Goal: Task Accomplishment & Management: Manage account settings

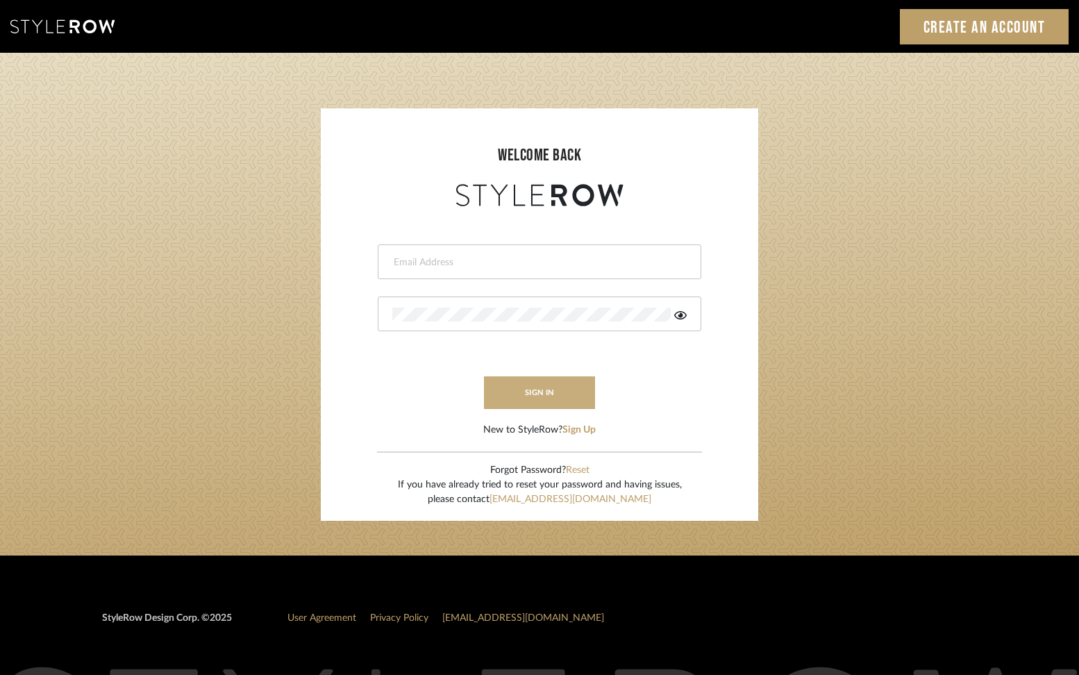
type input "info@mauldindesigns.com"
click at [539, 385] on button "sign in" at bounding box center [539, 392] width 111 height 33
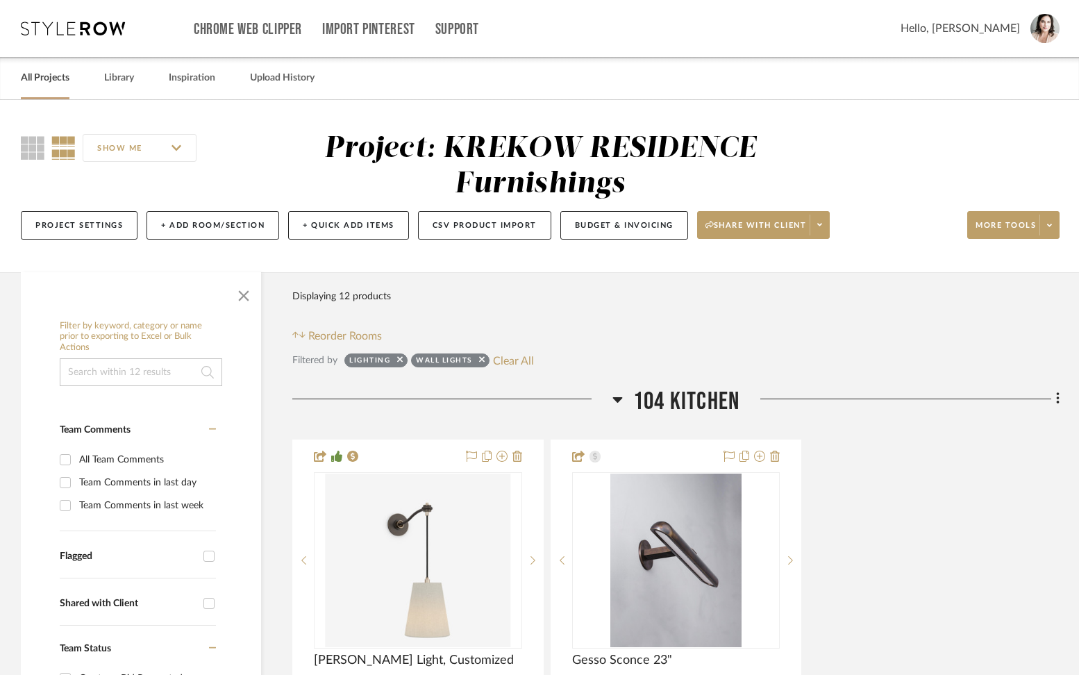
click at [33, 81] on link "All Projects" at bounding box center [45, 78] width 49 height 19
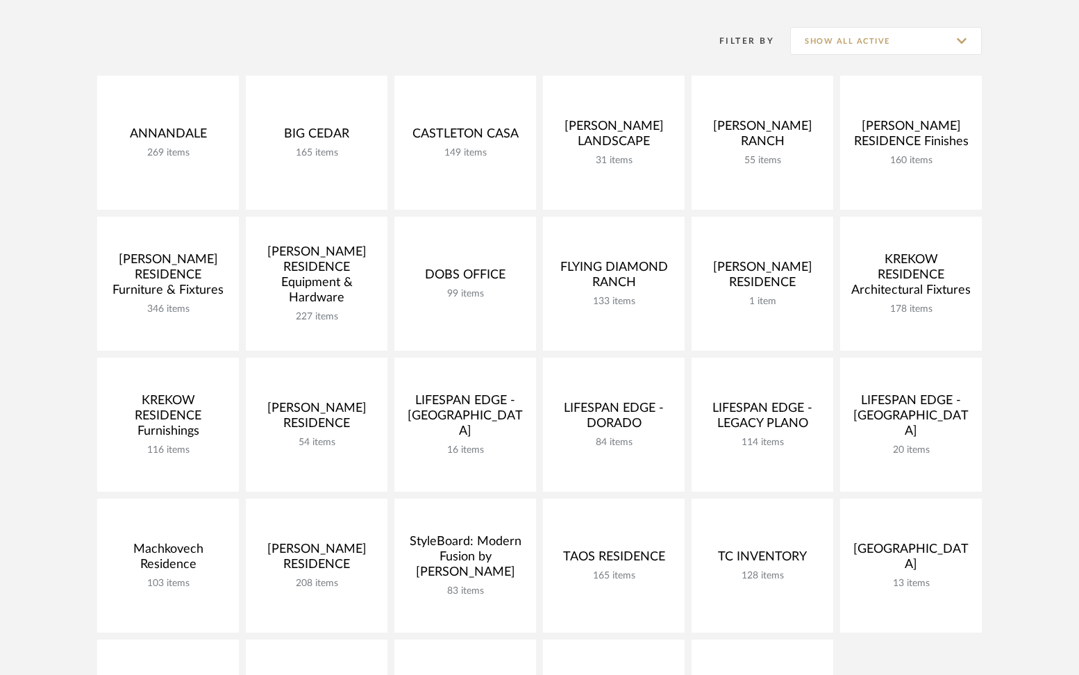
scroll to position [552, 0]
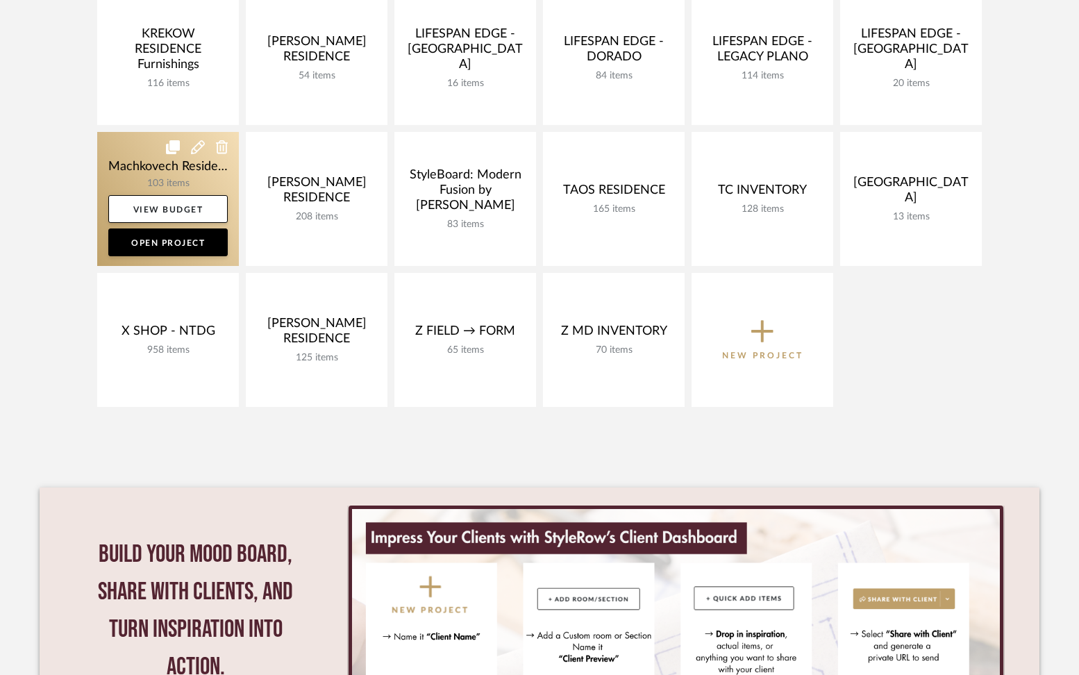
click at [117, 171] on link at bounding box center [168, 199] width 142 height 134
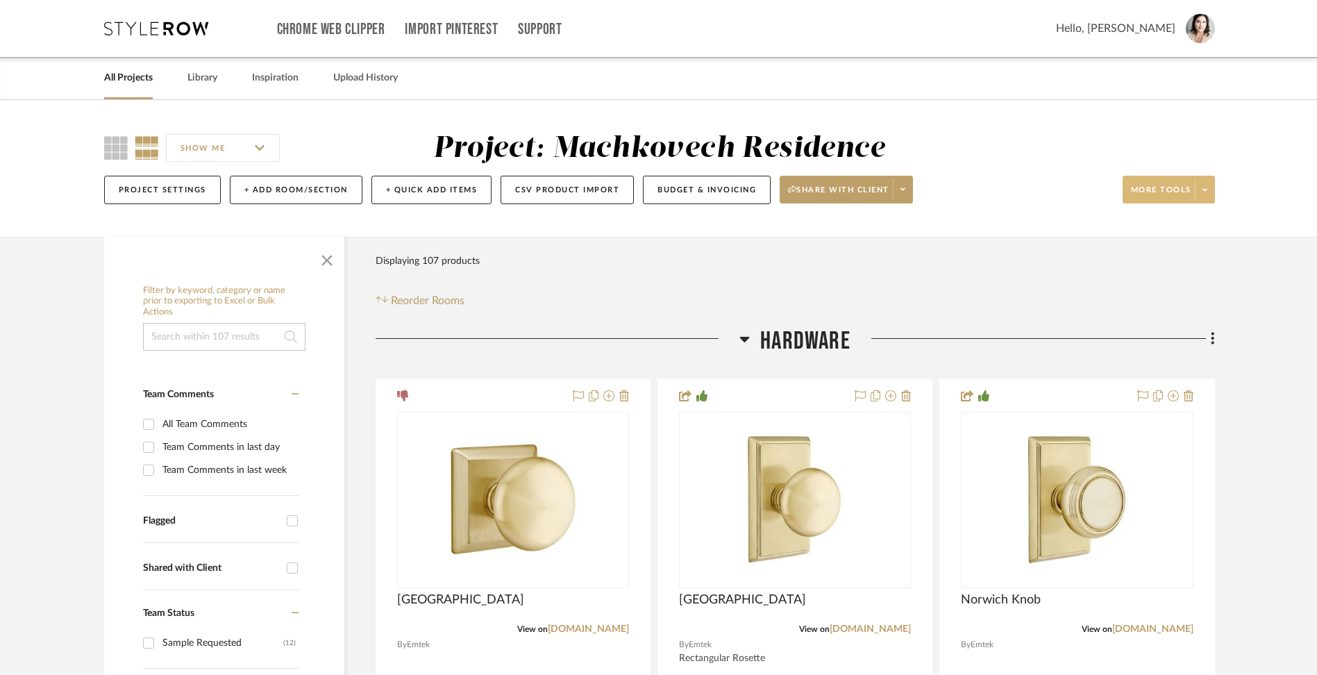
click at [1088, 189] on span at bounding box center [1204, 189] width 19 height 21
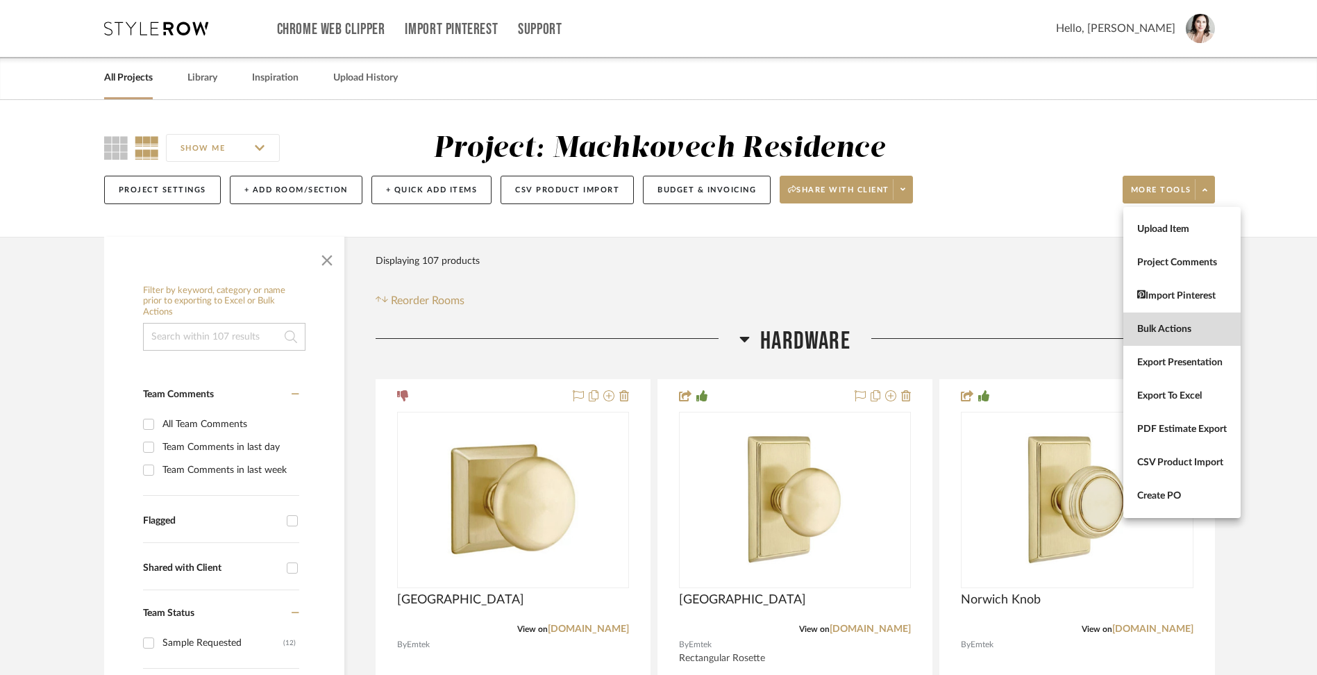
click at [1088, 328] on span "Bulk Actions" at bounding box center [1182, 330] width 90 height 12
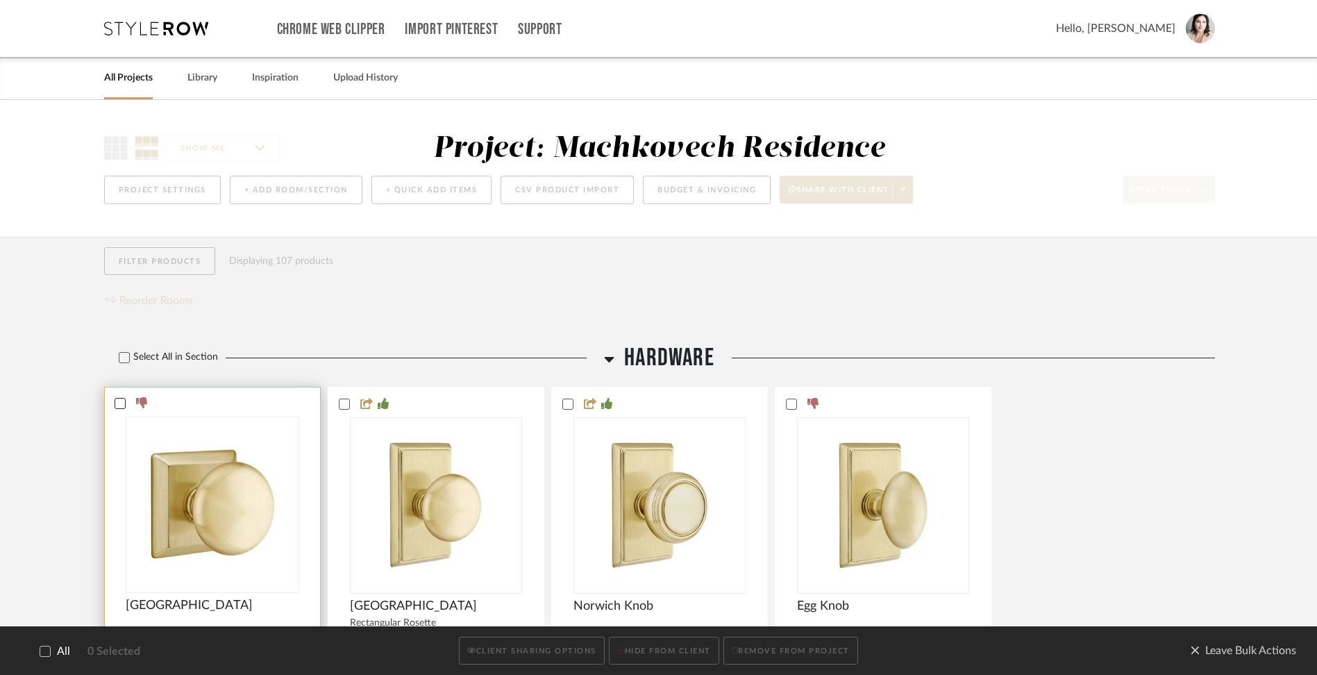
click at [119, 405] on icon at bounding box center [120, 404] width 10 height 10
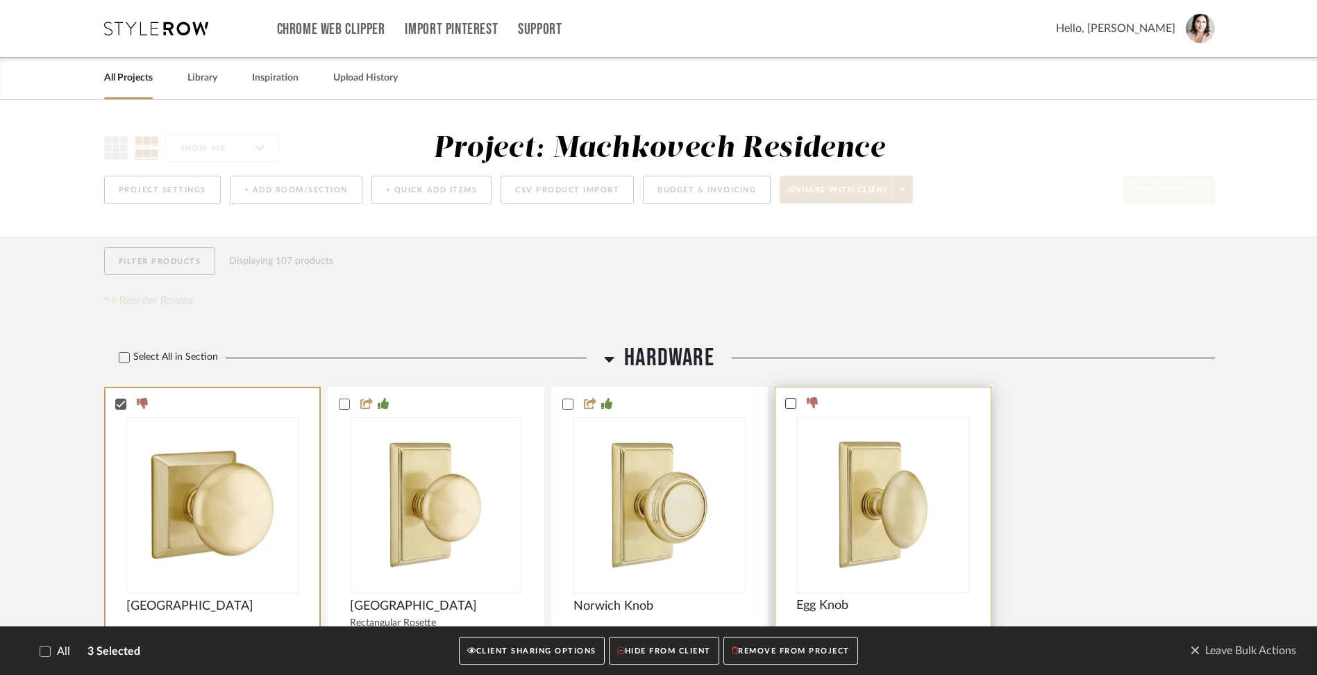
click at [790, 403] on icon at bounding box center [791, 404] width 10 height 10
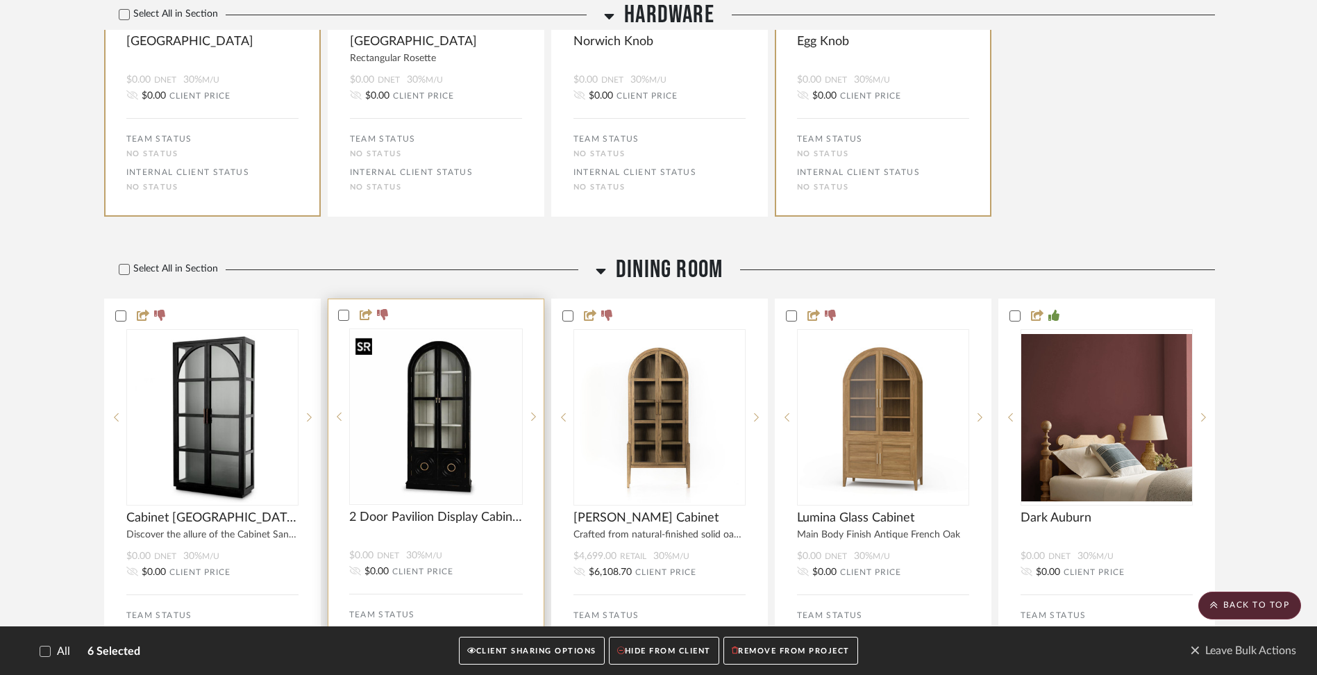
scroll to position [566, 0]
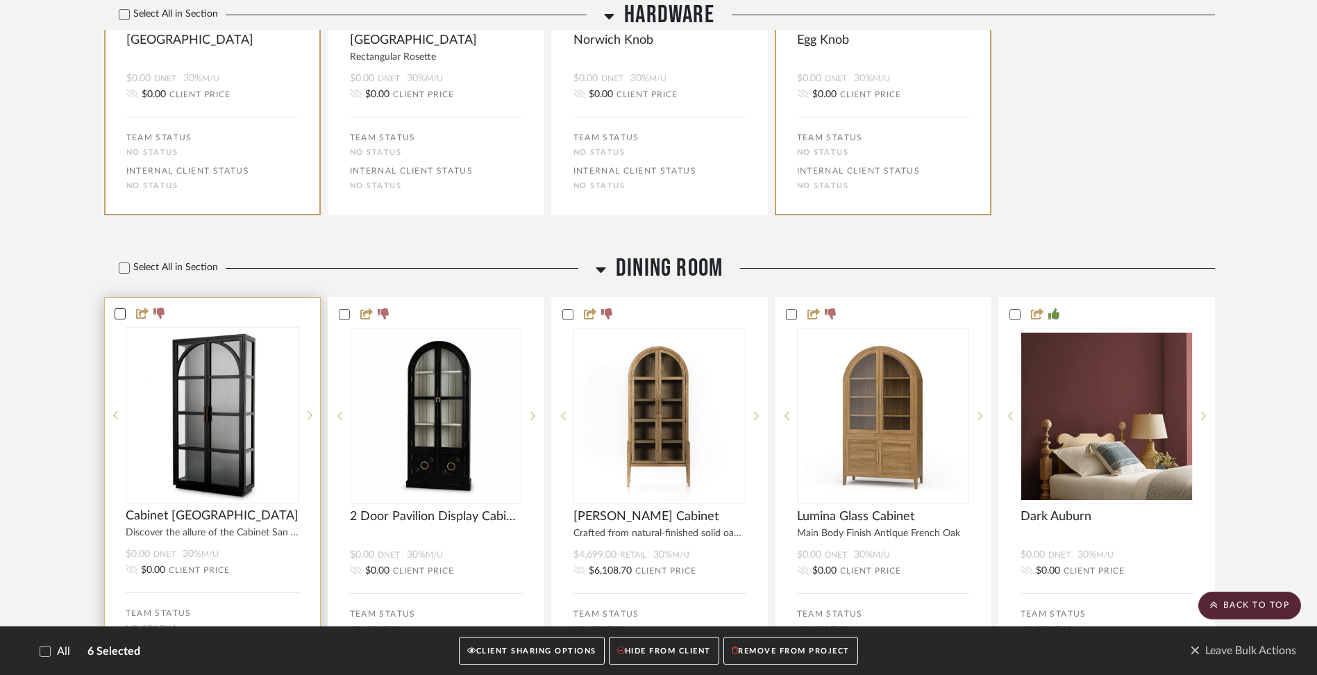
click at [117, 312] on icon at bounding box center [120, 314] width 10 height 10
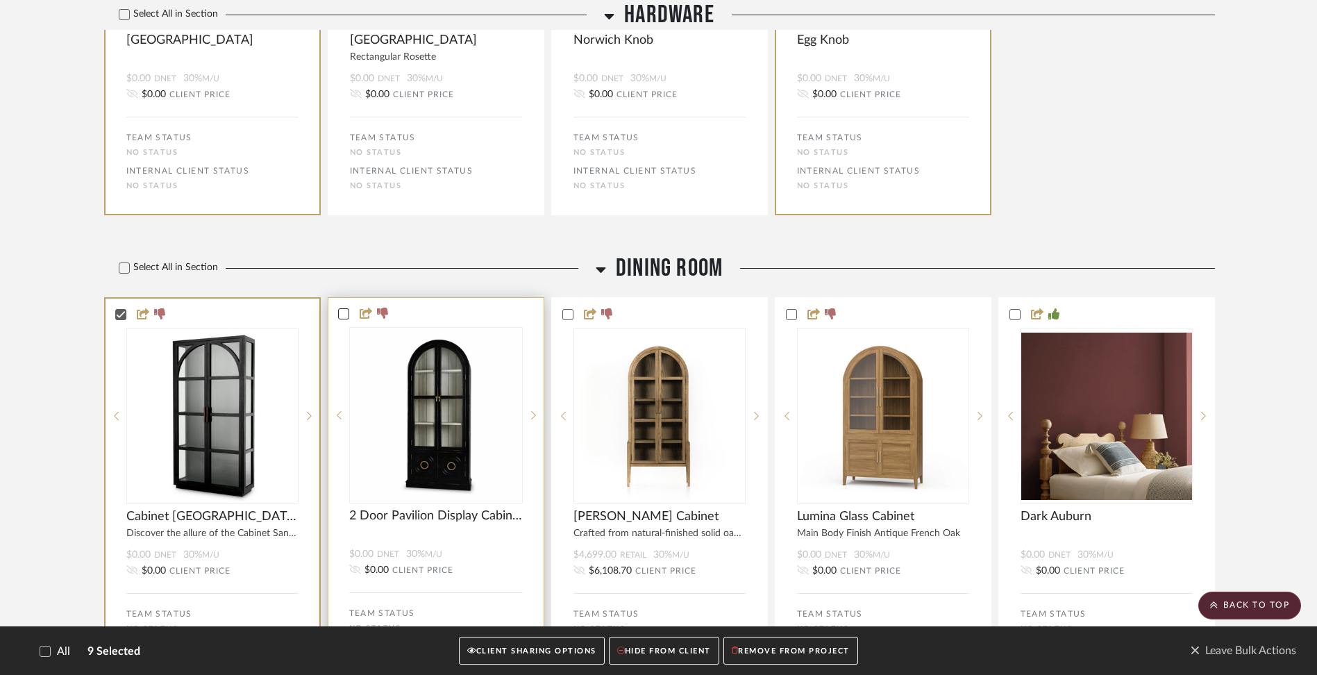
click at [343, 313] on icon at bounding box center [344, 314] width 10 height 10
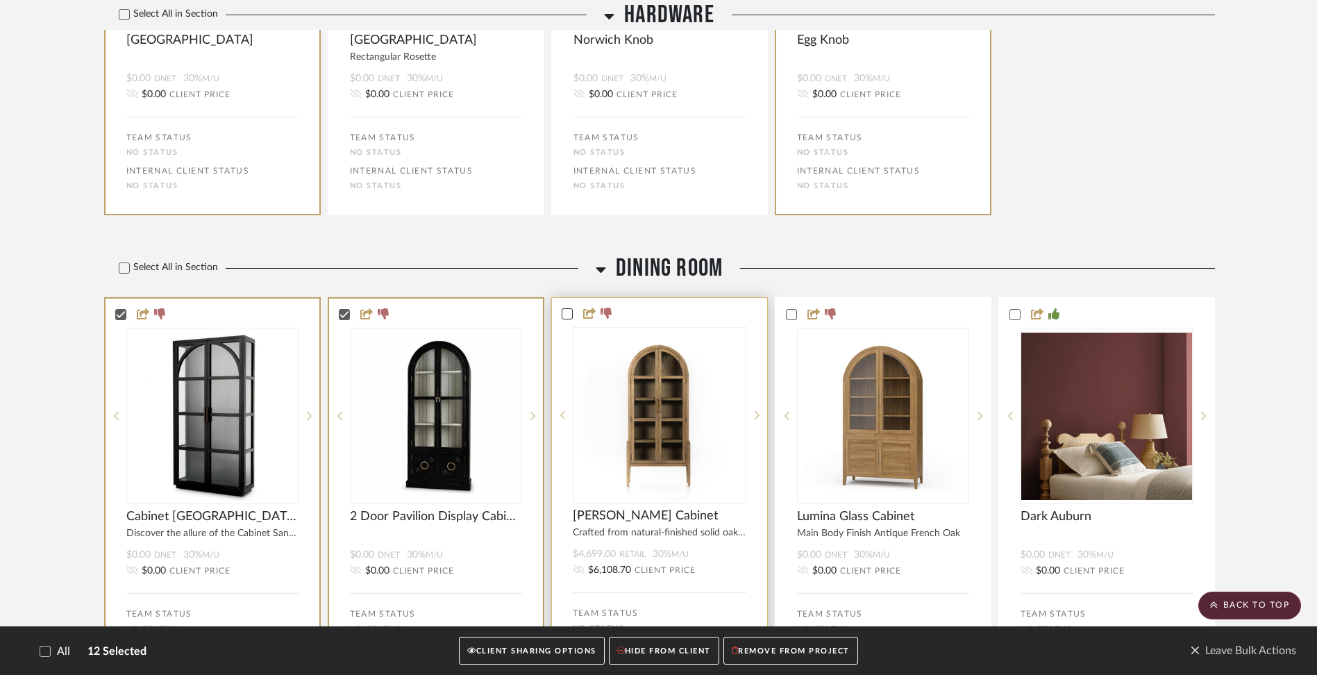
click at [568, 314] on icon at bounding box center [566, 314] width 9 height 7
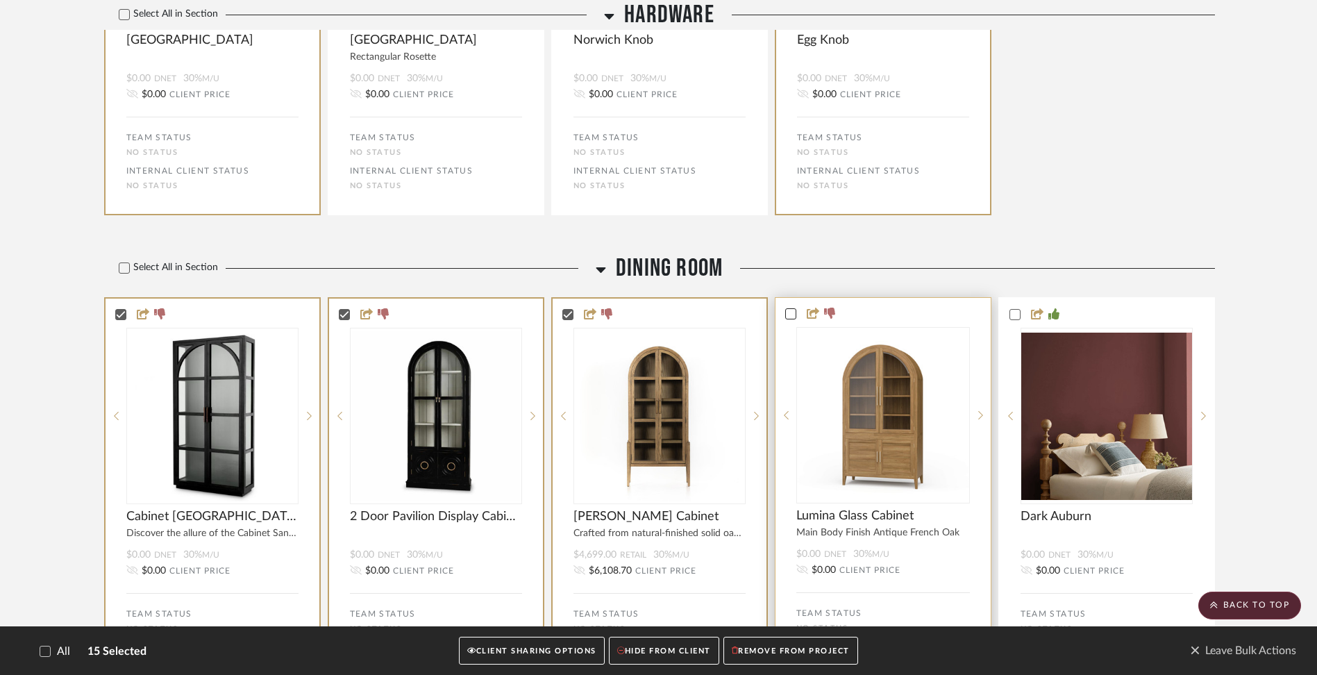
click at [794, 314] on icon at bounding box center [791, 314] width 10 height 10
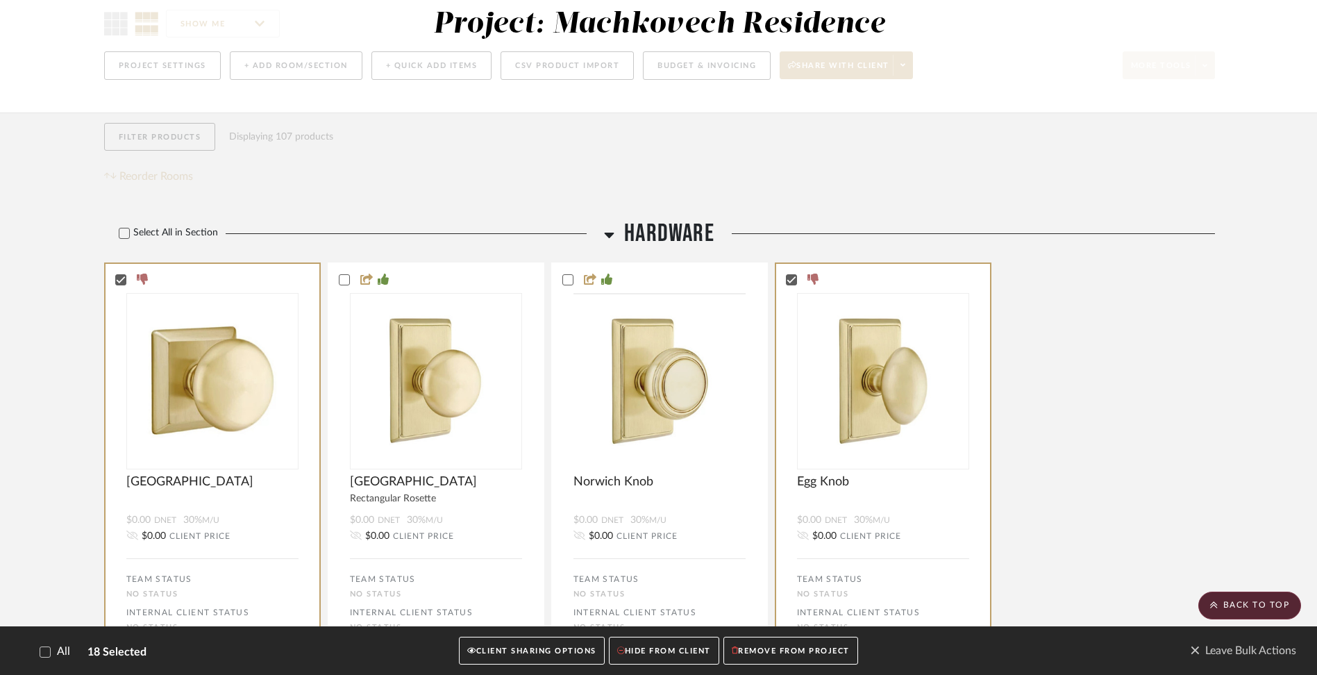
scroll to position [0, 0]
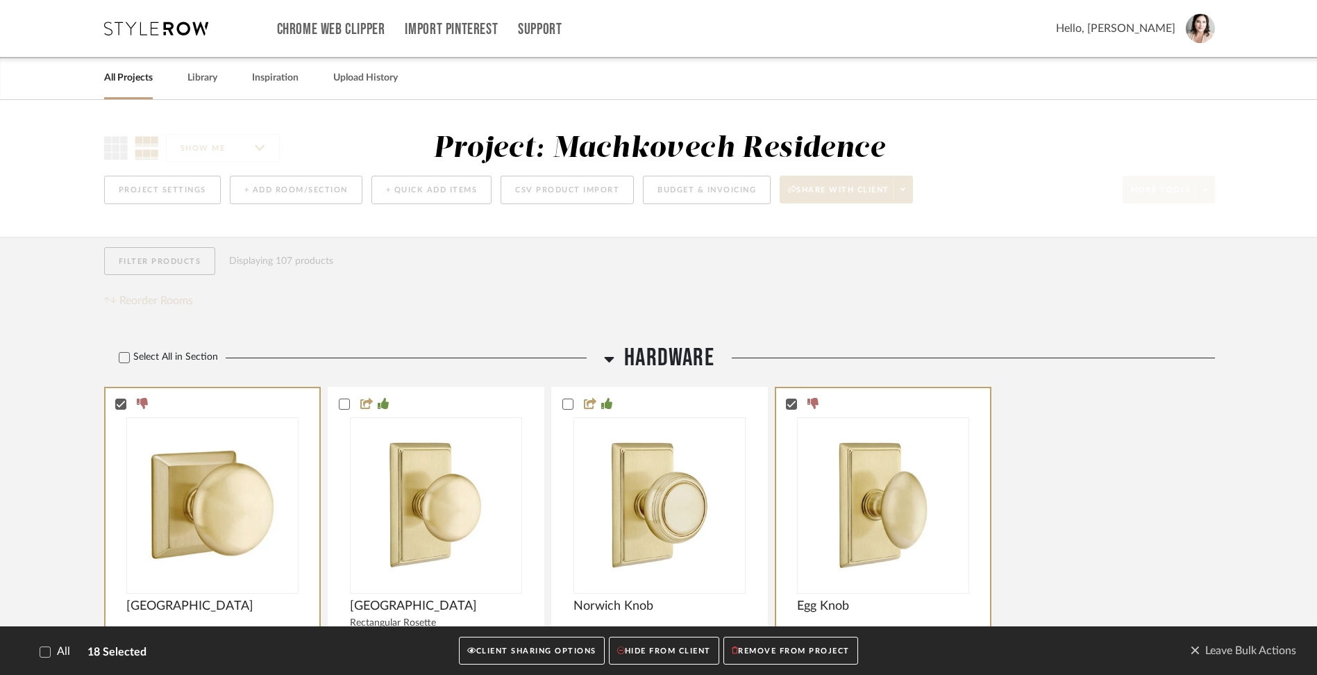
click at [65, 217] on div "SHOW ME Project: Machkovech Residence Project Settings + Add Room/Section + Qui…" at bounding box center [658, 168] width 1317 height 137
click at [206, 288] on div "Filter Products Displaying 107 products Reorder Rooms" at bounding box center [659, 278] width 1111 height 62
click at [1088, 653] on span "Leave Bulk Actions" at bounding box center [1243, 650] width 106 height 21
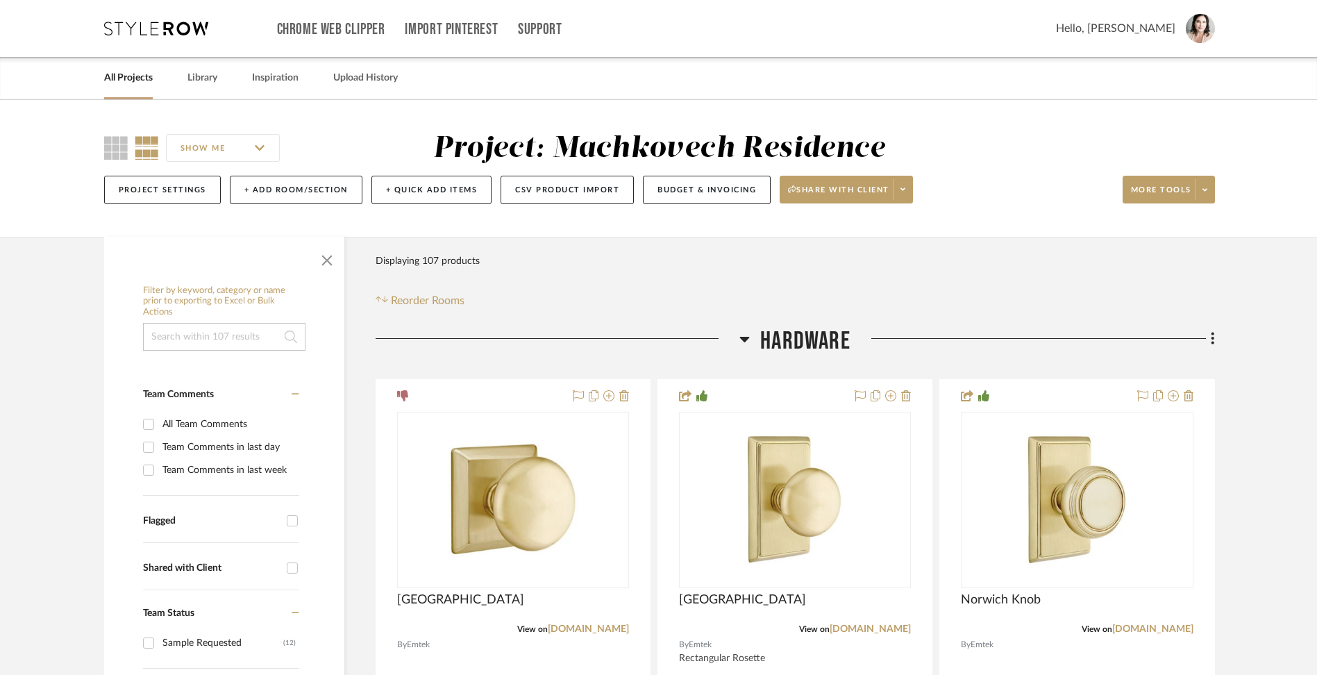
click at [130, 150] on div "SHOW ME" at bounding box center [230, 147] width 253 height 33
click at [139, 150] on icon at bounding box center [147, 148] width 24 height 24
click at [199, 148] on input "SHOW ME" at bounding box center [223, 148] width 114 height 28
click at [231, 151] on input "SHOW ME" at bounding box center [223, 148] width 114 height 28
click at [197, 149] on input "SHOW ME" at bounding box center [223, 148] width 114 height 28
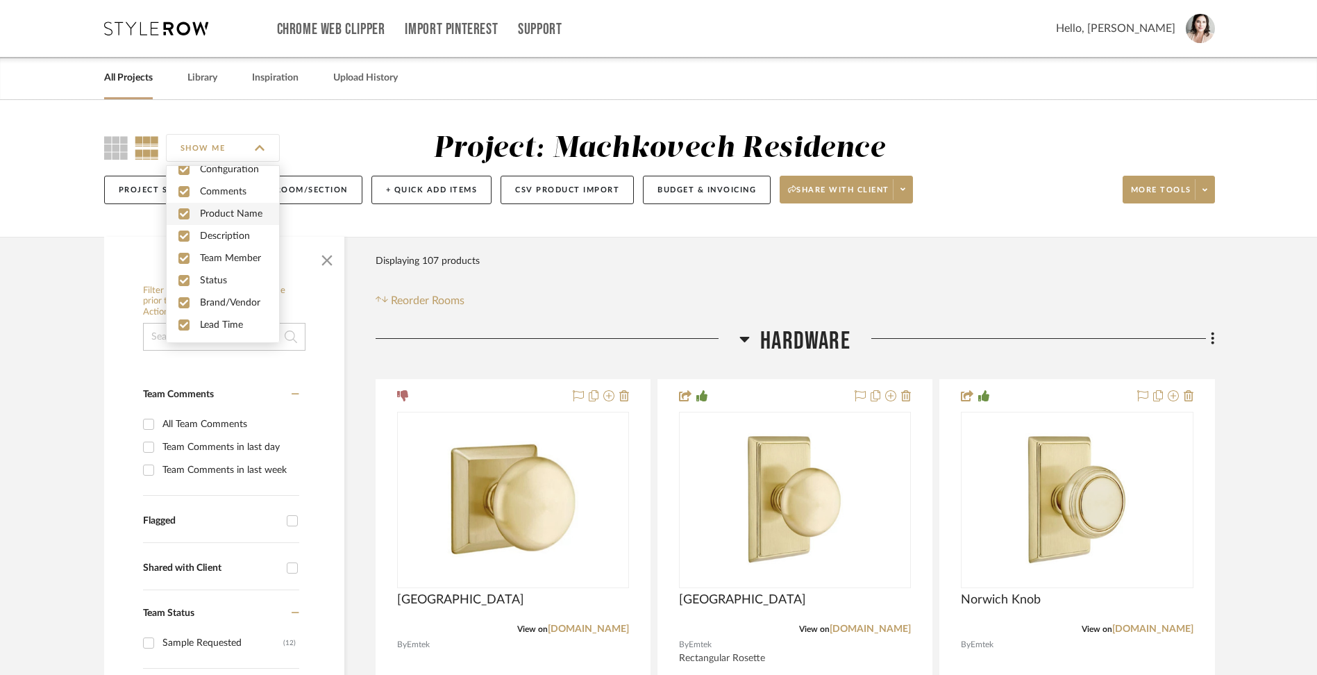
scroll to position [37, 0]
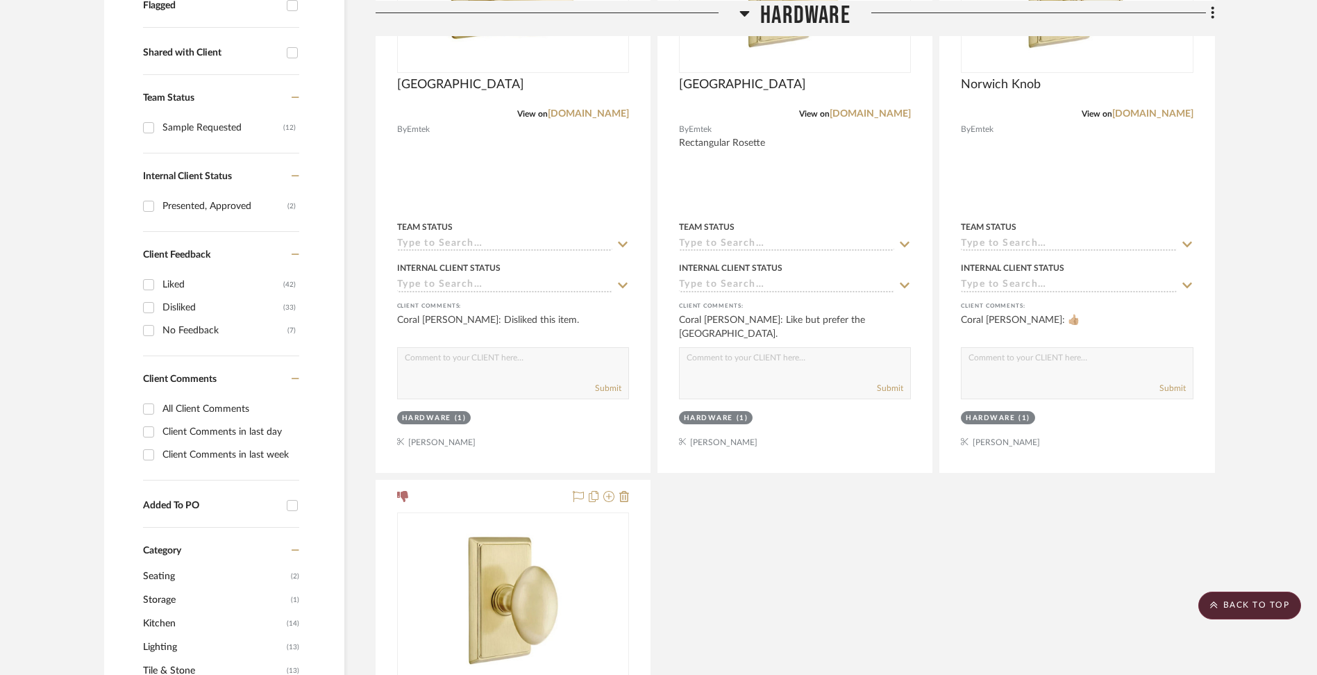
scroll to position [515, 0]
click at [178, 408] on div "All Client Comments" at bounding box center [228, 409] width 133 height 22
click at [160, 408] on input "All Client Comments" at bounding box center [148, 409] width 22 height 22
checkbox input "true"
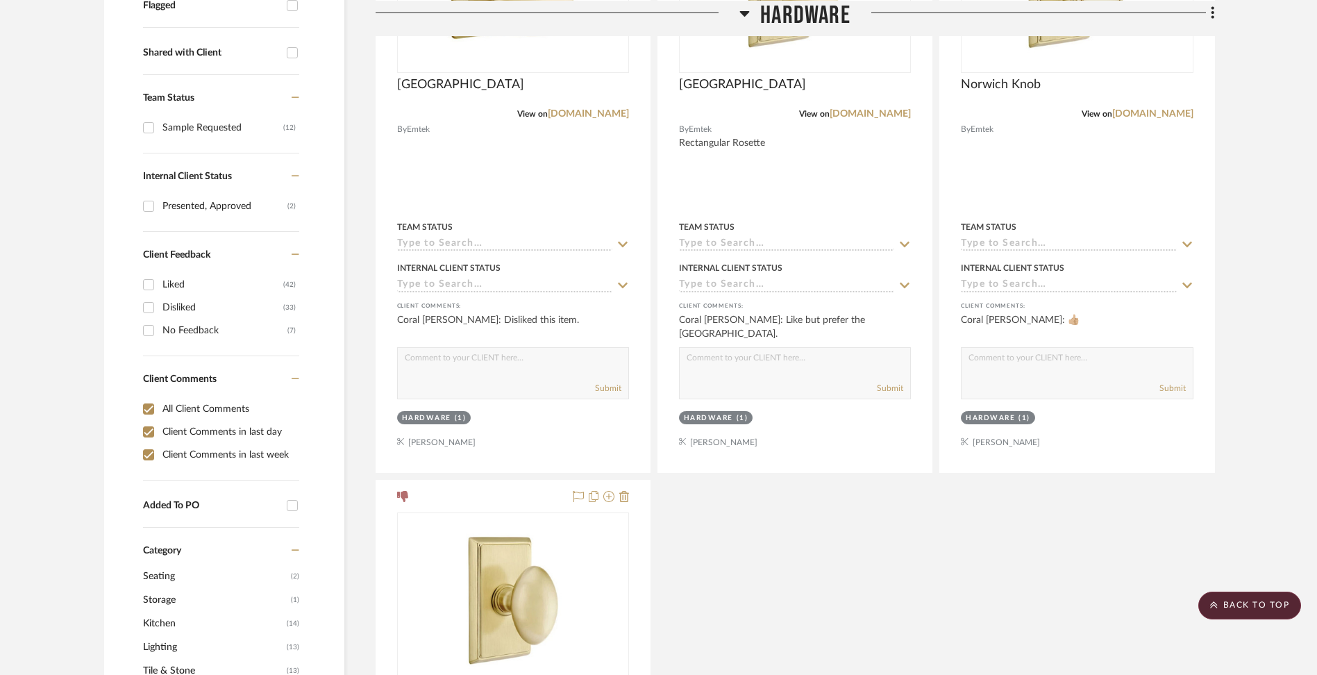
checkbox input "true"
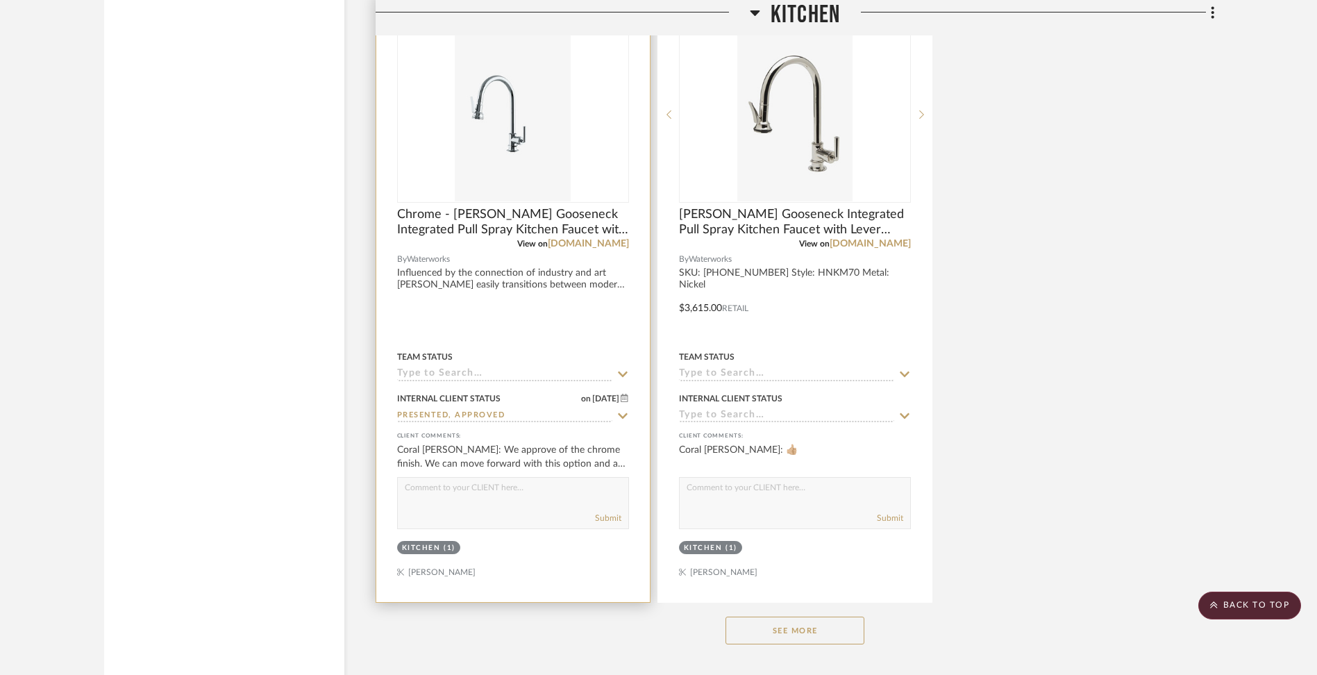
scroll to position [4230, 0]
click at [520, 167] on img "0" at bounding box center [513, 117] width 116 height 174
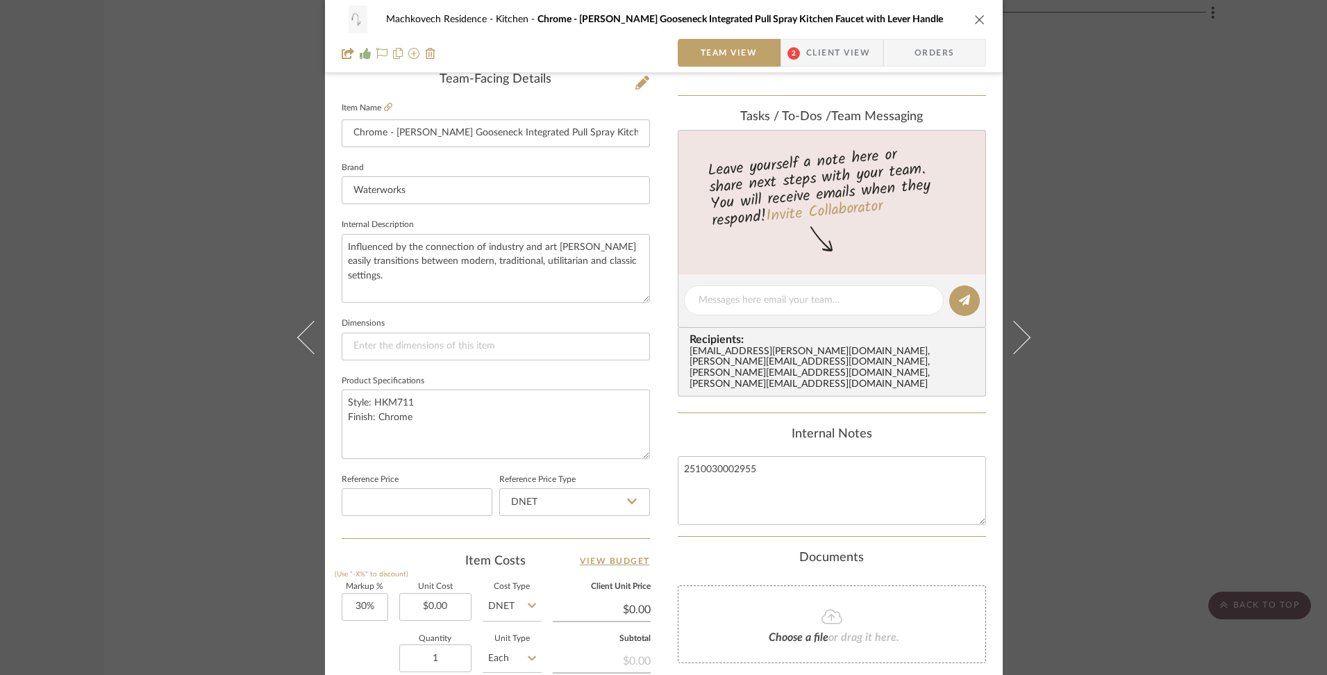
scroll to position [557, 0]
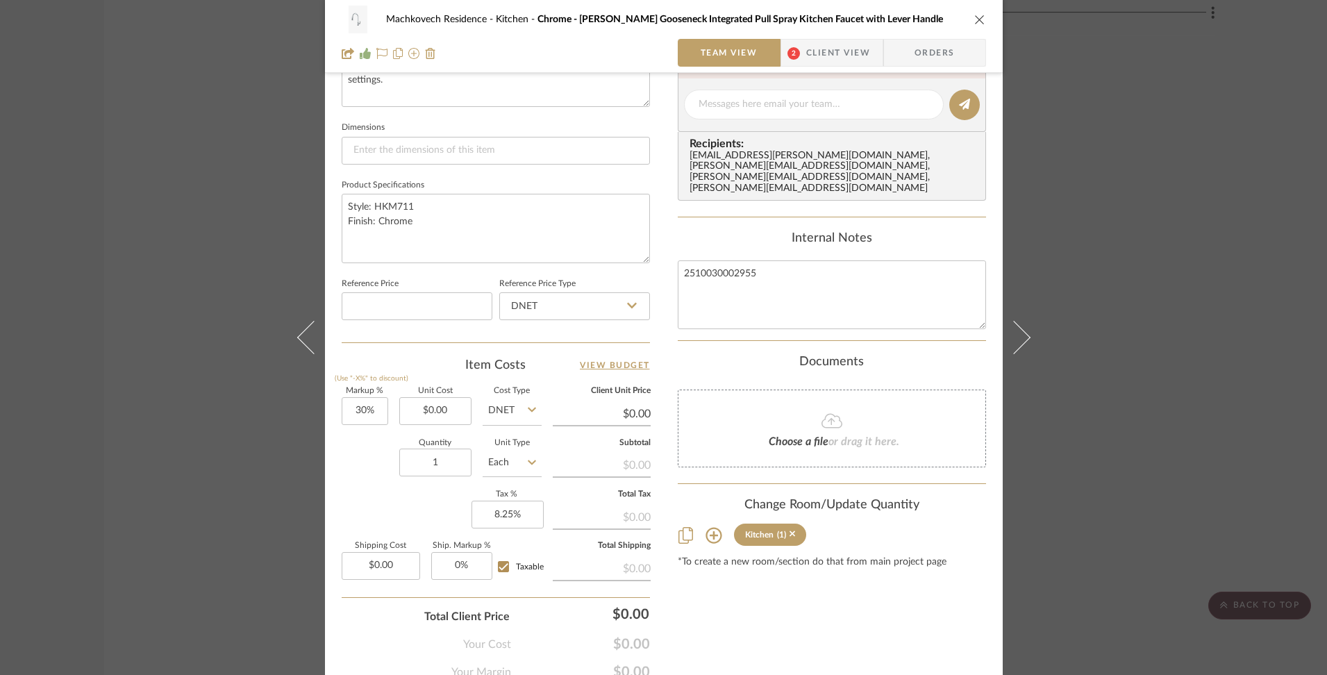
click at [976, 15] on icon "close" at bounding box center [979, 19] width 11 height 11
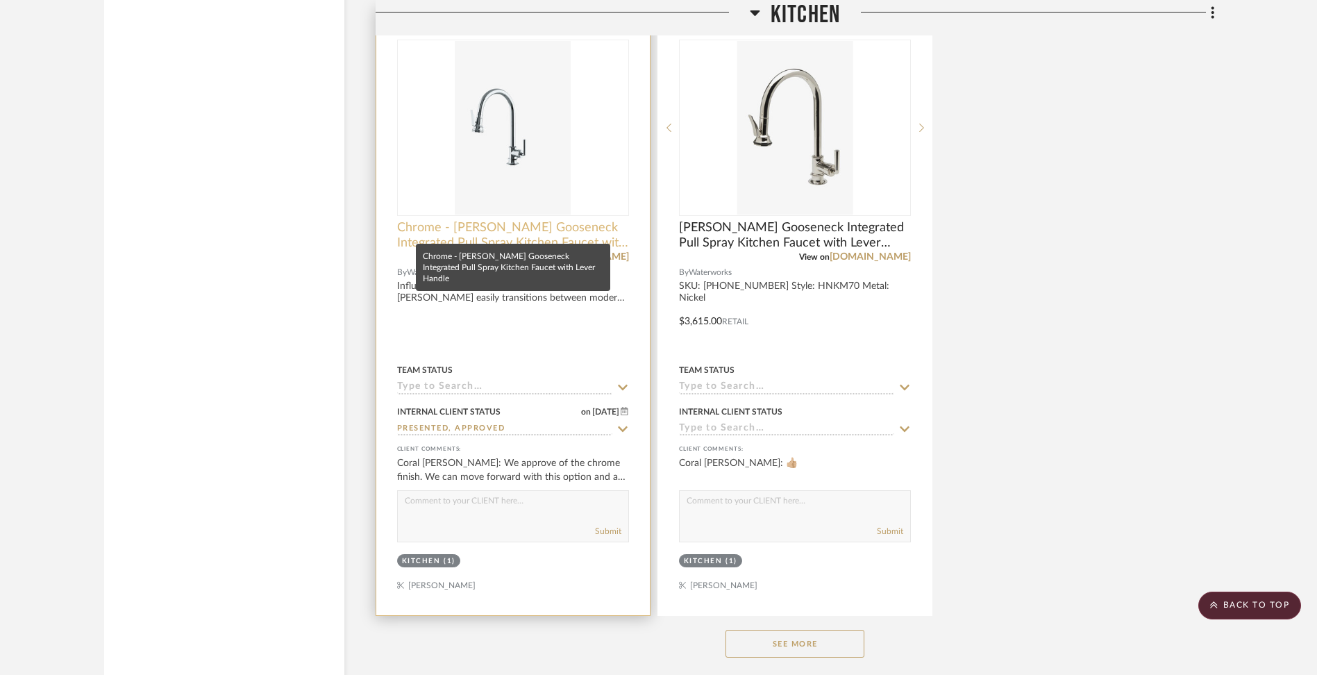
scroll to position [4217, 0]
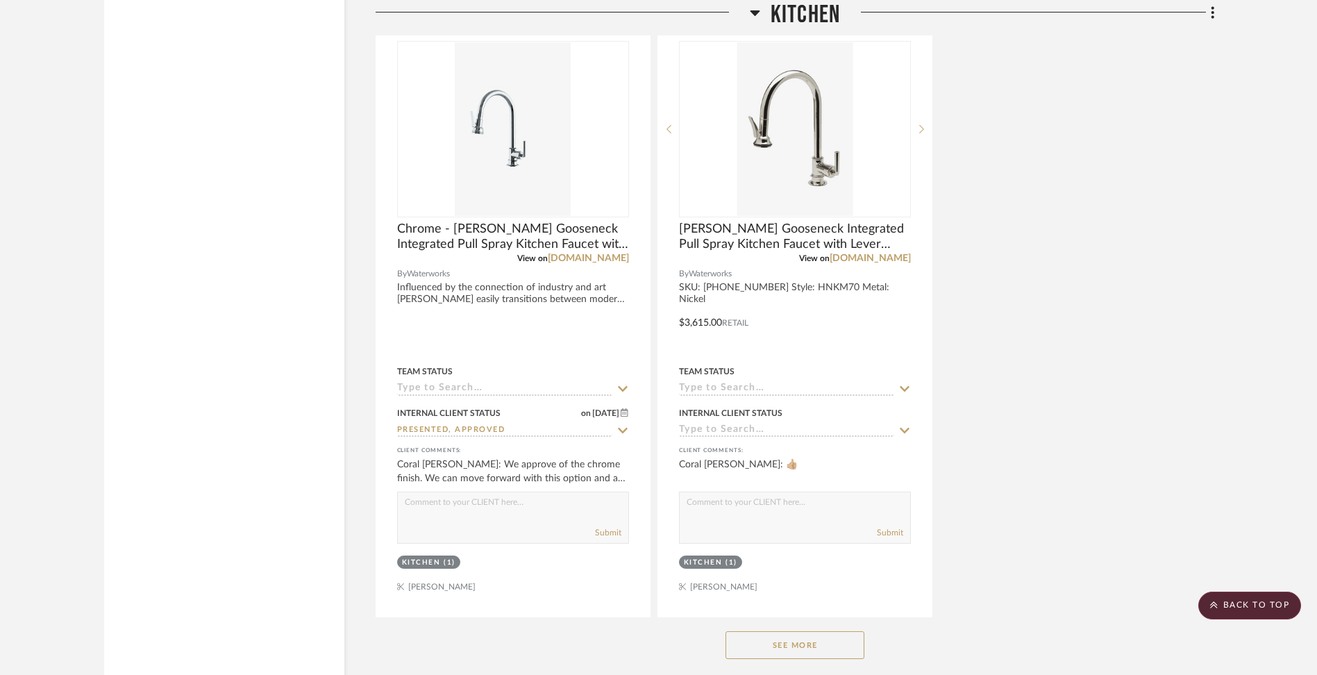
click at [799, 638] on button "See More" at bounding box center [795, 645] width 139 height 28
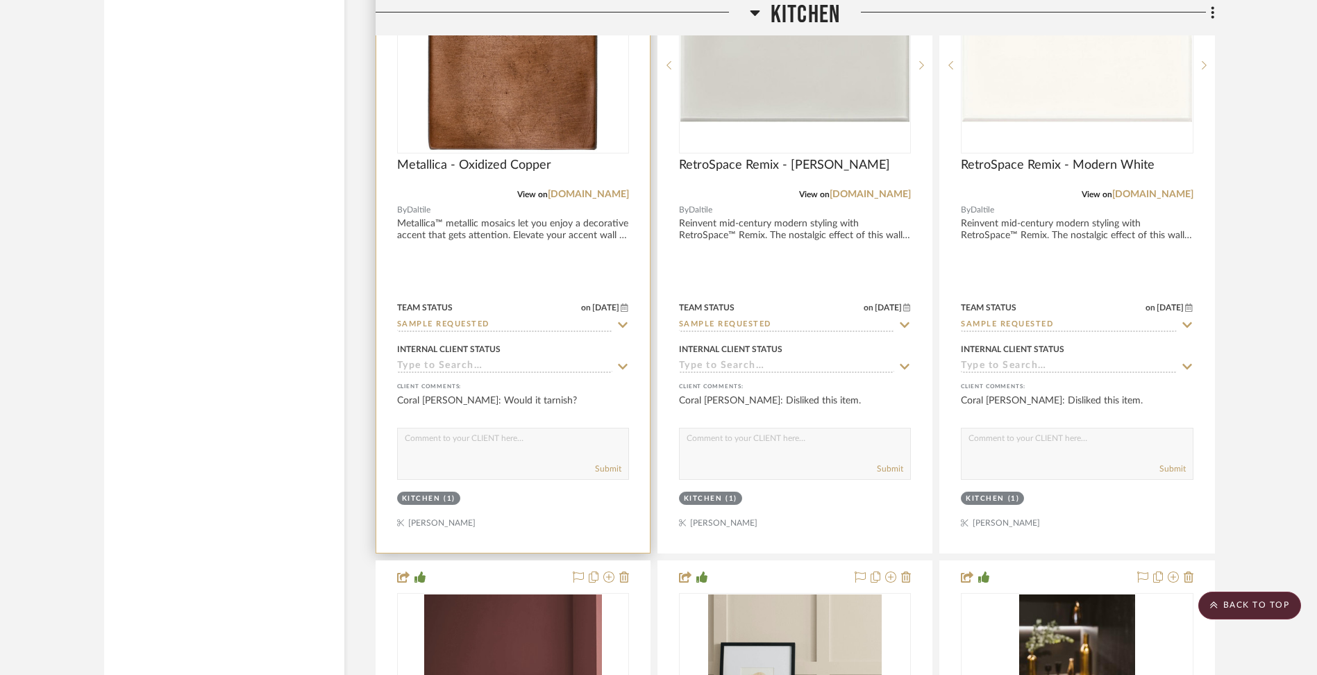
scroll to position [6731, 0]
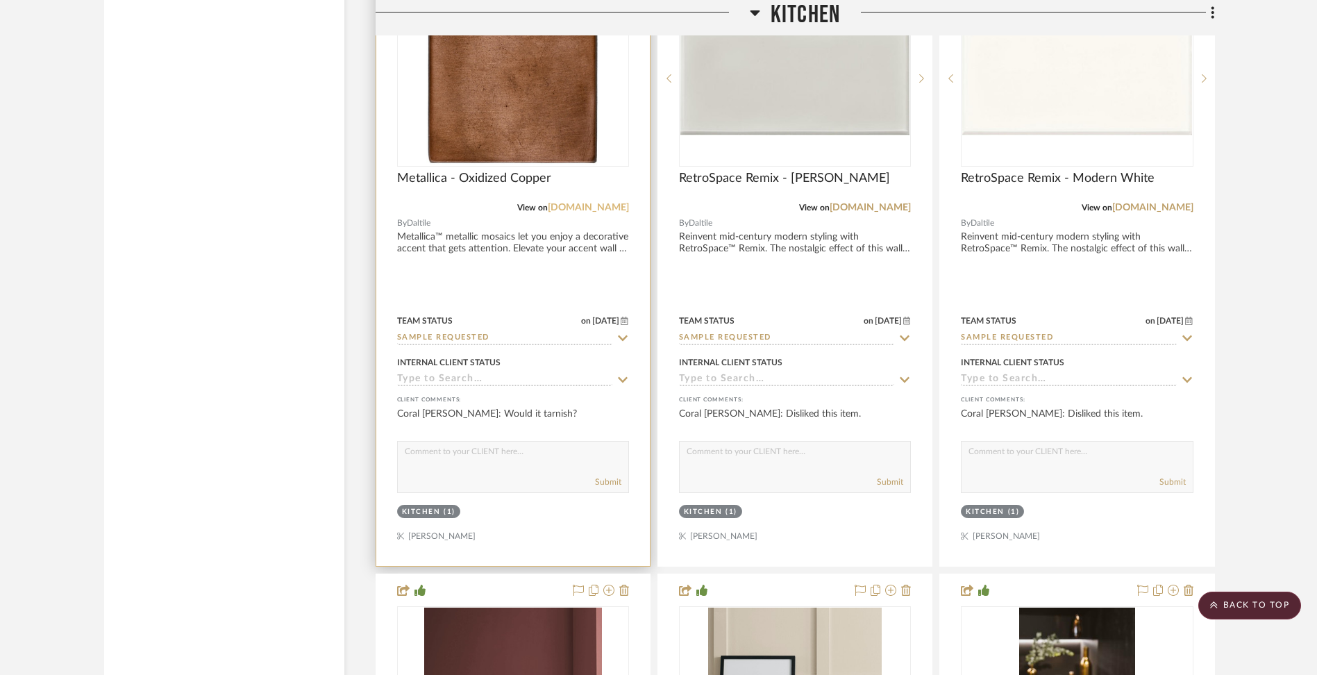
click at [593, 203] on link "[DOMAIN_NAME]" at bounding box center [588, 208] width 81 height 10
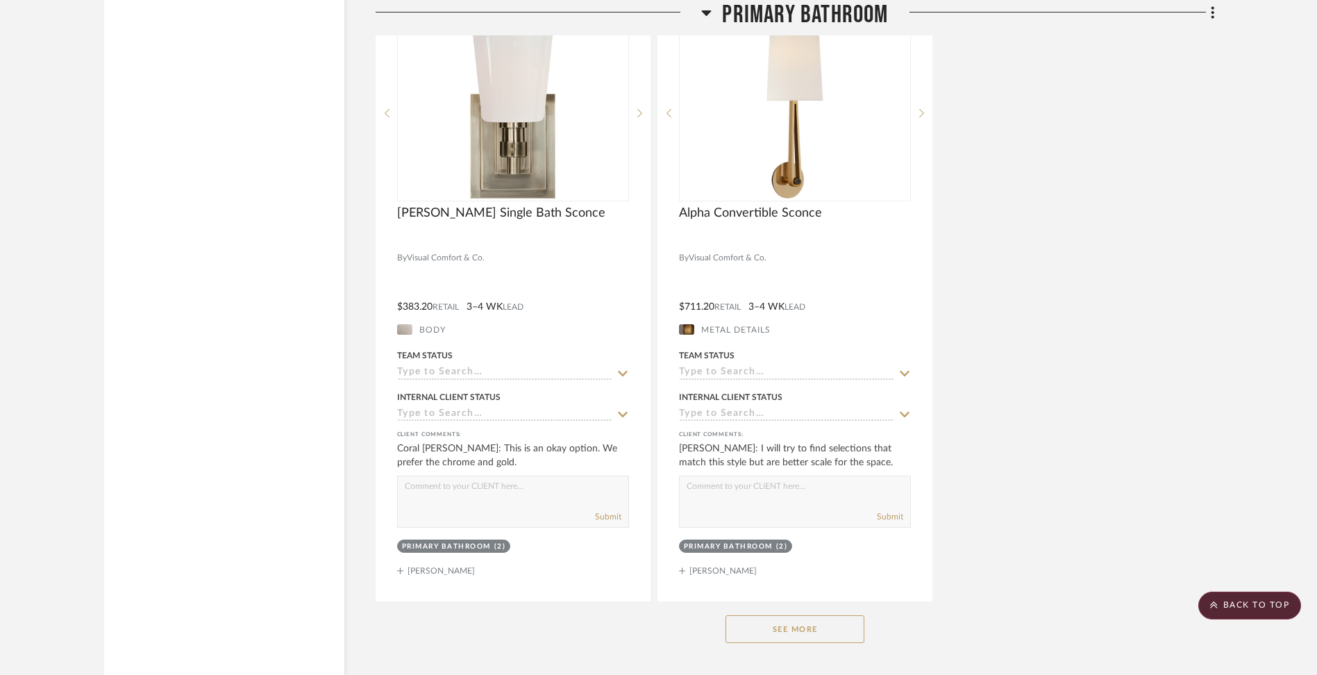
scroll to position [11809, 0]
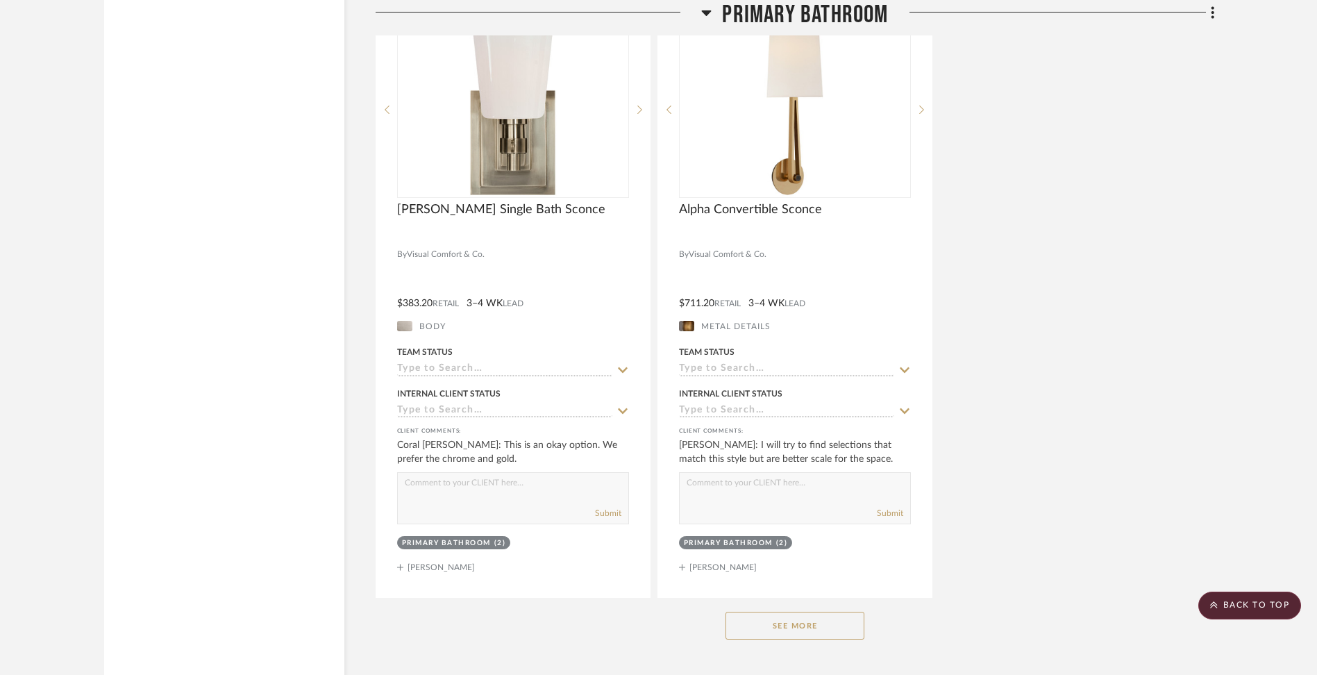
click at [773, 612] on button "See More" at bounding box center [795, 626] width 139 height 28
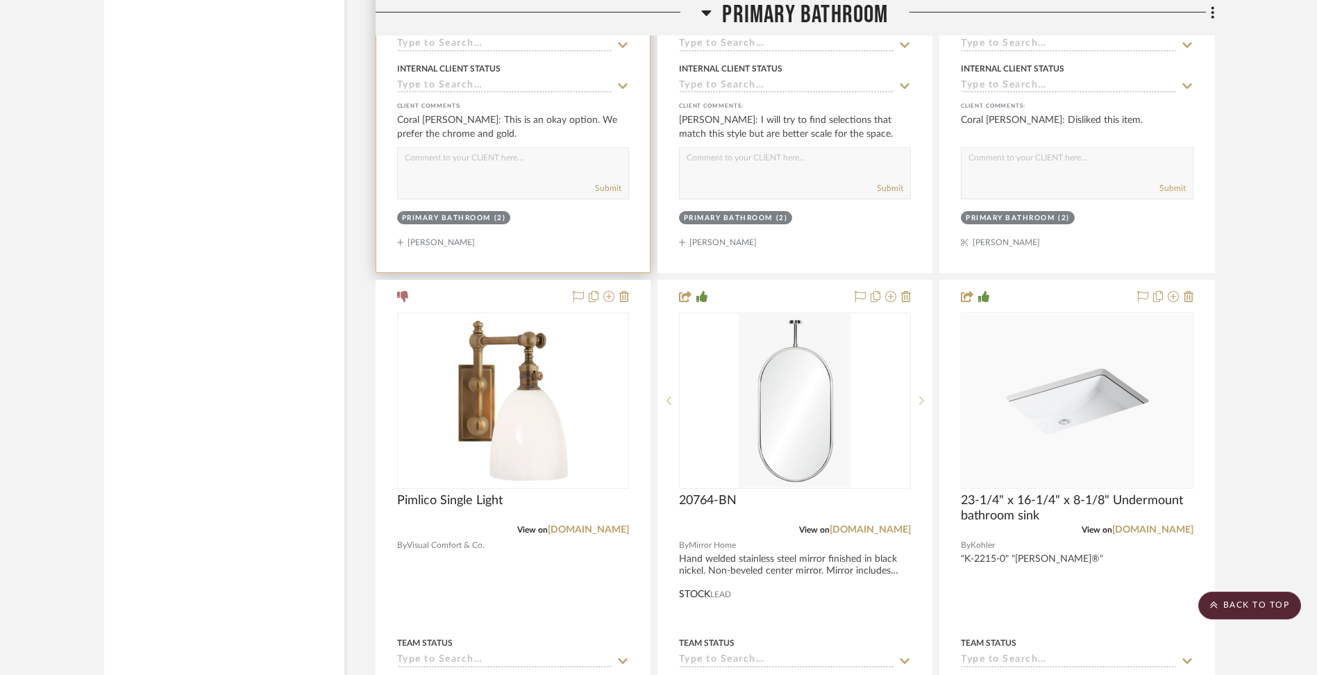
scroll to position [12222, 0]
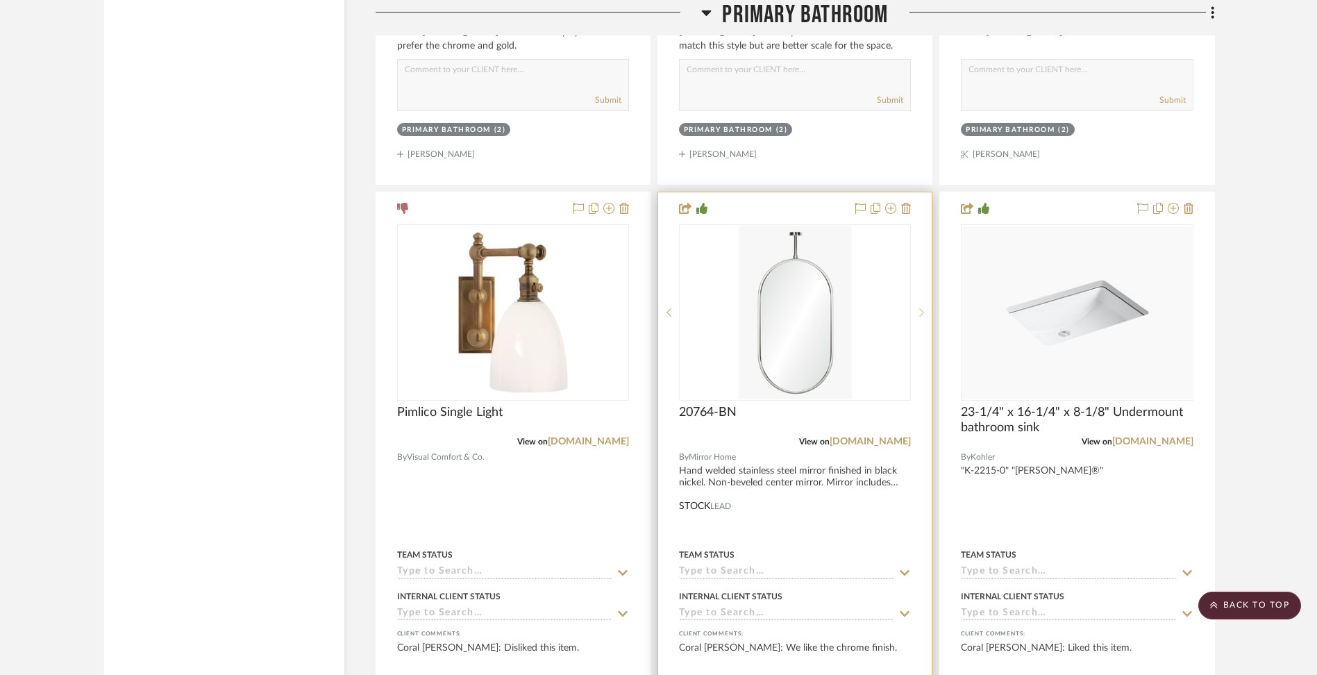
click at [920, 308] on icon at bounding box center [921, 313] width 5 height 10
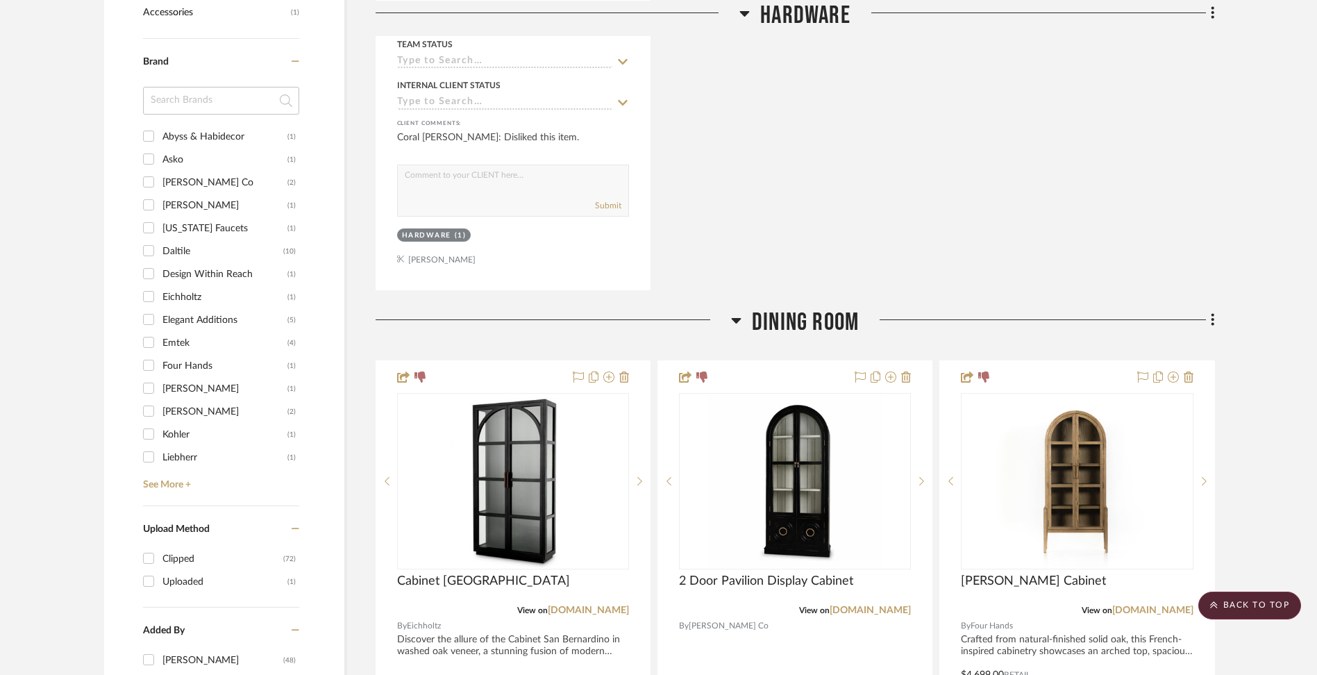
scroll to position [0, 0]
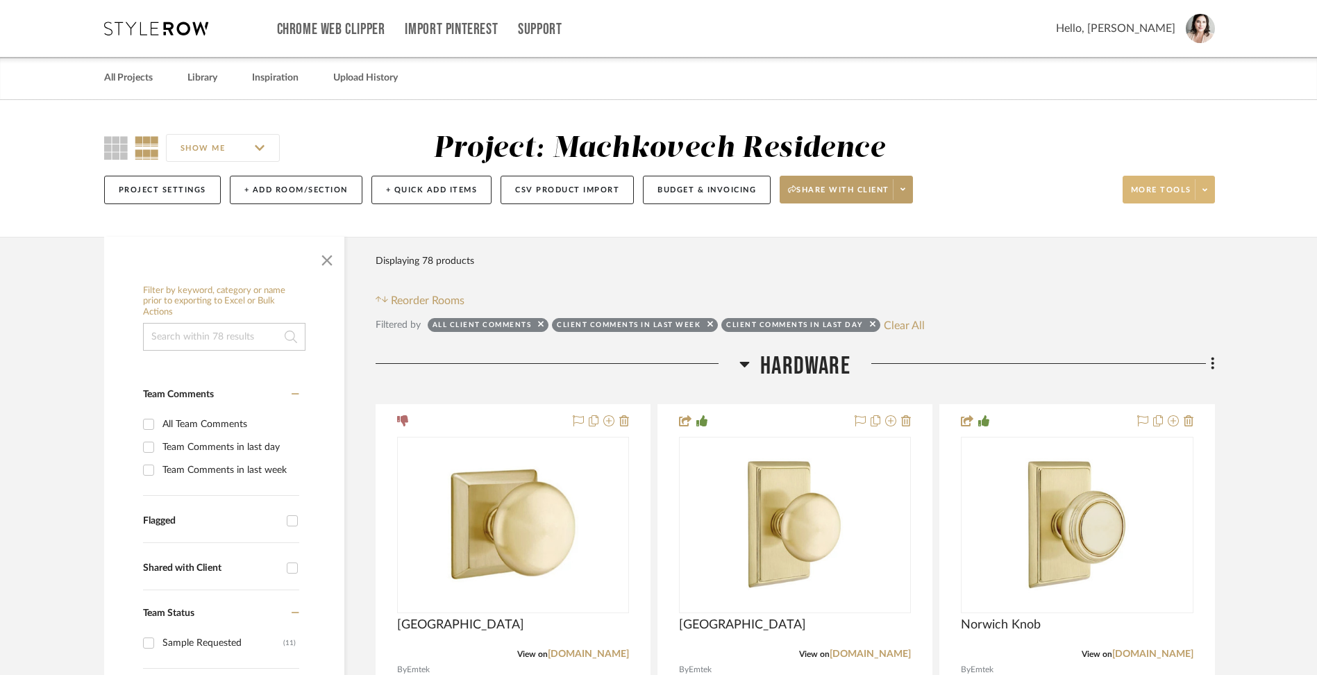
click at [1088, 192] on span "More tools" at bounding box center [1161, 195] width 60 height 21
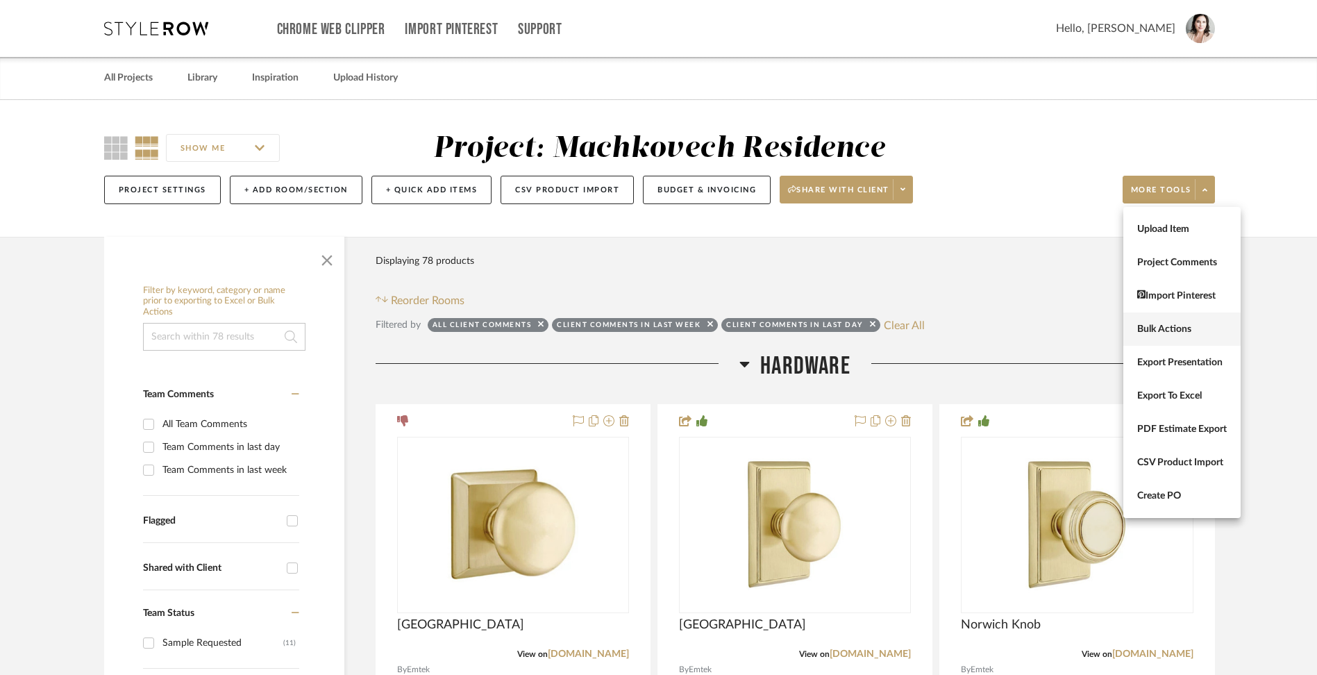
click at [1088, 329] on span "Bulk Actions" at bounding box center [1182, 330] width 90 height 12
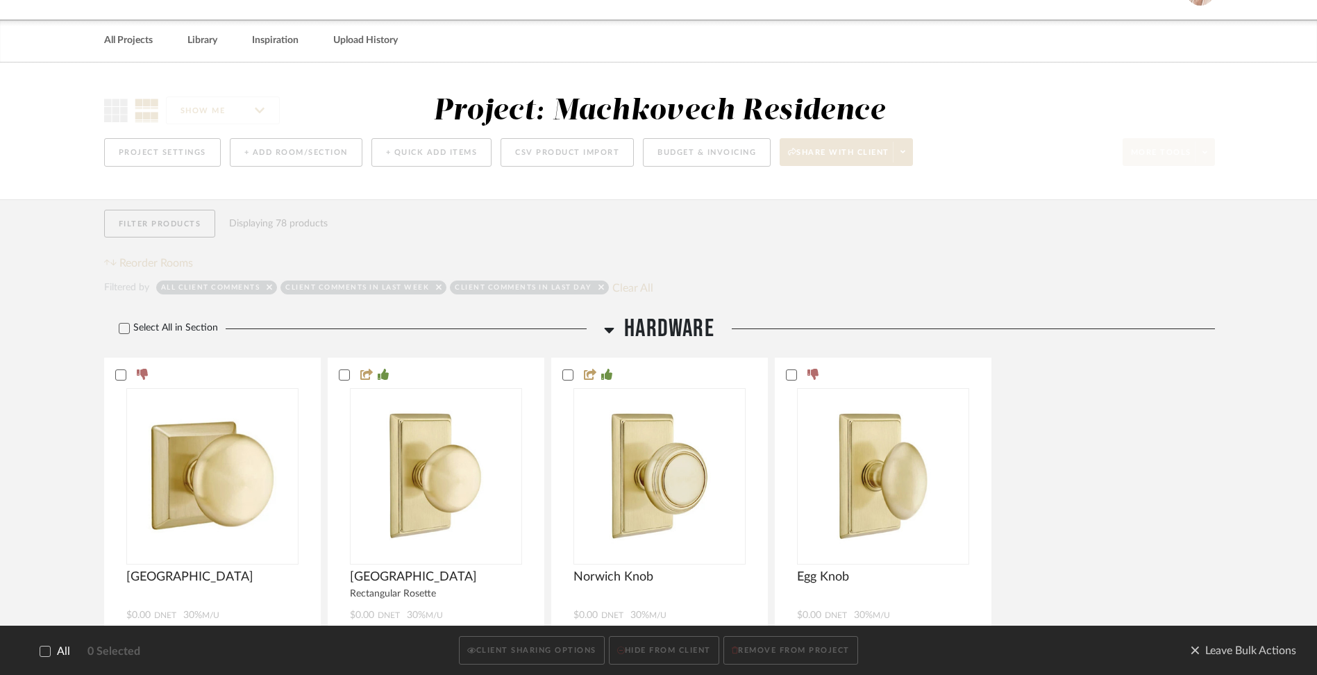
scroll to position [241, 0]
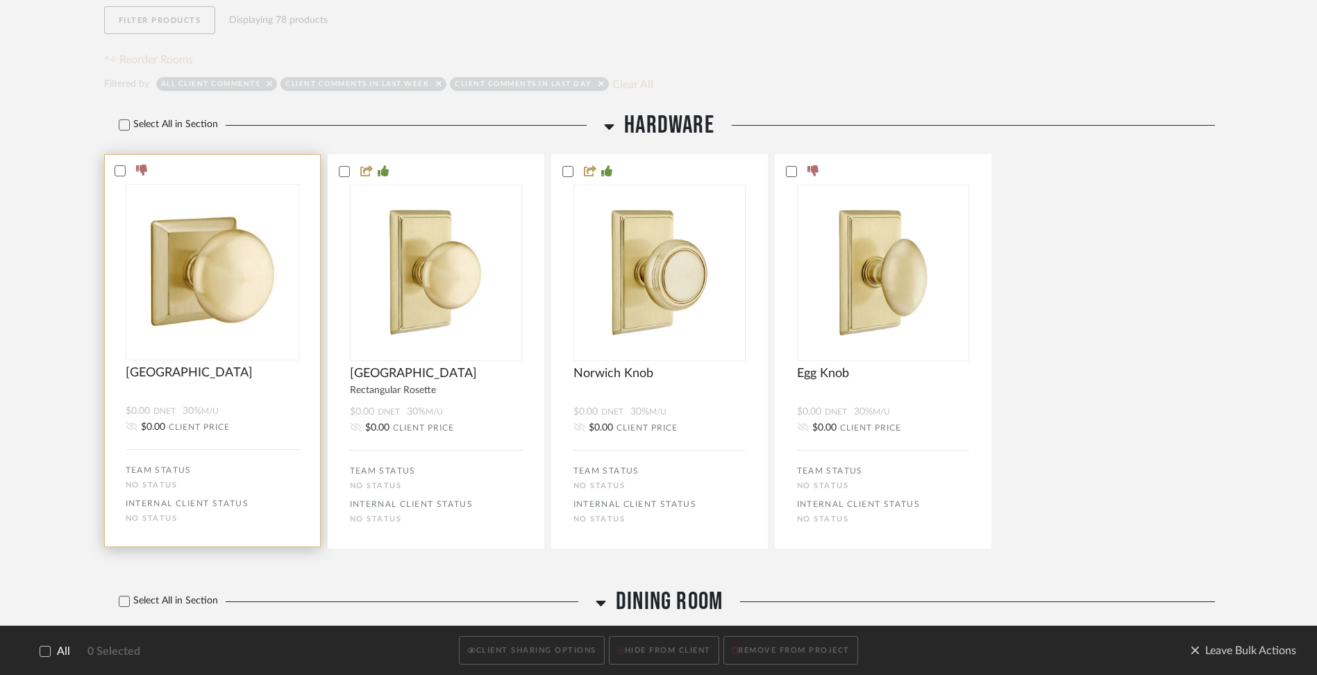
click at [112, 170] on div at bounding box center [212, 171] width 215 height 12
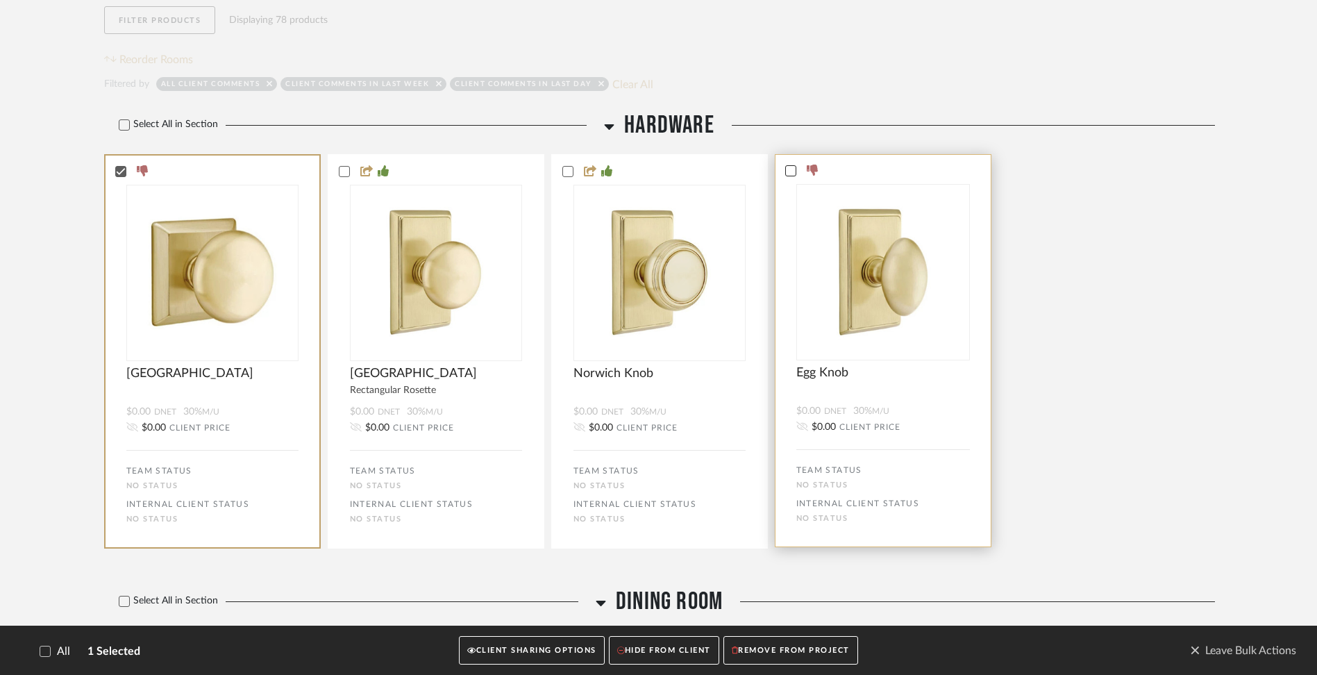
click at [794, 175] on icon at bounding box center [791, 171] width 10 height 10
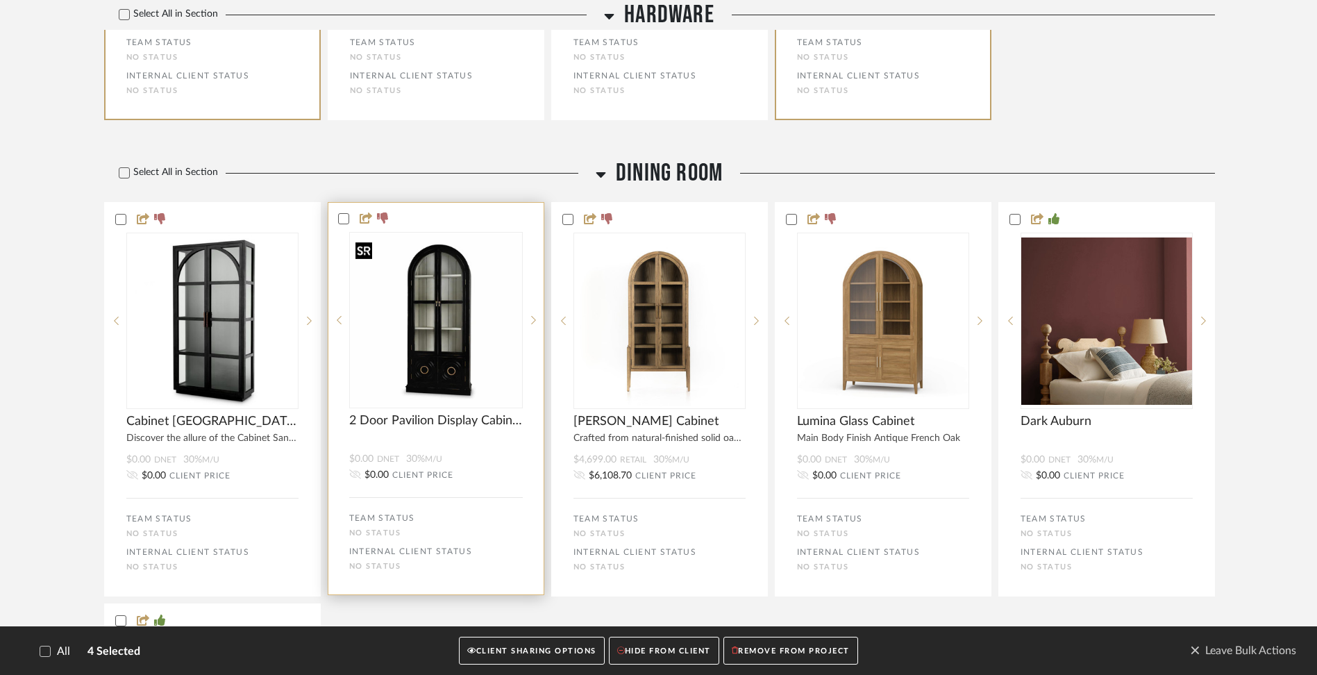
scroll to position [672, 0]
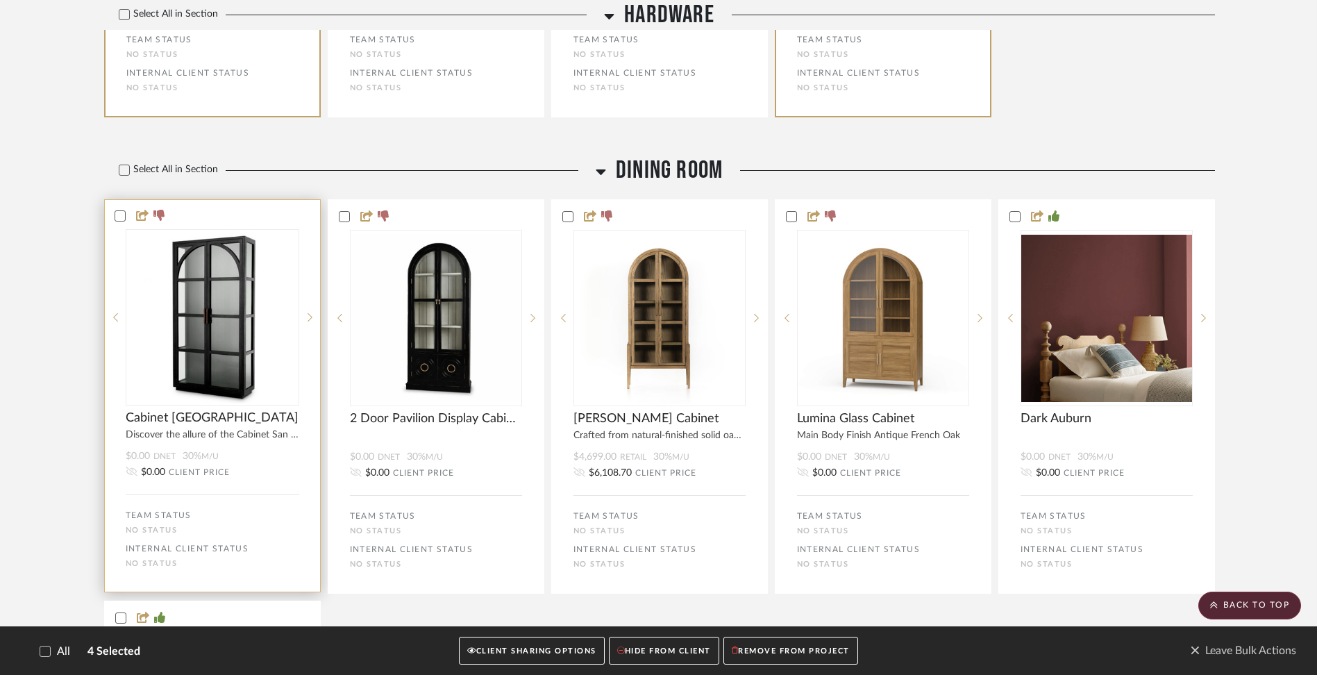
drag, startPoint x: 120, startPoint y: 217, endPoint x: 130, endPoint y: 217, distance: 9.7
click at [121, 217] on icon at bounding box center [120, 216] width 10 height 10
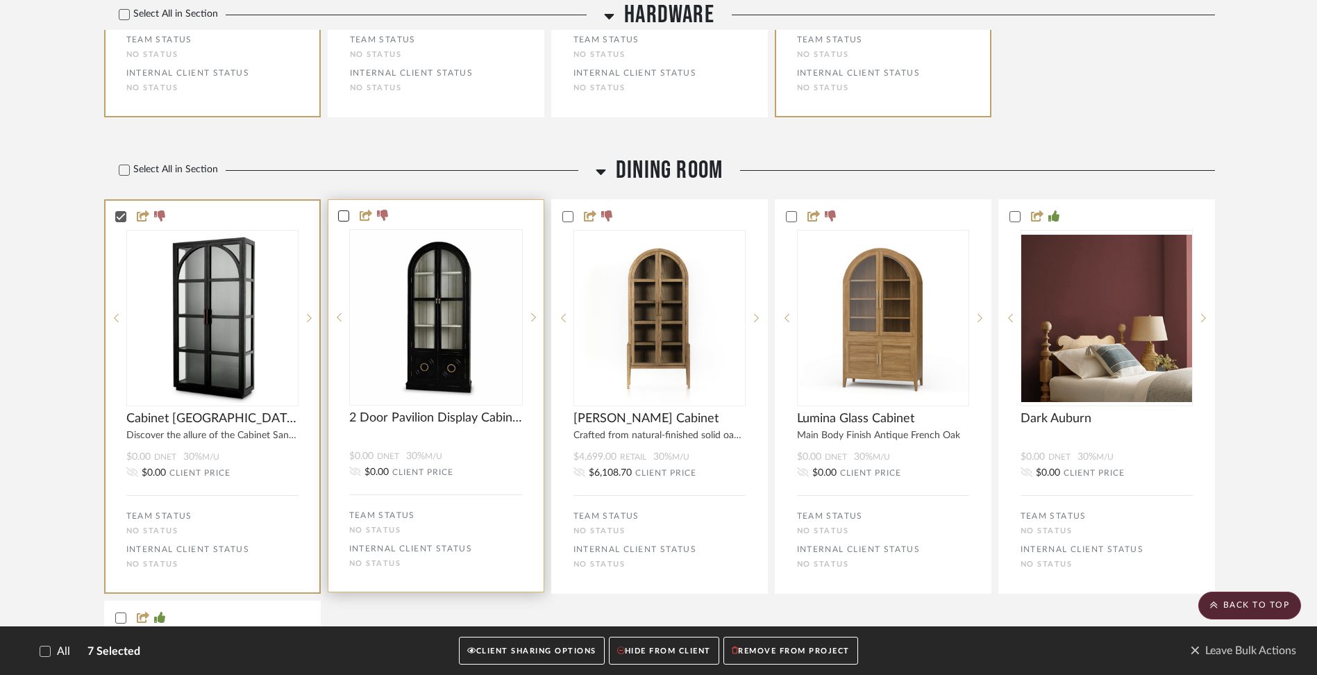
click at [344, 219] on icon at bounding box center [344, 216] width 10 height 10
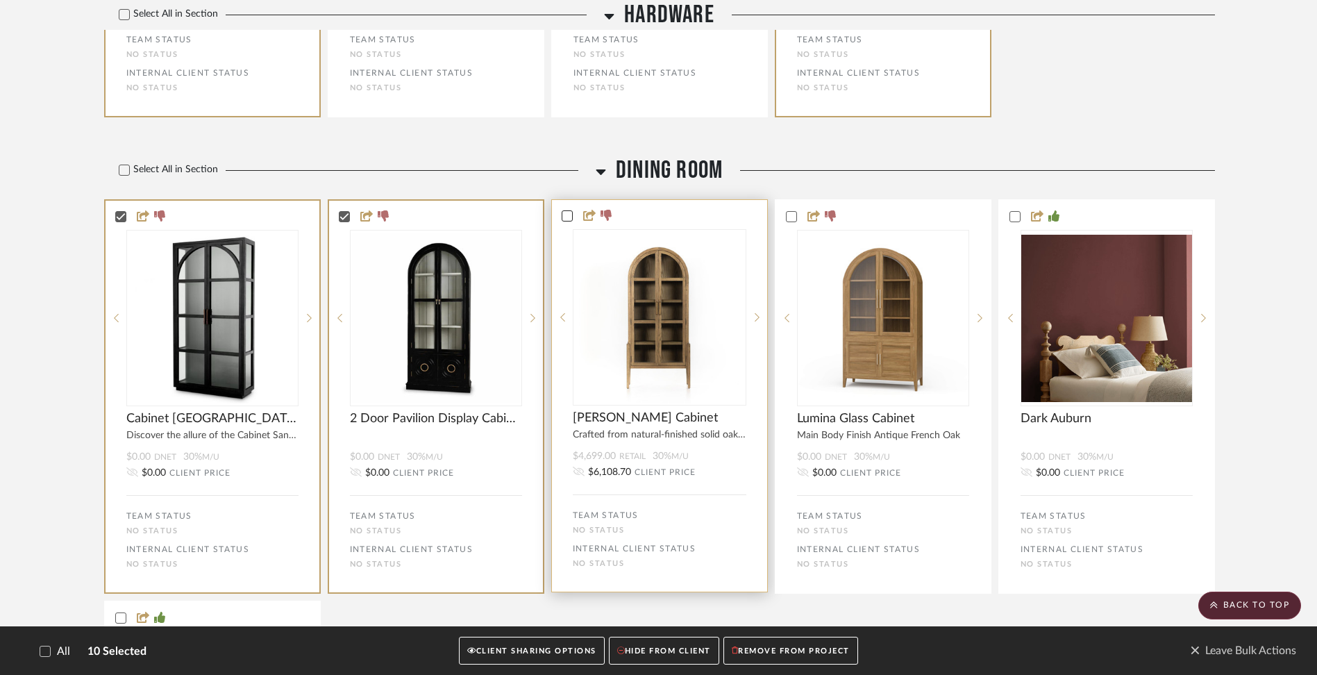
click at [564, 217] on icon at bounding box center [566, 216] width 9 height 7
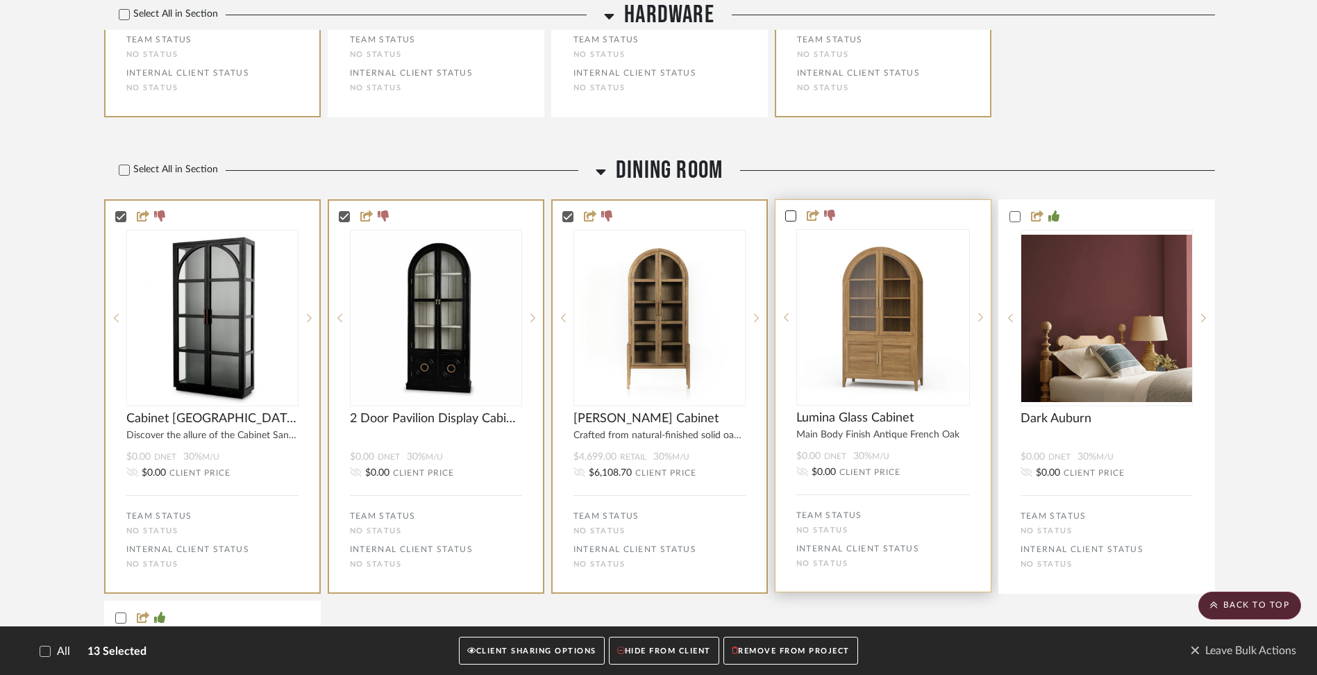
click at [793, 216] on icon at bounding box center [791, 216] width 10 height 10
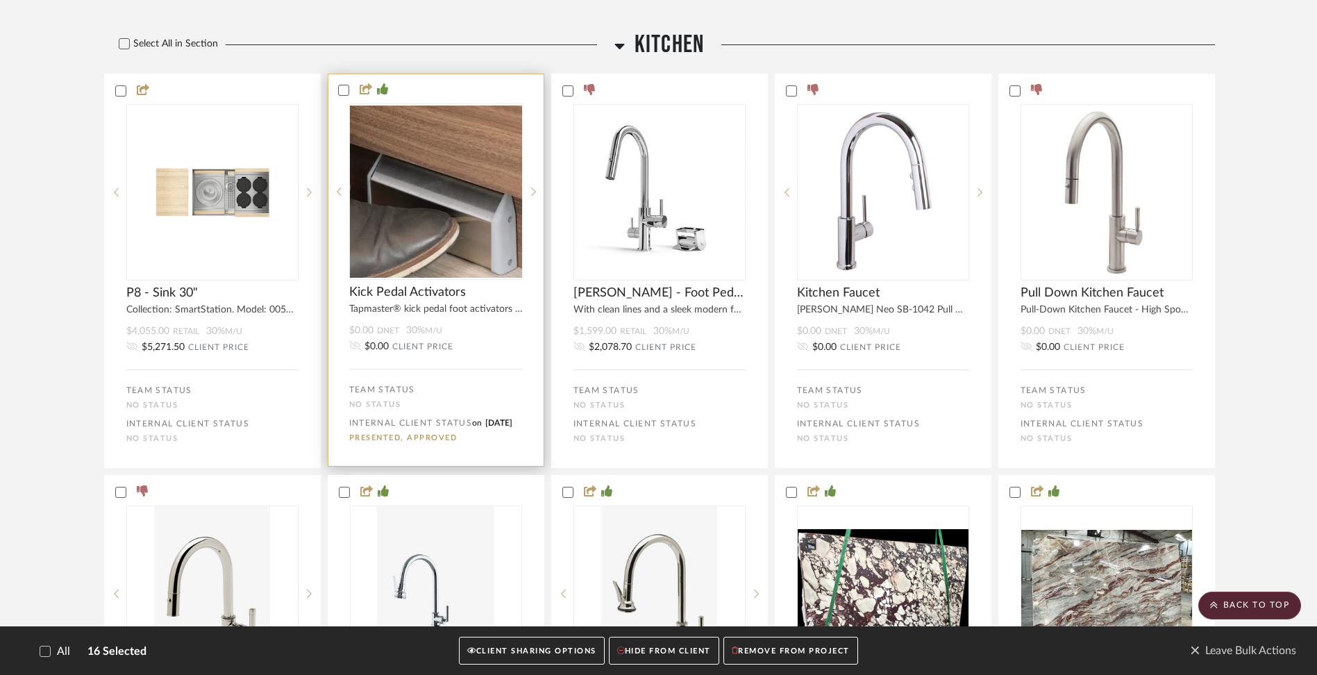
scroll to position [1667, 0]
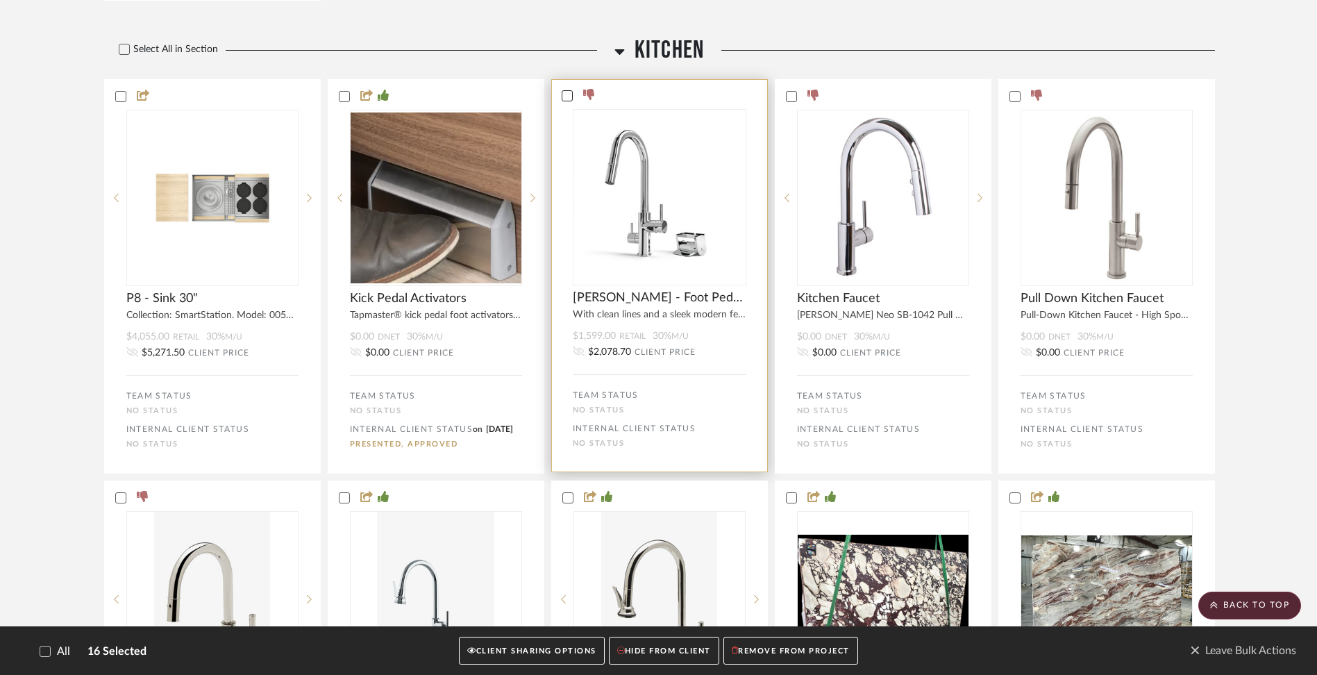
click at [567, 99] on icon at bounding box center [566, 95] width 9 height 7
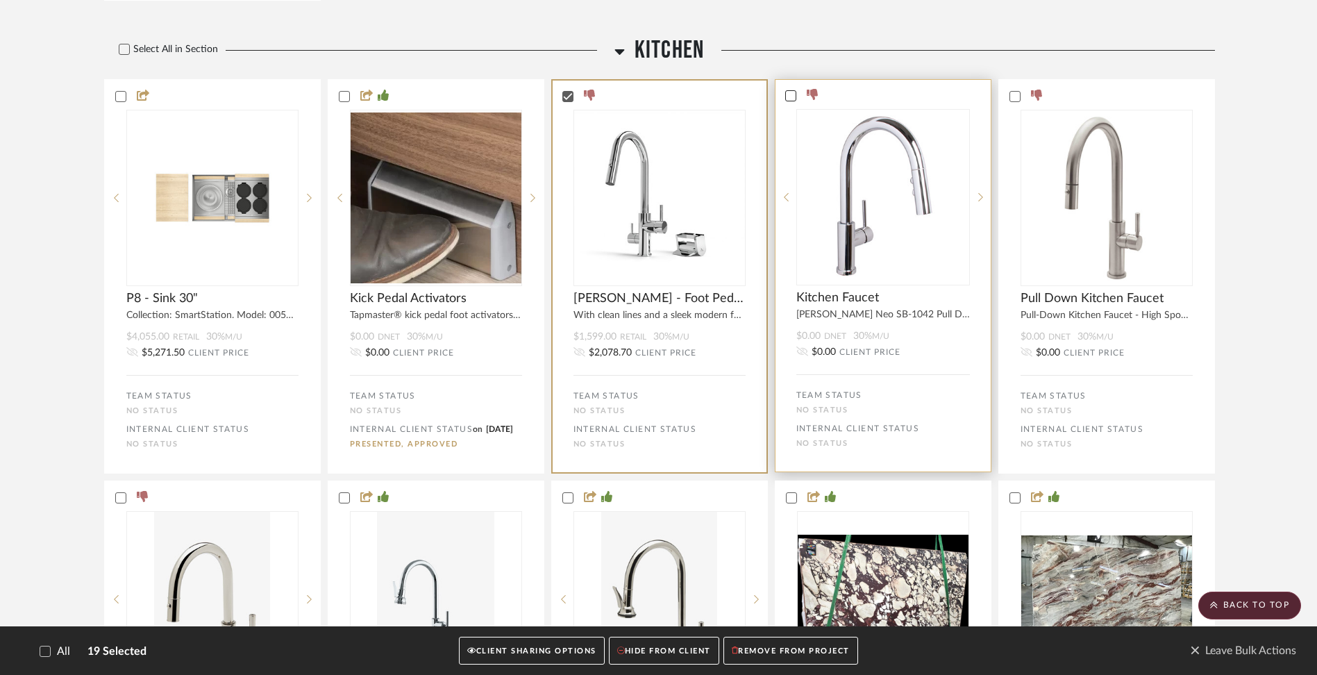
click at [793, 101] on icon at bounding box center [791, 96] width 10 height 10
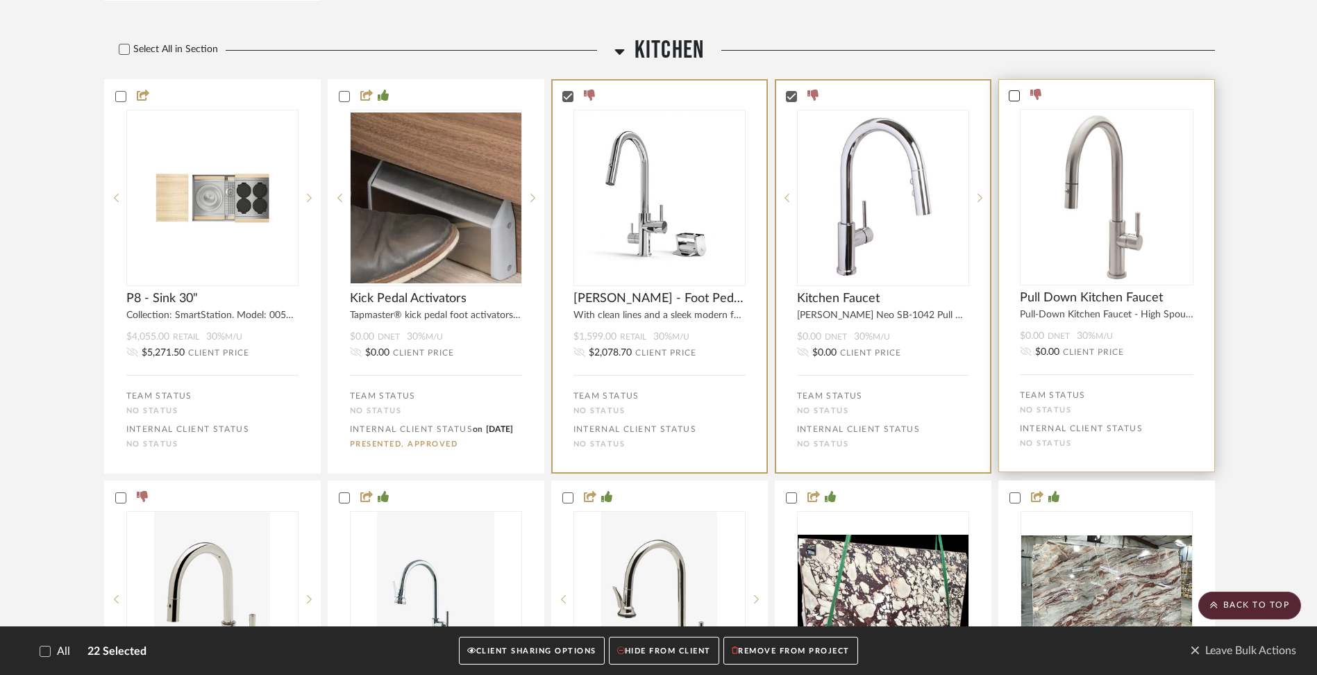
click at [1016, 101] on icon at bounding box center [1015, 96] width 10 height 10
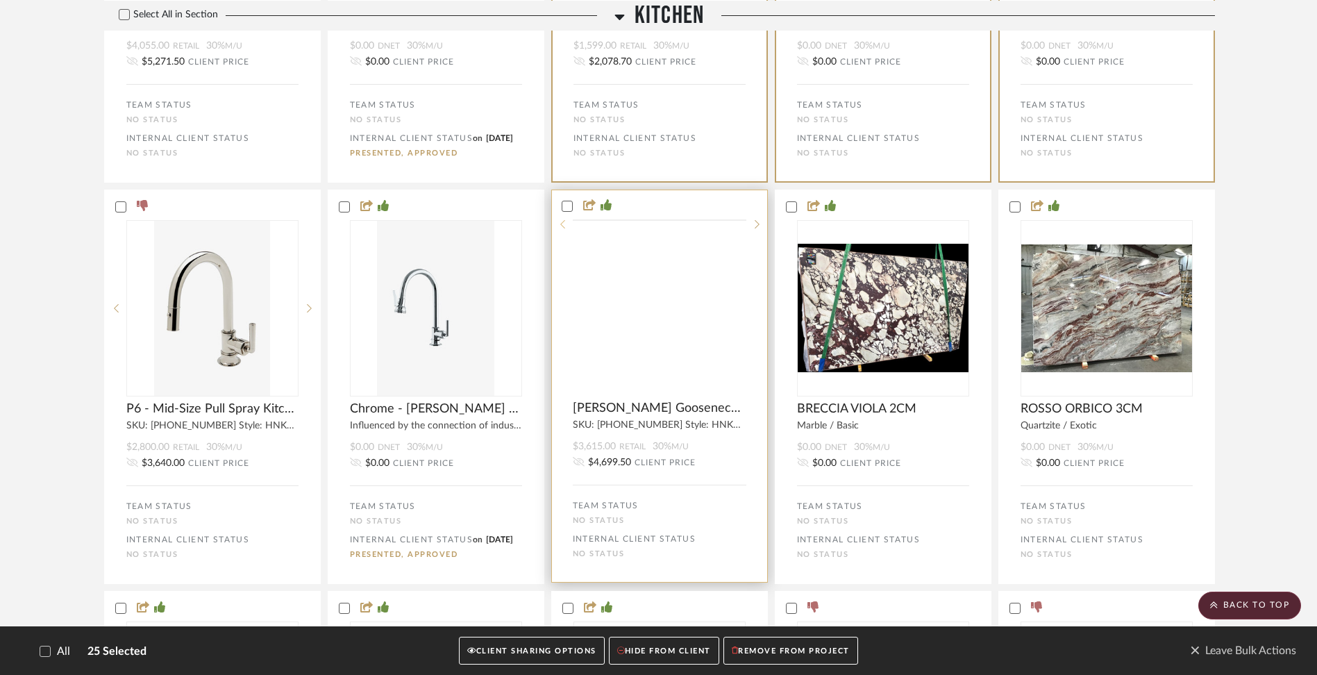
scroll to position [2018, 0]
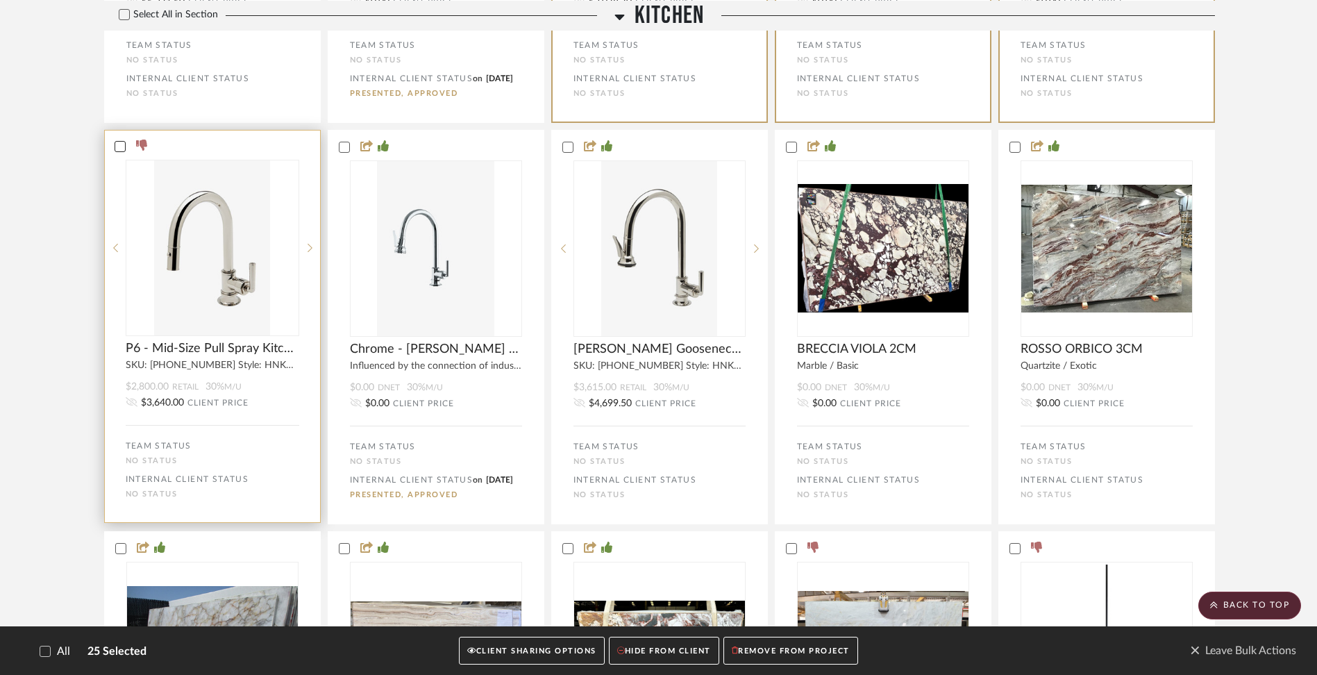
click at [118, 151] on icon at bounding box center [120, 147] width 10 height 10
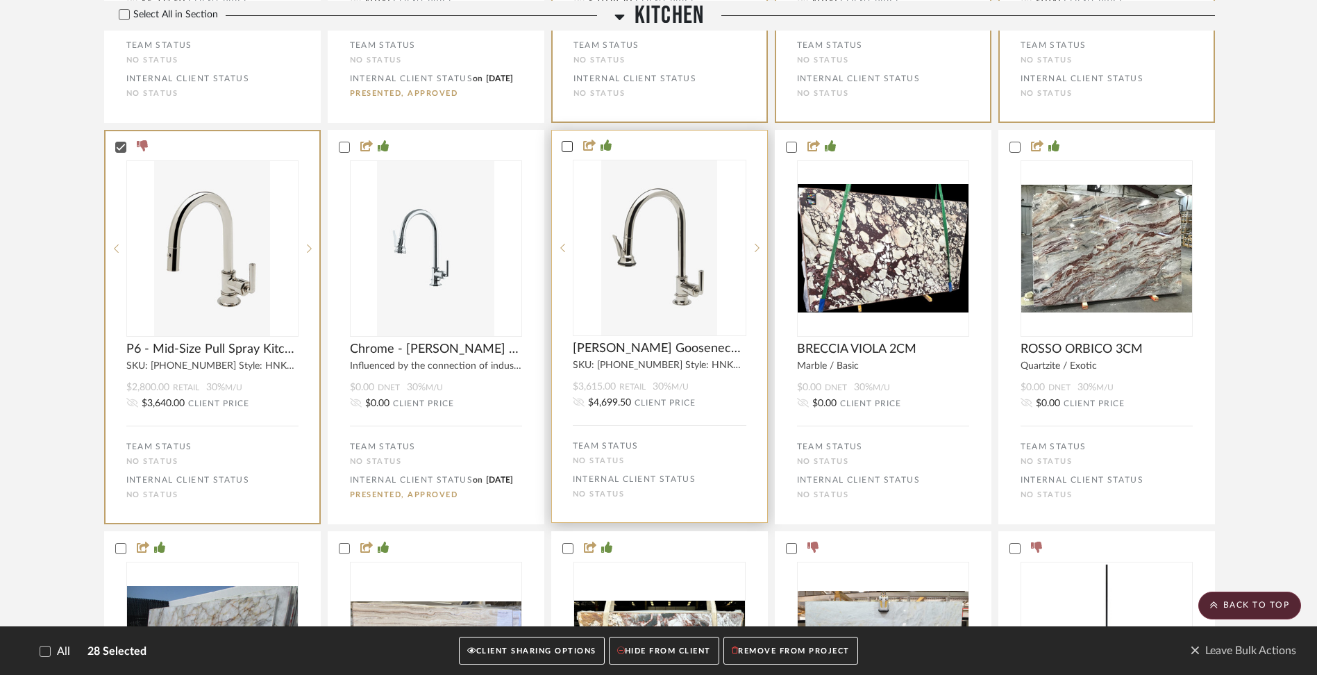
click at [567, 150] on icon at bounding box center [566, 146] width 9 height 7
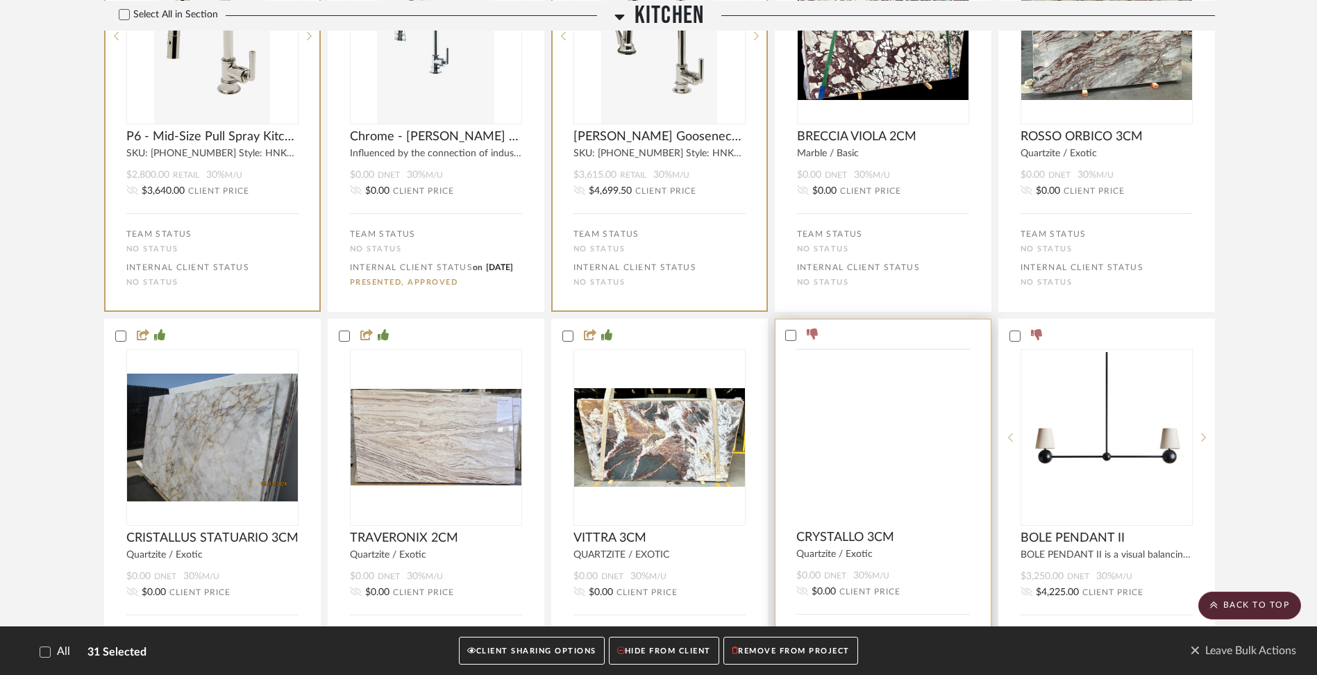
scroll to position [2422, 0]
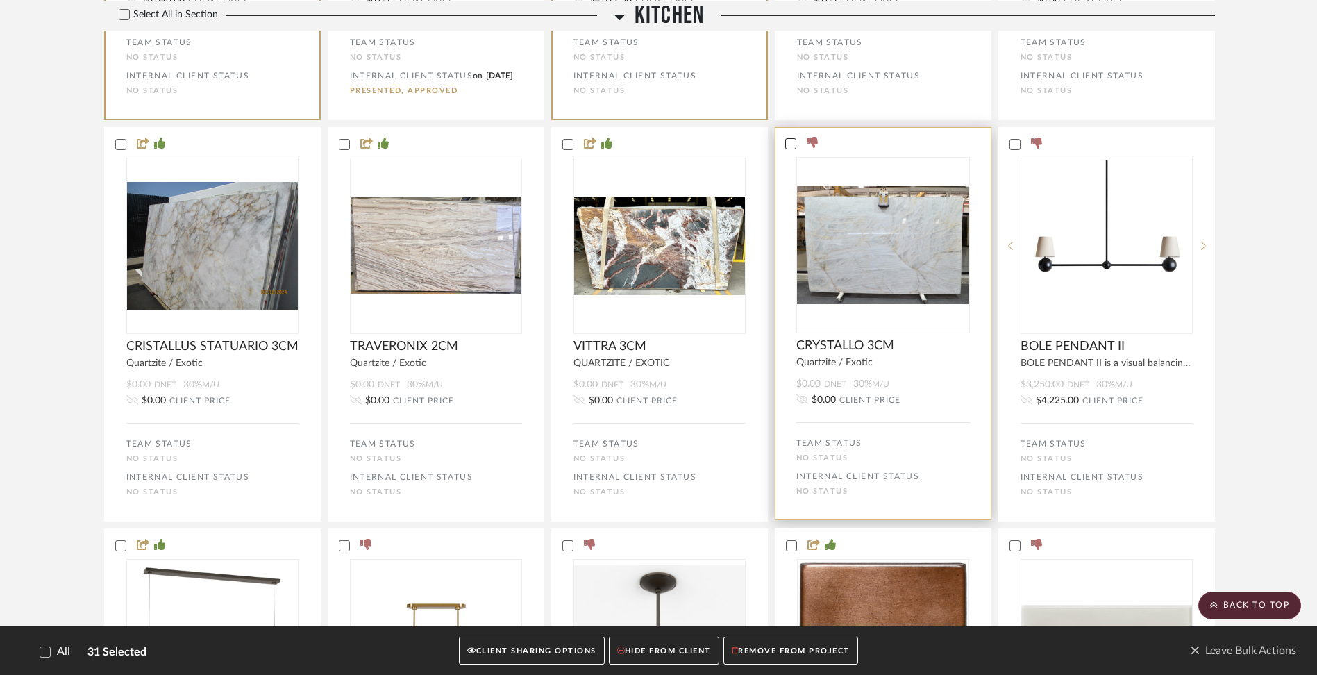
click at [787, 149] on icon at bounding box center [791, 144] width 10 height 10
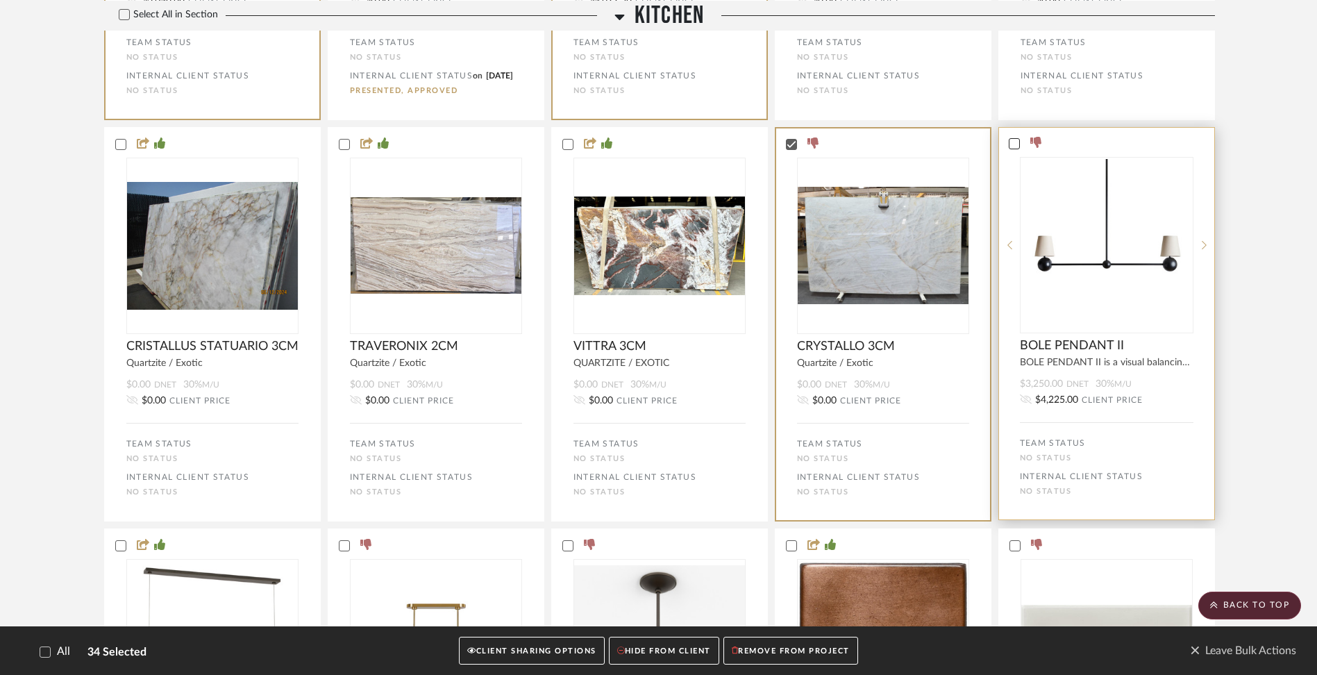
click at [1016, 149] on icon at bounding box center [1015, 144] width 10 height 10
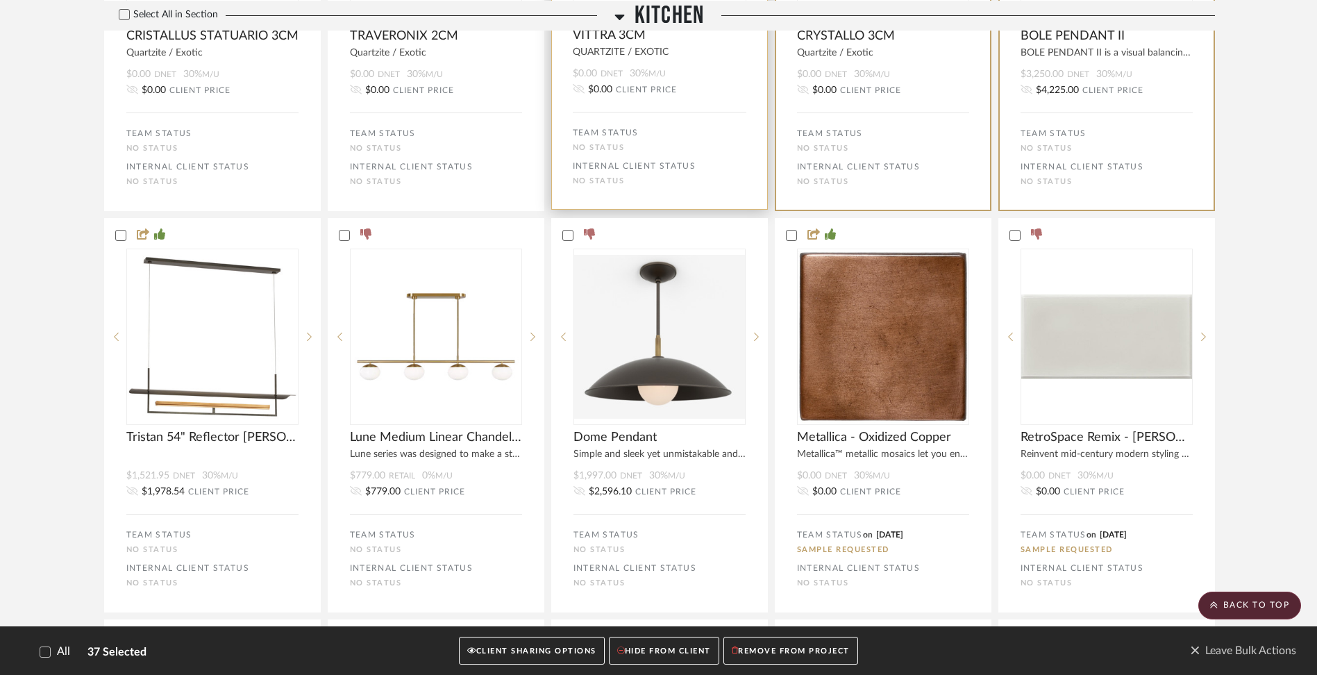
scroll to position [2738, 0]
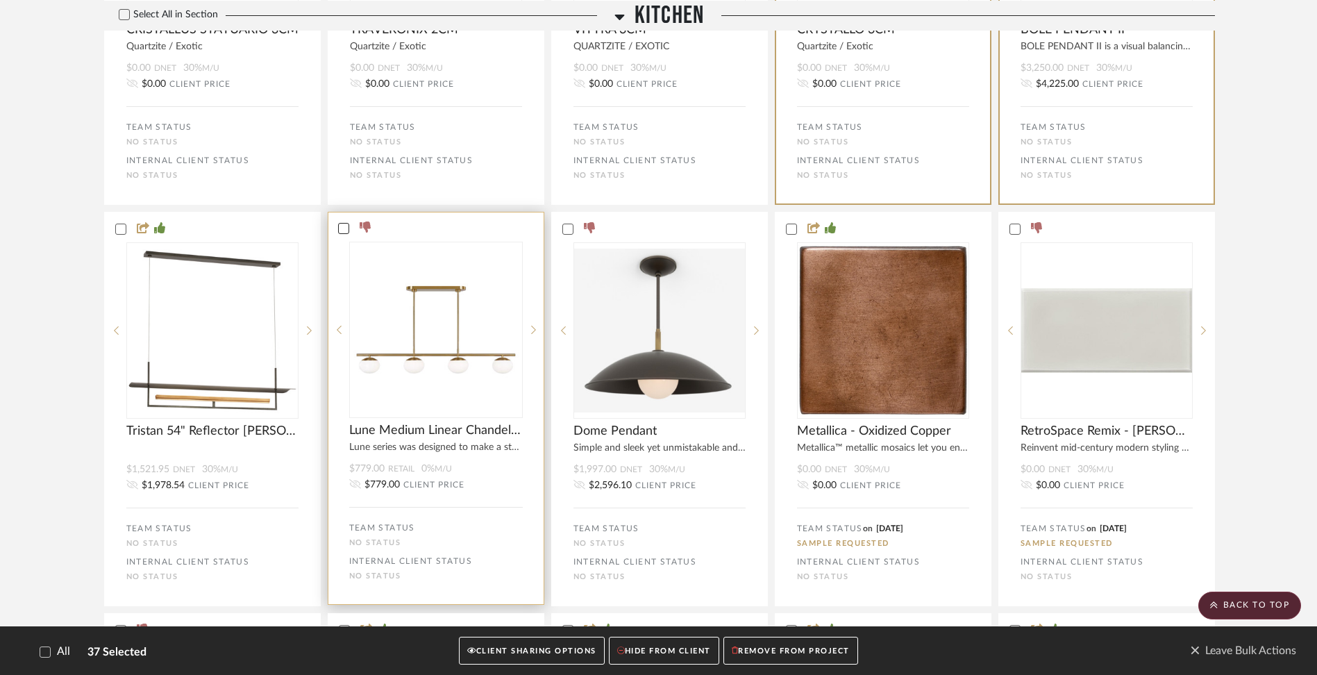
click at [343, 233] on icon at bounding box center [344, 229] width 10 height 10
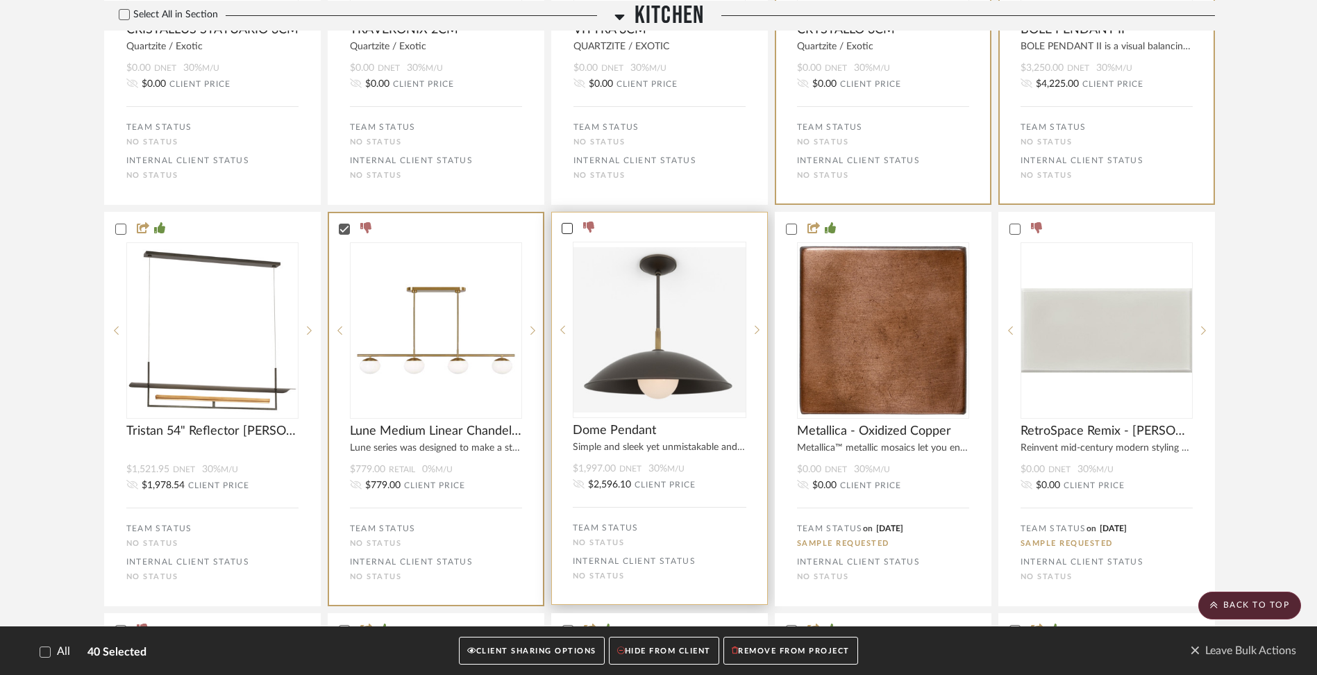
click at [567, 233] on icon at bounding box center [567, 229] width 10 height 10
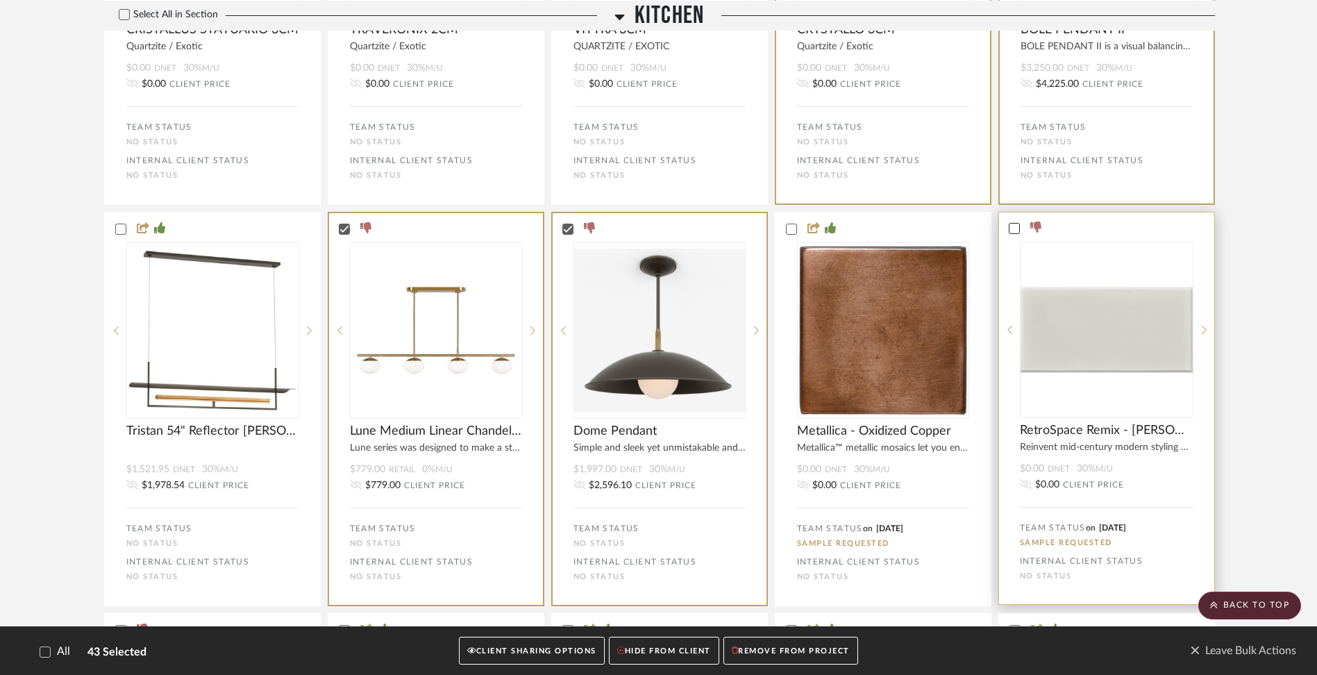
click at [1016, 233] on icon at bounding box center [1015, 229] width 10 height 10
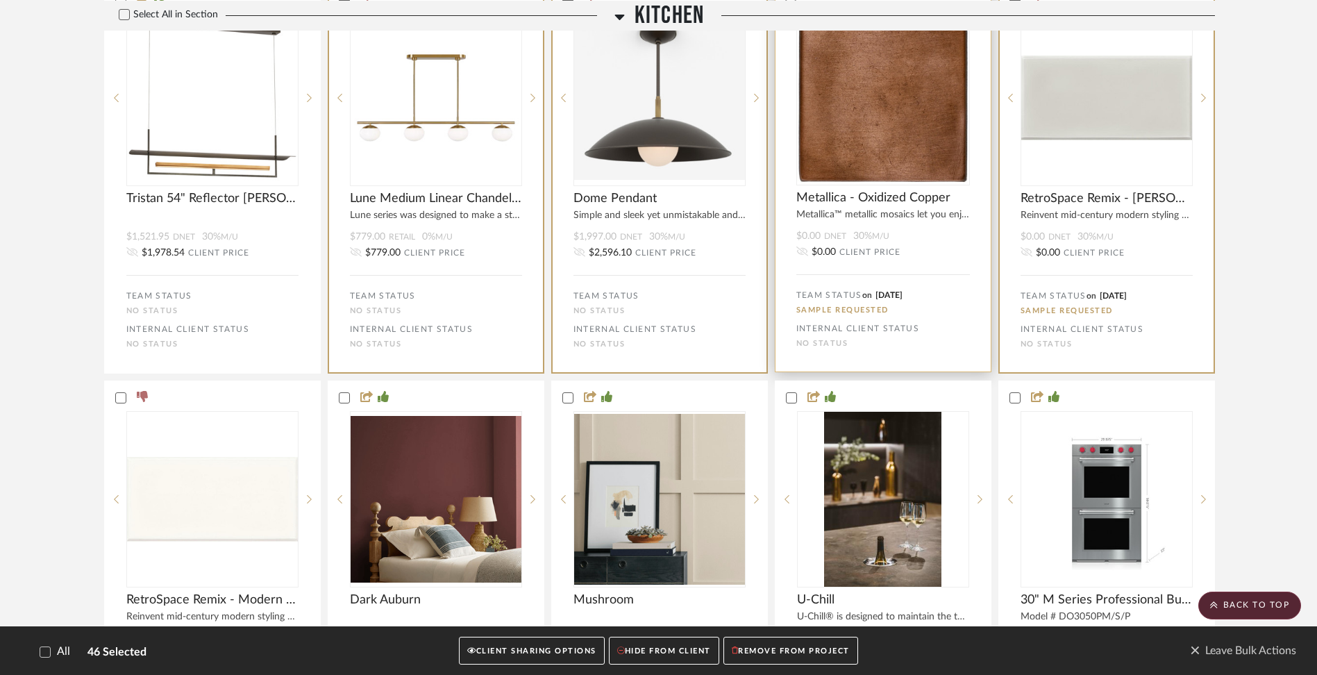
scroll to position [3103, 0]
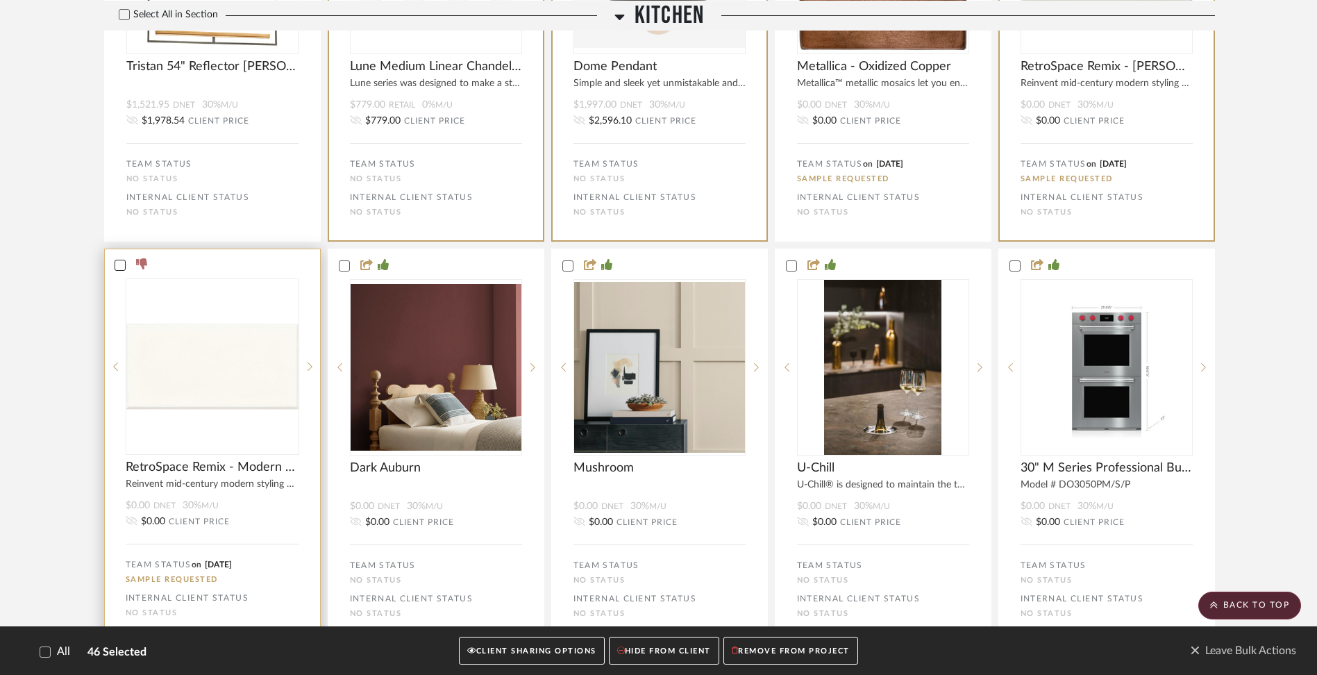
click at [124, 271] on div at bounding box center [212, 265] width 215 height 12
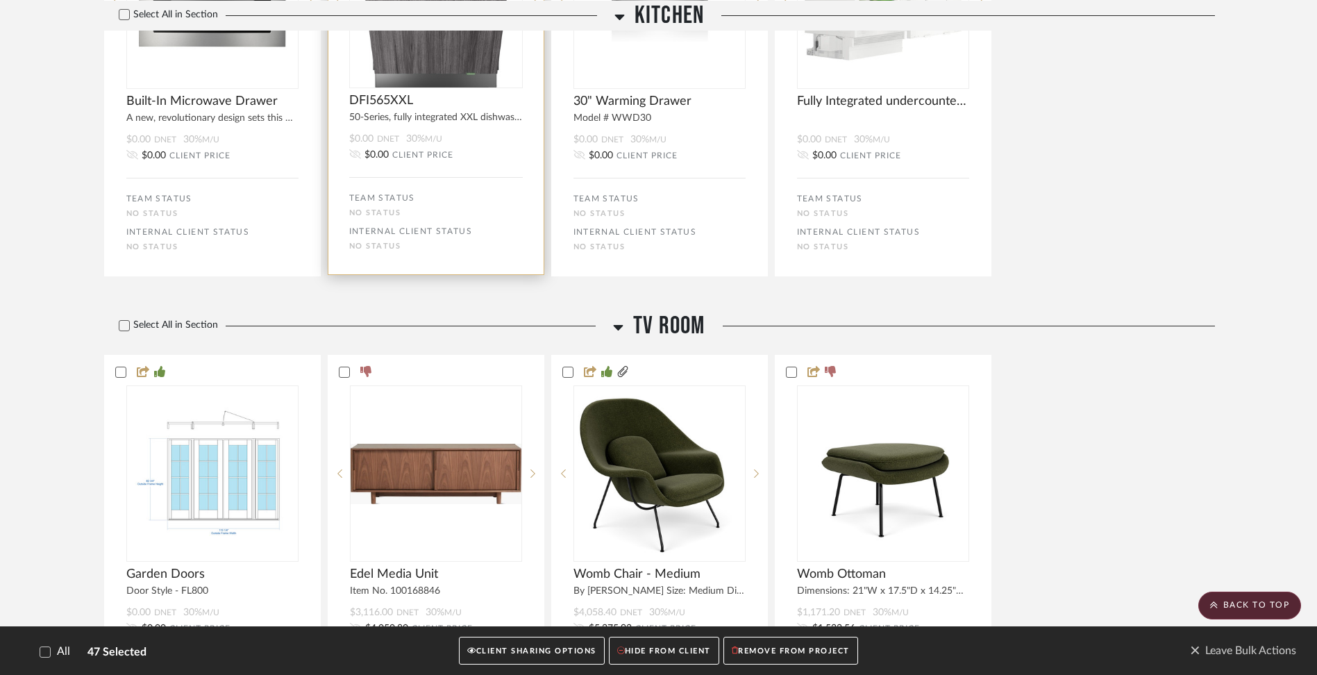
scroll to position [3983, 0]
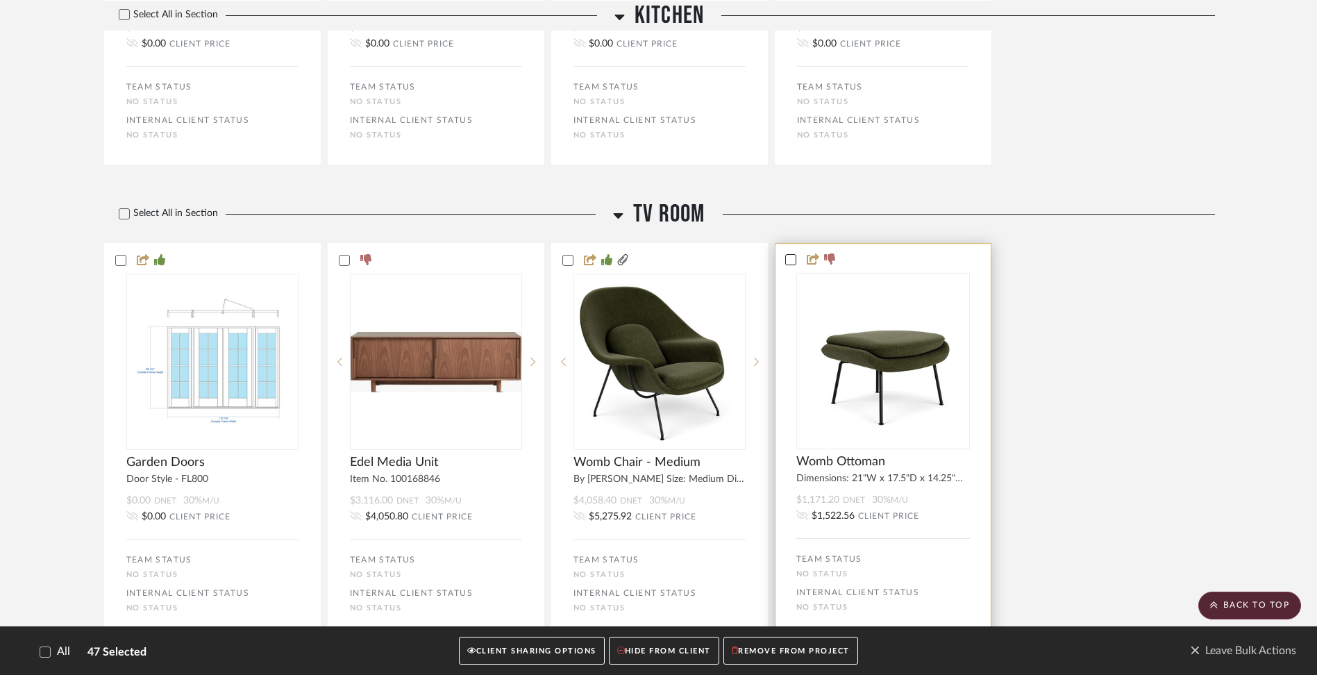
click at [790, 265] on icon at bounding box center [791, 260] width 10 height 10
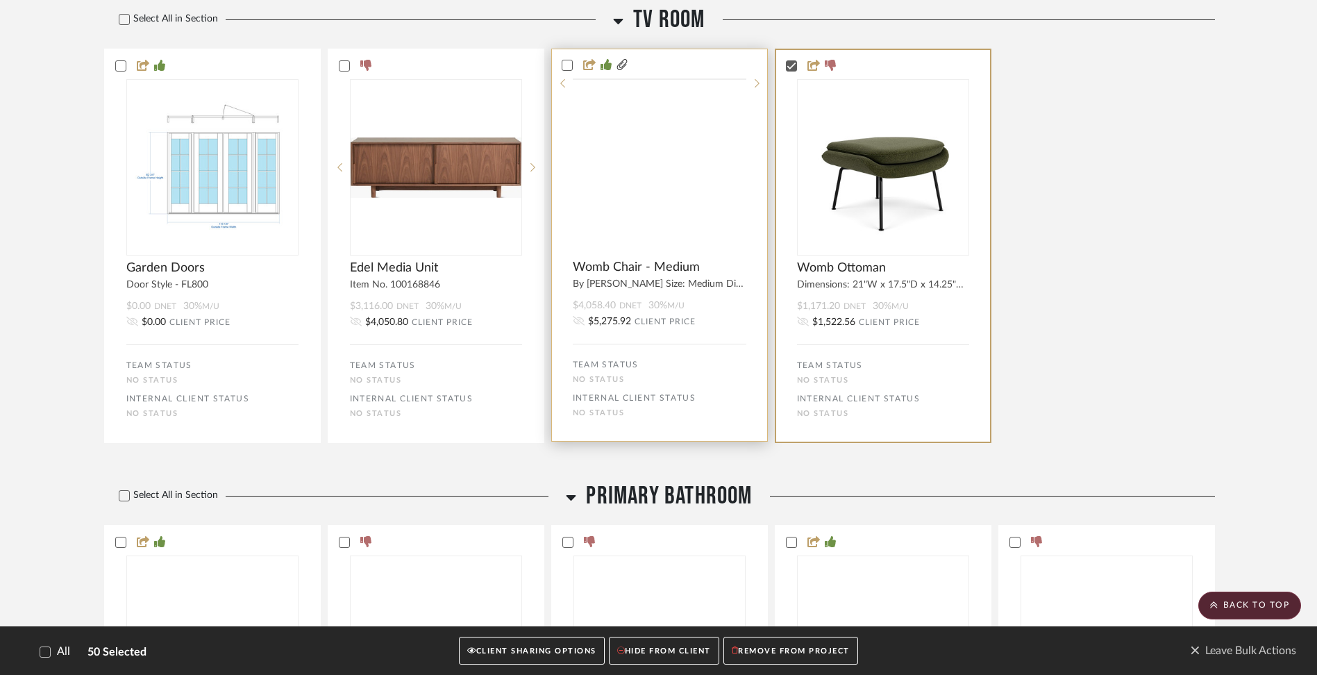
scroll to position [4188, 0]
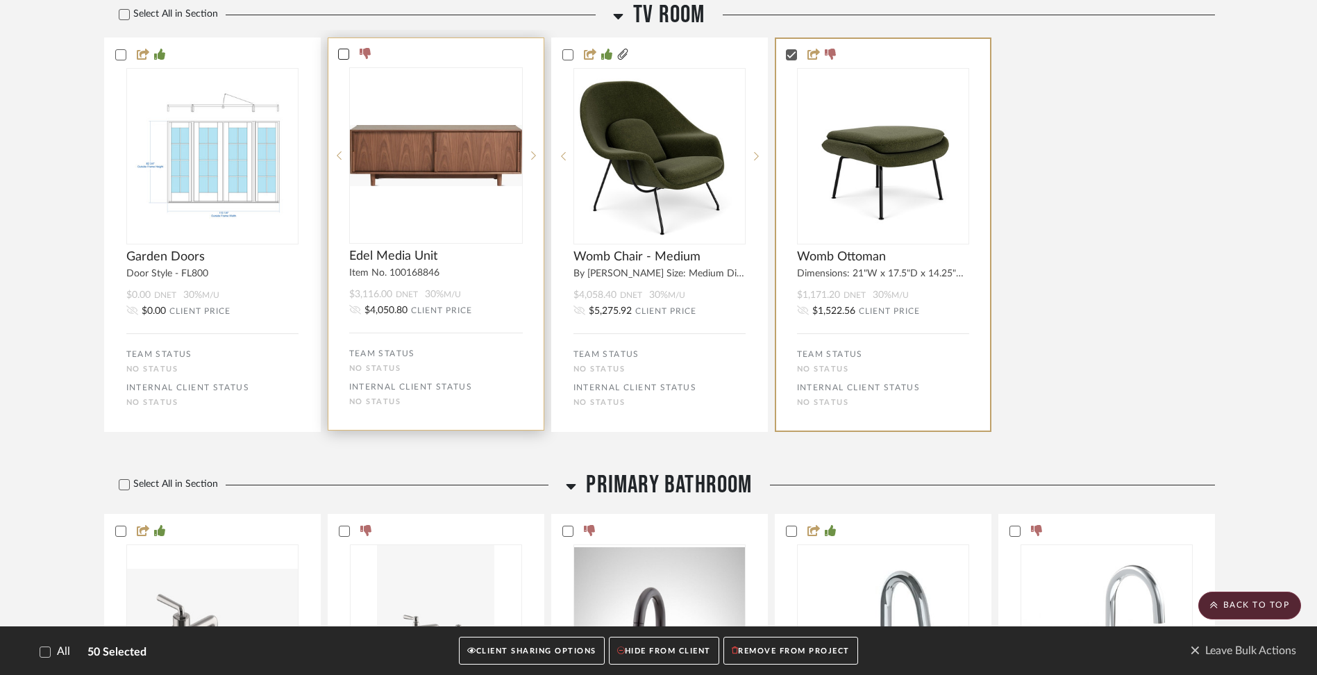
click at [346, 59] on icon at bounding box center [344, 54] width 10 height 10
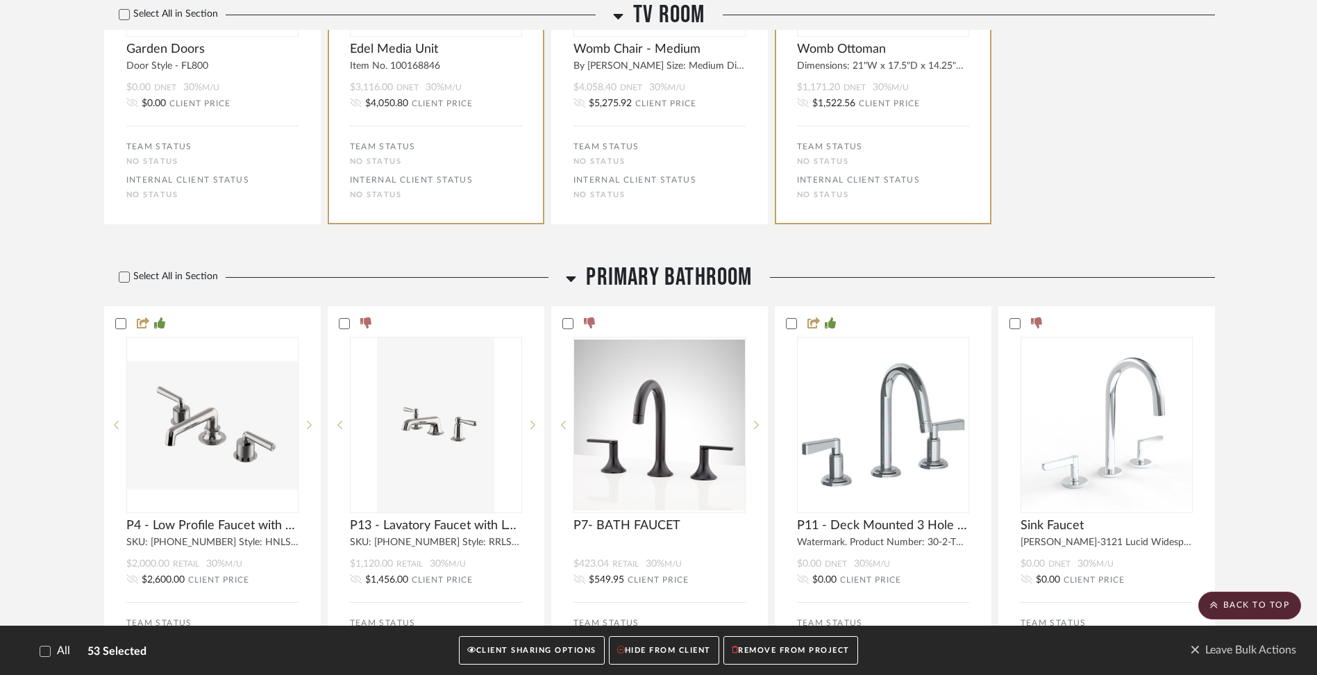
scroll to position [4405, 0]
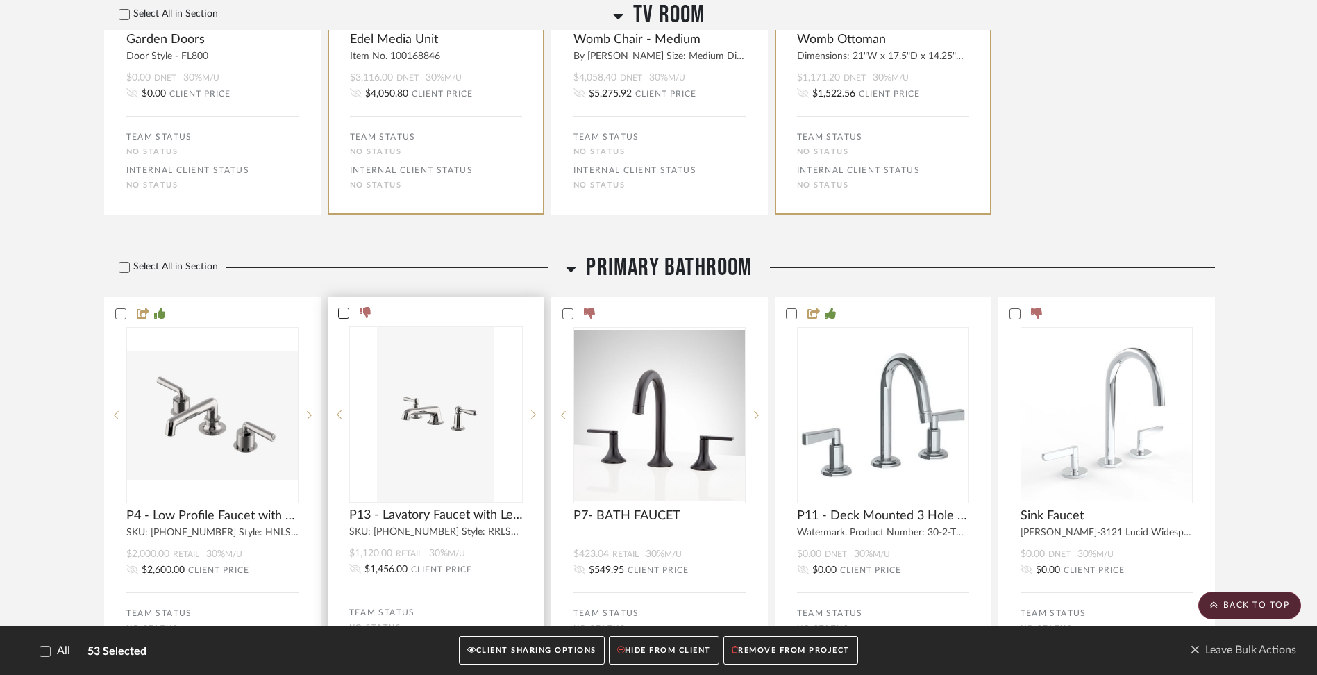
click at [344, 318] on icon at bounding box center [344, 313] width 10 height 10
click at [570, 318] on icon at bounding box center [567, 313] width 10 height 10
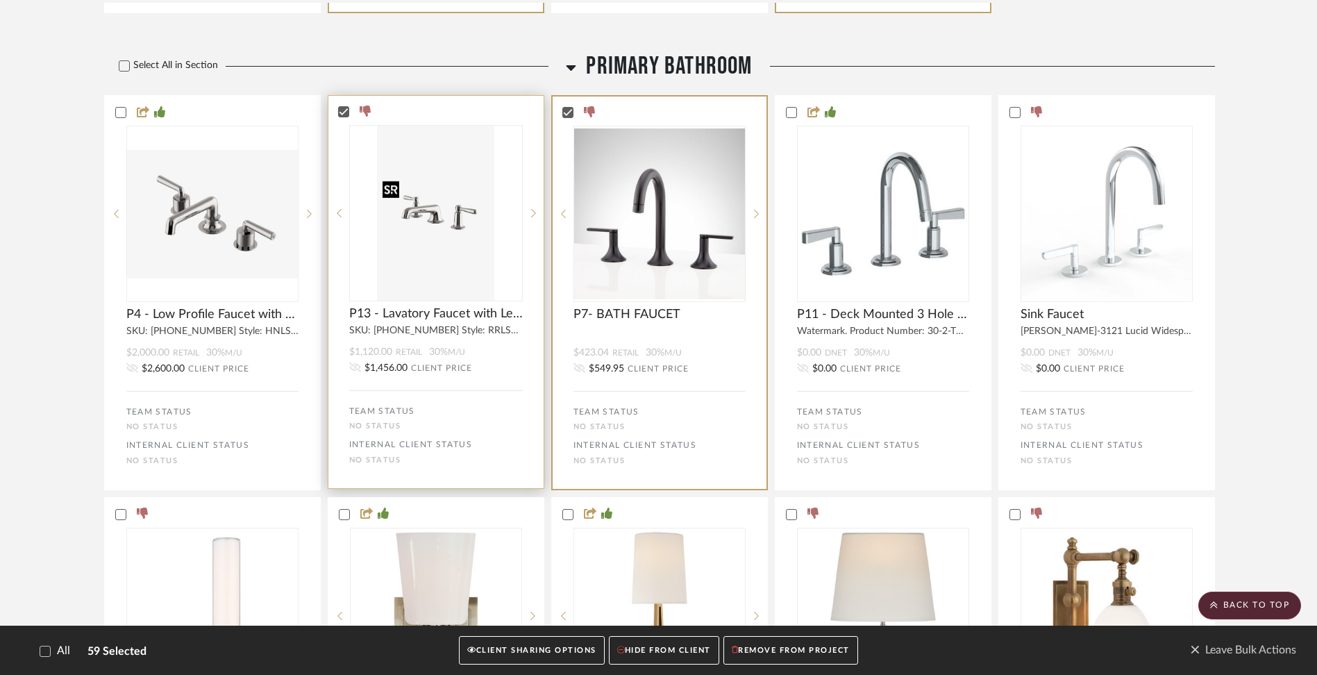
scroll to position [4608, 0]
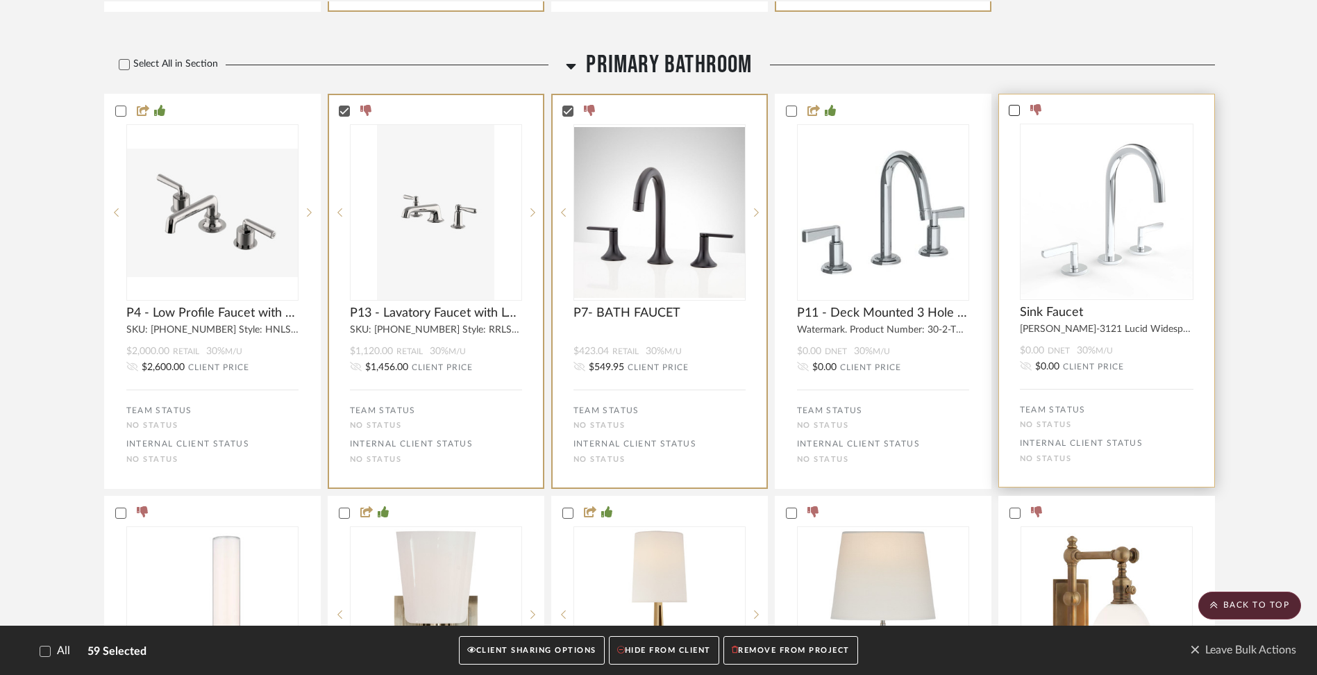
click at [1012, 115] on icon at bounding box center [1015, 111] width 10 height 10
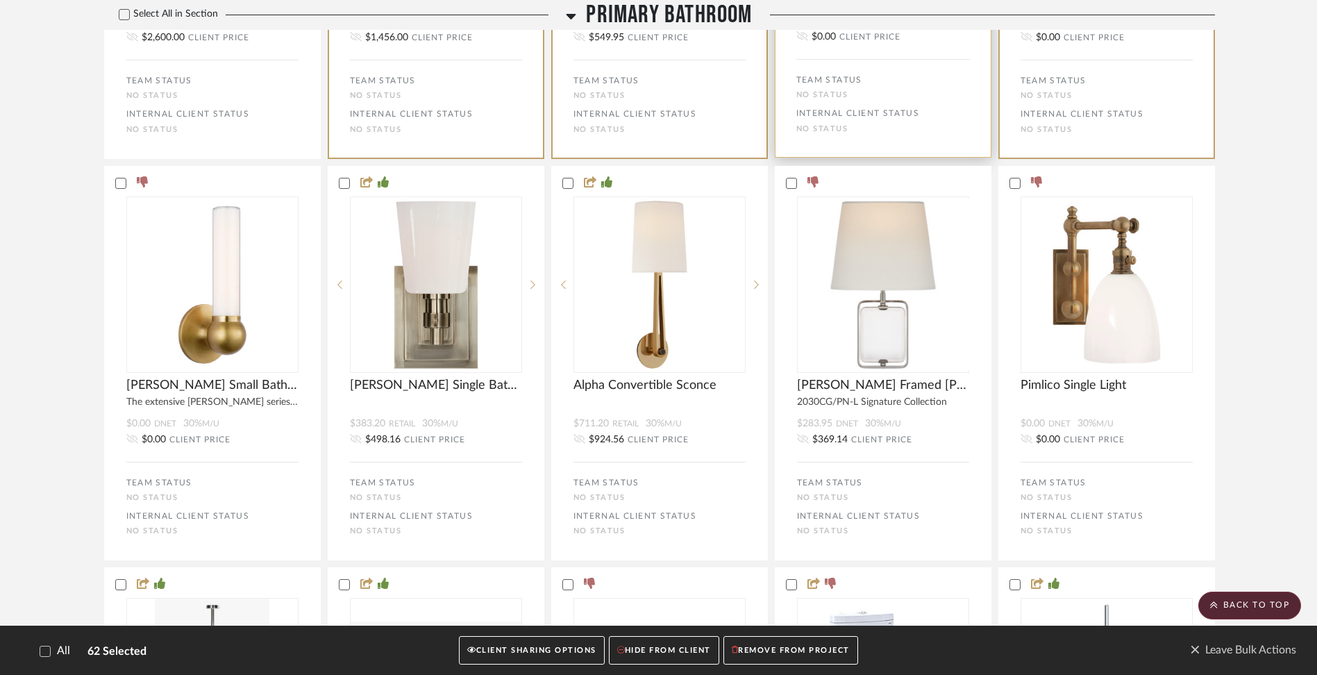
scroll to position [4748, 0]
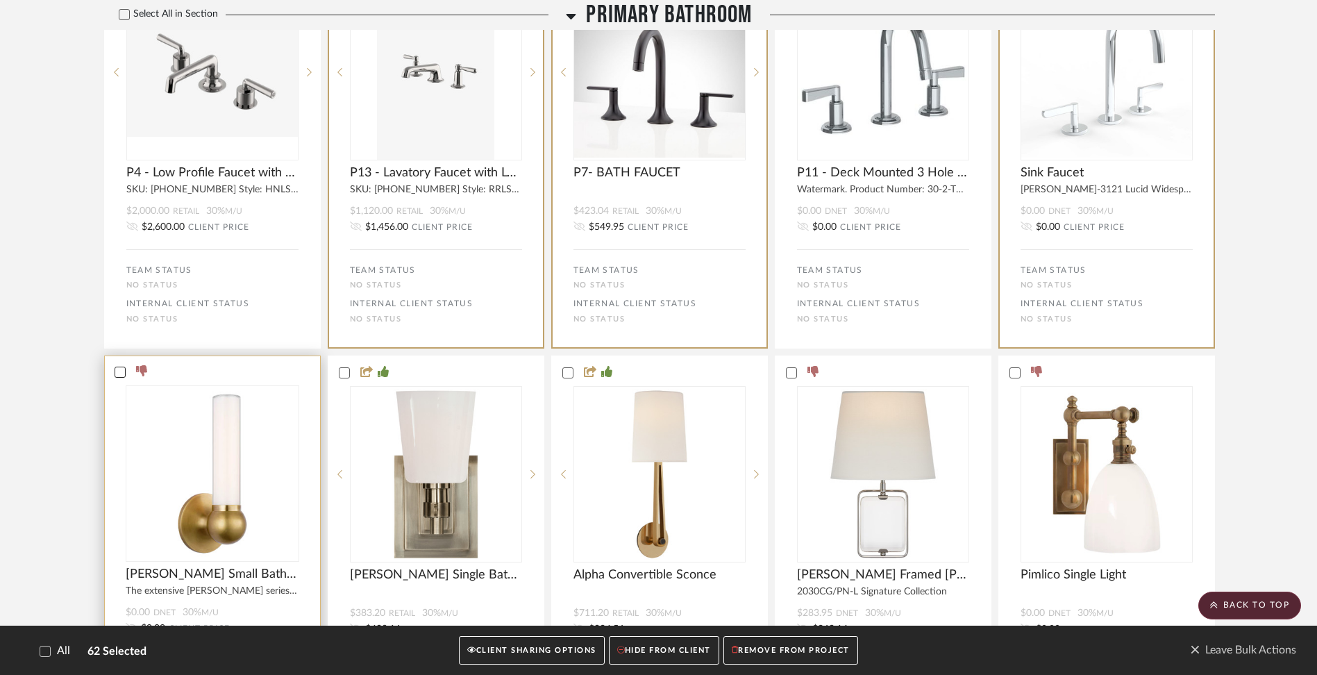
click at [122, 377] on icon at bounding box center [120, 372] width 10 height 10
click at [793, 377] on icon at bounding box center [791, 372] width 10 height 10
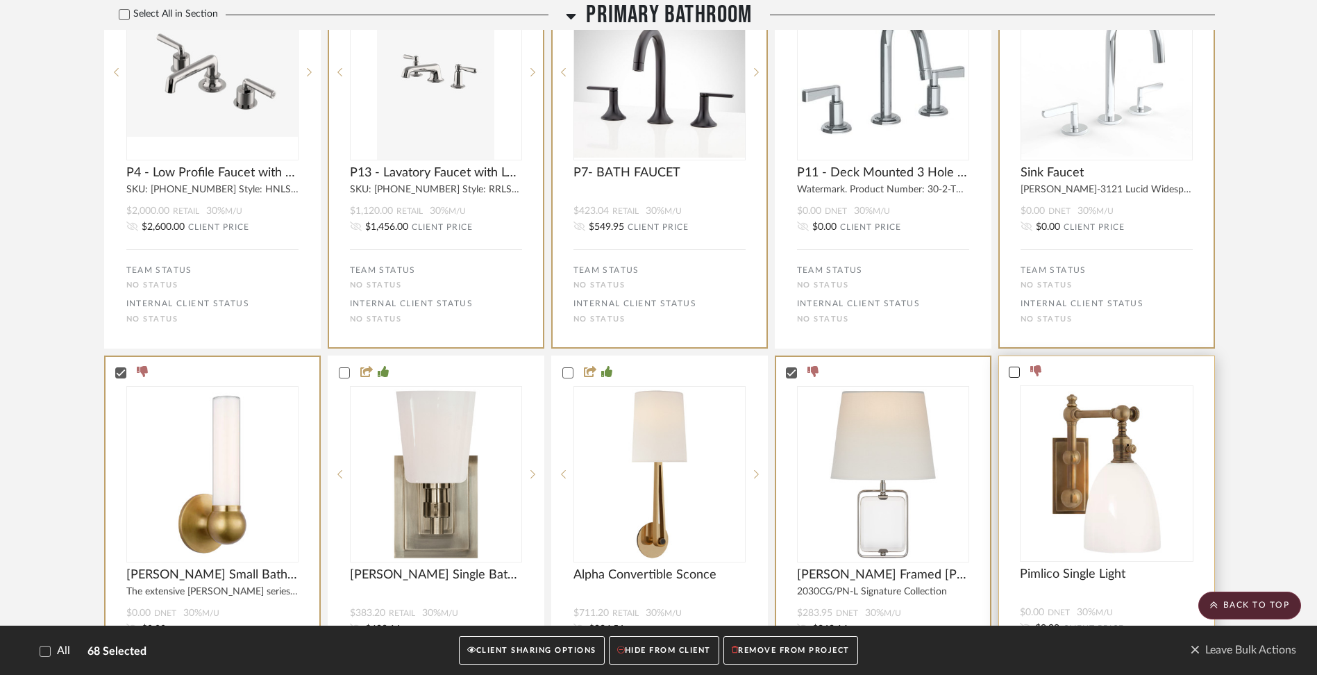
click at [1010, 376] on icon at bounding box center [1014, 372] width 9 height 7
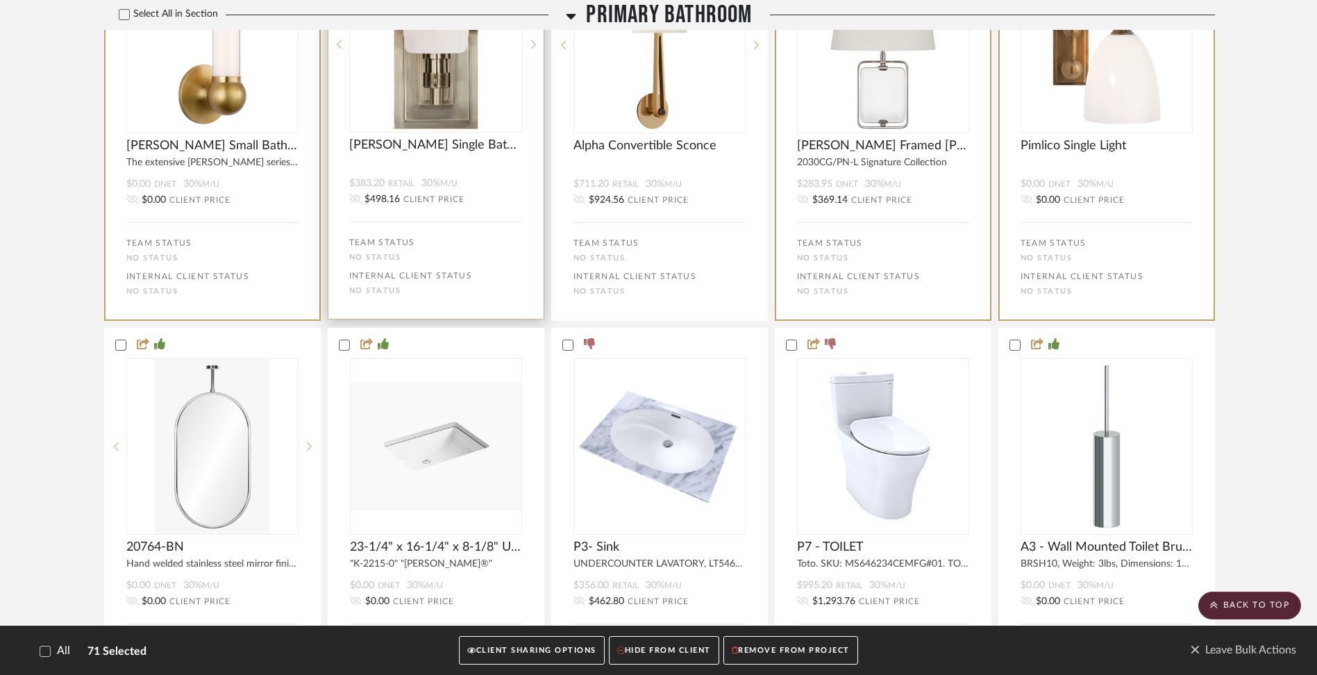
scroll to position [5217, 0]
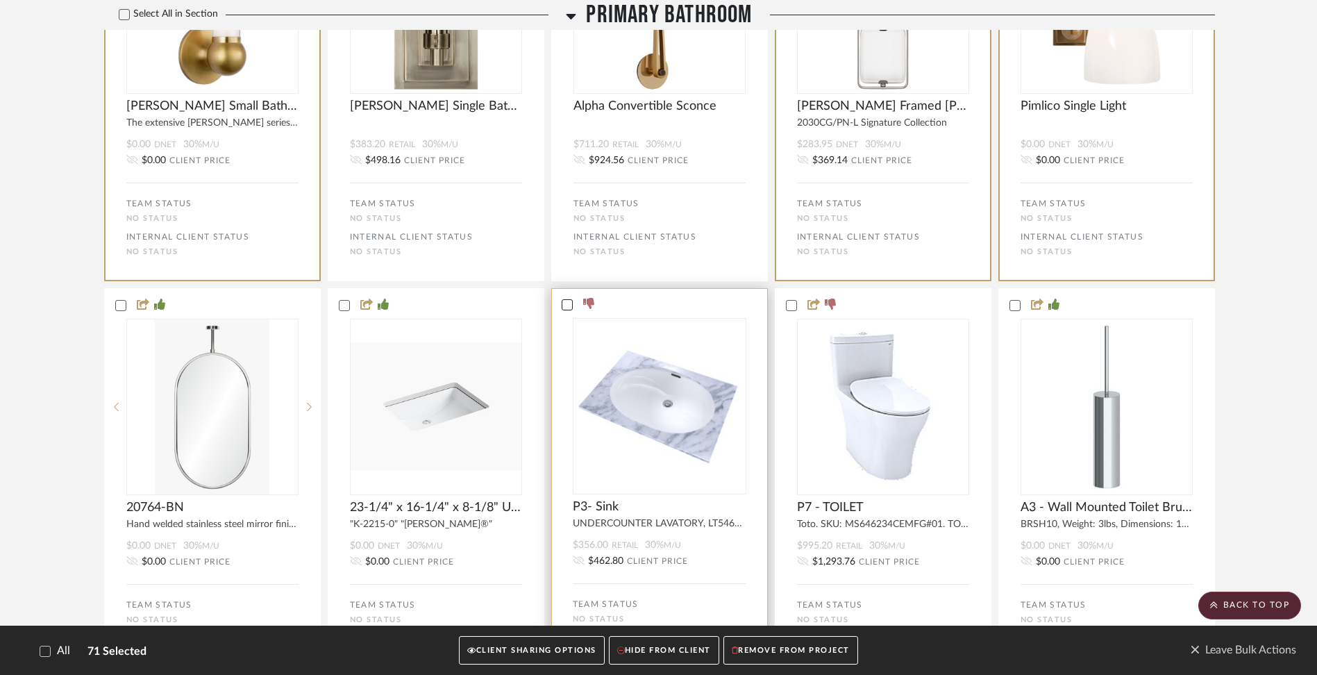
click at [562, 310] on icon at bounding box center [567, 305] width 10 height 10
click at [788, 310] on icon at bounding box center [791, 305] width 10 height 10
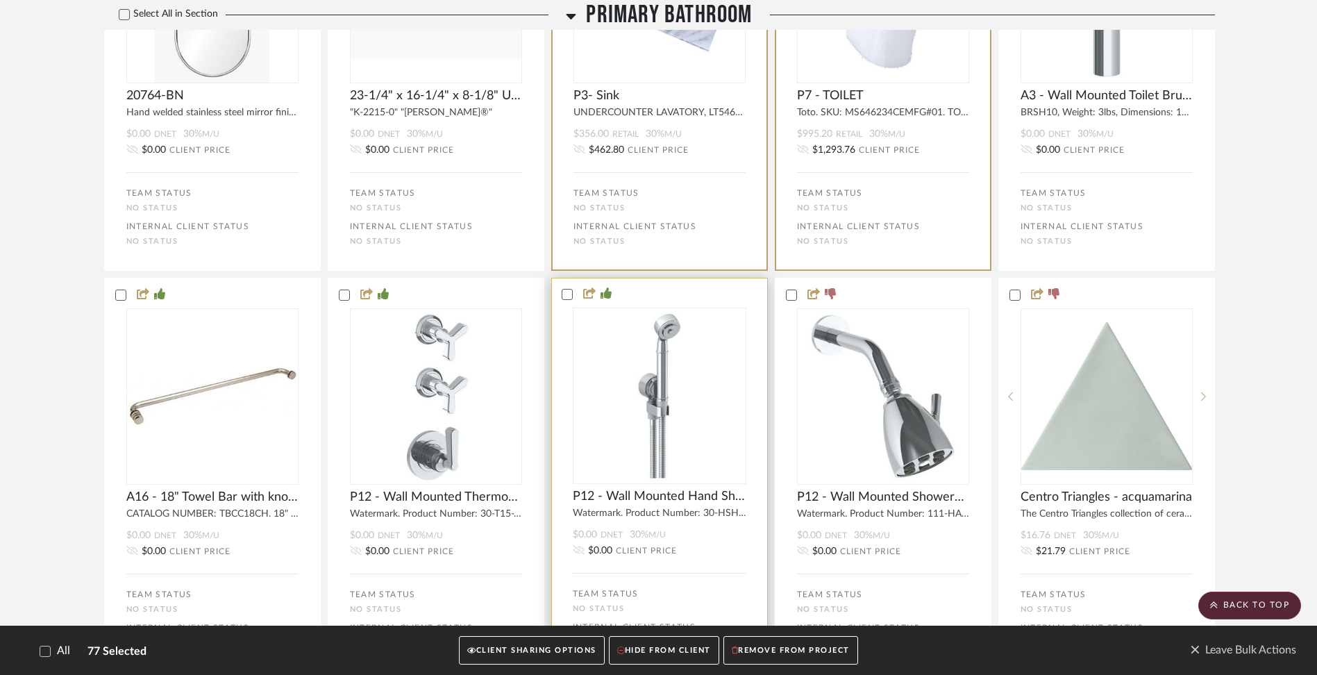
scroll to position [5455, 0]
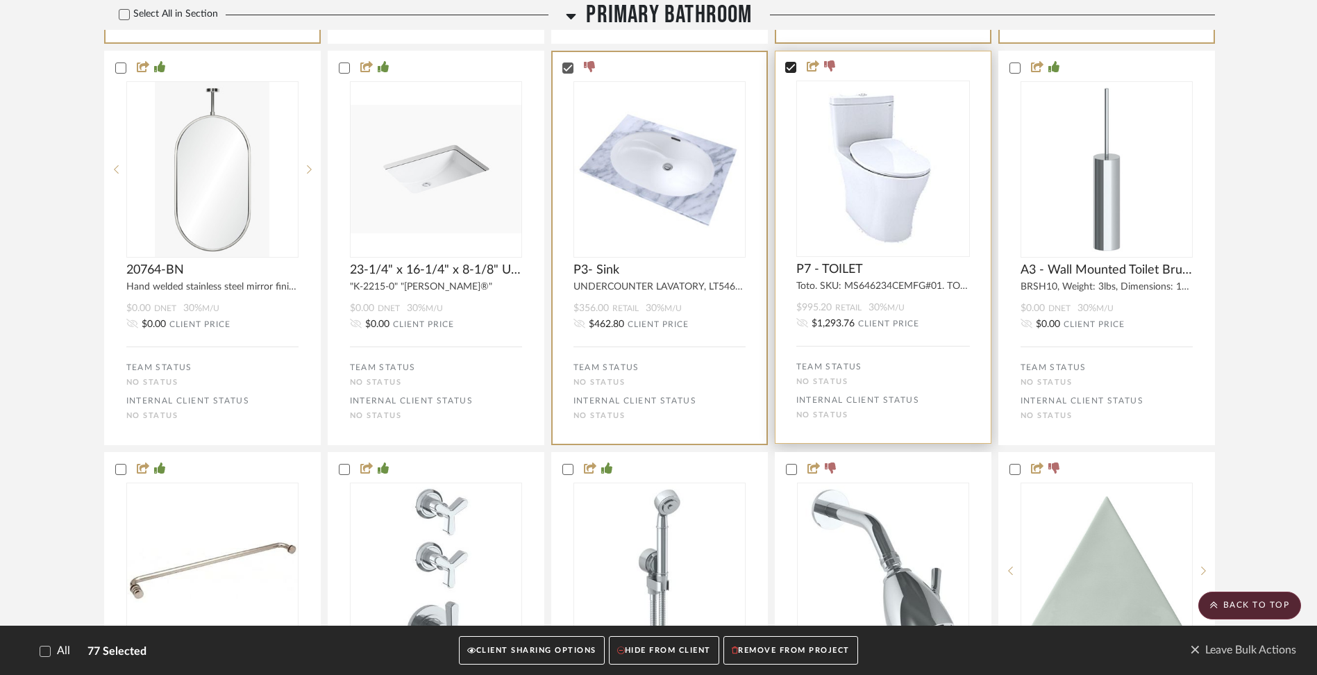
click at [790, 71] on icon at bounding box center [790, 67] width 9 height 7
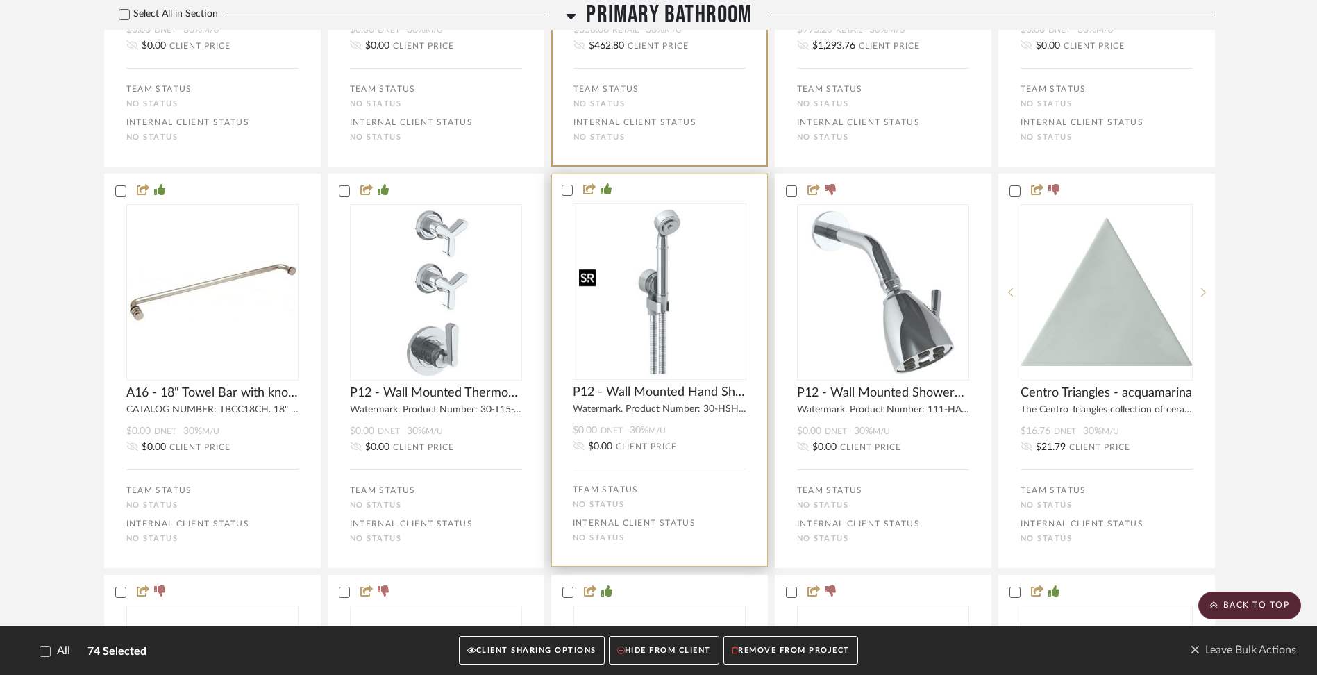
scroll to position [5739, 0]
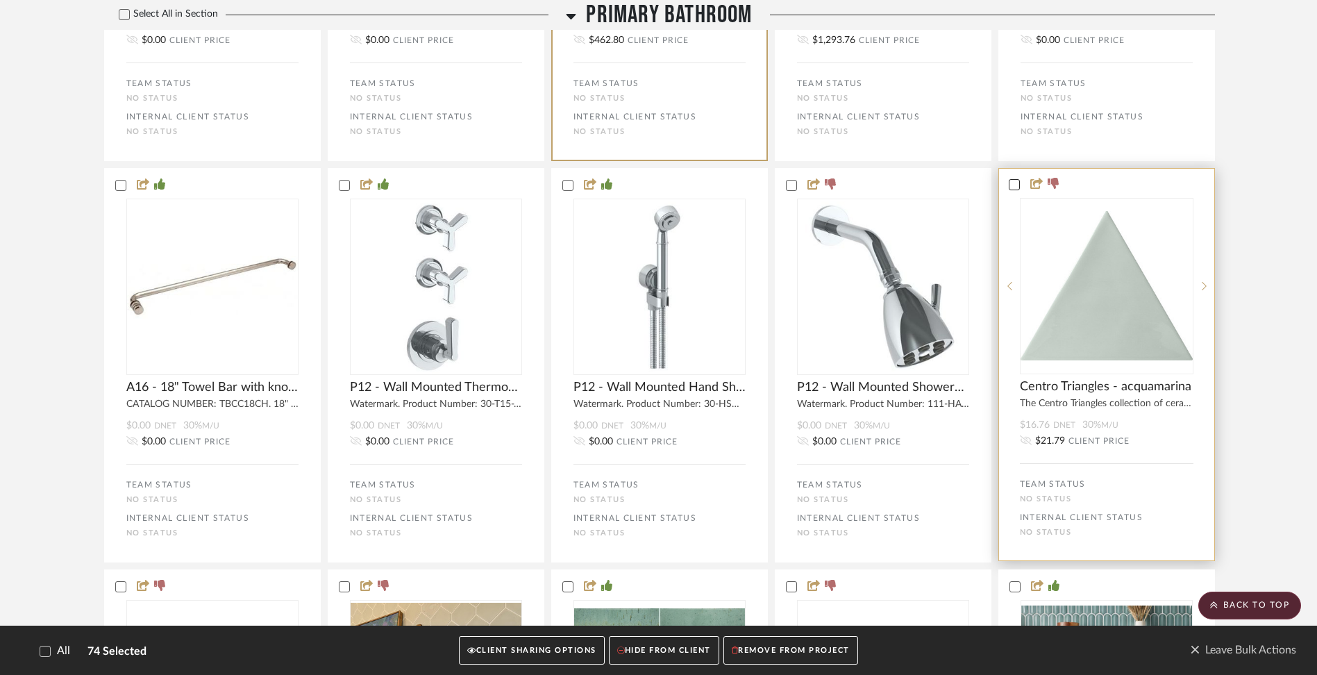
click at [1010, 190] on icon at bounding box center [1015, 185] width 10 height 10
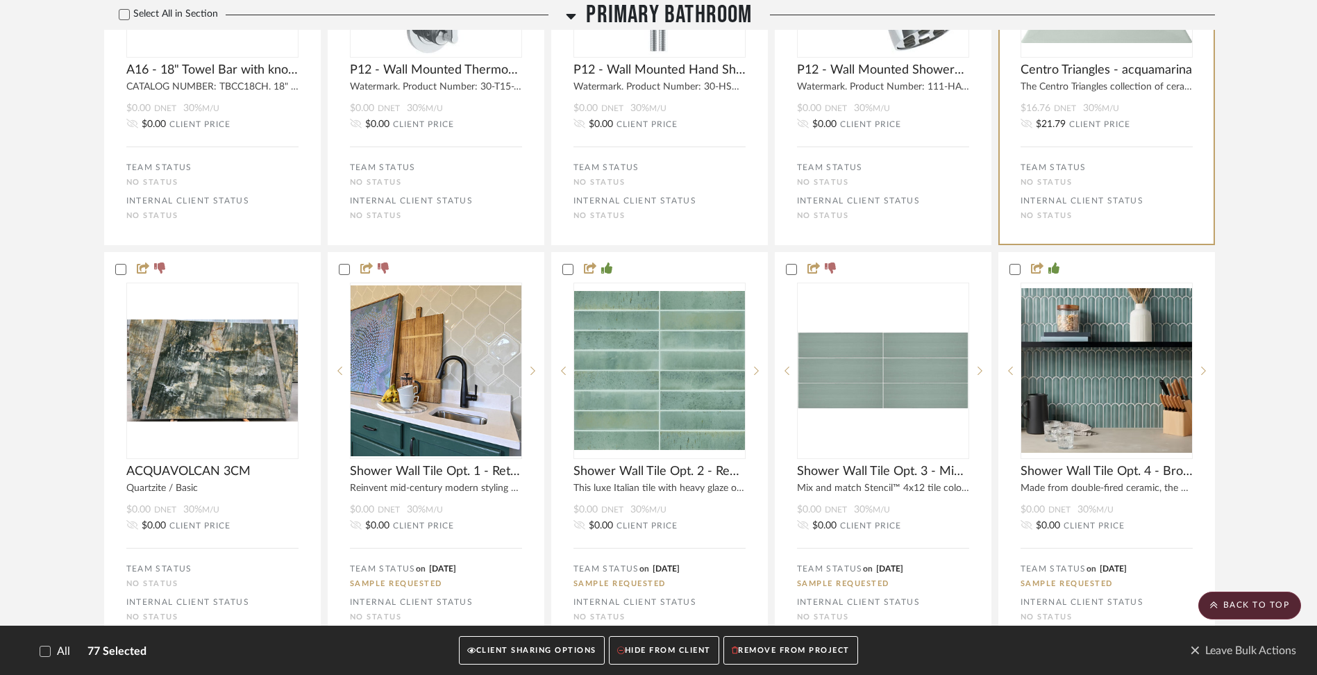
scroll to position [6057, 0]
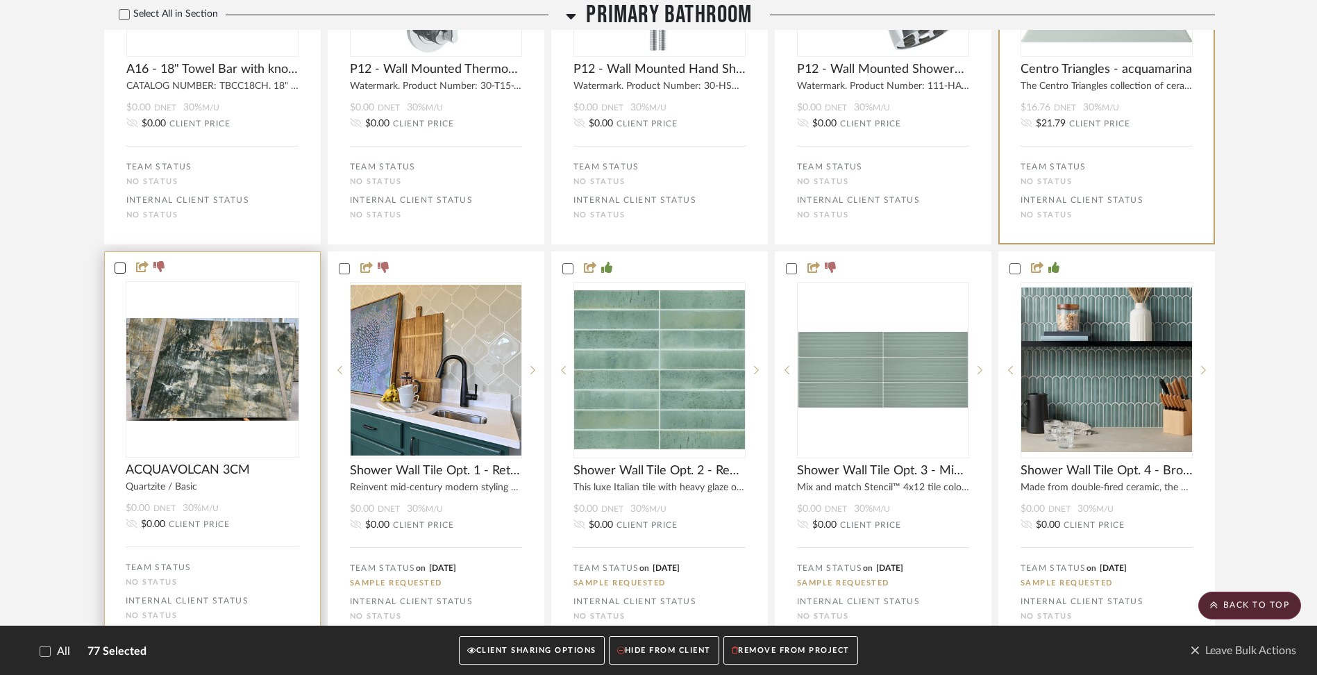
click at [121, 273] on icon at bounding box center [120, 268] width 10 height 10
click at [120, 273] on icon at bounding box center [120, 268] width 10 height 10
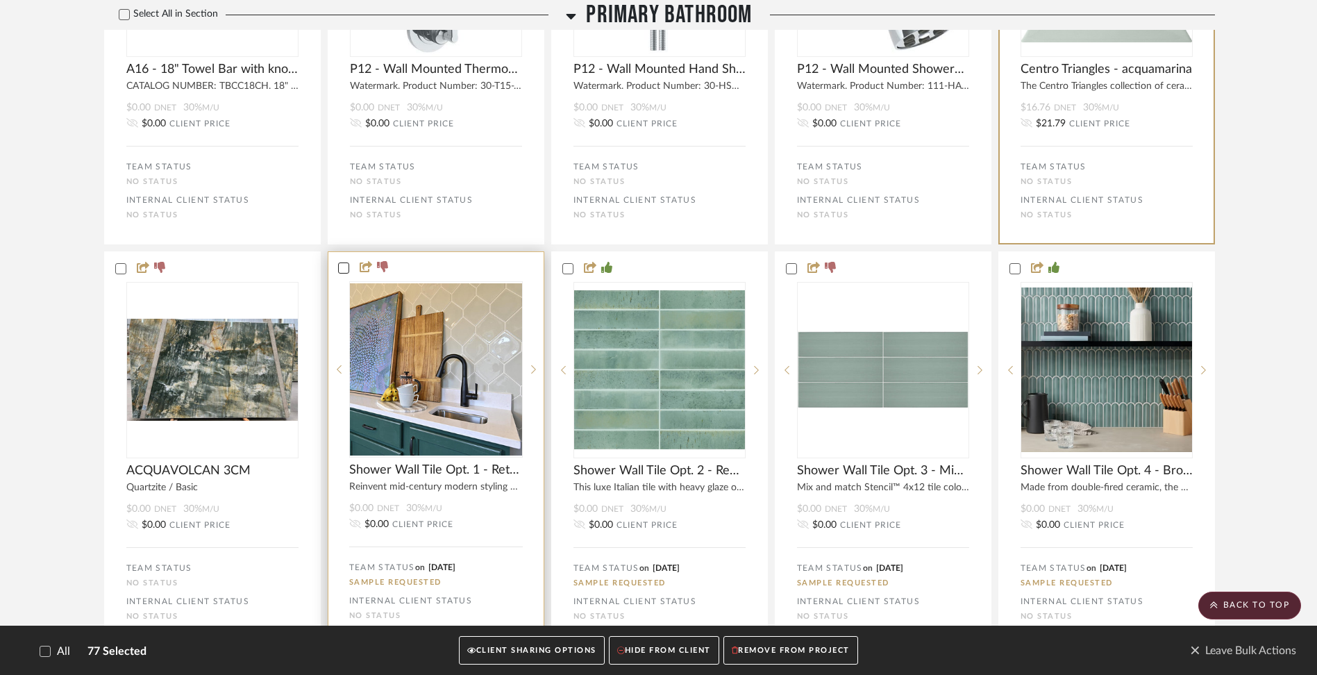
click at [342, 273] on icon at bounding box center [344, 268] width 10 height 10
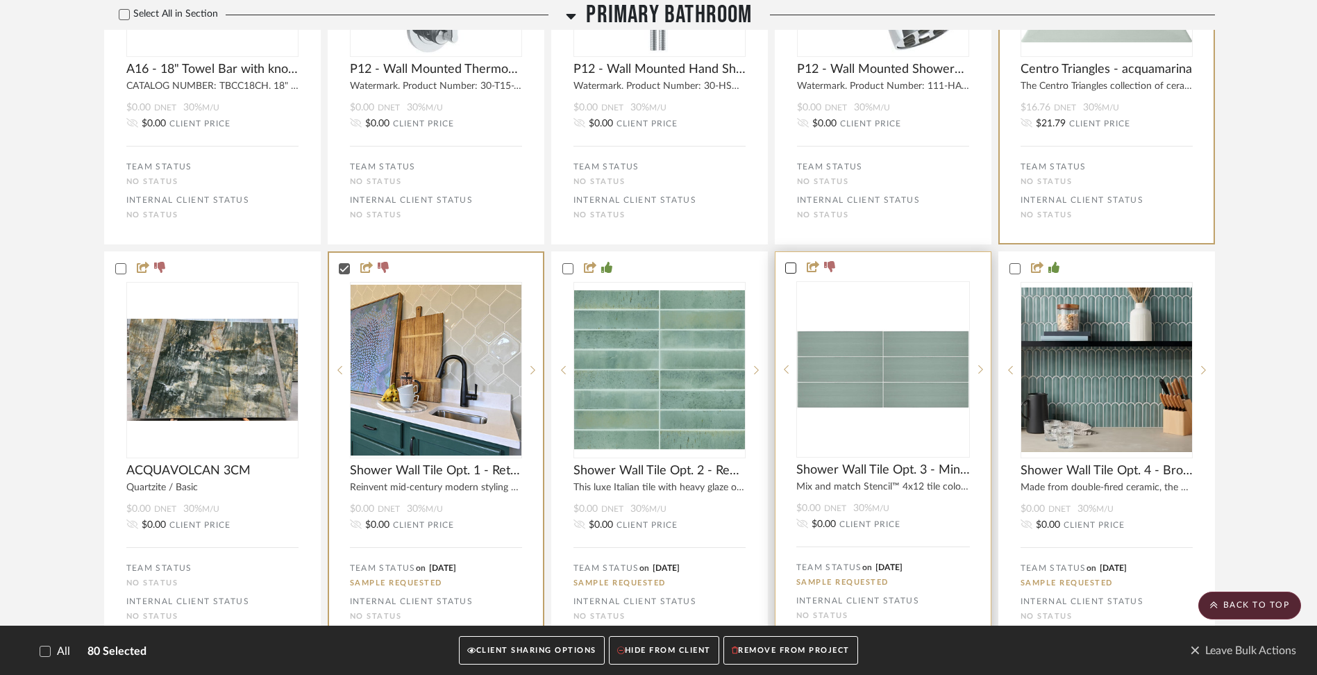
click at [793, 271] on icon at bounding box center [790, 268] width 9 height 7
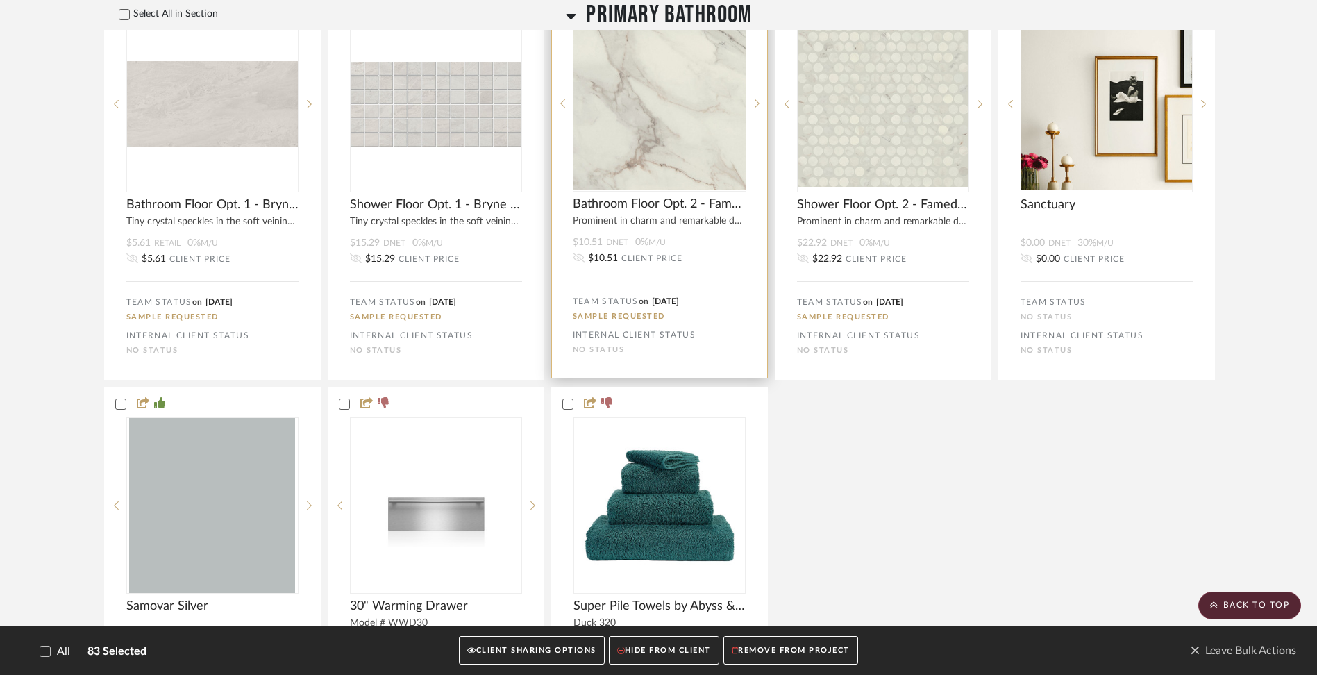
scroll to position [6795, 0]
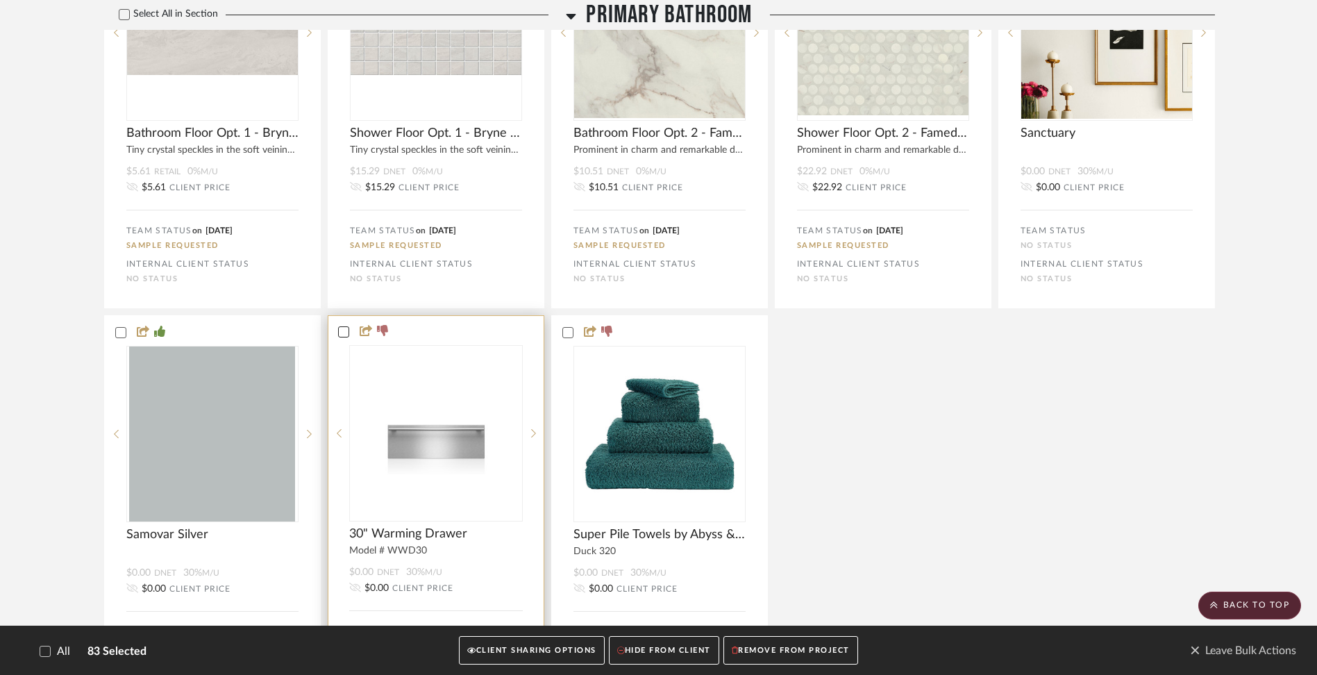
click at [345, 337] on icon at bounding box center [344, 332] width 10 height 10
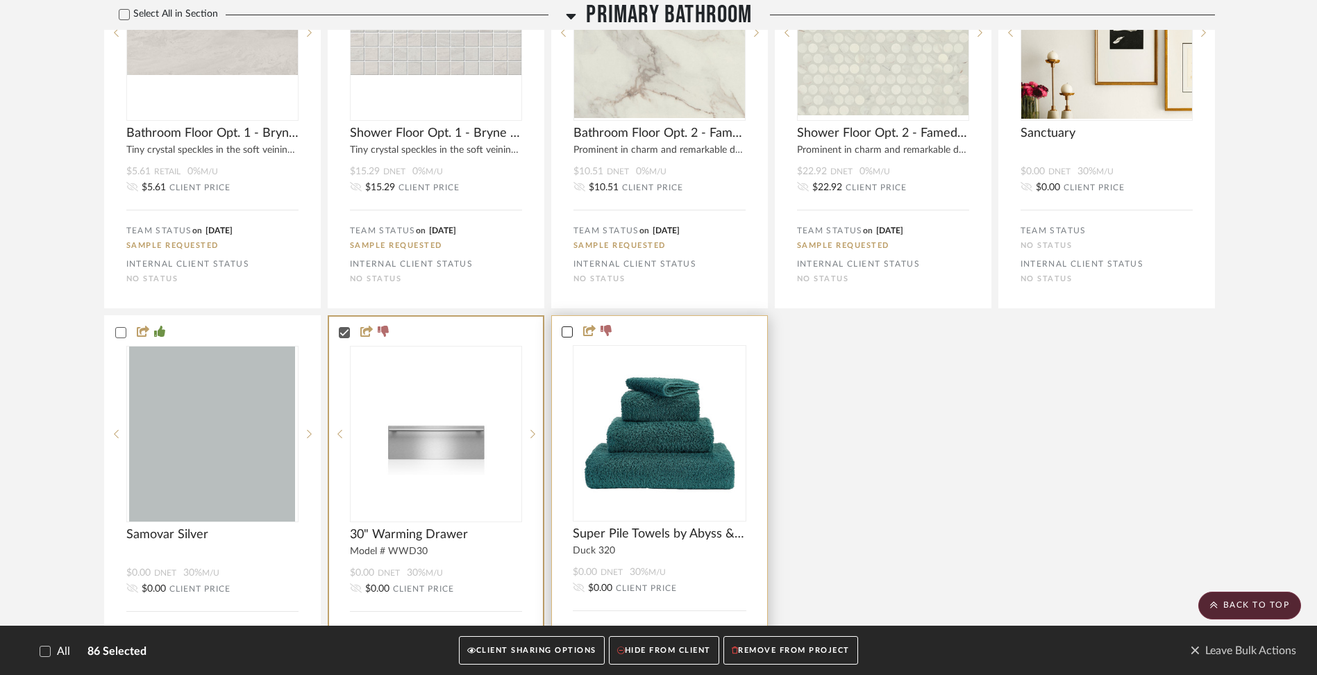
click at [563, 335] on icon at bounding box center [566, 331] width 9 height 7
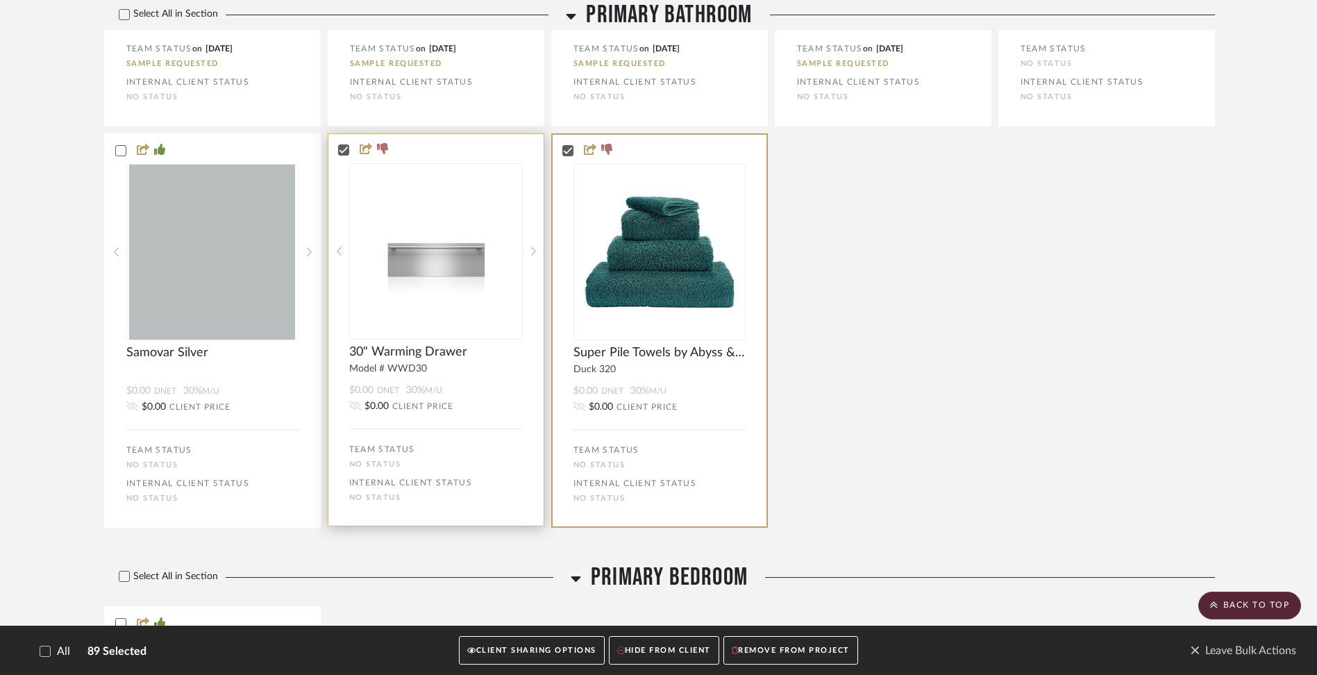
scroll to position [6978, 0]
click at [534, 315] on div at bounding box center [533, 250] width 21 height 176
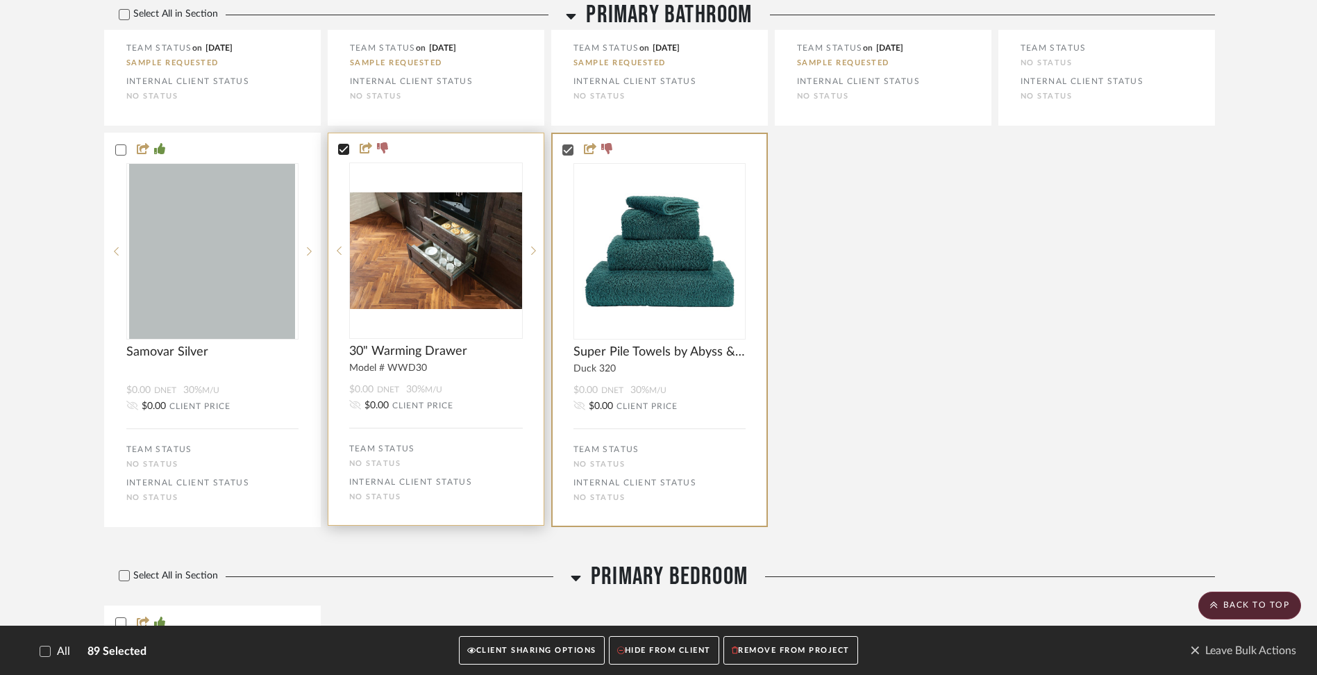
click at [344, 154] on icon at bounding box center [344, 149] width 10 height 10
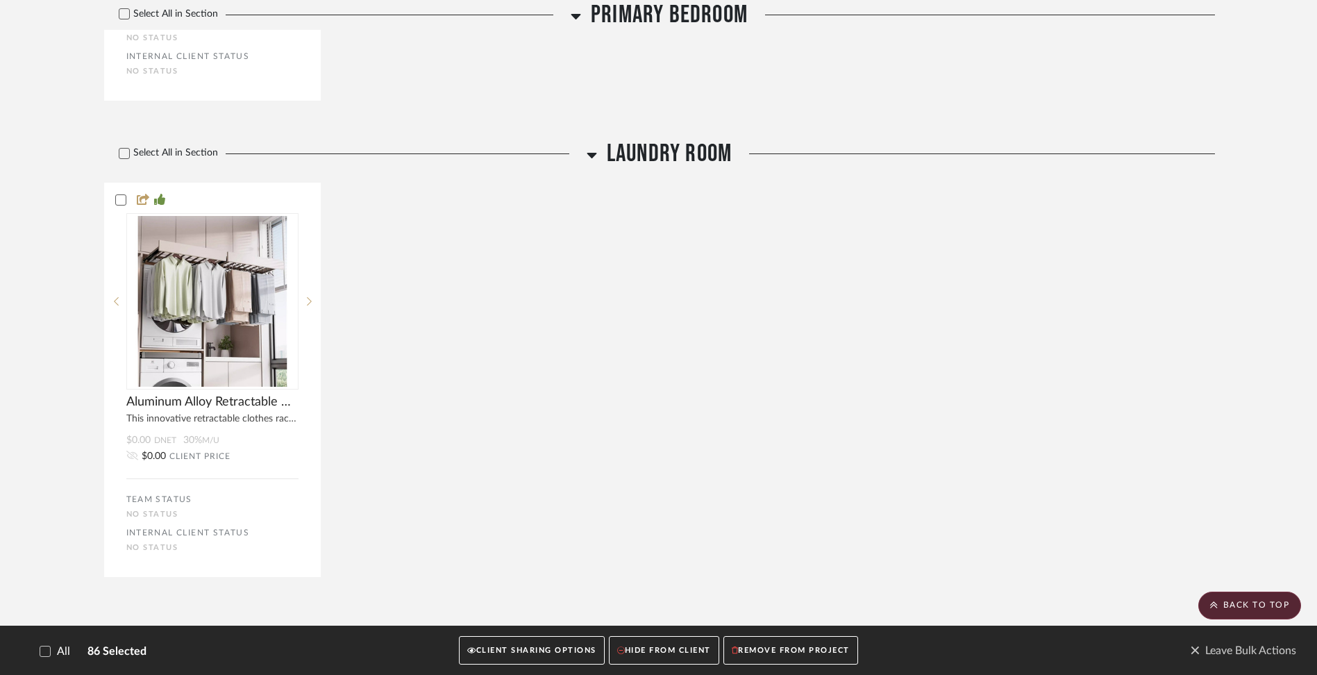
scroll to position [7945, 0]
click at [789, 653] on button "REMOVE FROM PROJECT" at bounding box center [790, 650] width 135 height 28
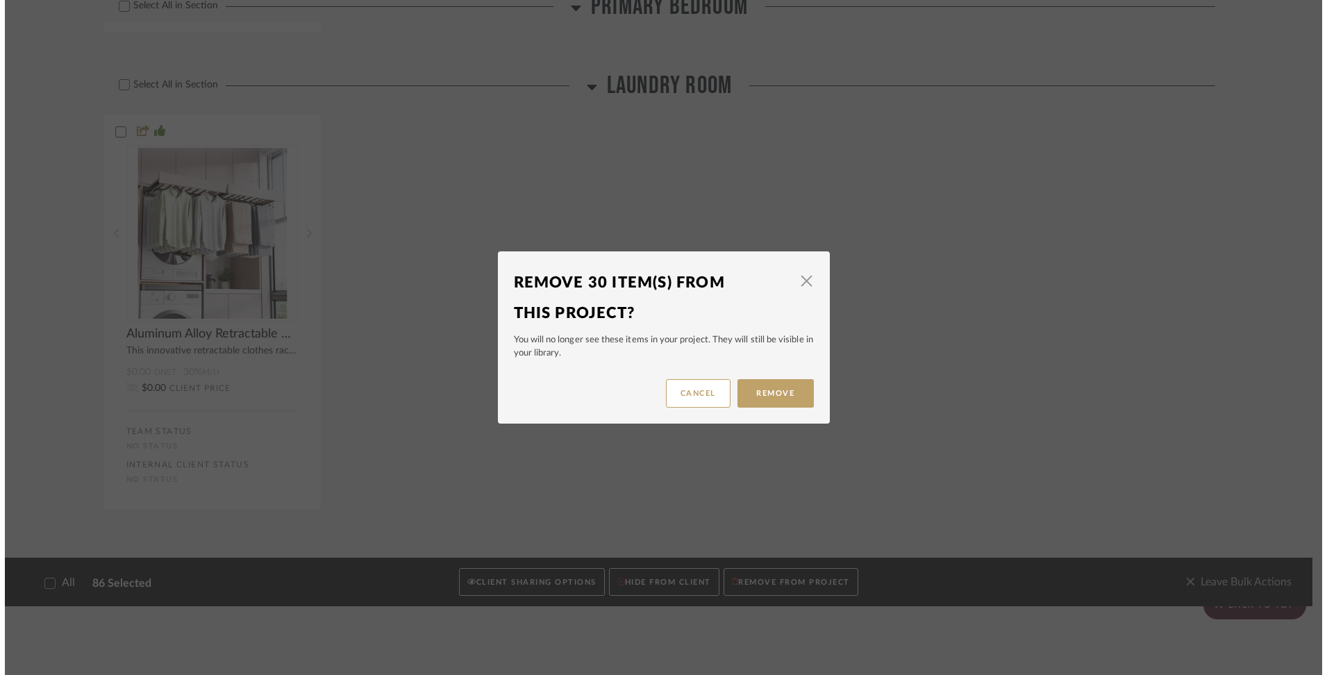
scroll to position [0, 0]
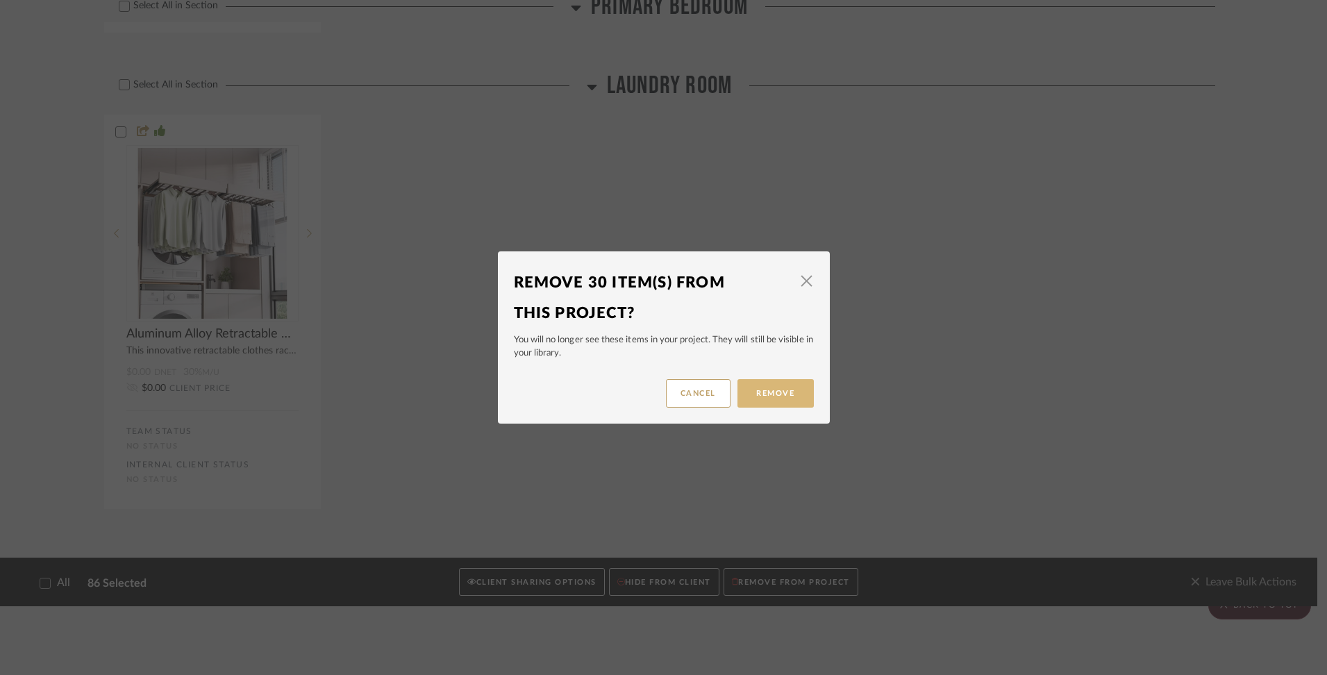
click at [786, 395] on button "Remove" at bounding box center [775, 393] width 76 height 28
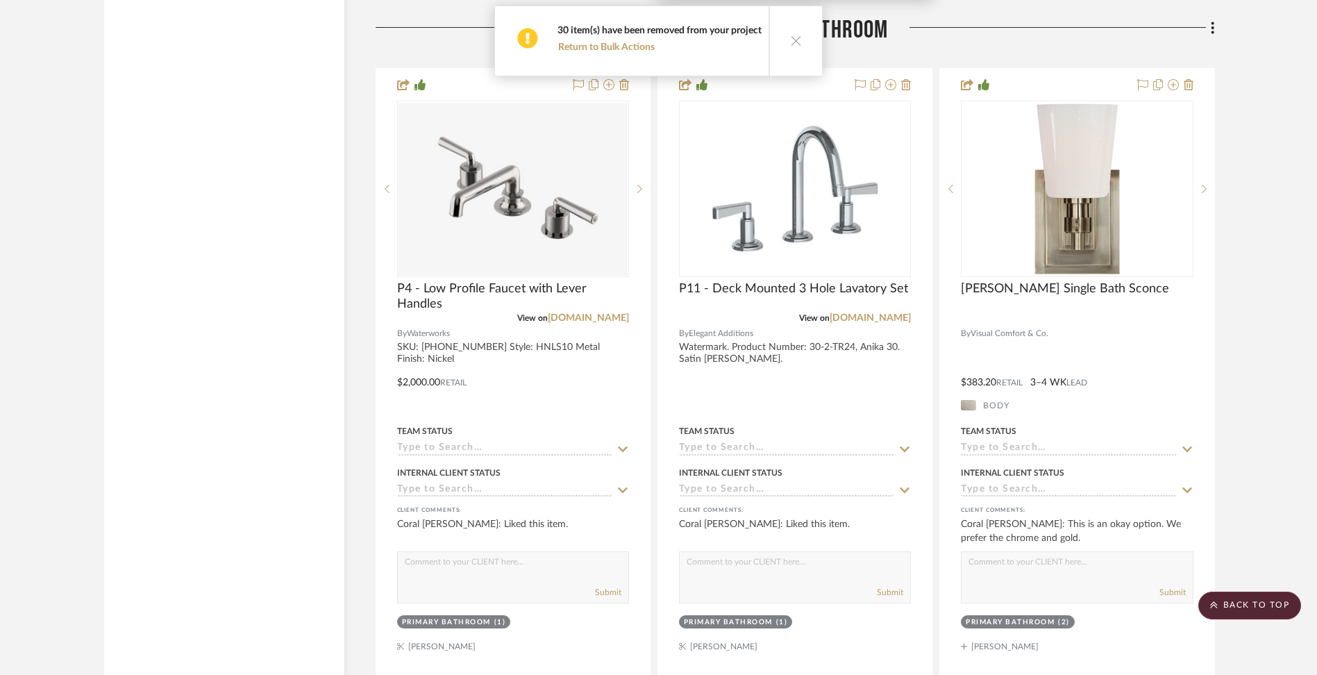
scroll to position [5868, 0]
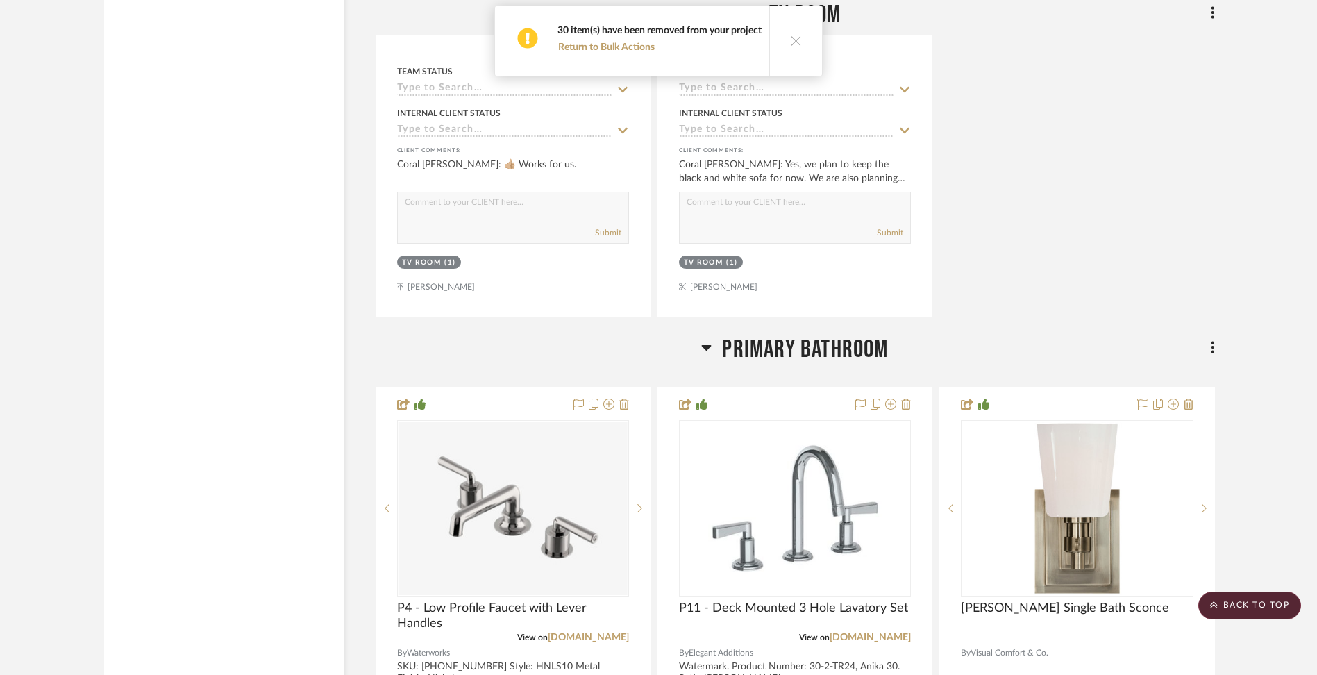
click at [792, 39] on icon at bounding box center [796, 41] width 12 height 12
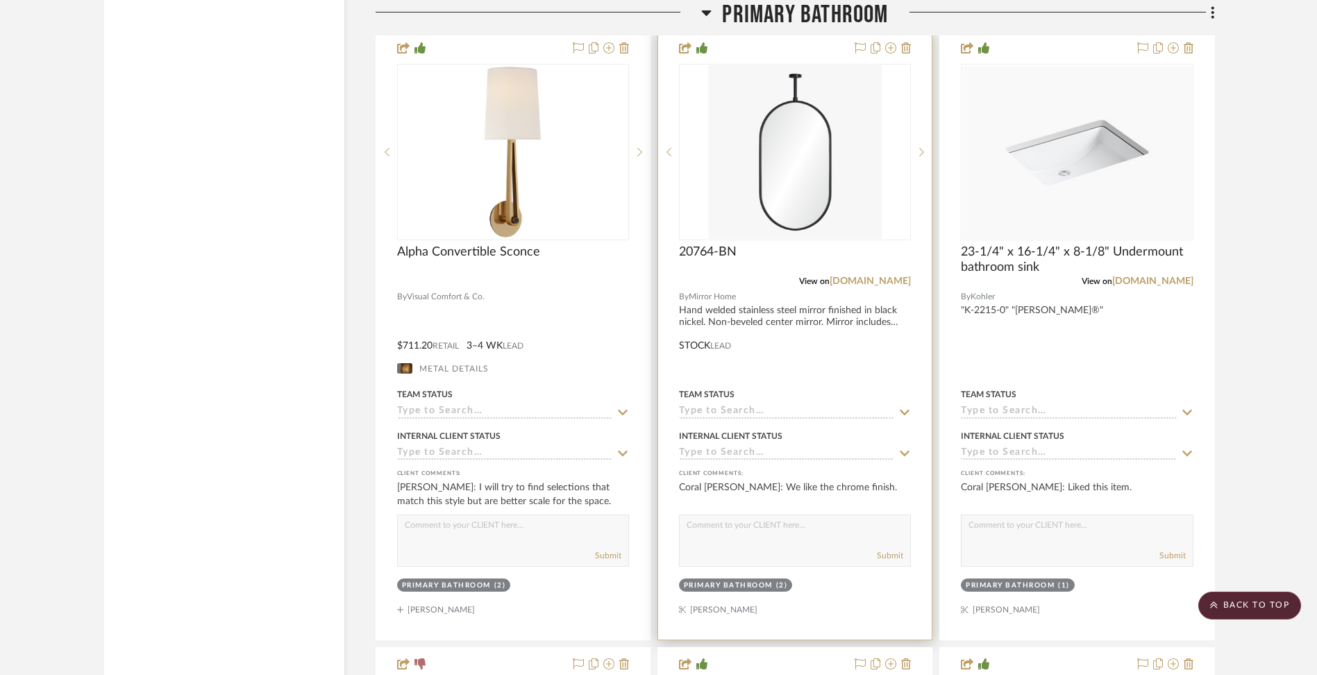
scroll to position [7279, 0]
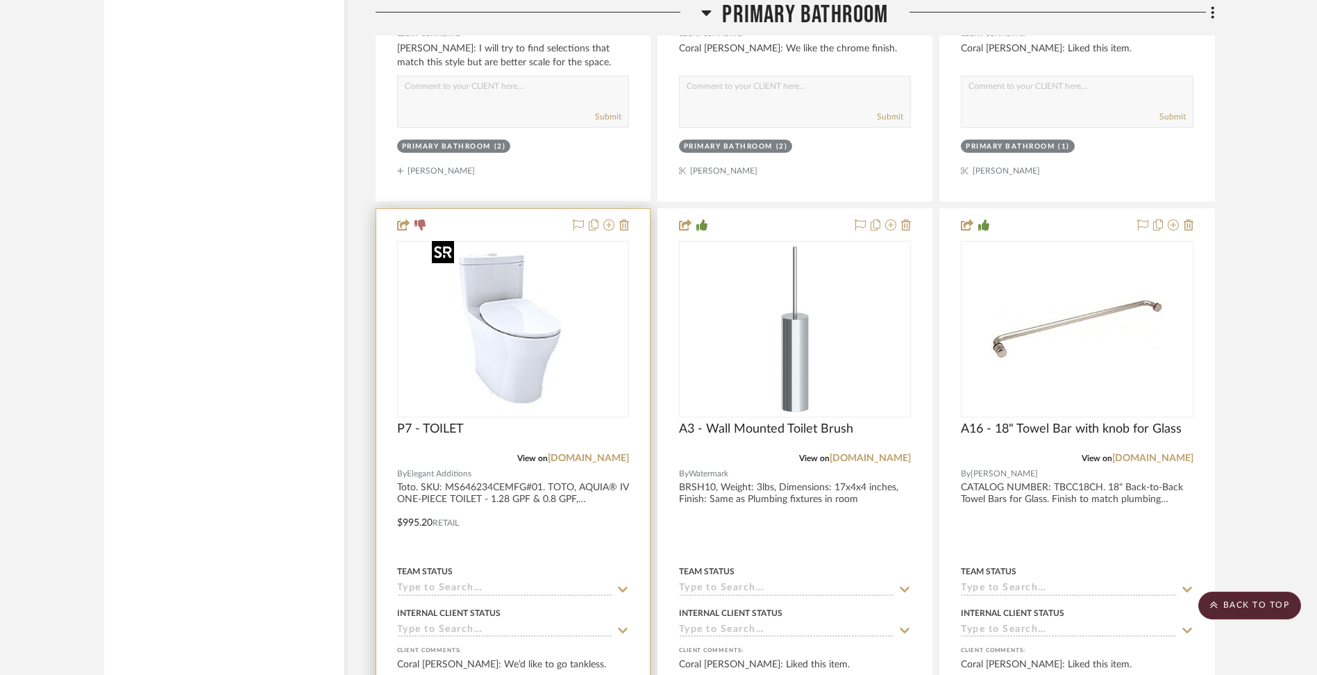
click at [511, 346] on img "0" at bounding box center [513, 329] width 174 height 174
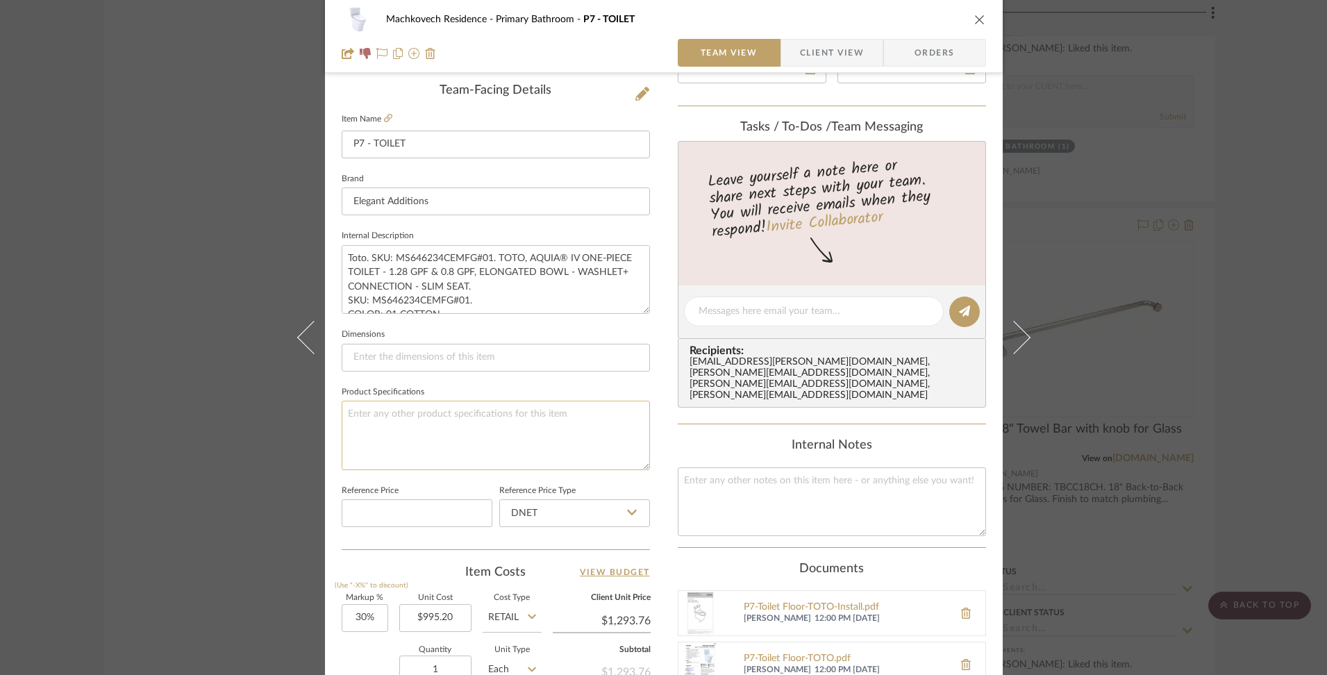
scroll to position [236, 0]
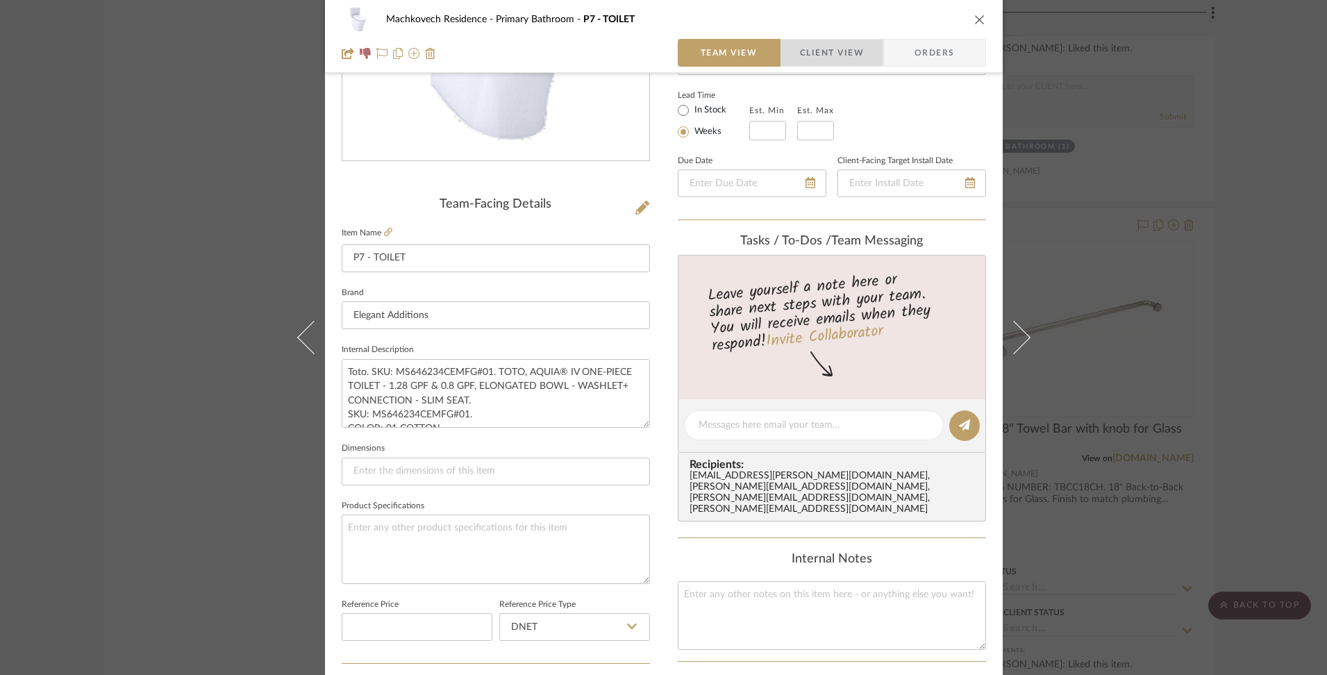
click at [801, 47] on span "Client View" at bounding box center [832, 53] width 64 height 28
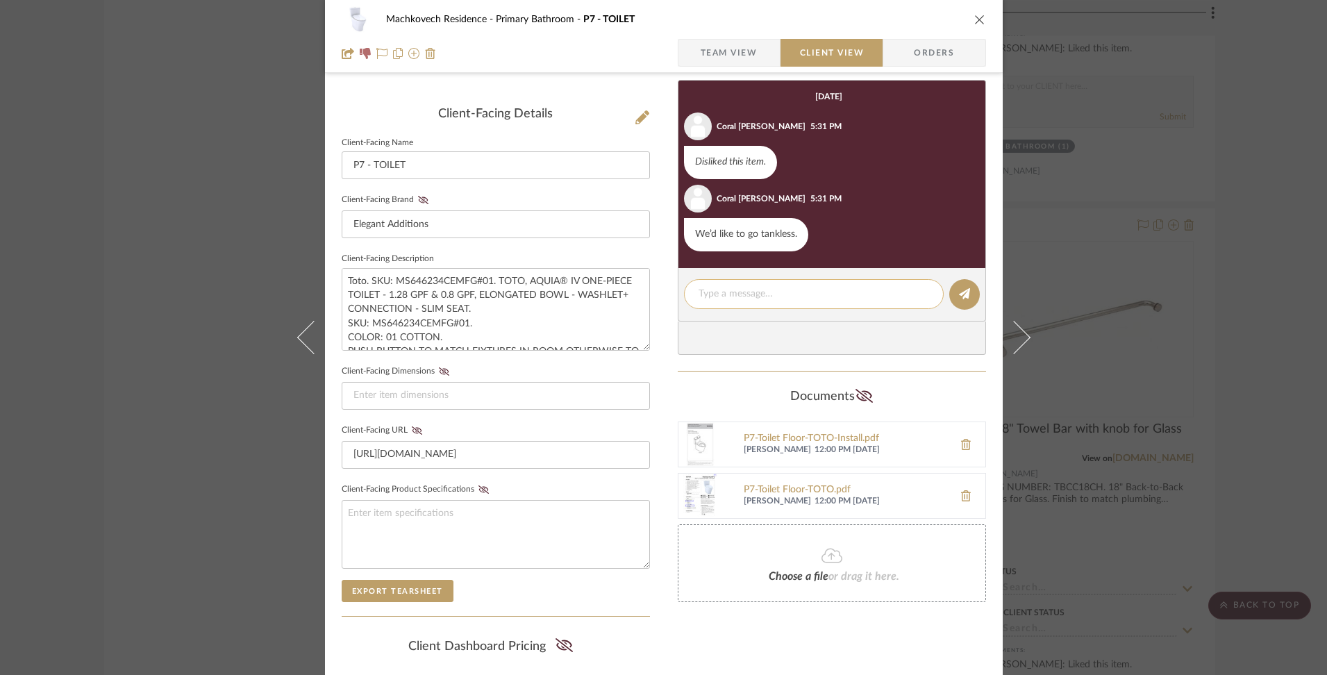
scroll to position [326, 0]
click at [127, 170] on div "Machkovech Residence Primary Bathroom P7 - TOILET Team View Client View Orders …" at bounding box center [663, 337] width 1327 height 675
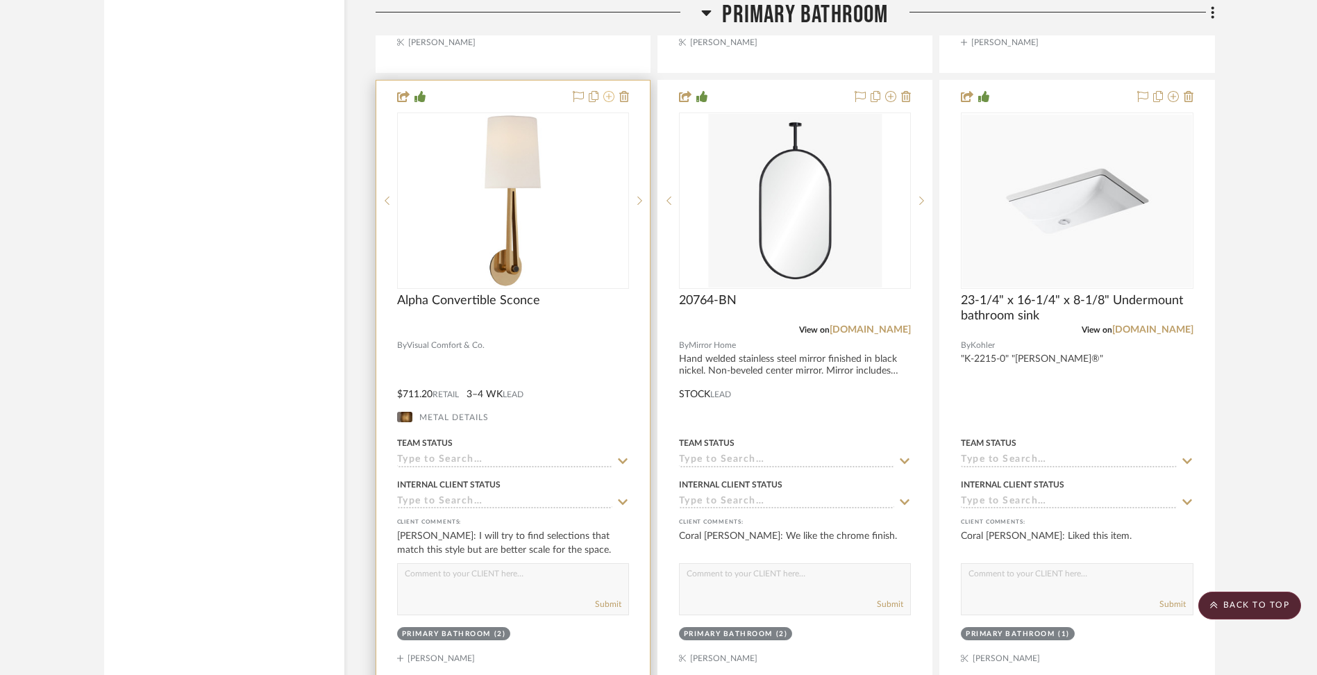
scroll to position [6546, 0]
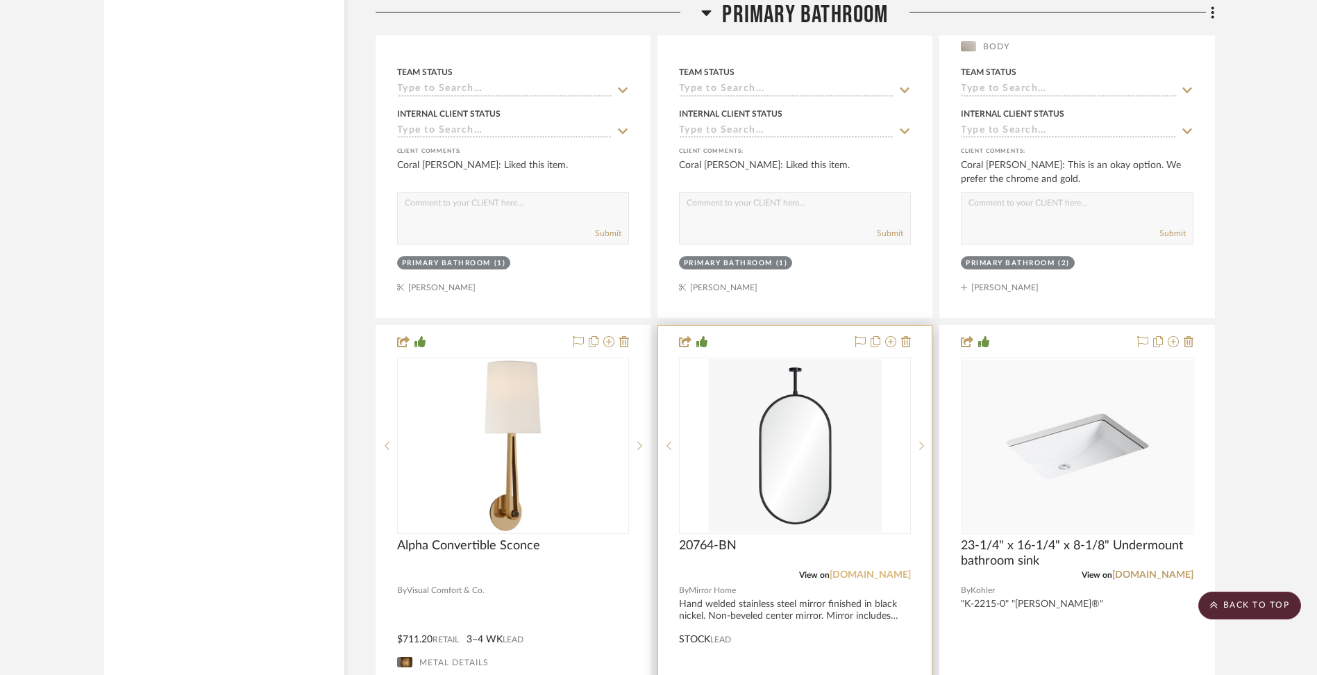
click at [856, 571] on link "[DOMAIN_NAME]" at bounding box center [870, 575] width 81 height 10
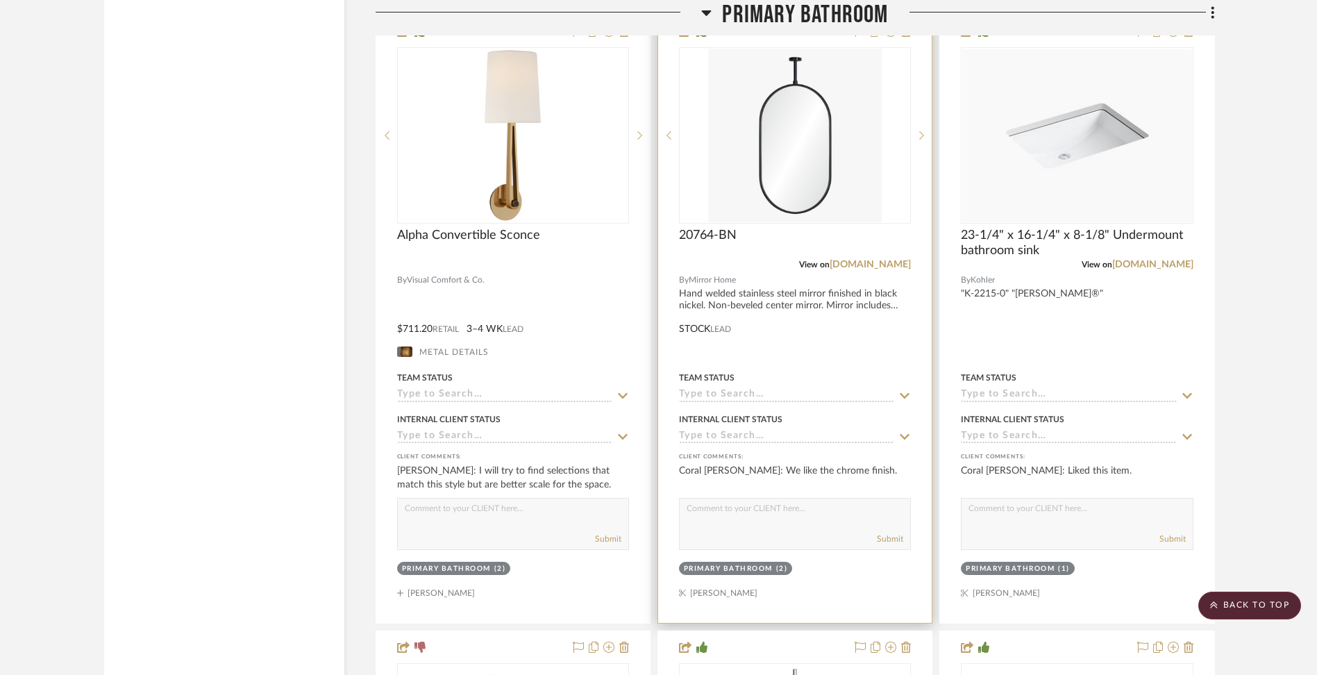
scroll to position [6906, 0]
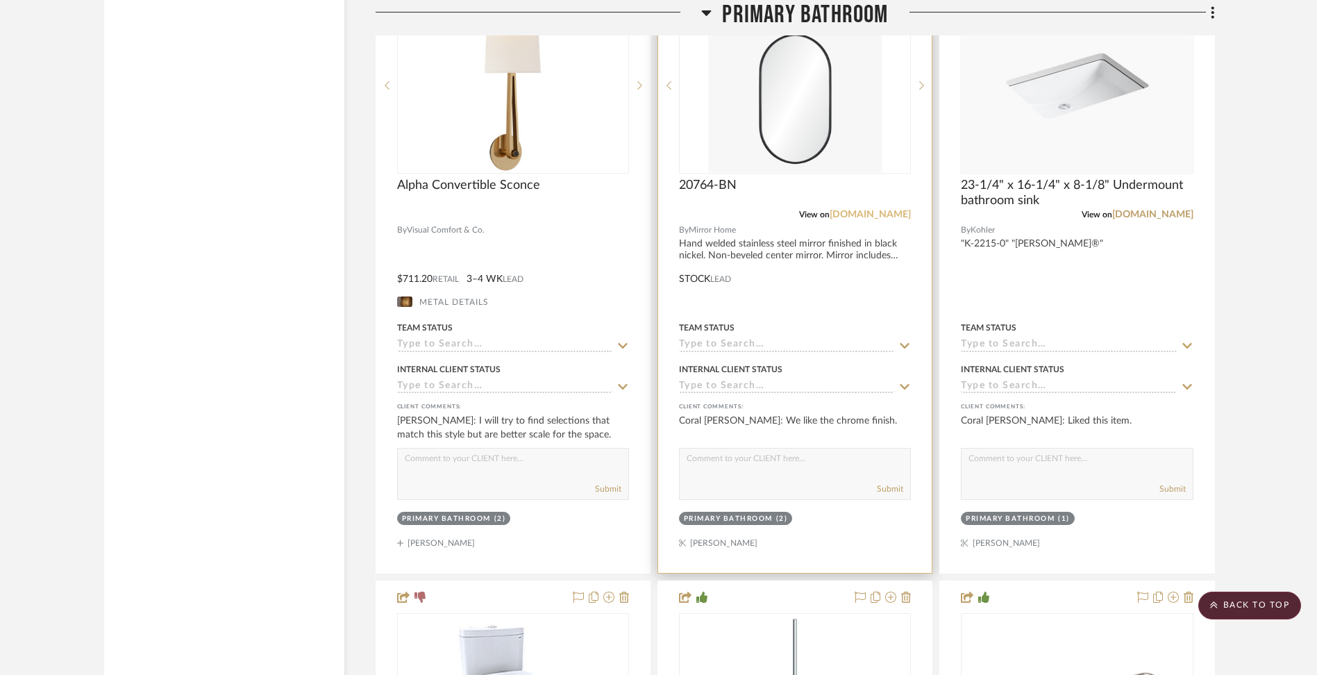
click at [863, 210] on link "[DOMAIN_NAME]" at bounding box center [870, 215] width 81 height 10
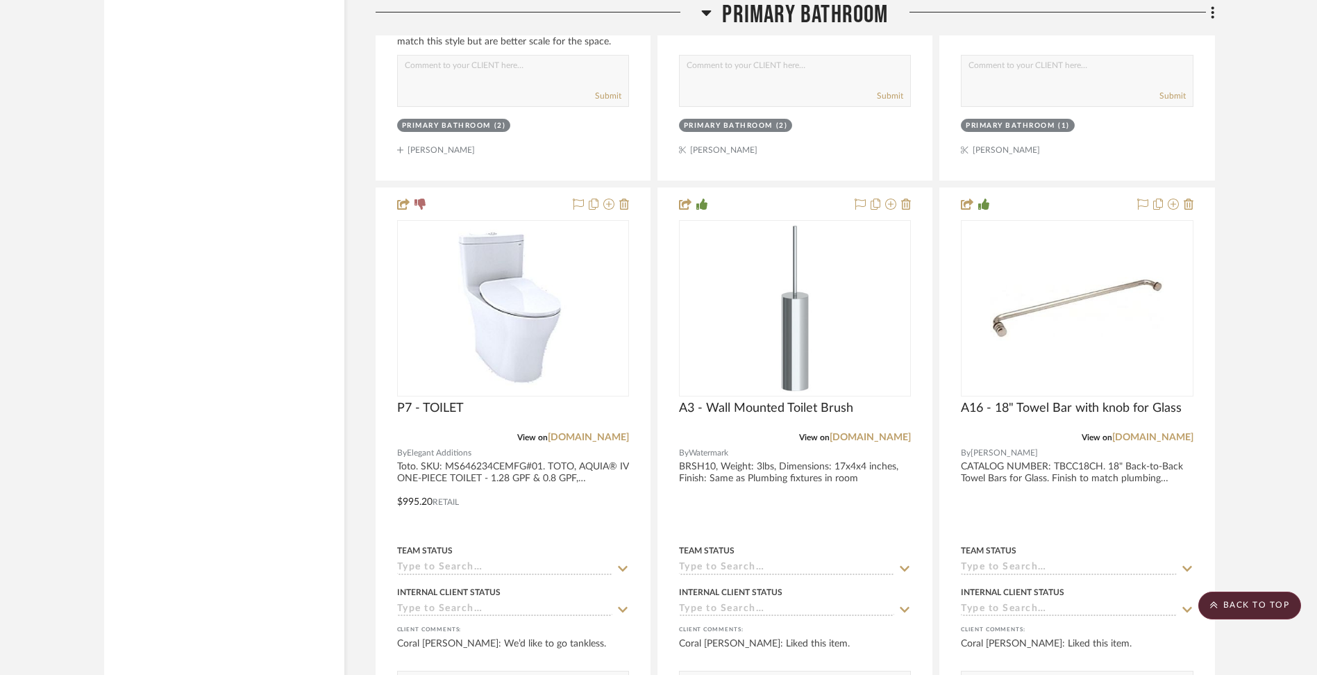
scroll to position [7319, 0]
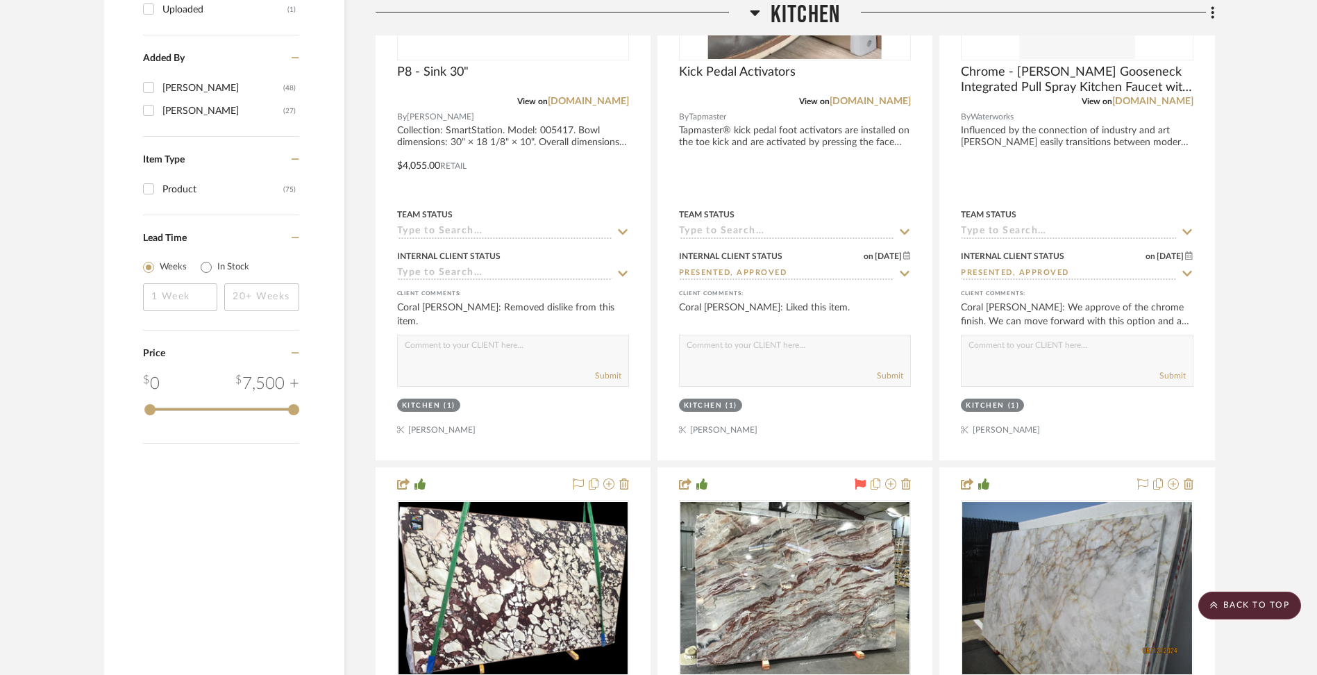
scroll to position [1630, 0]
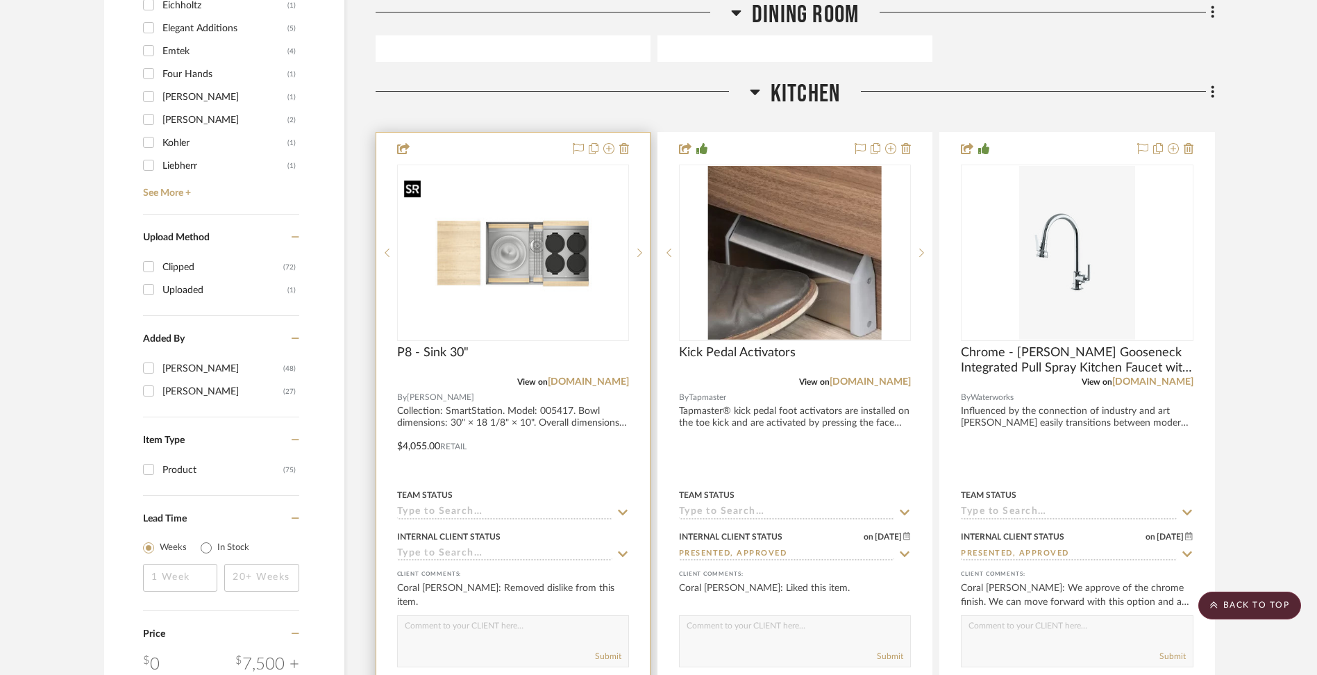
click at [476, 262] on img "0" at bounding box center [513, 253] width 229 height 154
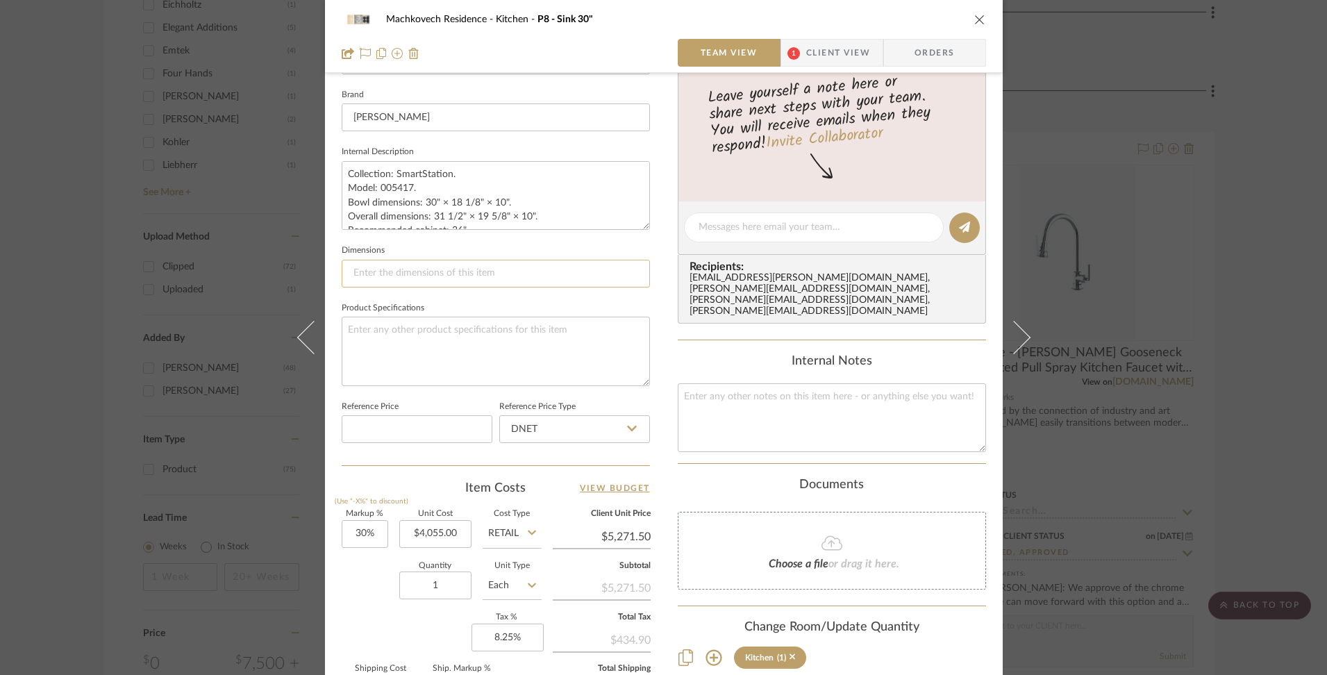
scroll to position [615, 0]
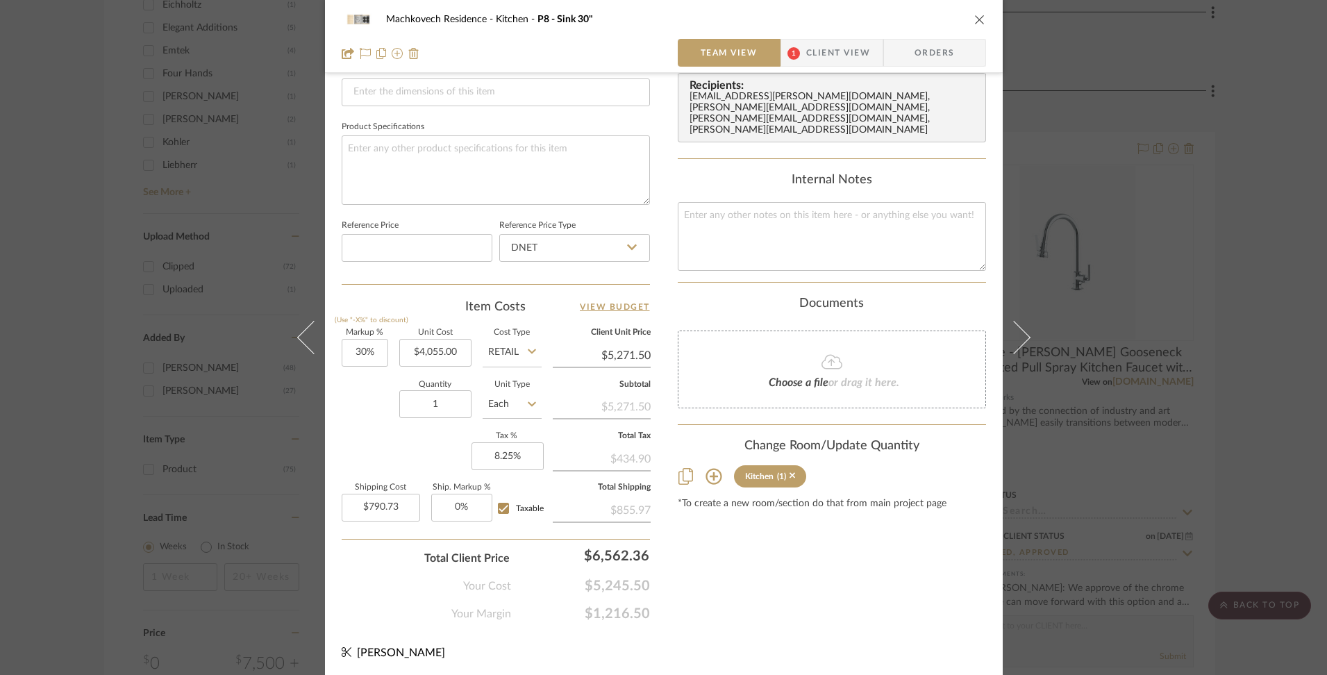
click at [798, 56] on span "1" at bounding box center [793, 53] width 25 height 28
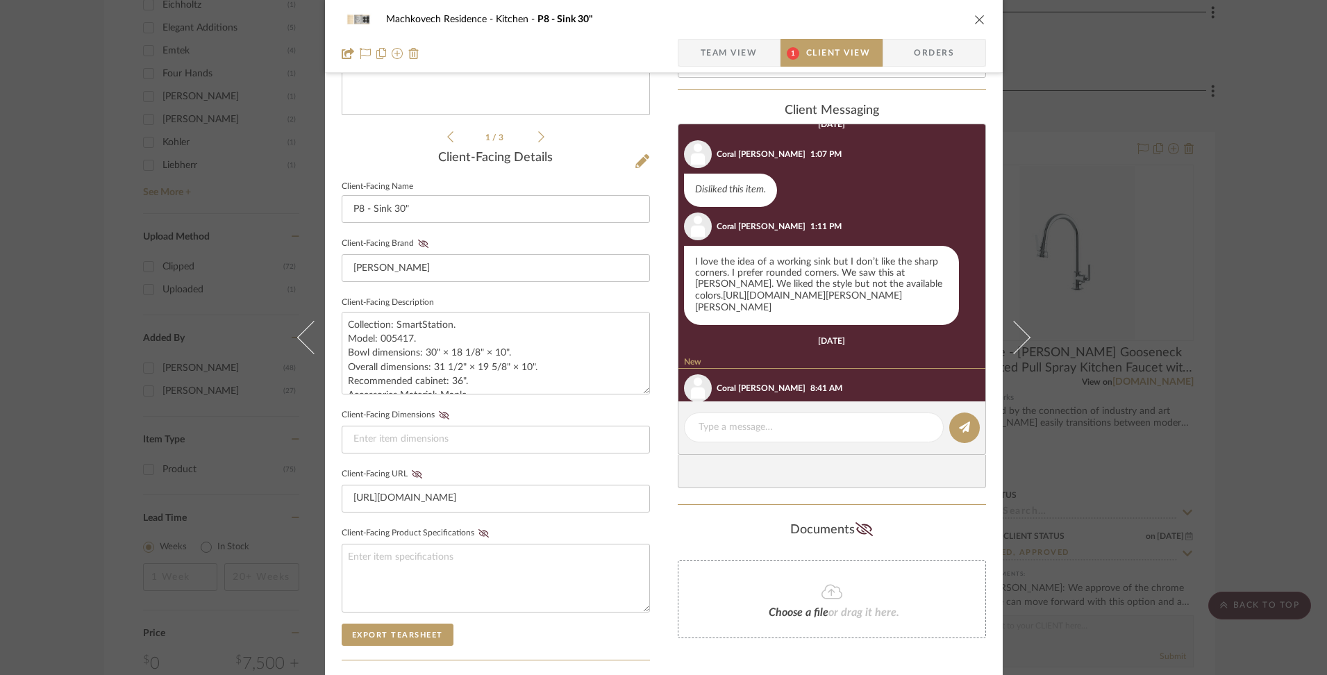
scroll to position [0, 0]
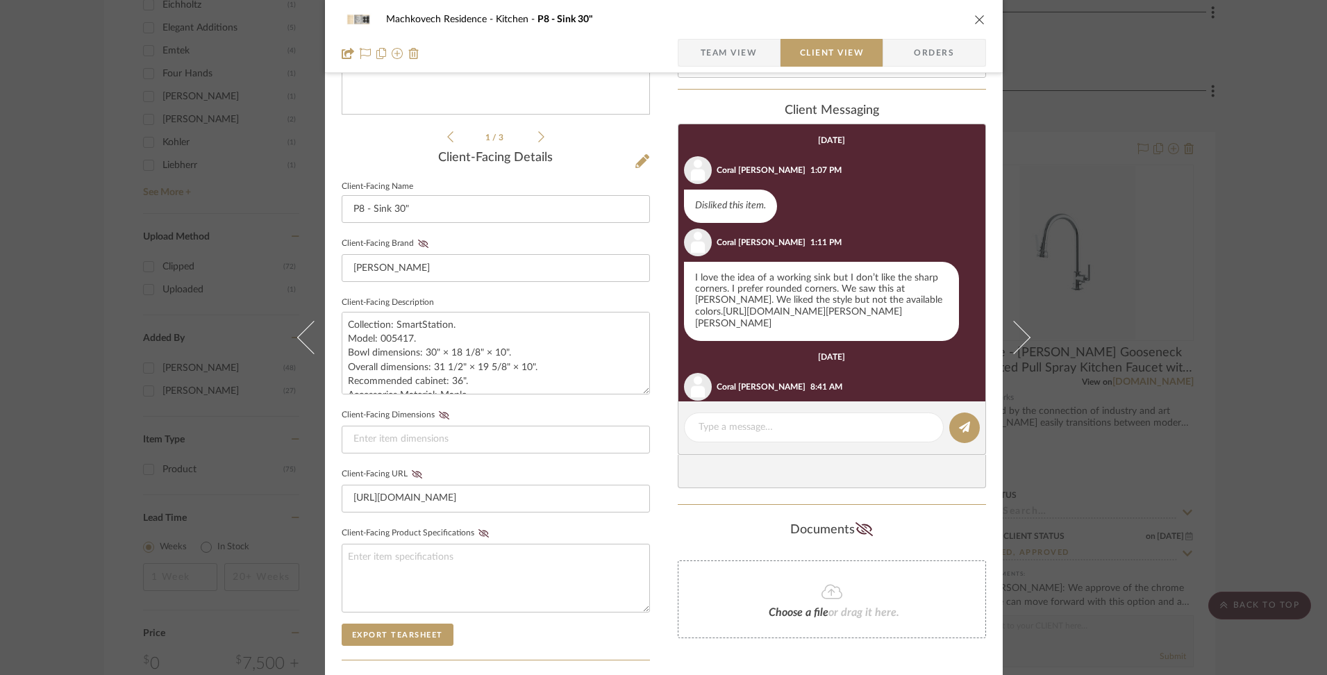
click at [735, 315] on link "[URL][DOMAIN_NAME][PERSON_NAME][PERSON_NAME]" at bounding box center [798, 318] width 207 height 22
click at [115, 228] on div "Machkovech Residence Kitchen P8 - Sink 30" Team View Client View Orders 1 / 3 C…" at bounding box center [663, 337] width 1327 height 675
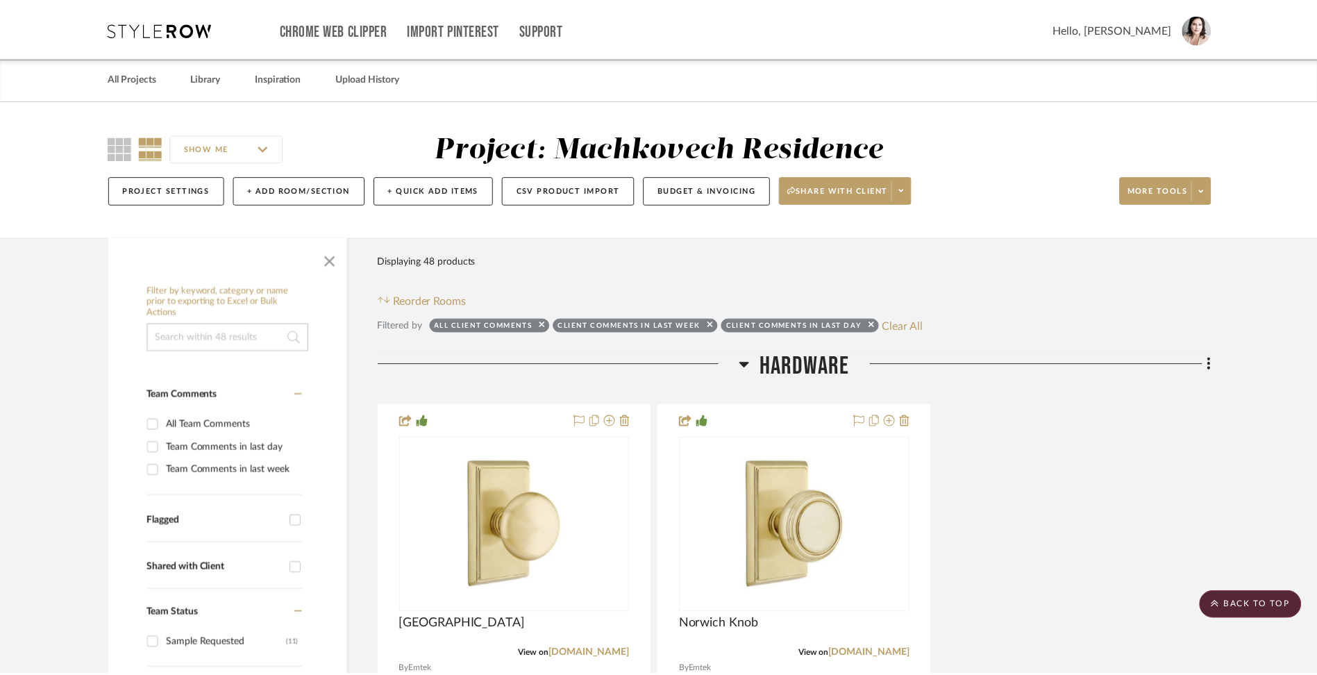
scroll to position [1630, 0]
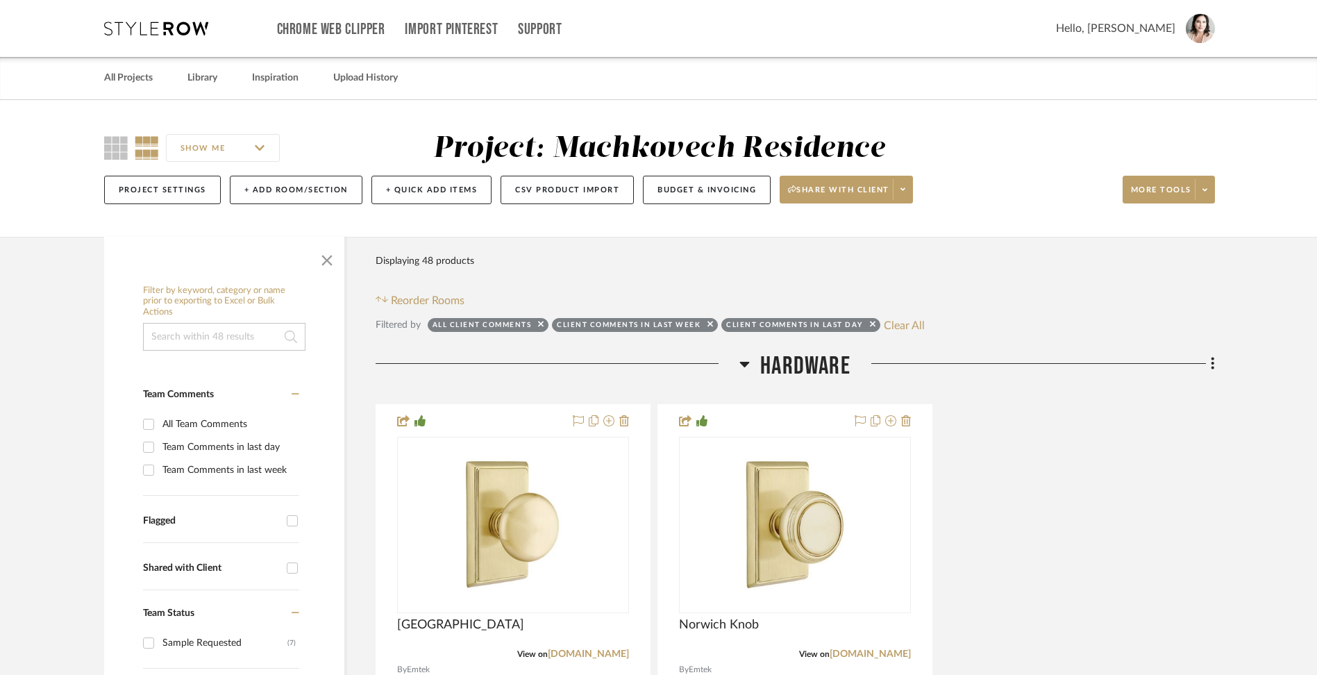
click at [206, 150] on input "SHOW ME" at bounding box center [223, 148] width 114 height 28
click at [212, 150] on input "SHOW ME" at bounding box center [223, 148] width 114 height 28
click at [115, 153] on icon at bounding box center [116, 148] width 24 height 24
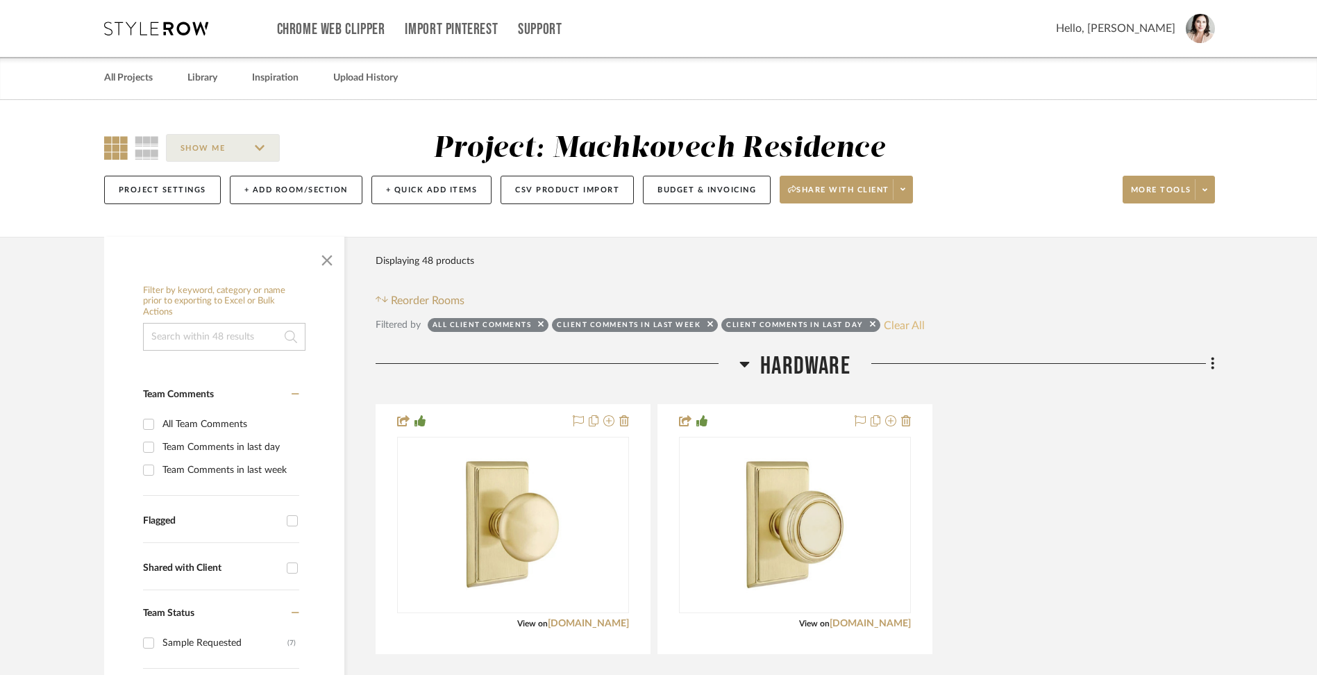
click at [891, 323] on button "Clear All" at bounding box center [904, 325] width 41 height 18
checkbox input "false"
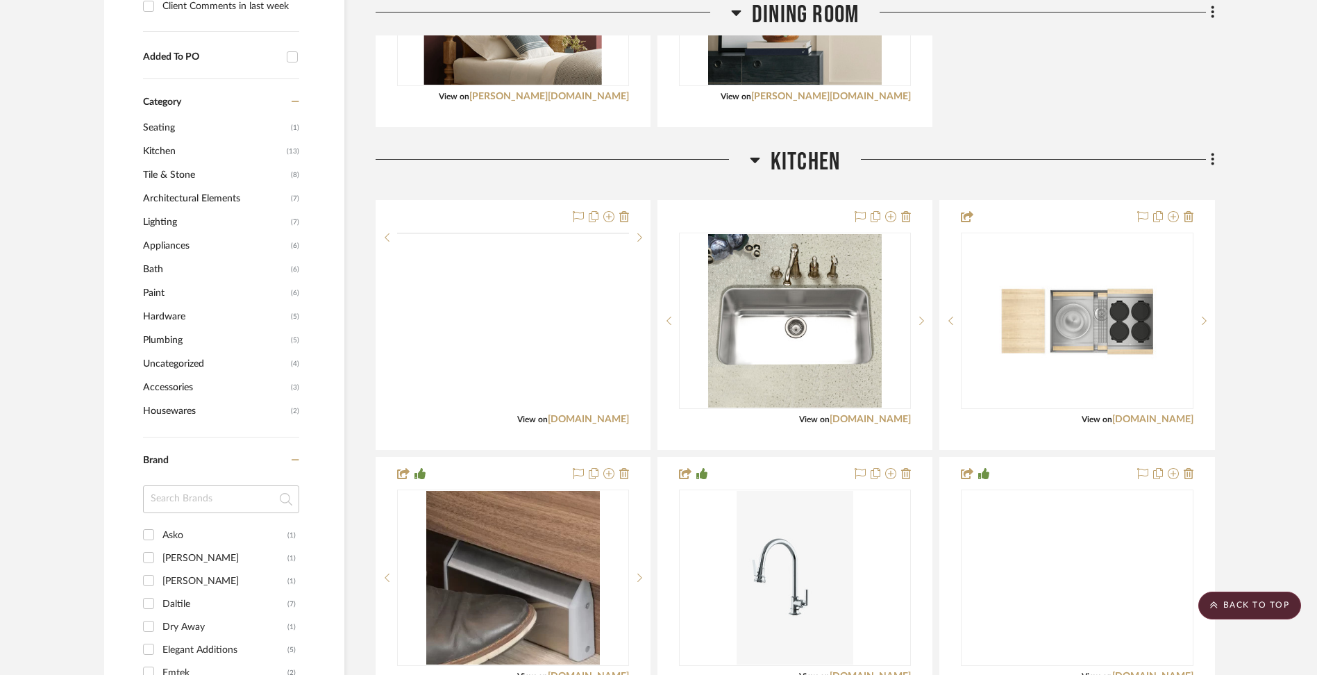
scroll to position [1061, 0]
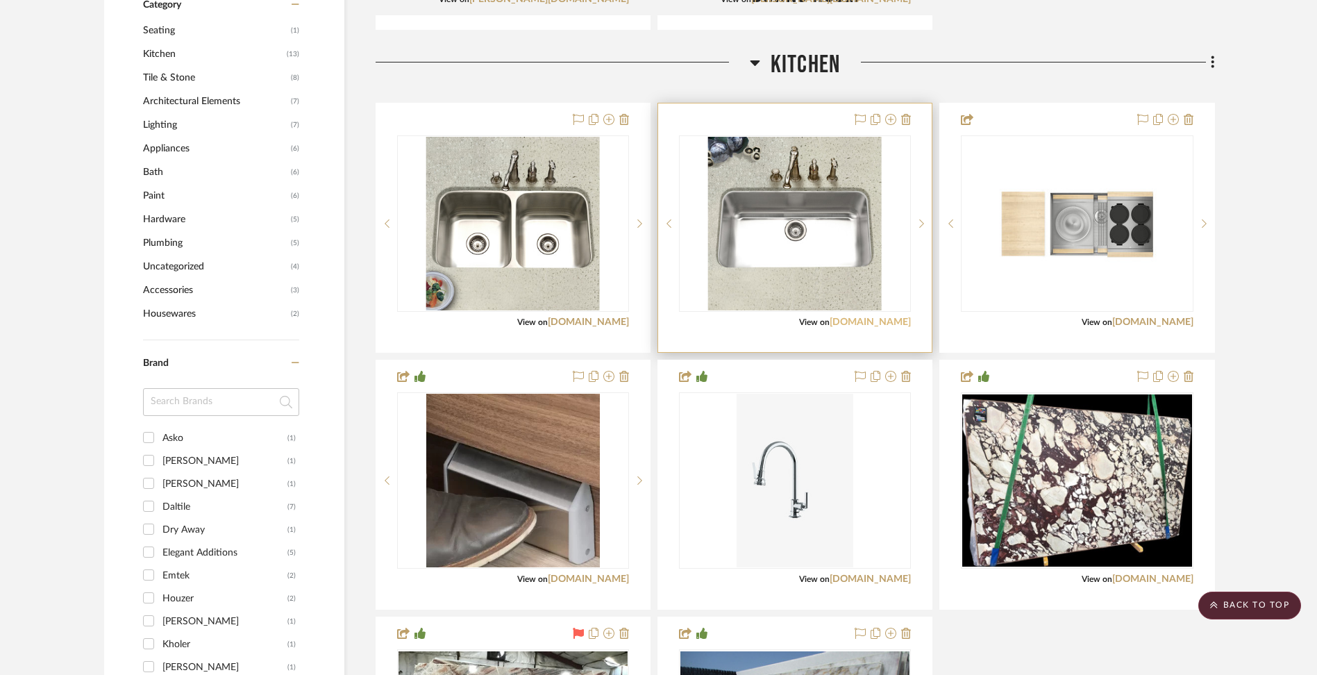
click at [880, 321] on link "houzersink.com" at bounding box center [870, 322] width 81 height 10
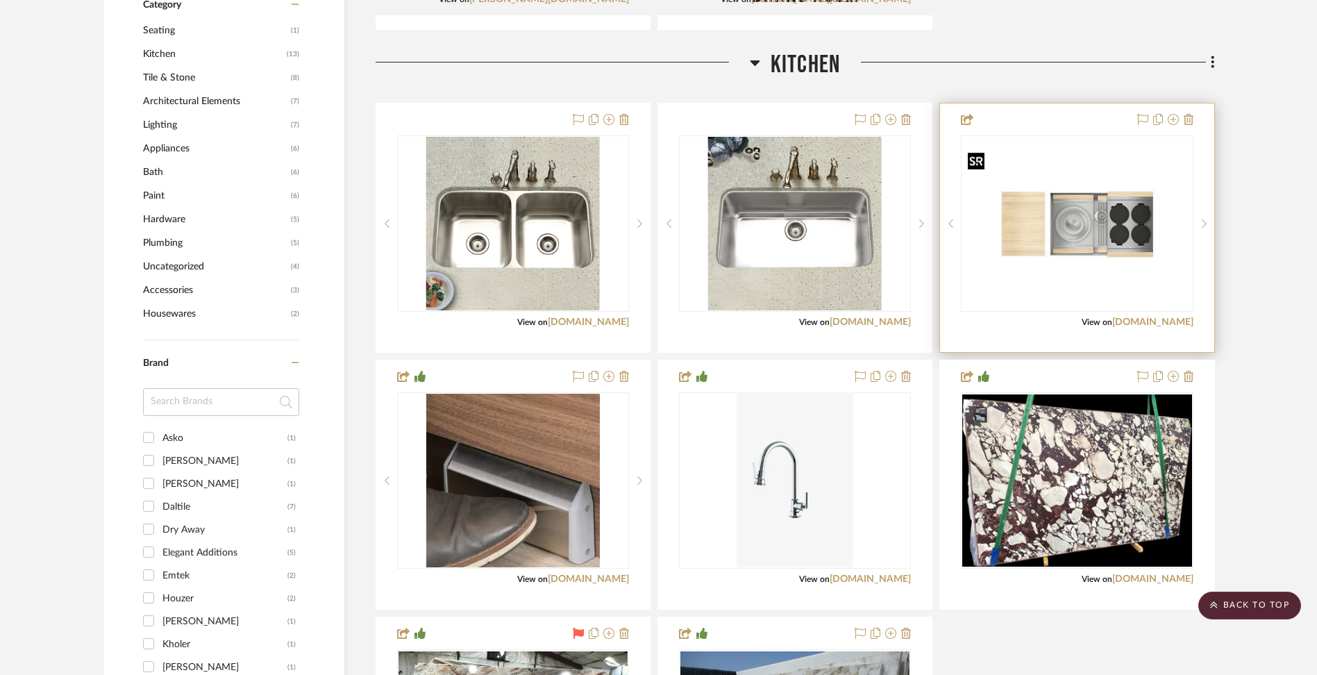
click at [1120, 242] on img "0" at bounding box center [1076, 224] width 229 height 154
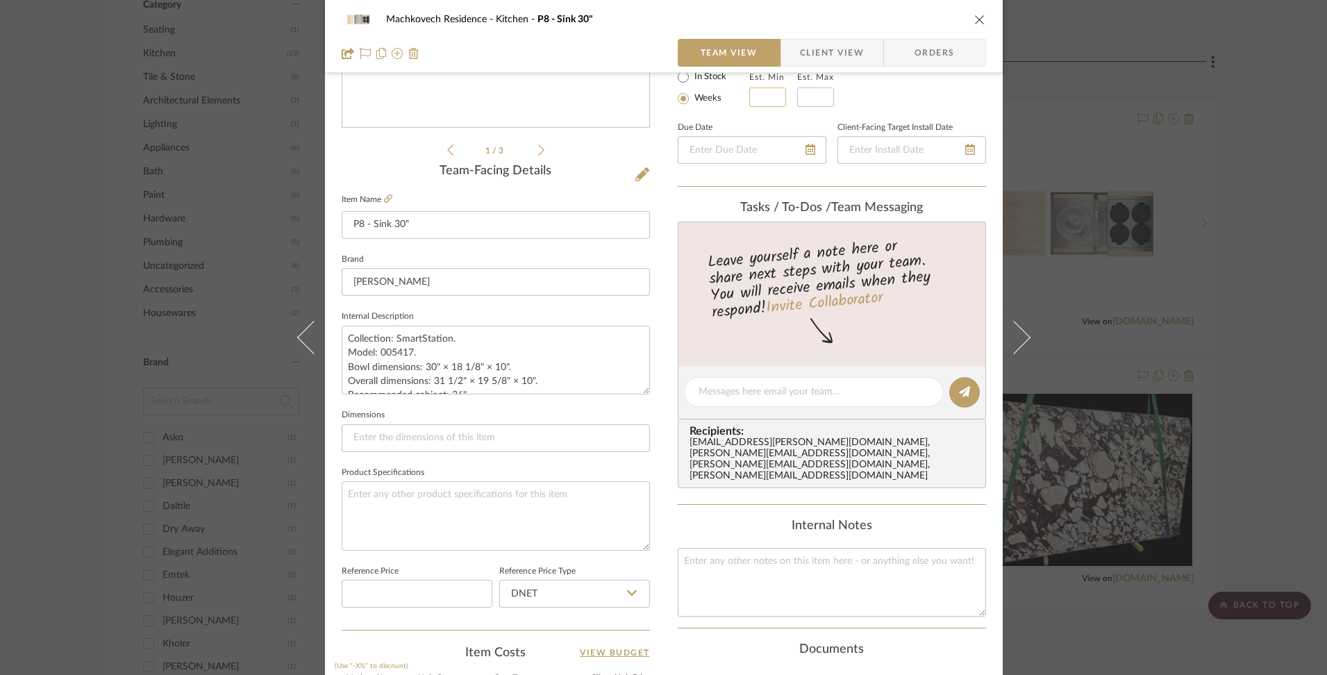
scroll to position [269, 0]
click at [800, 52] on span "Client View" at bounding box center [832, 53] width 64 height 28
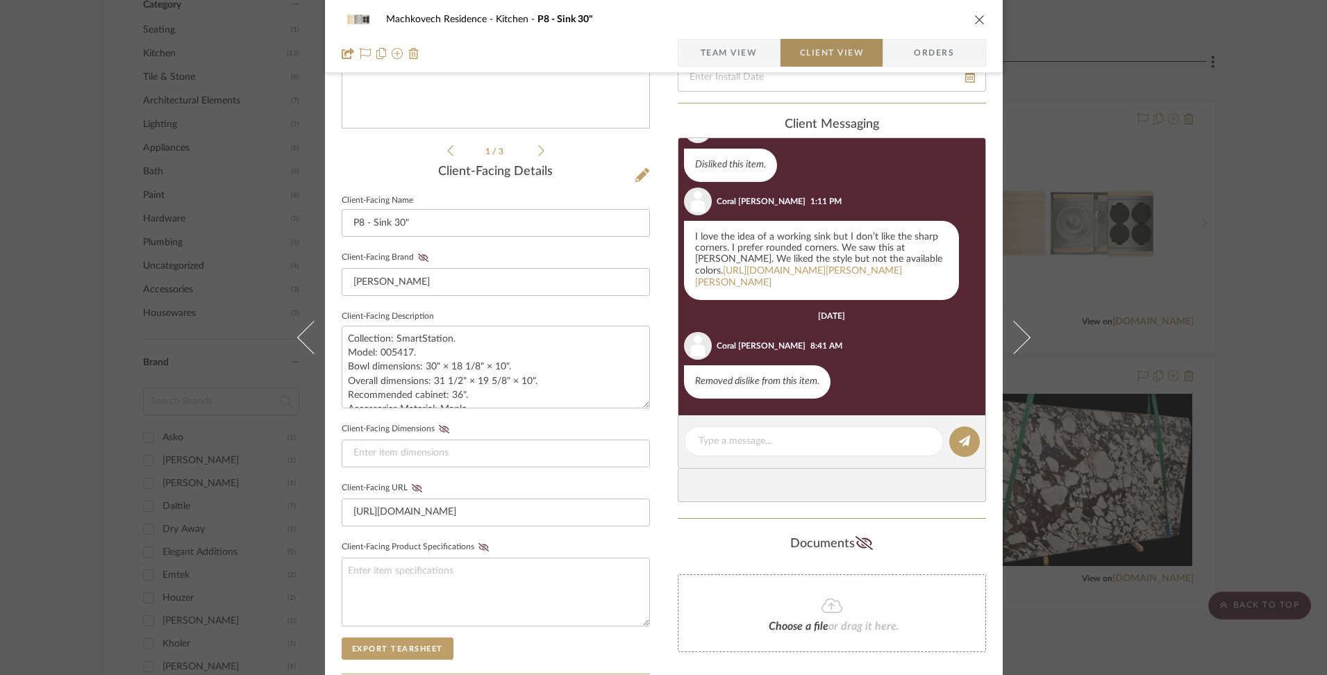
scroll to position [67, 0]
click at [795, 287] on link "[URL][DOMAIN_NAME][PERSON_NAME][PERSON_NAME]" at bounding box center [798, 277] width 207 height 22
click at [974, 16] on icon "close" at bounding box center [979, 19] width 11 height 11
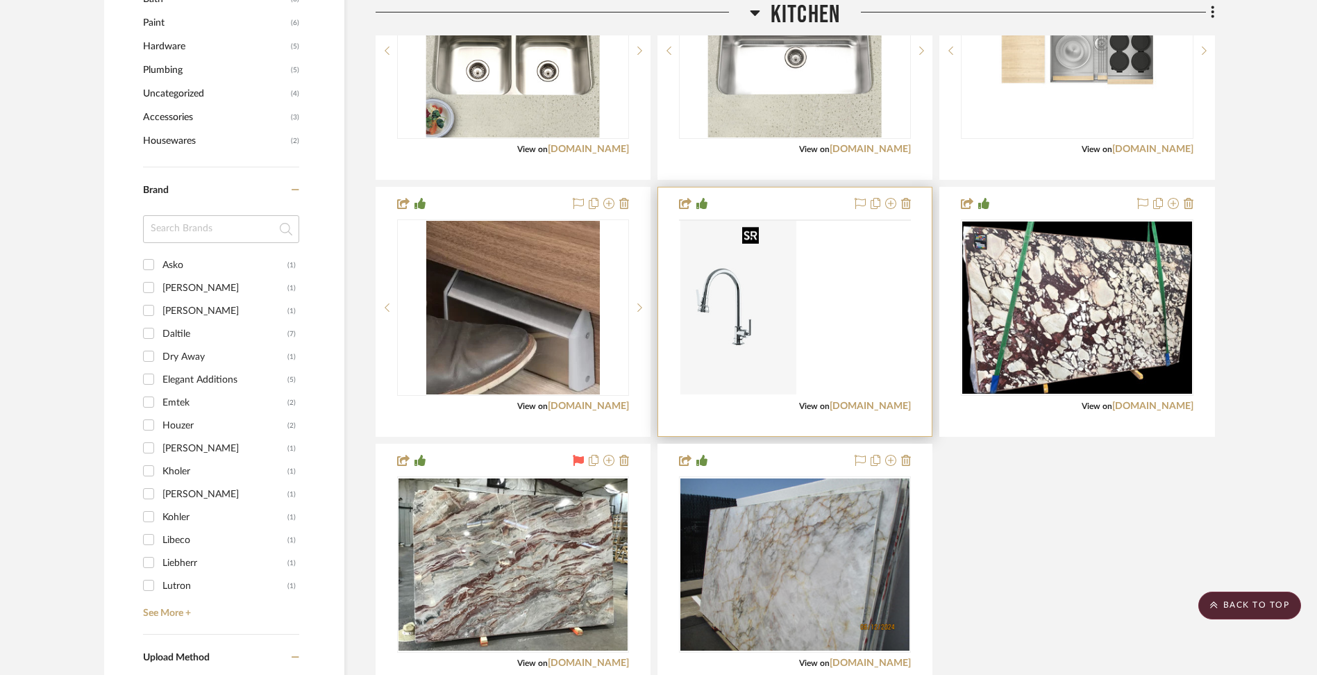
scroll to position [1233, 0]
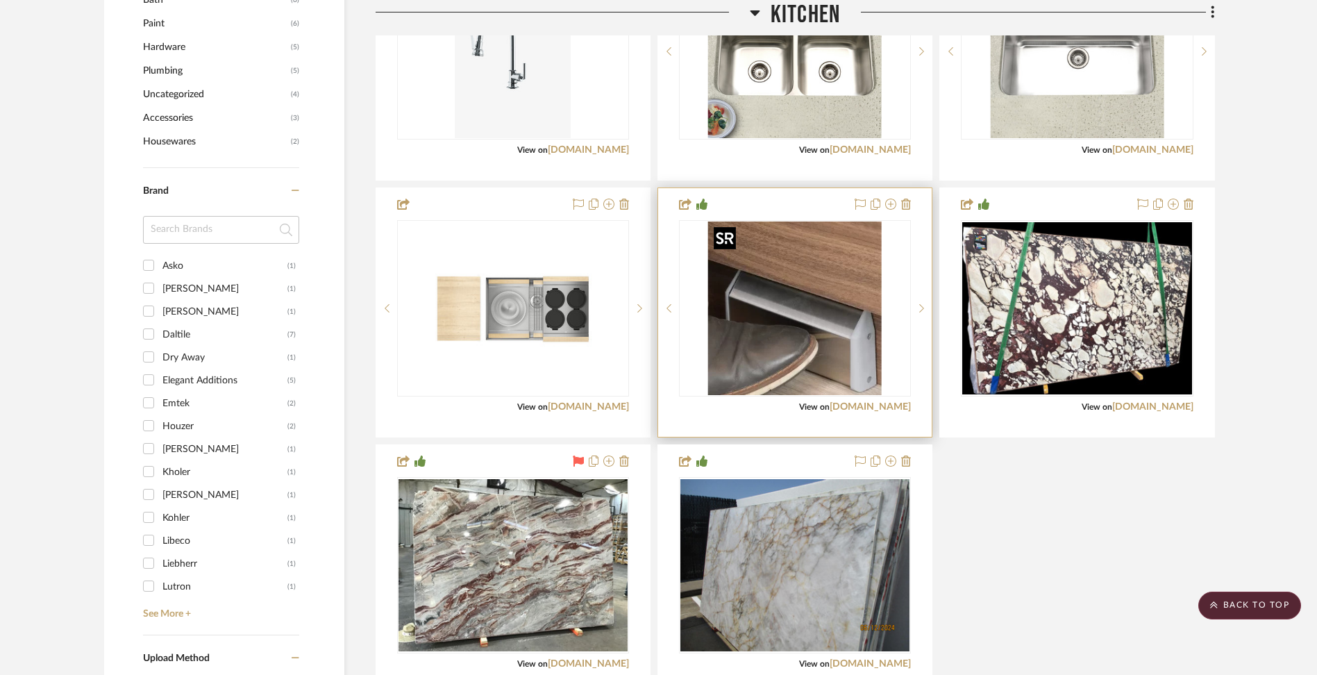
click at [780, 244] on img "0" at bounding box center [795, 308] width 174 height 174
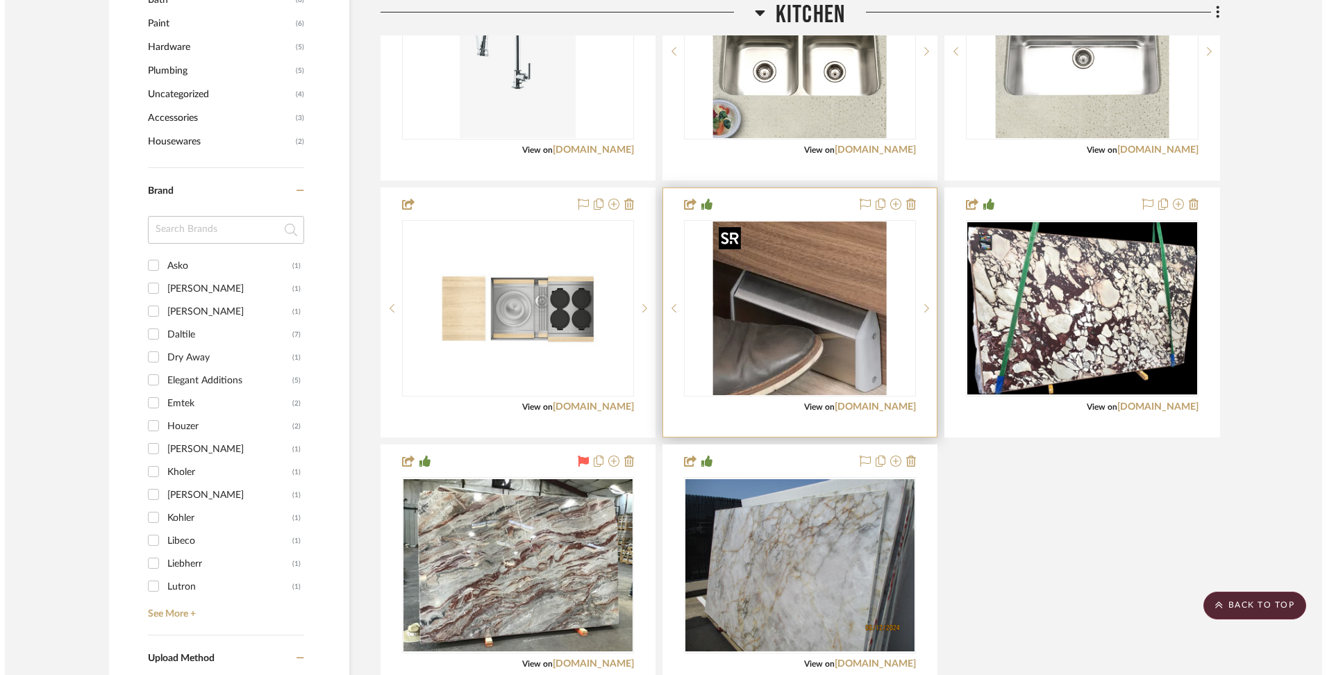
scroll to position [0, 0]
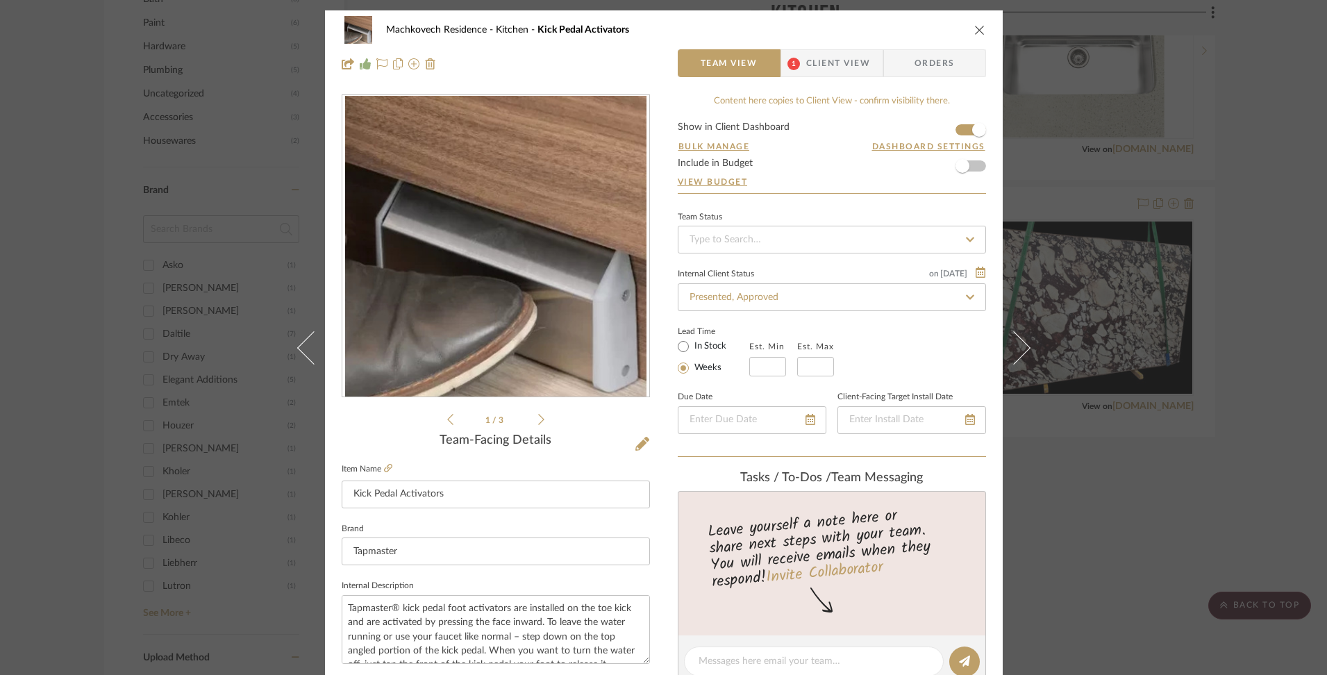
click at [979, 28] on icon "close" at bounding box center [979, 29] width 11 height 11
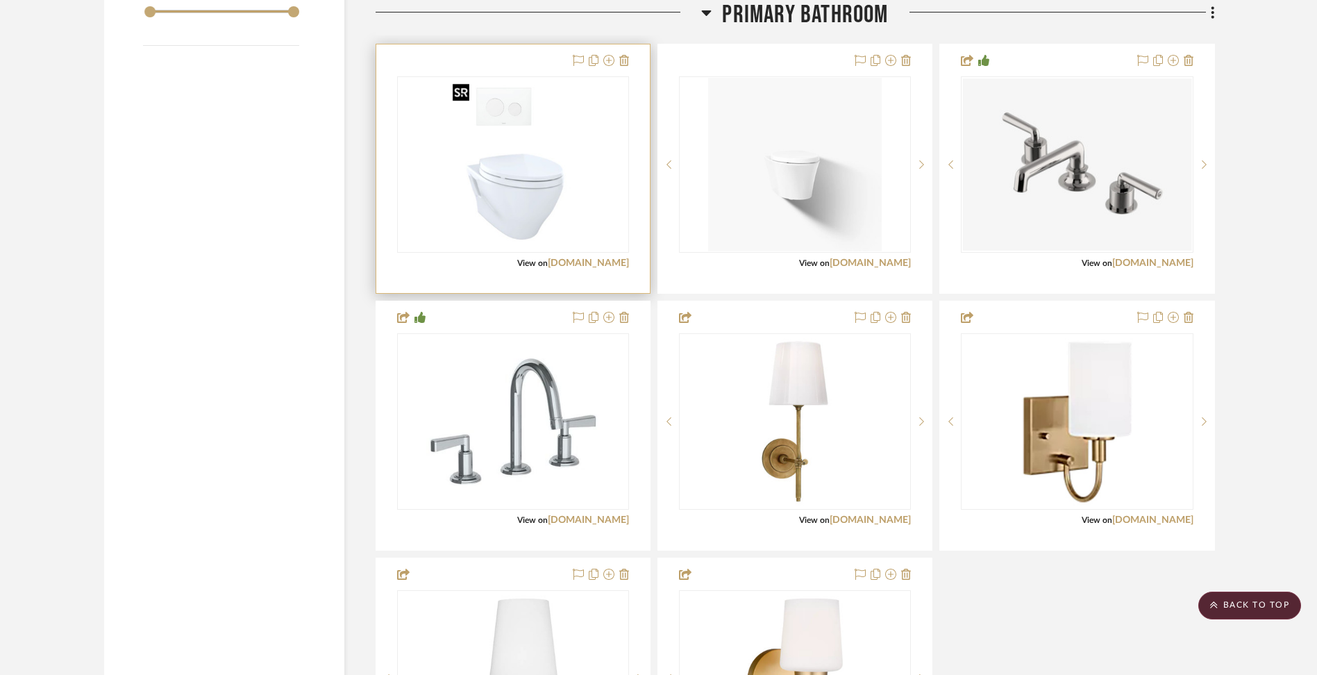
scroll to position [2275, 0]
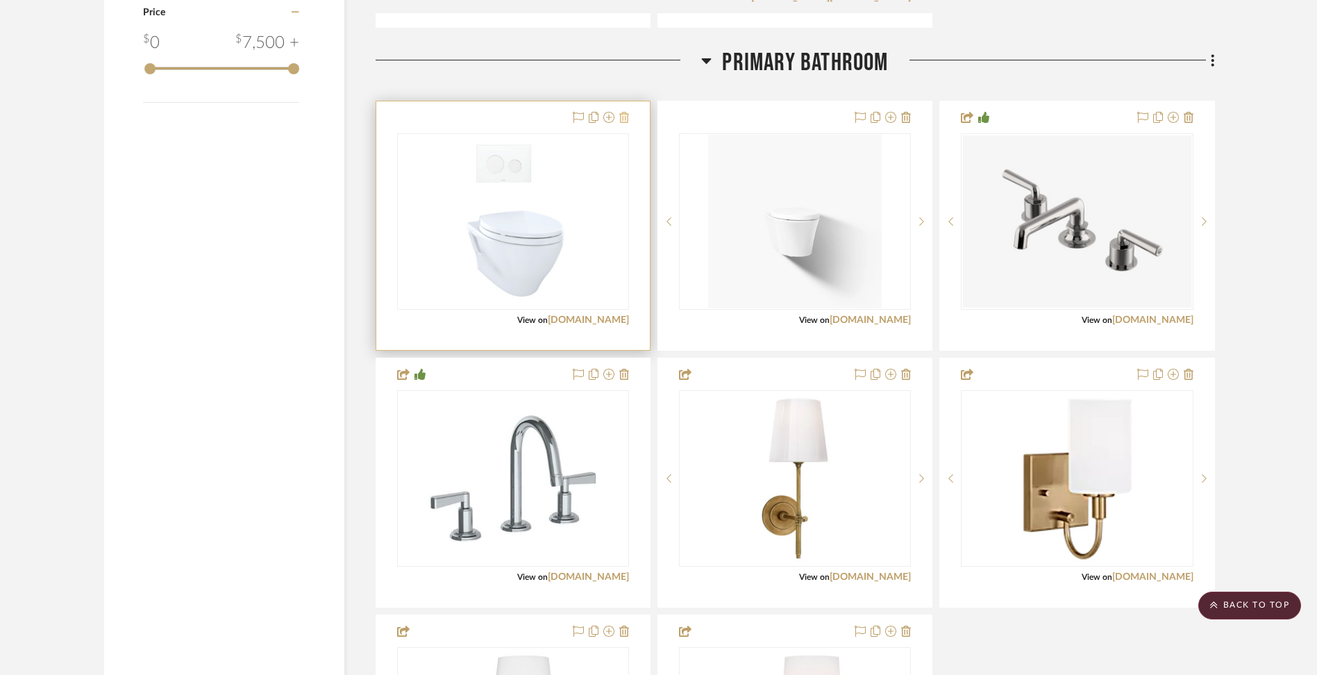
click at [623, 119] on icon at bounding box center [624, 117] width 10 height 11
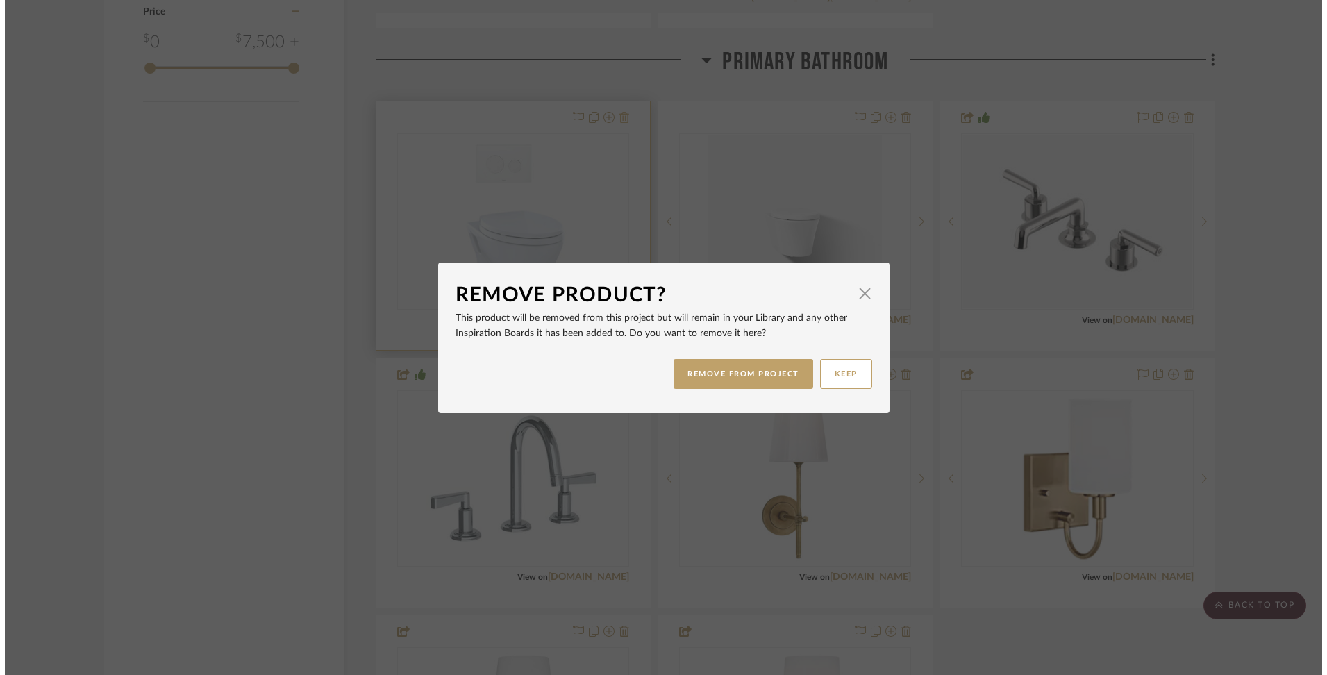
scroll to position [0, 0]
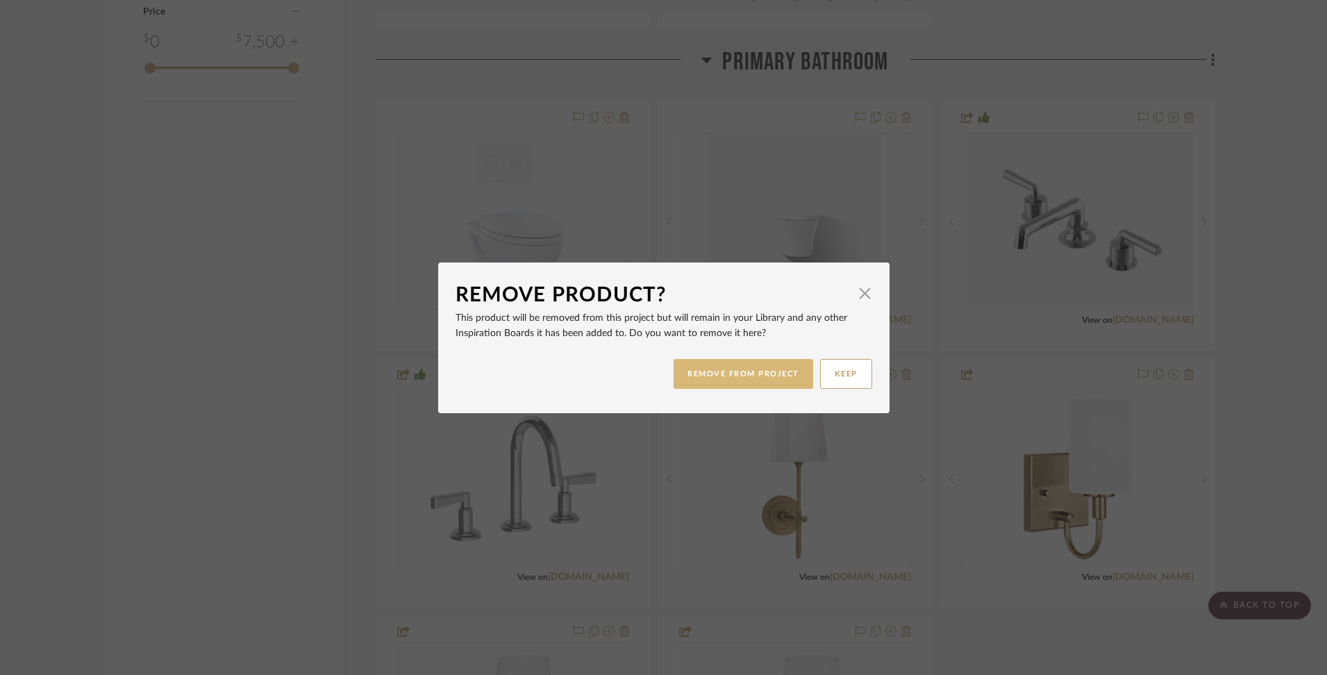
click at [728, 374] on button "REMOVE FROM PROJECT" at bounding box center [743, 374] width 140 height 30
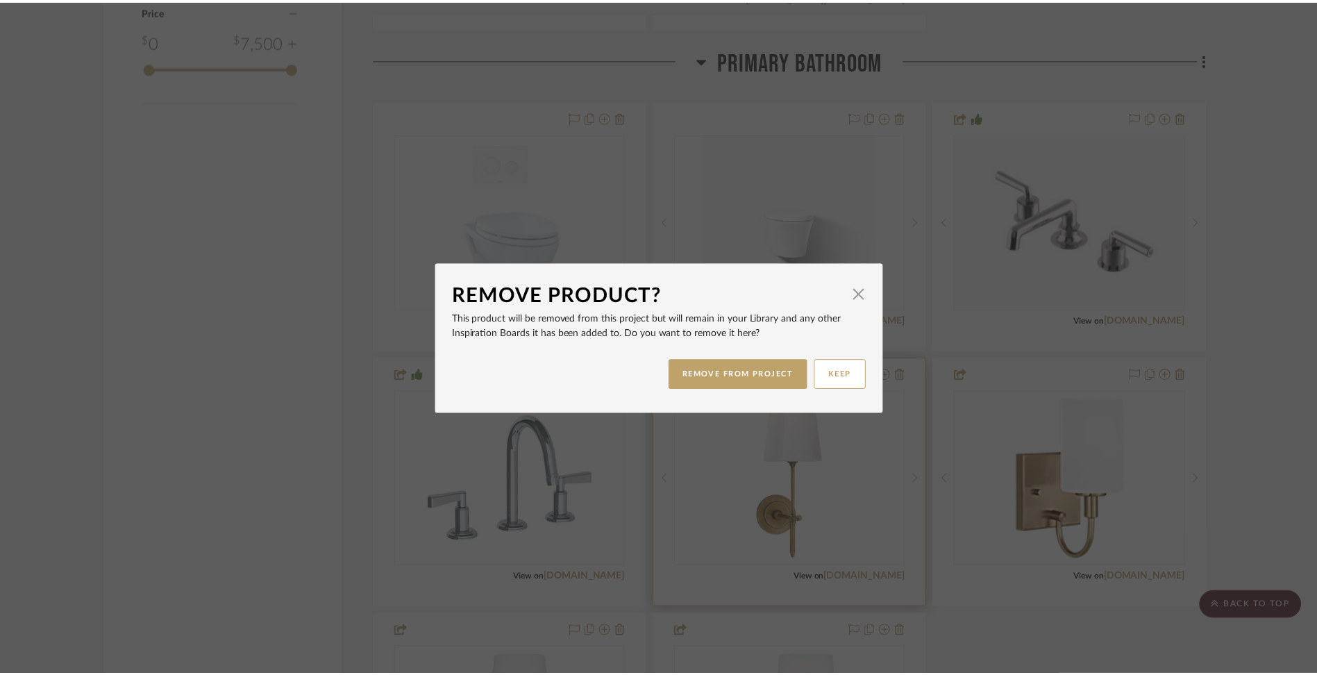
scroll to position [2275, 0]
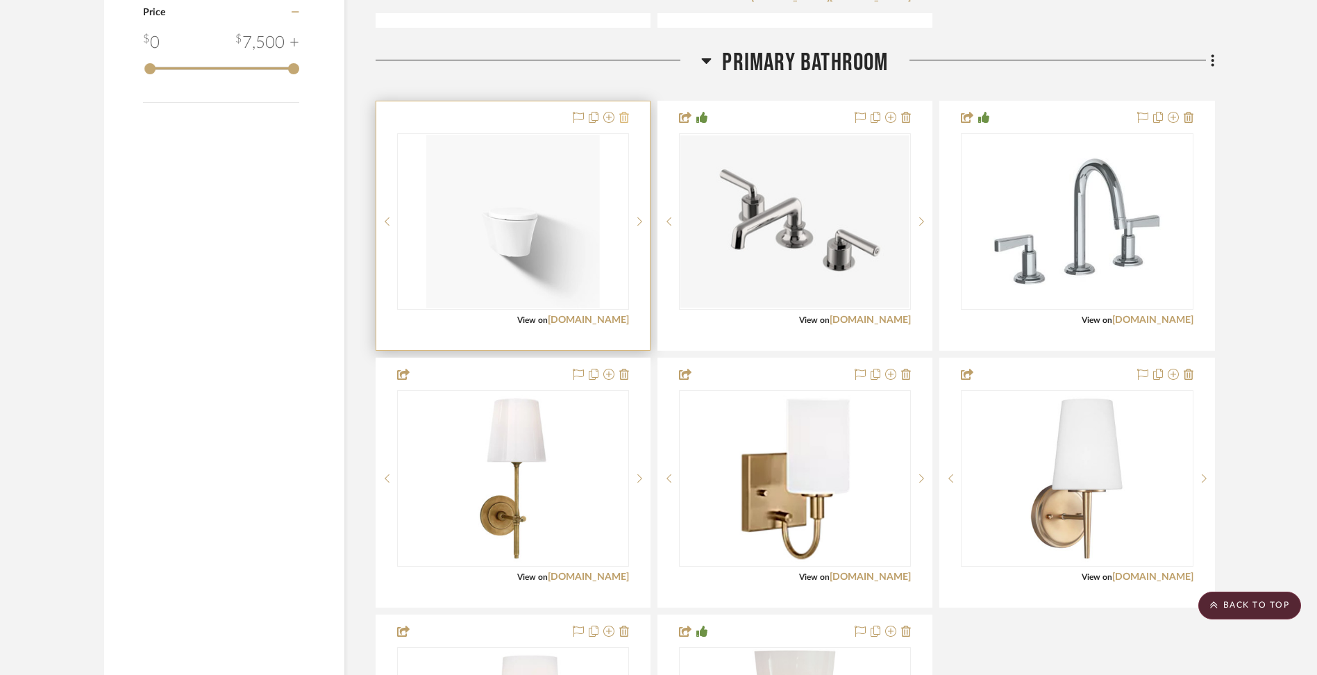
click at [621, 117] on icon at bounding box center [624, 117] width 10 height 11
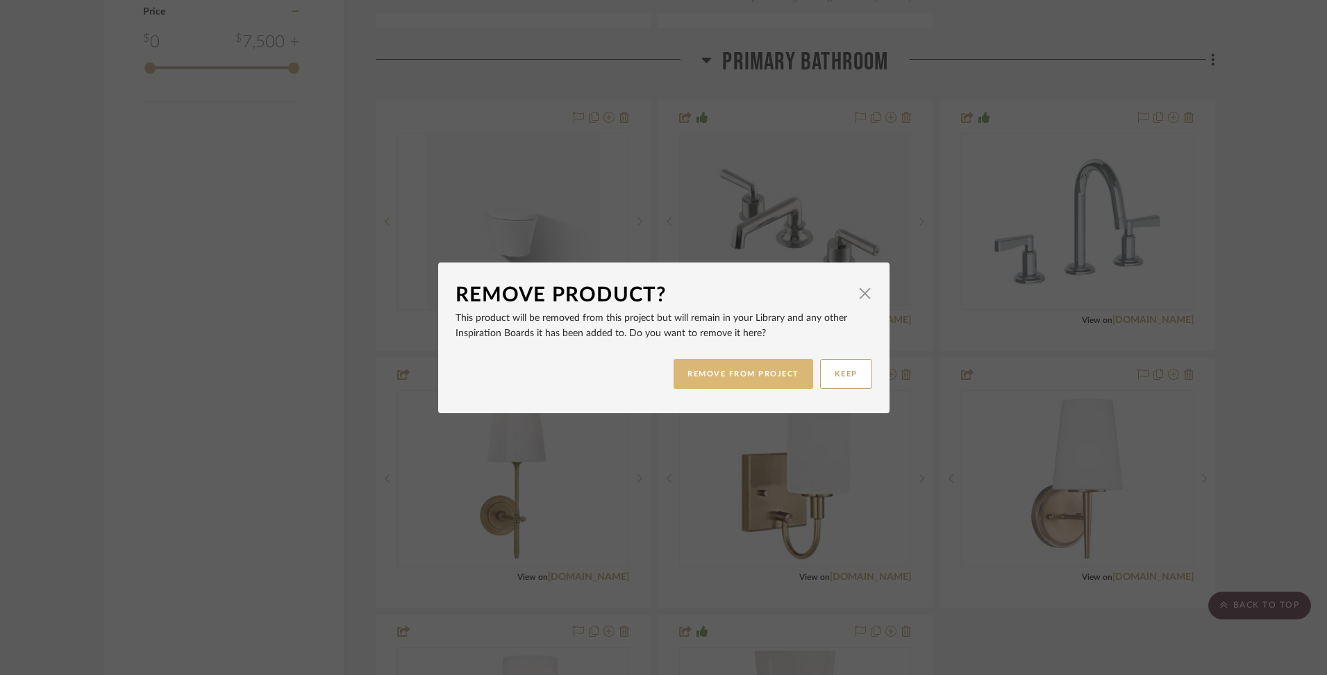
click at [792, 369] on button "REMOVE FROM PROJECT" at bounding box center [743, 374] width 140 height 30
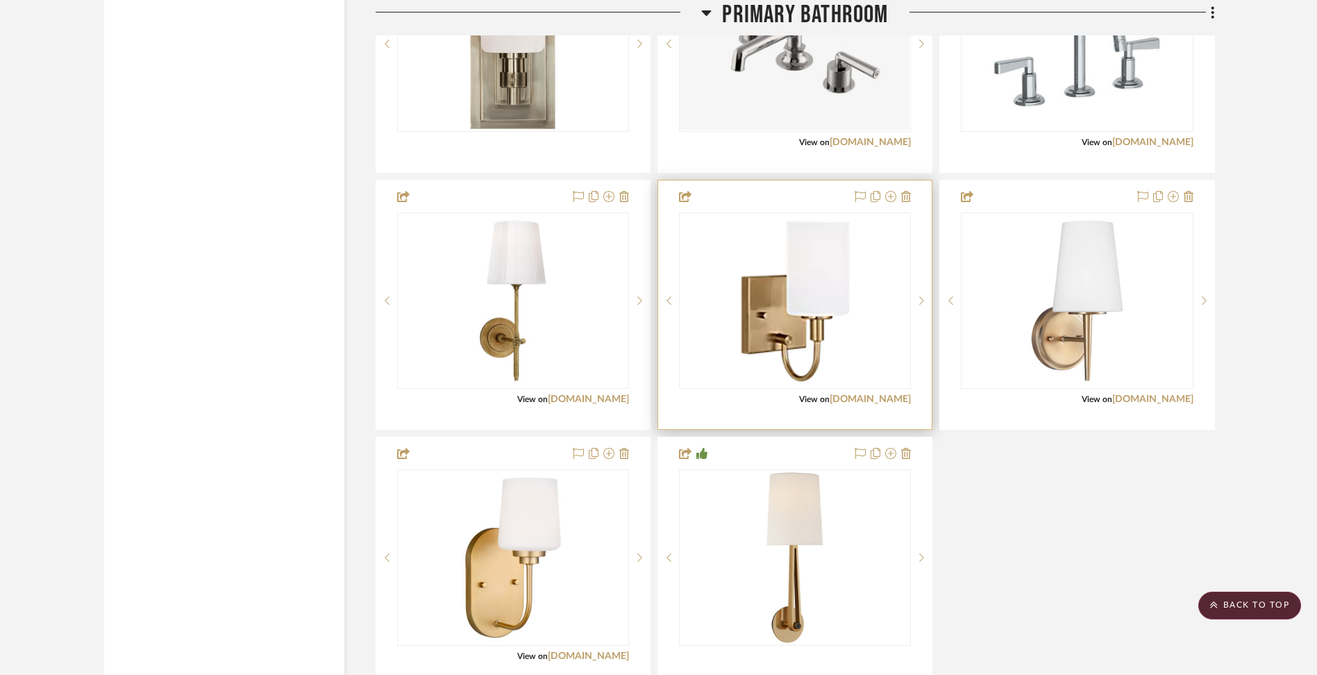
scroll to position [2432, 0]
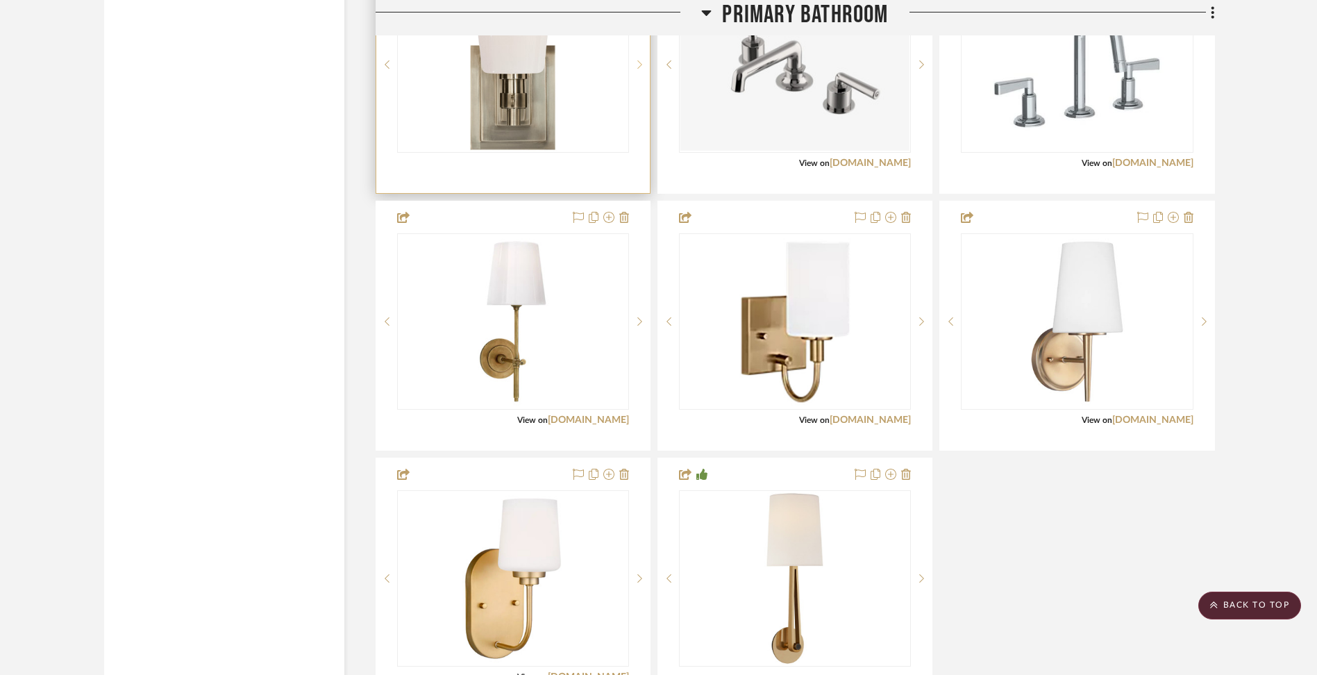
click at [638, 62] on icon at bounding box center [639, 65] width 5 height 10
click at [638, 66] on icon at bounding box center [639, 65] width 5 height 10
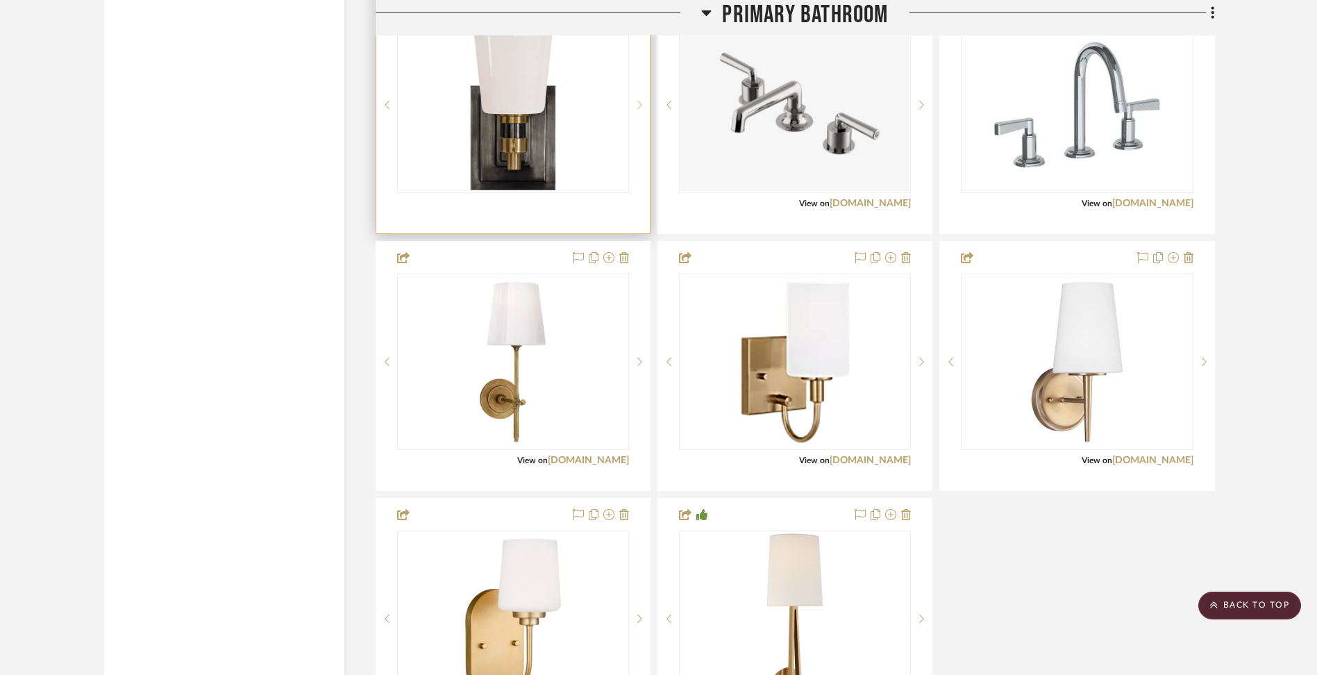
scroll to position [2324, 0]
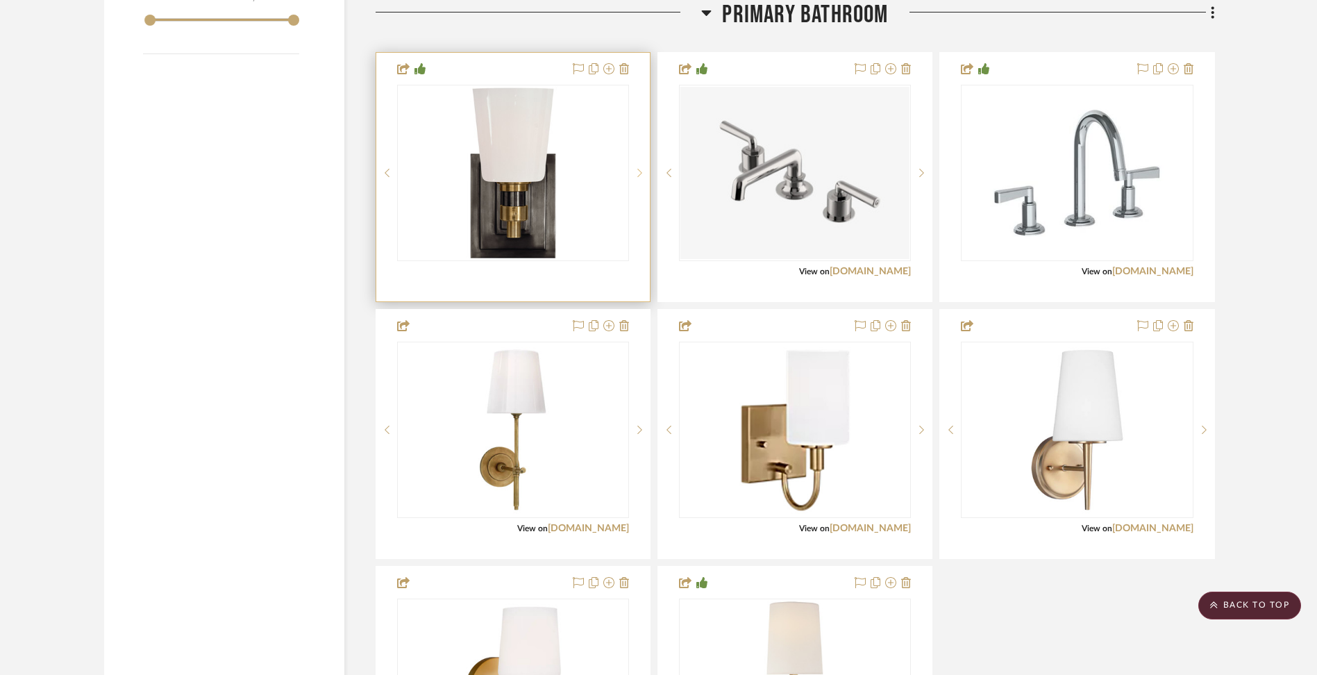
click at [639, 169] on icon at bounding box center [639, 173] width 5 height 10
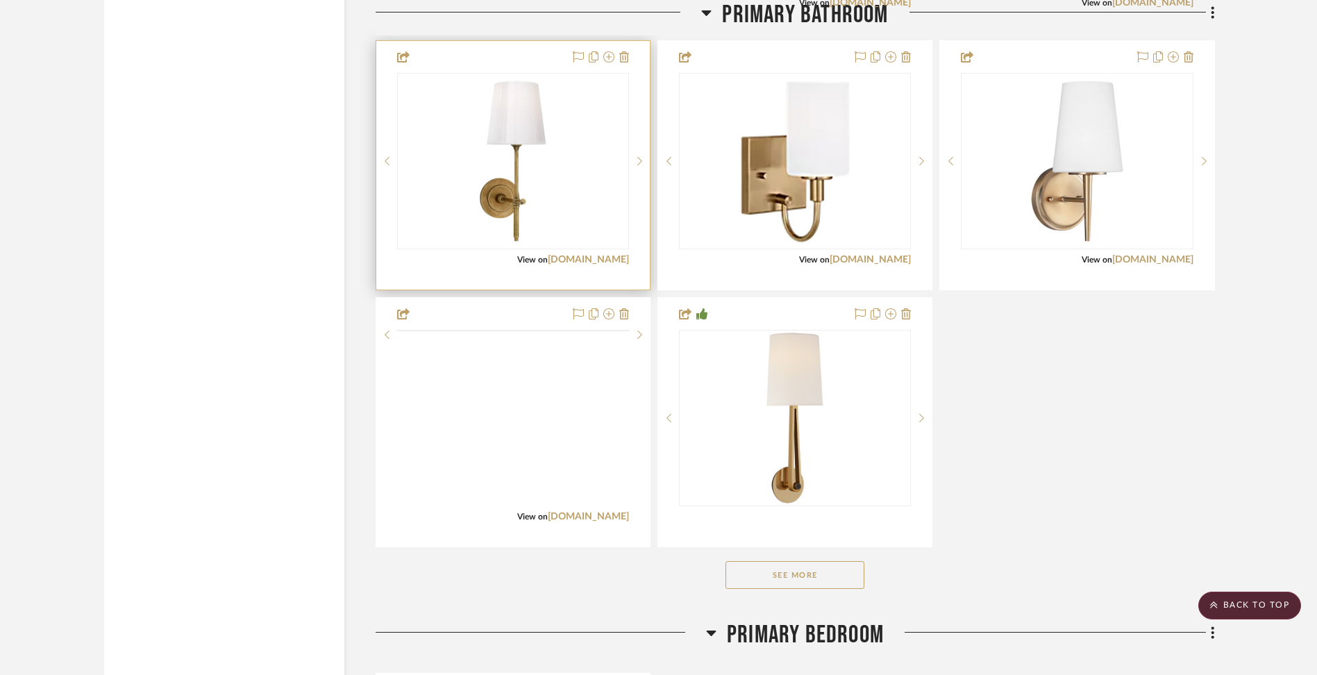
scroll to position [2899, 0]
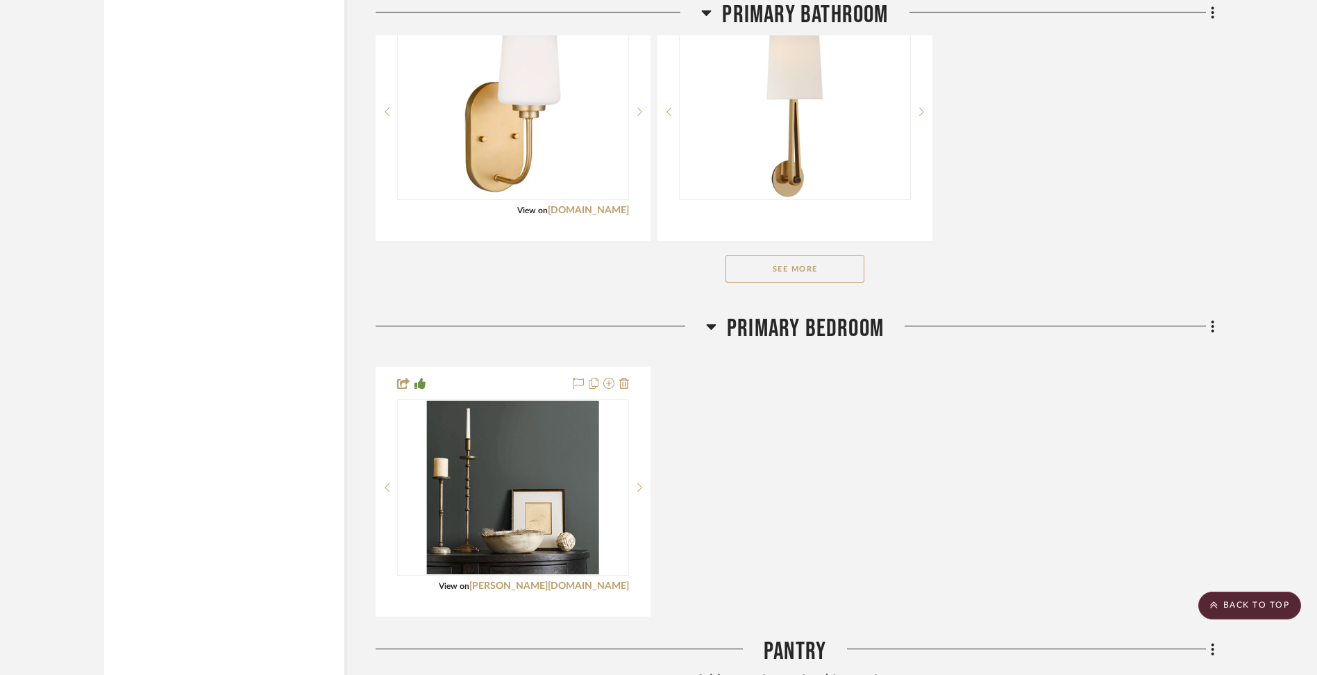
click at [810, 267] on button "See More" at bounding box center [795, 269] width 139 height 28
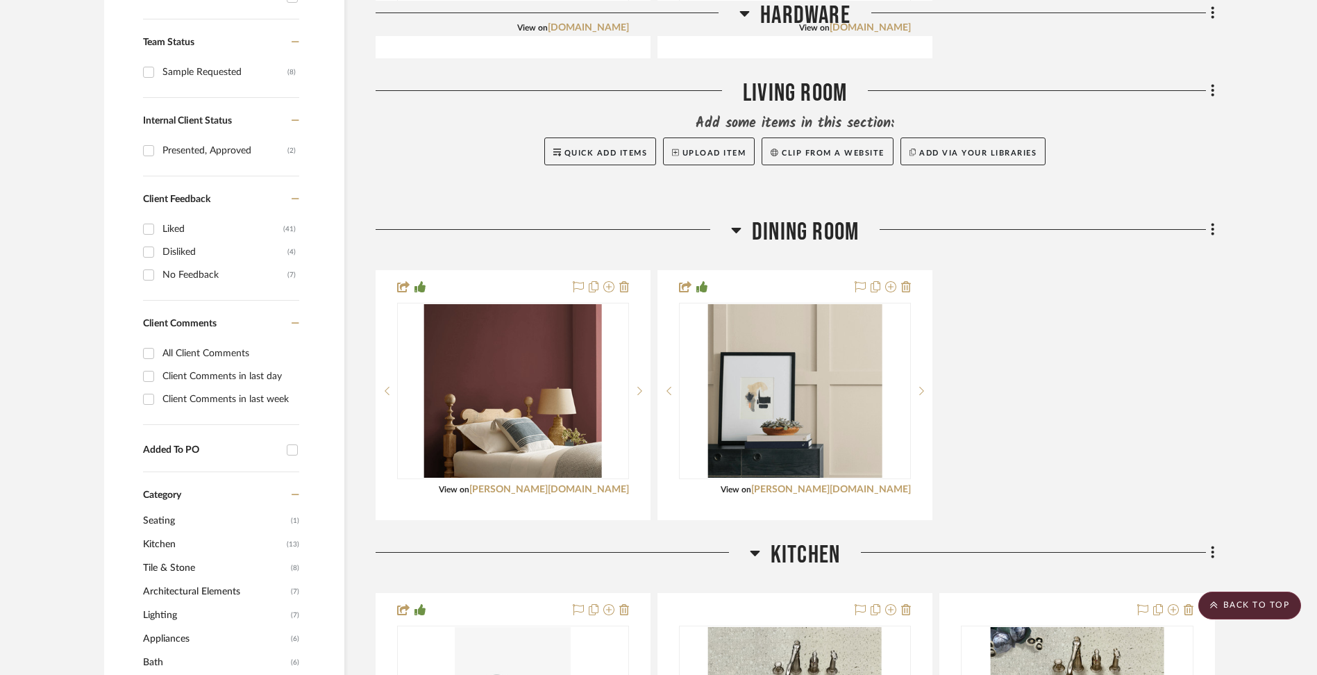
scroll to position [0, 0]
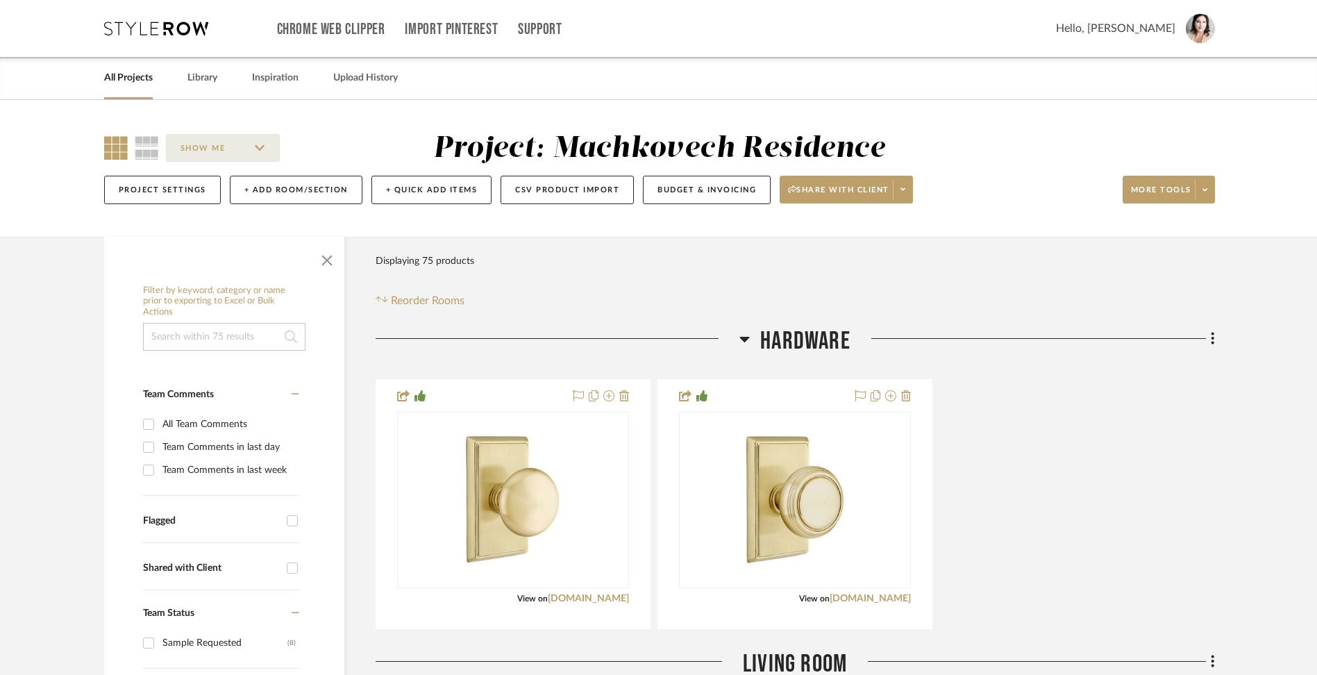
click at [128, 76] on link "All Projects" at bounding box center [128, 78] width 49 height 19
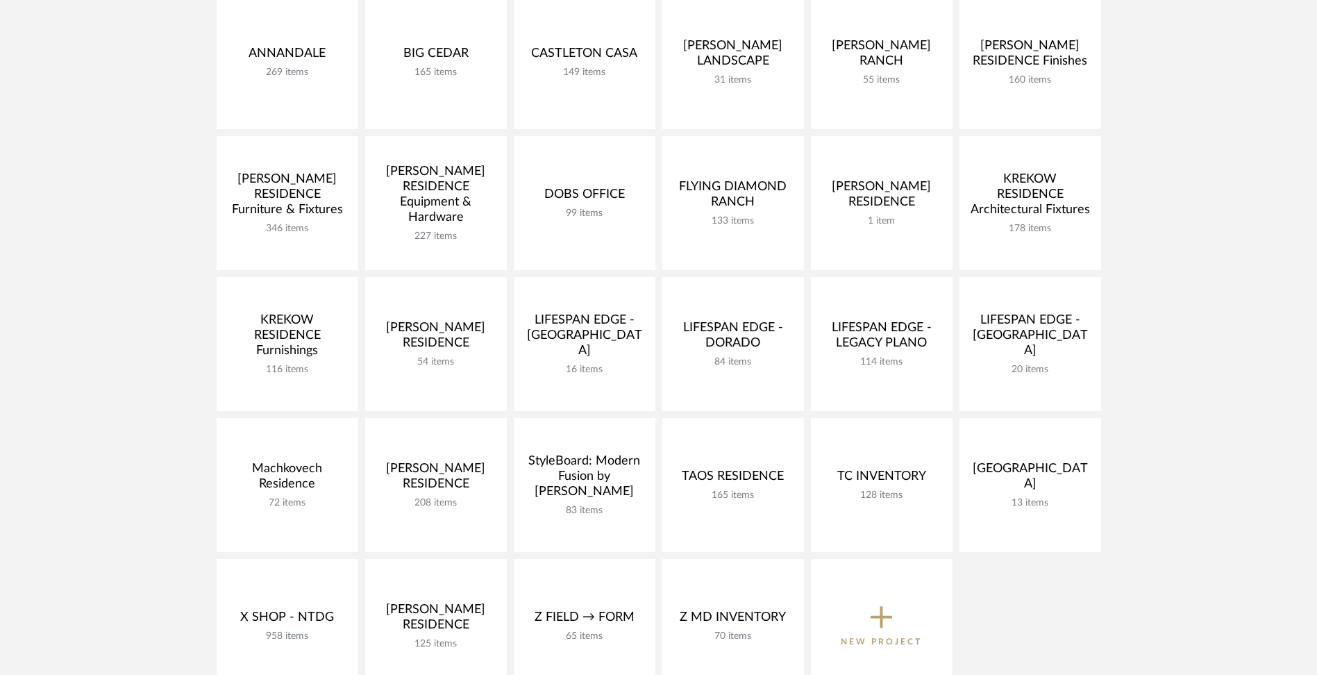
scroll to position [278, 0]
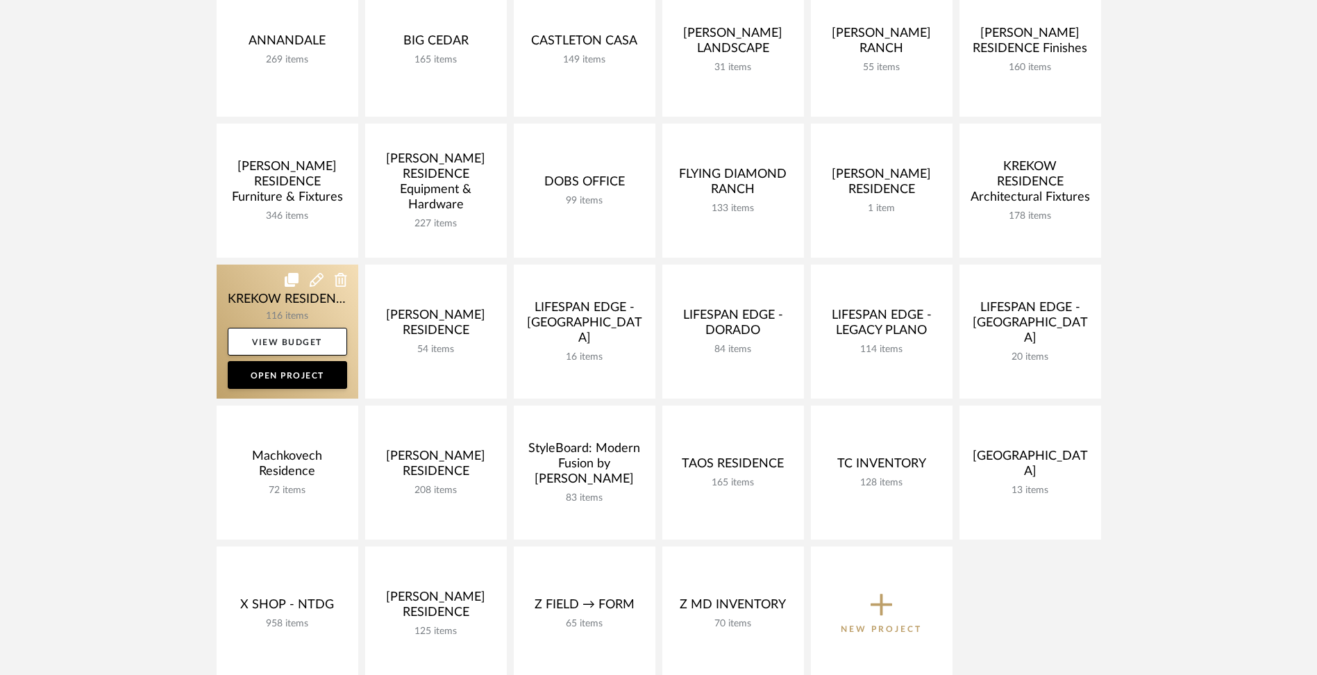
click at [251, 304] on link at bounding box center [288, 332] width 142 height 134
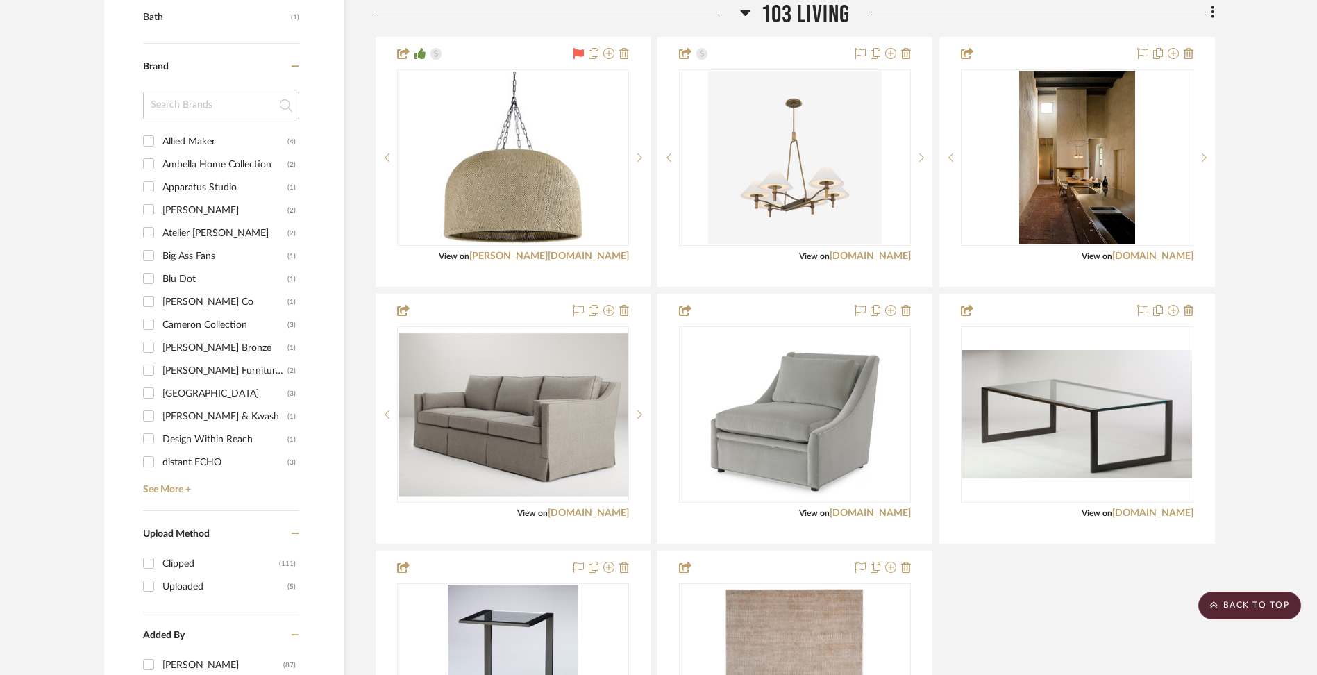
scroll to position [1302, 0]
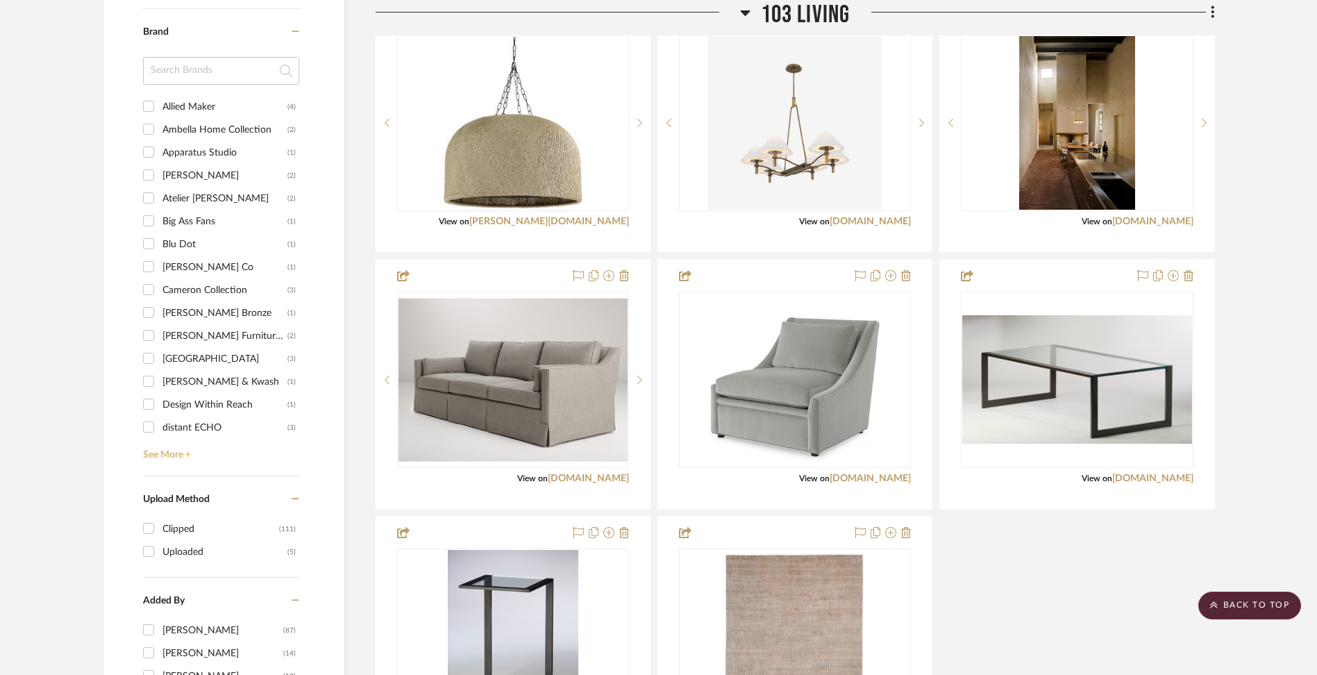
click at [170, 452] on link "See More +" at bounding box center [220, 450] width 160 height 22
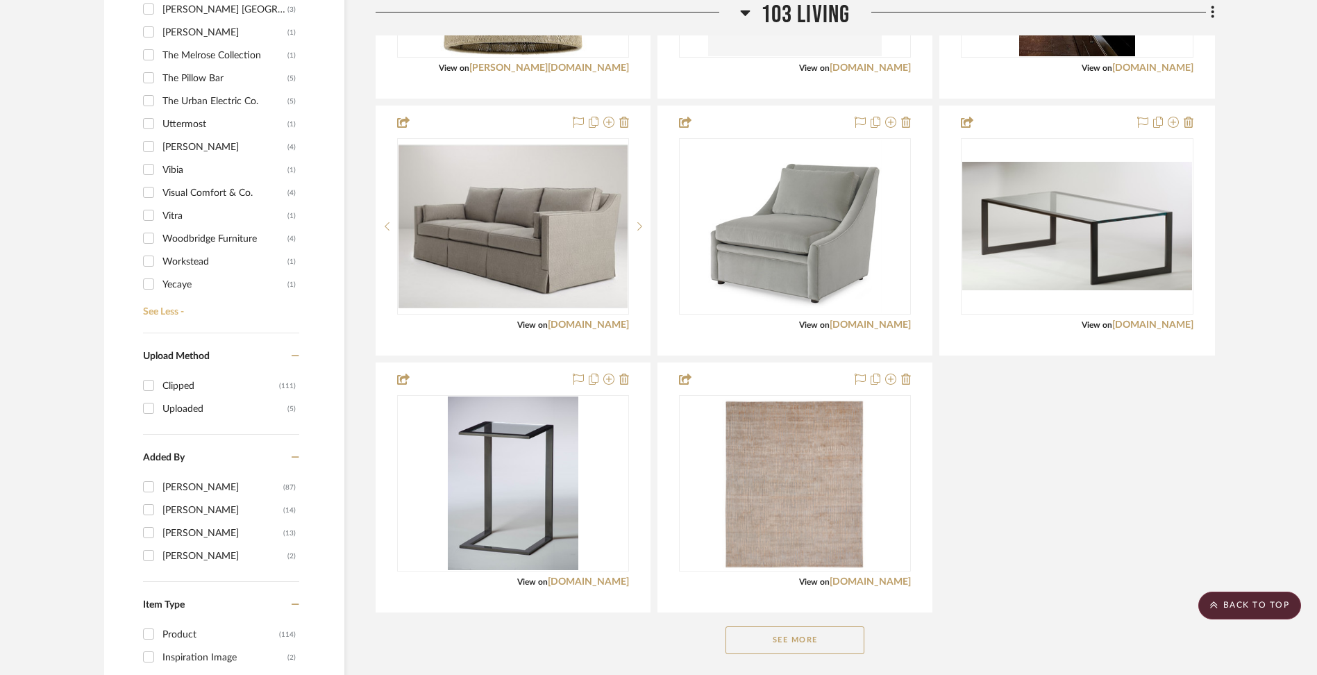
scroll to position [1456, 0]
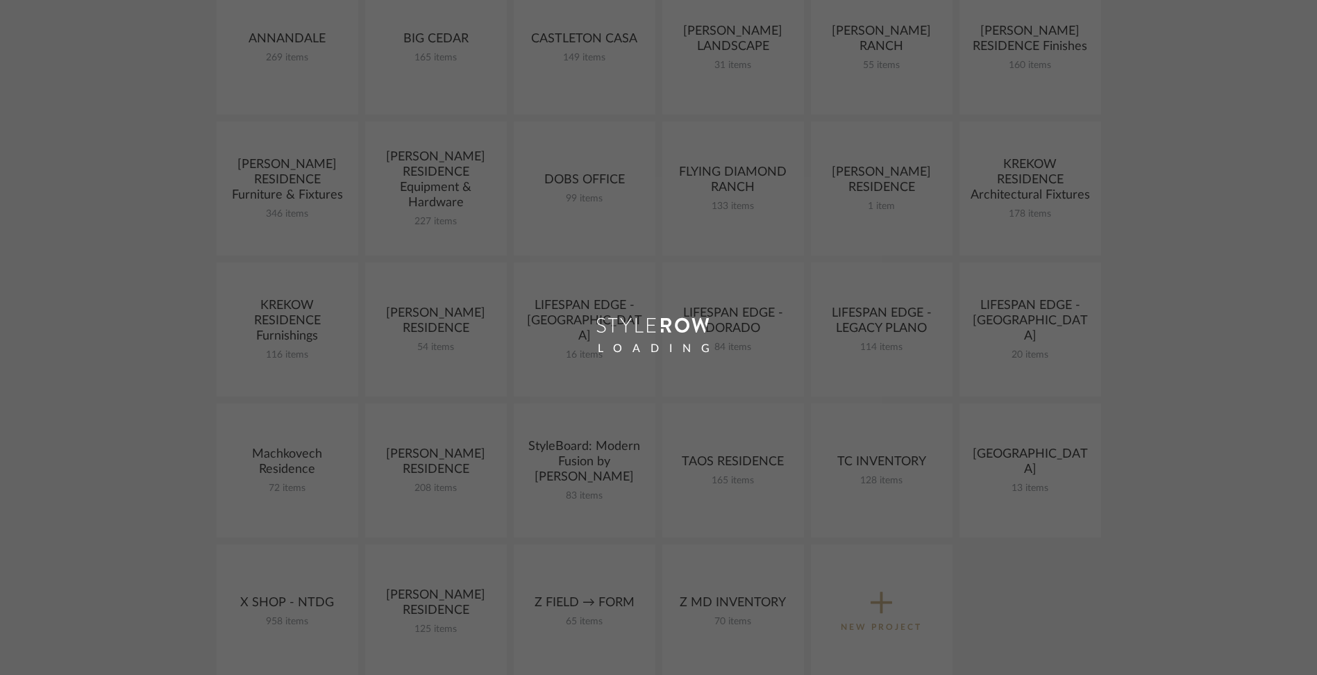
scroll to position [278, 0]
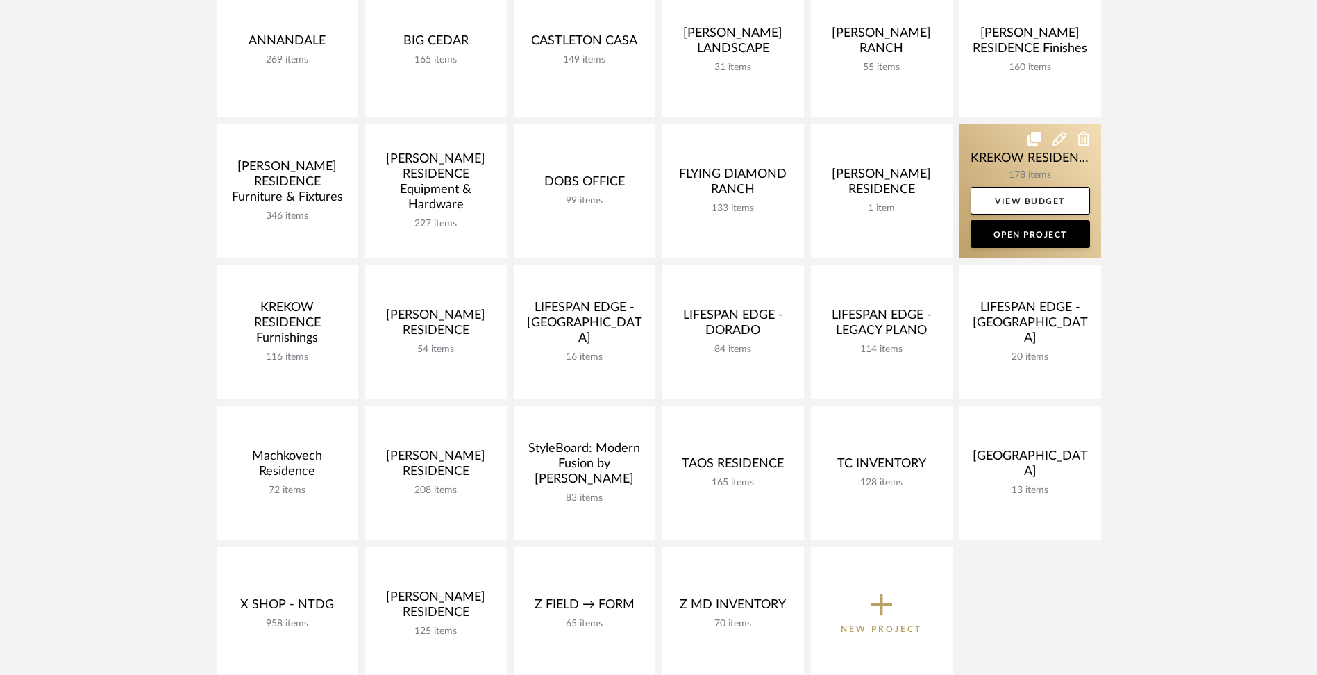
click at [1025, 166] on link at bounding box center [1031, 191] width 142 height 134
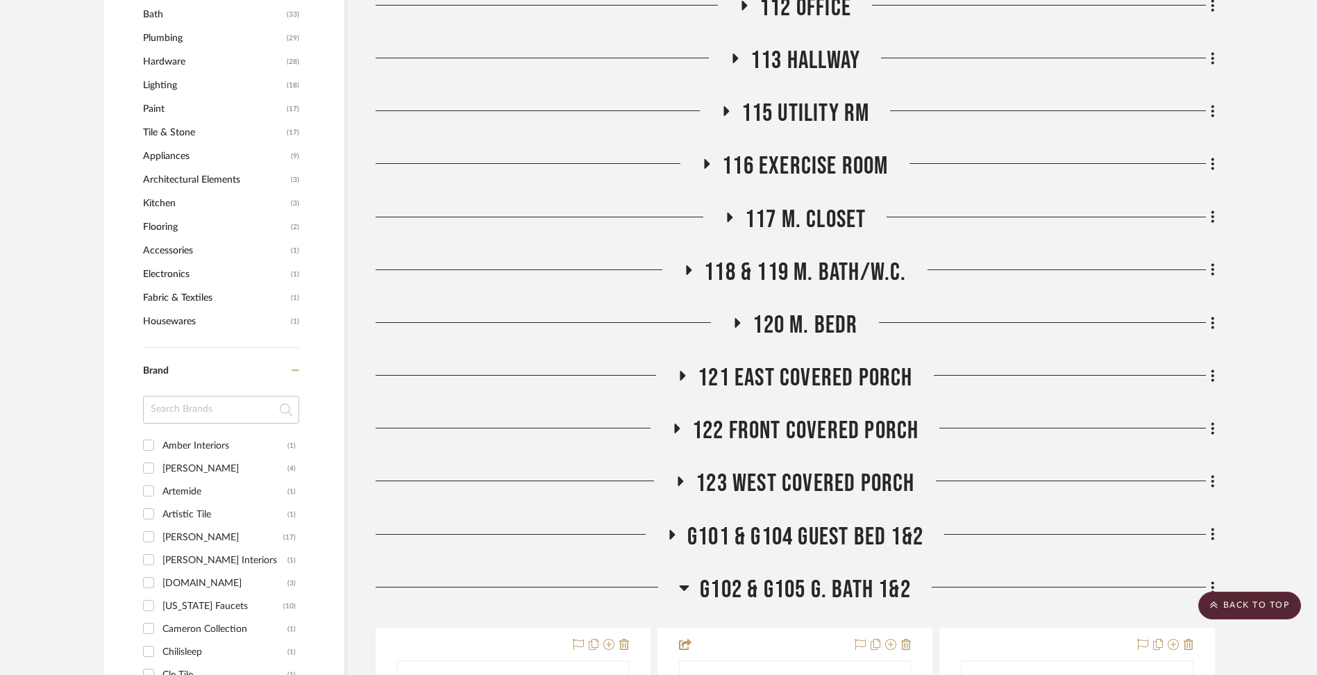
scroll to position [1320, 0]
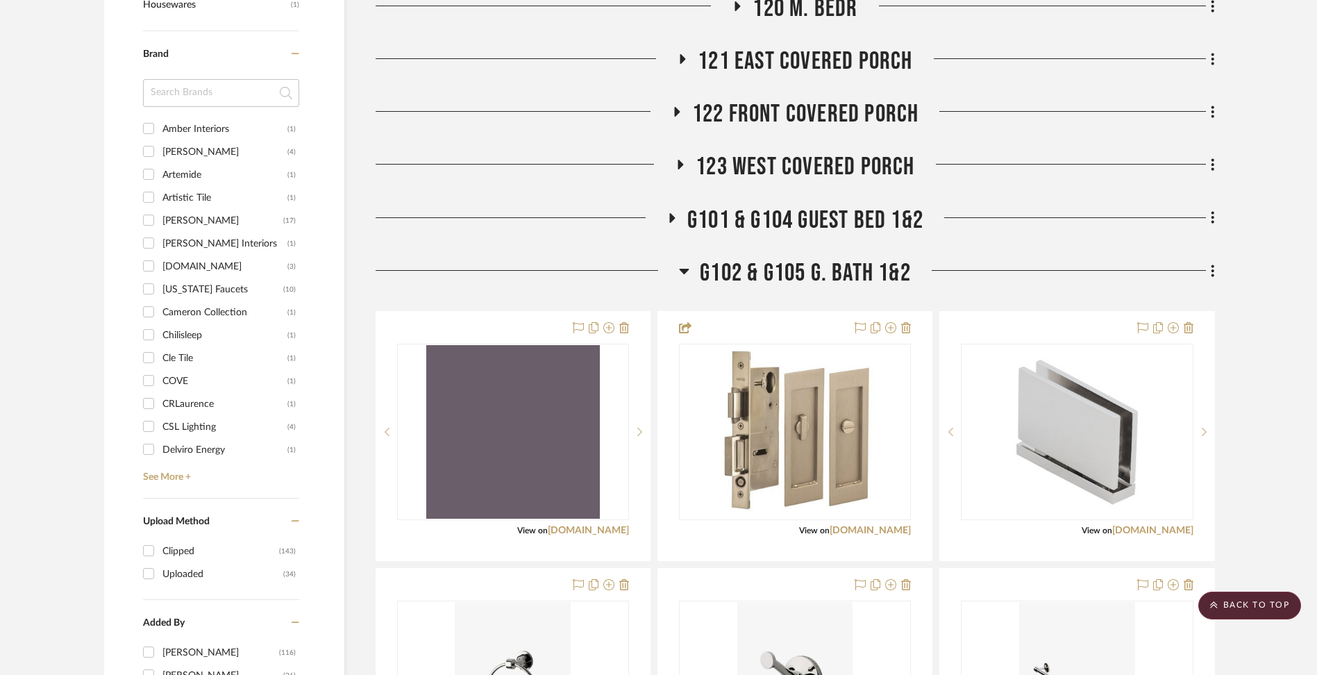
click at [685, 269] on icon at bounding box center [685, 272] width 10 height 6
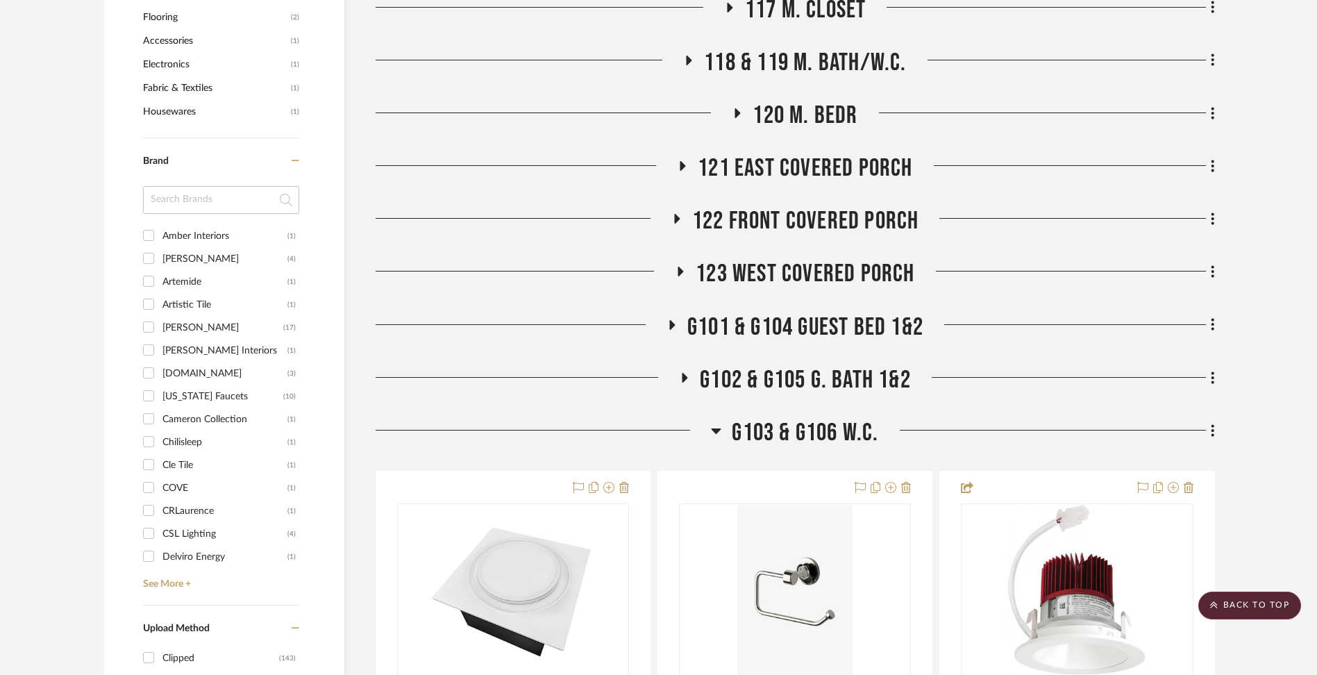
scroll to position [1207, 0]
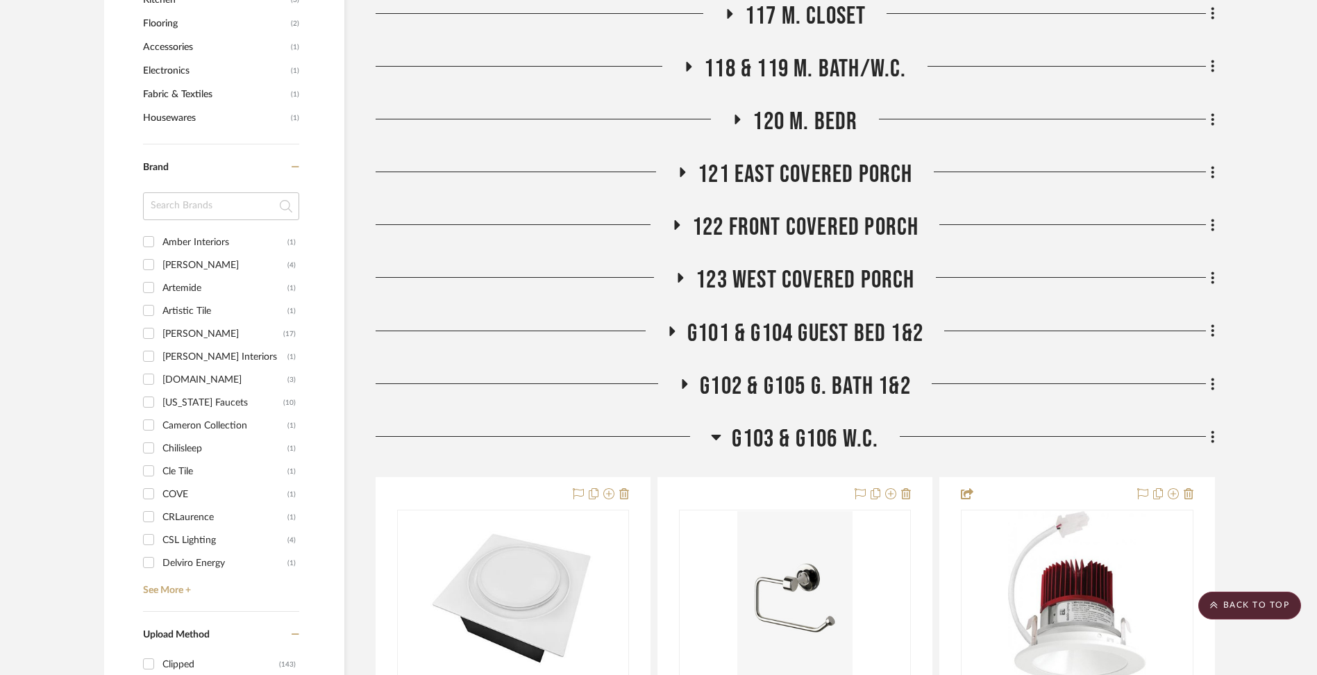
click at [689, 66] on icon at bounding box center [690, 67] width 6 height 10
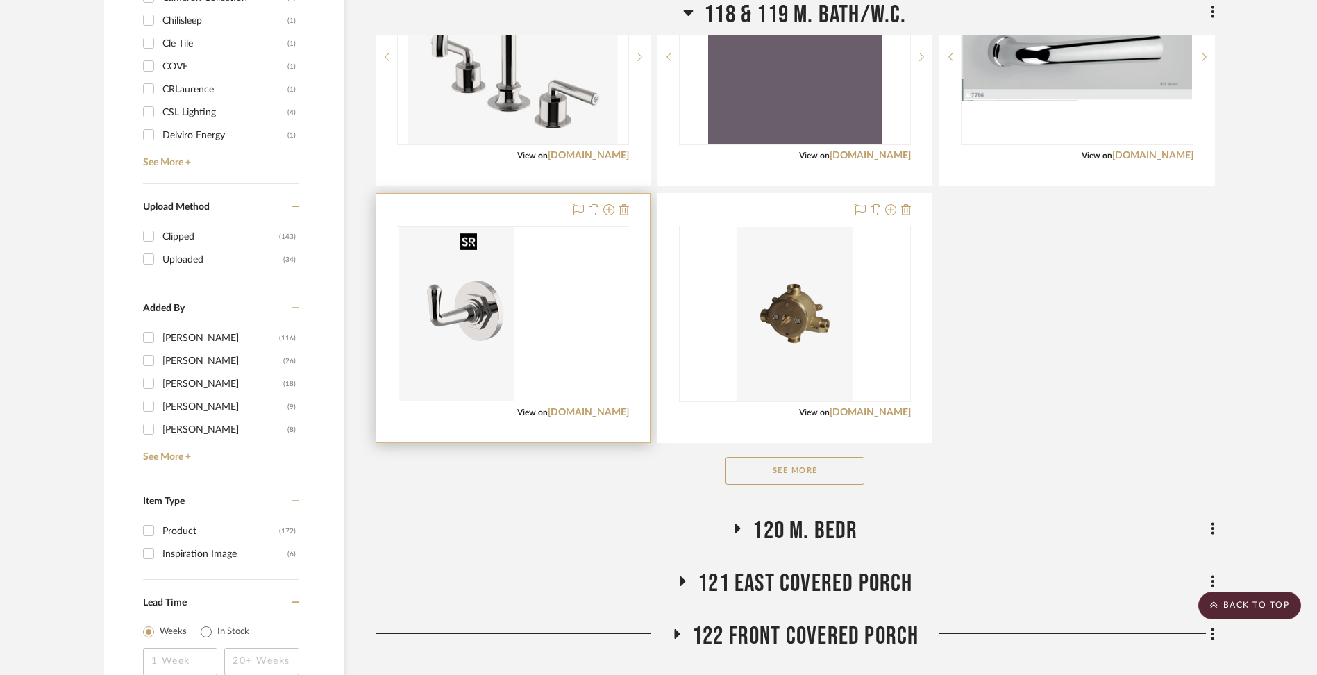
scroll to position [1635, 0]
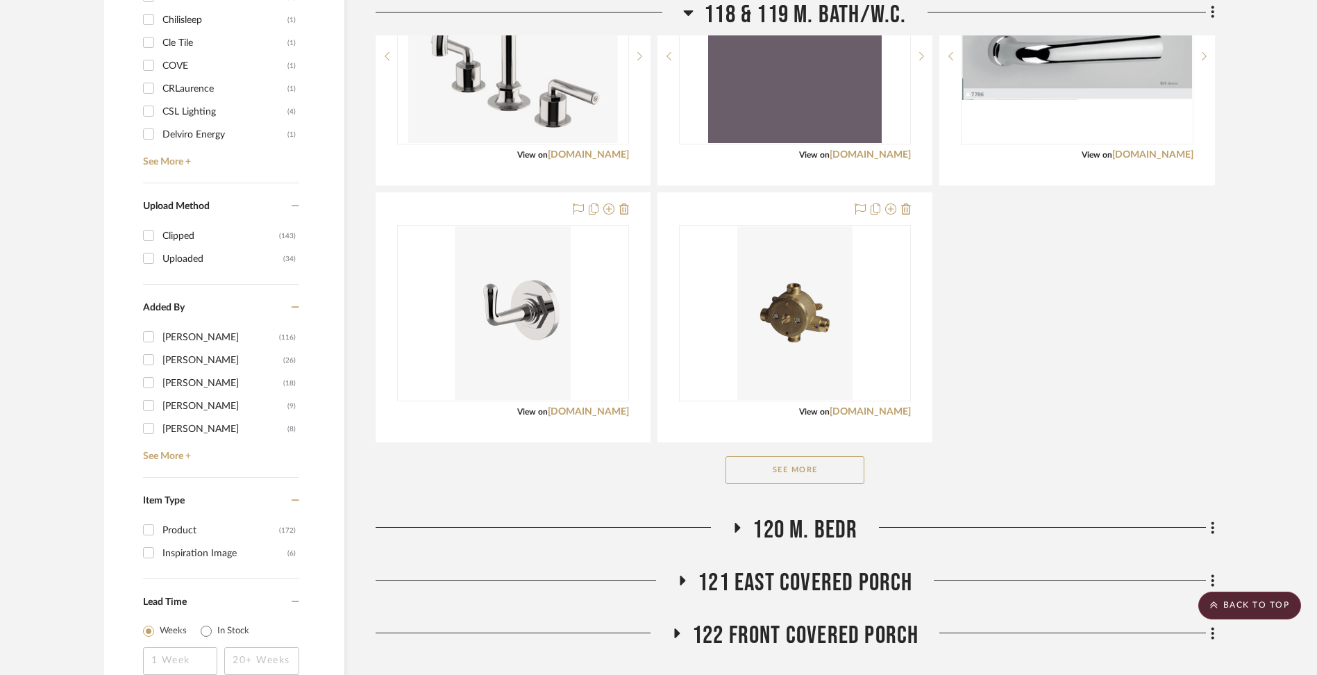
click at [762, 465] on button "See More" at bounding box center [795, 470] width 139 height 28
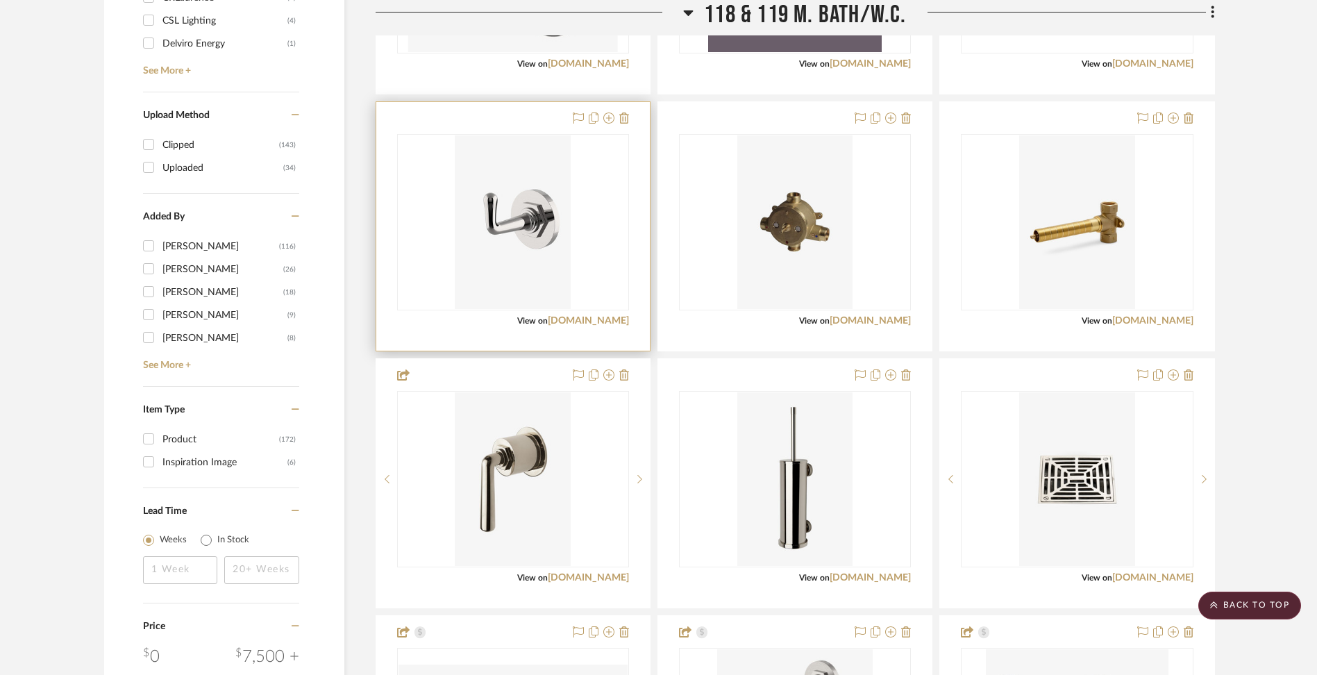
scroll to position [1727, 0]
click at [596, 118] on icon at bounding box center [594, 117] width 10 height 11
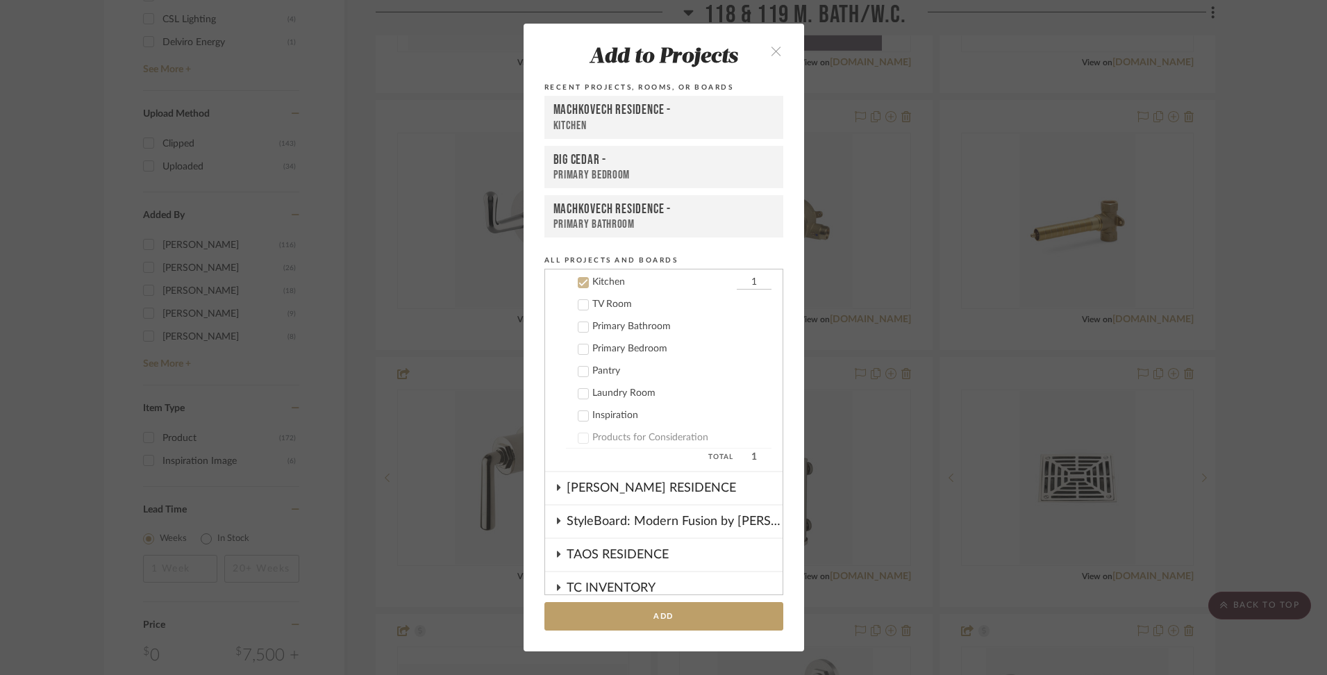
scroll to position [689, 0]
click at [578, 278] on icon at bounding box center [583, 282] width 10 height 10
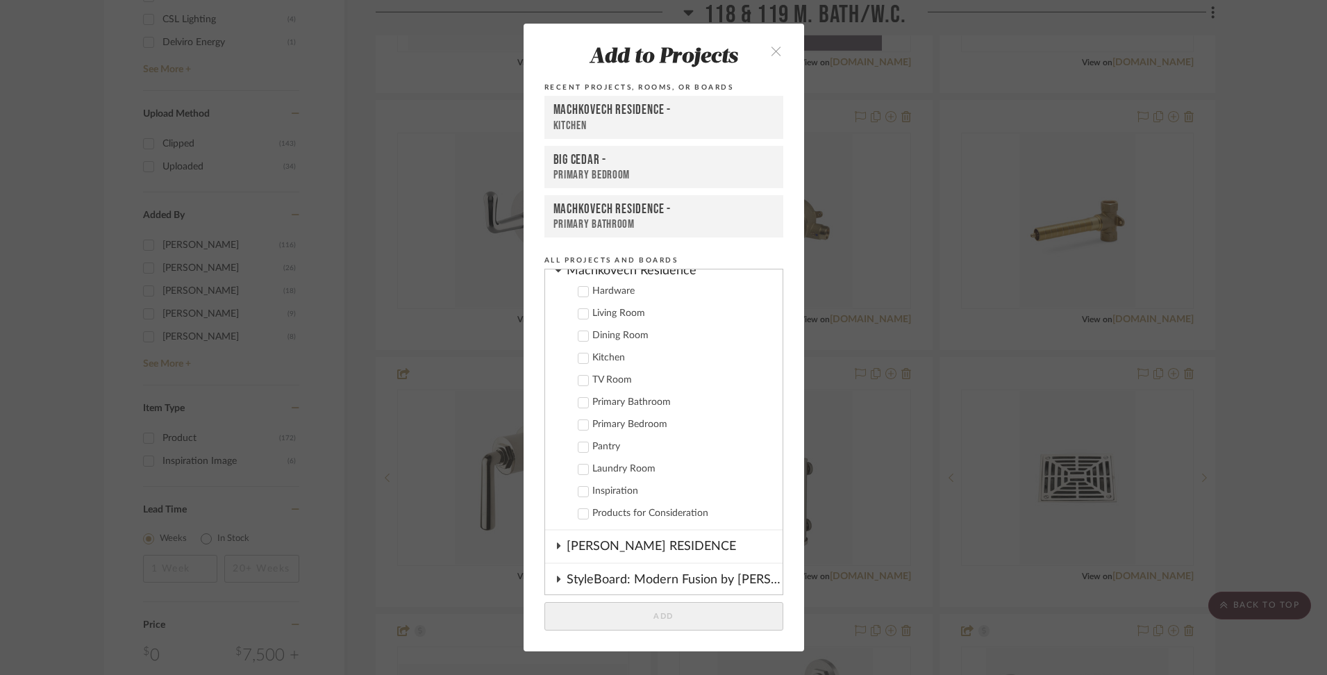
scroll to position [550, 0]
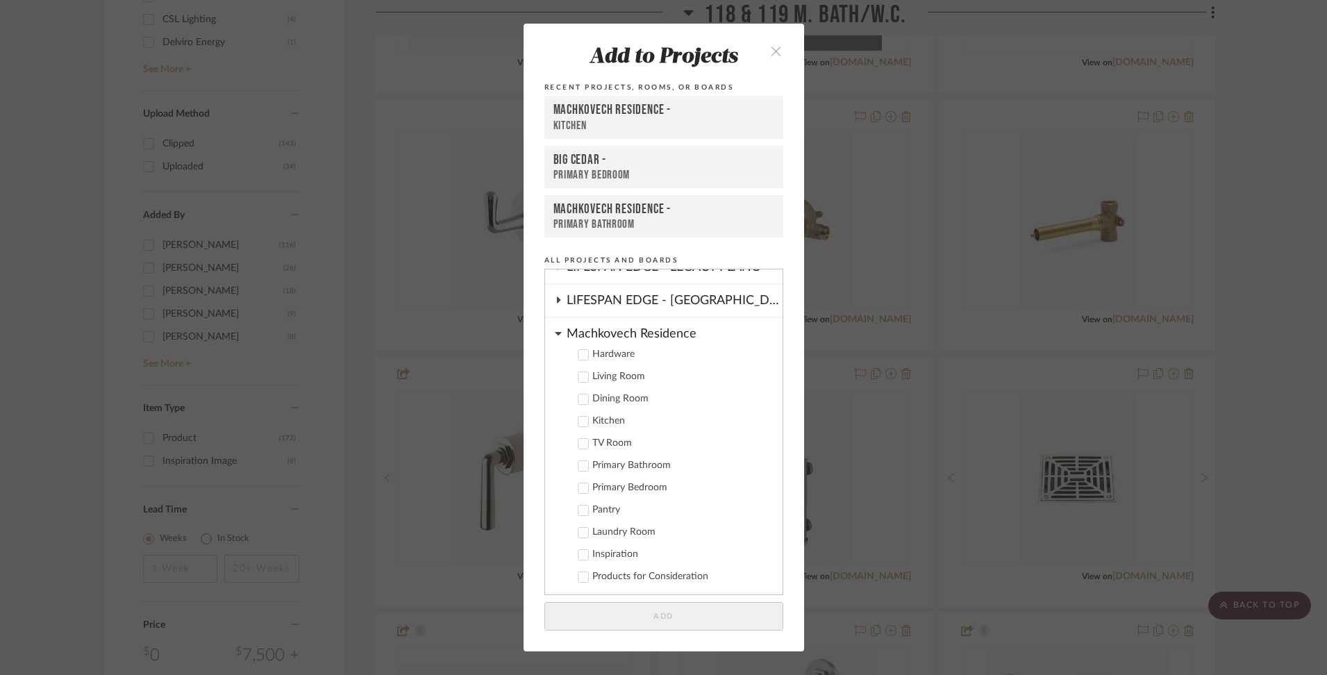
click at [578, 466] on icon at bounding box center [583, 466] width 10 height 10
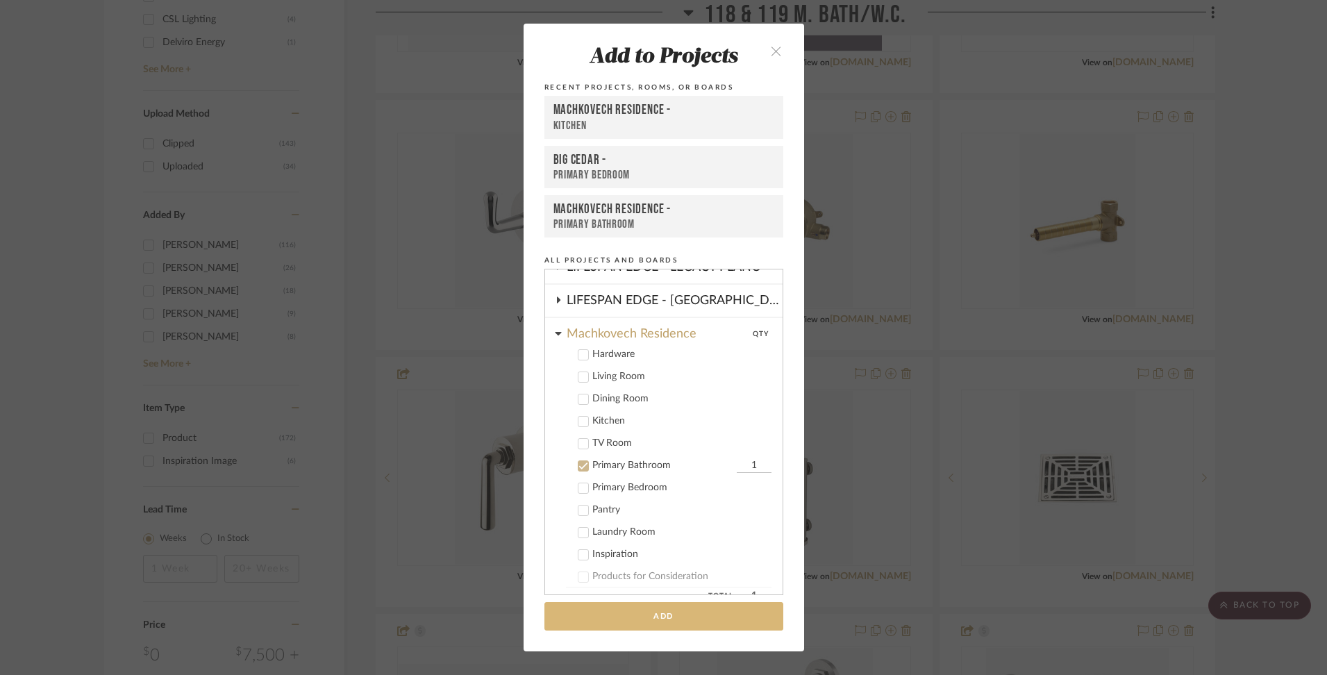
click at [643, 615] on button "Add" at bounding box center [663, 616] width 239 height 28
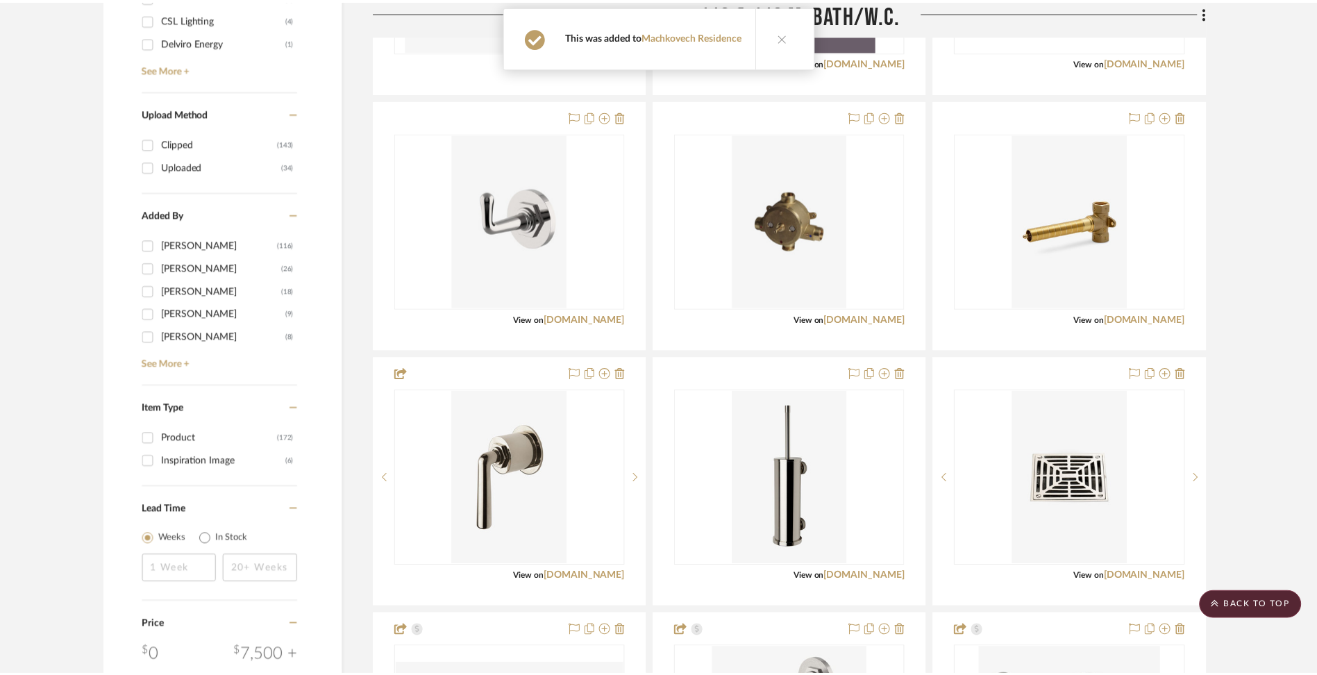
scroll to position [1727, 0]
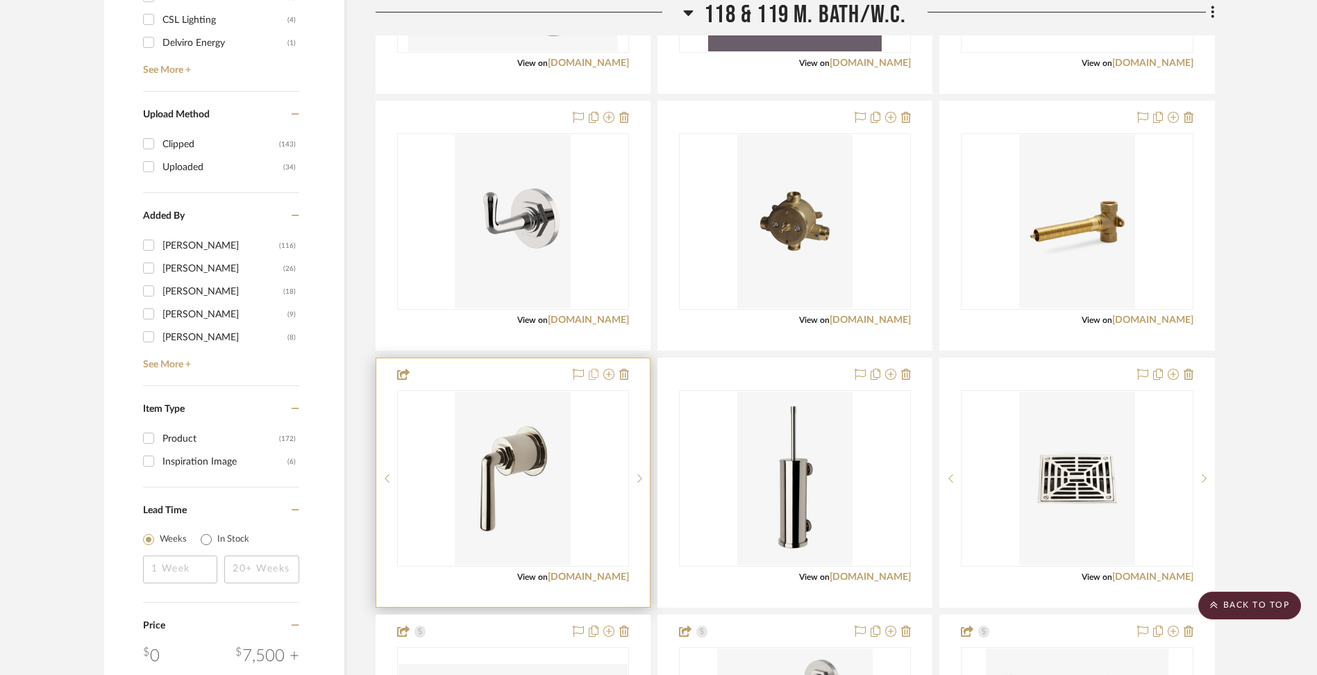
click at [596, 376] on icon at bounding box center [594, 374] width 10 height 11
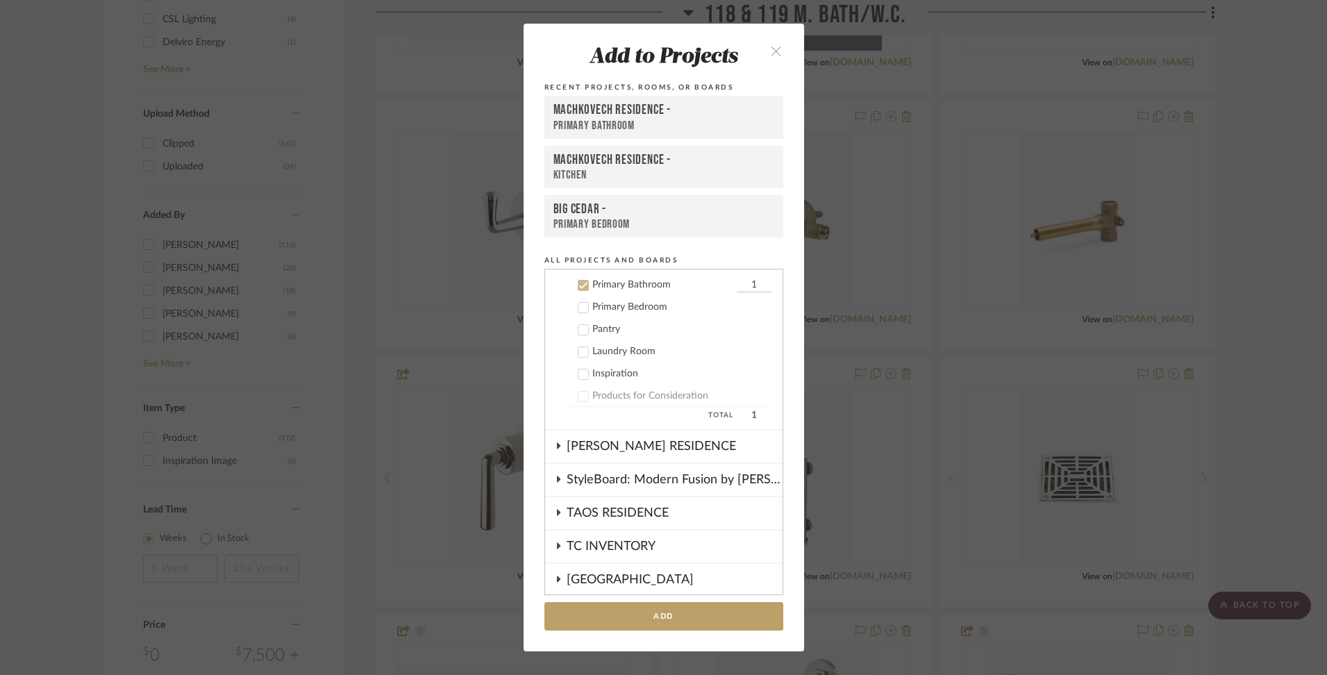
scroll to position [734, 0]
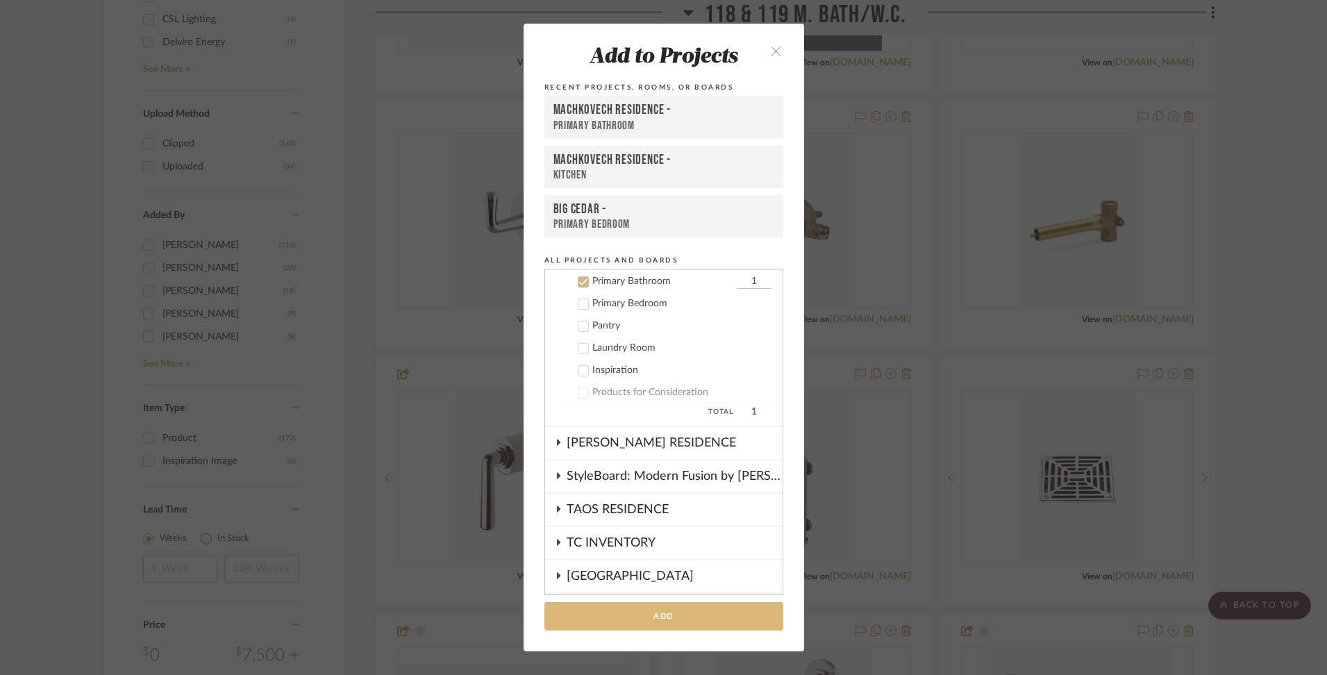
click at [619, 615] on button "Add" at bounding box center [663, 616] width 239 height 28
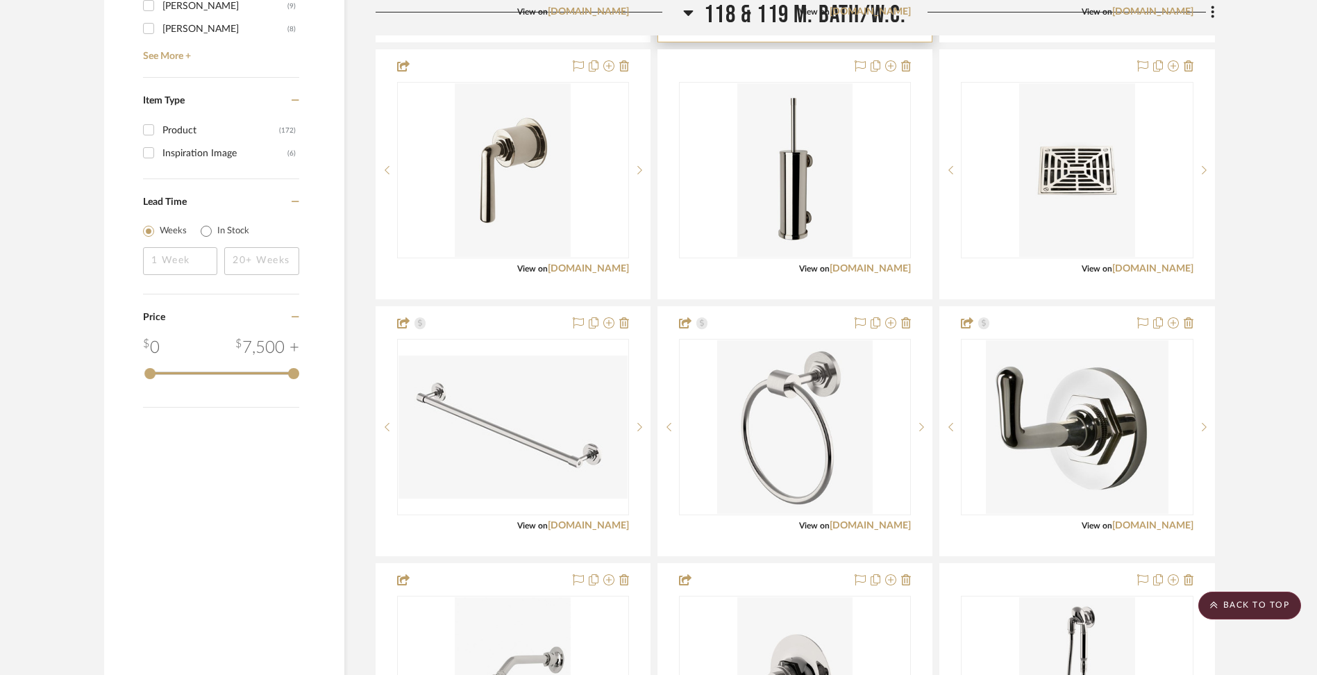
scroll to position [2054, 0]
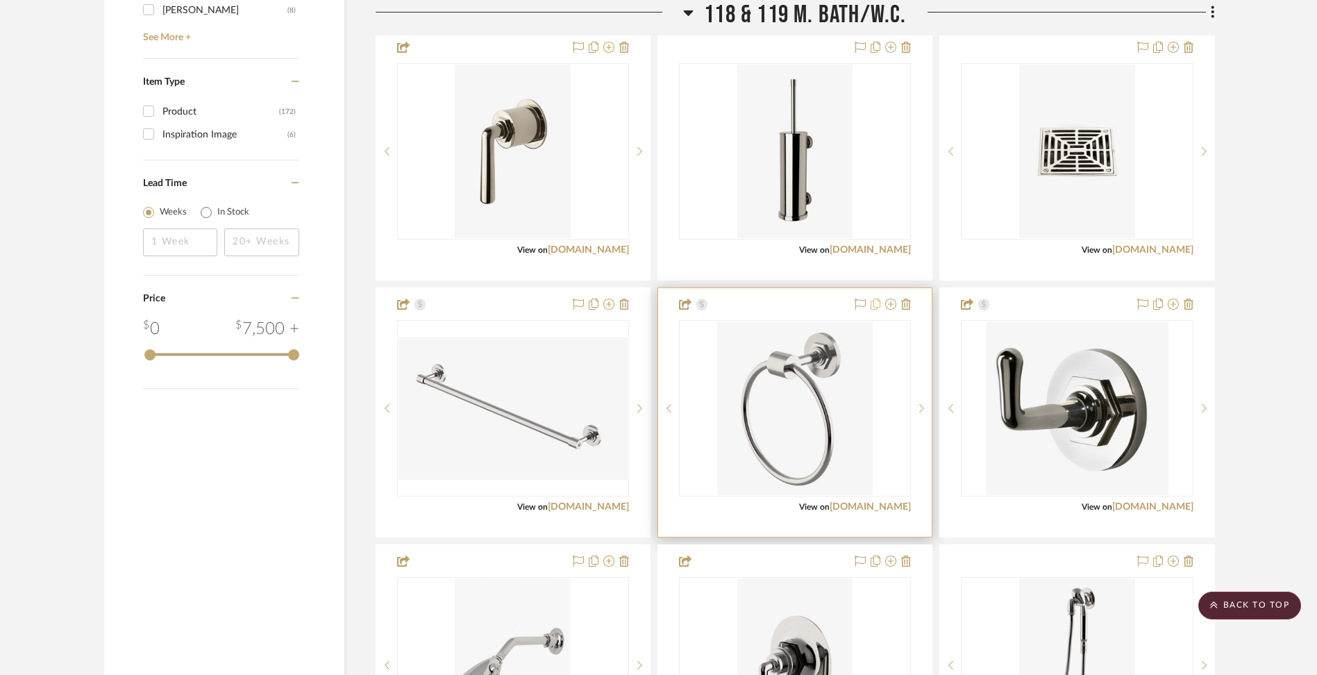
click at [876, 306] on icon at bounding box center [876, 304] width 10 height 11
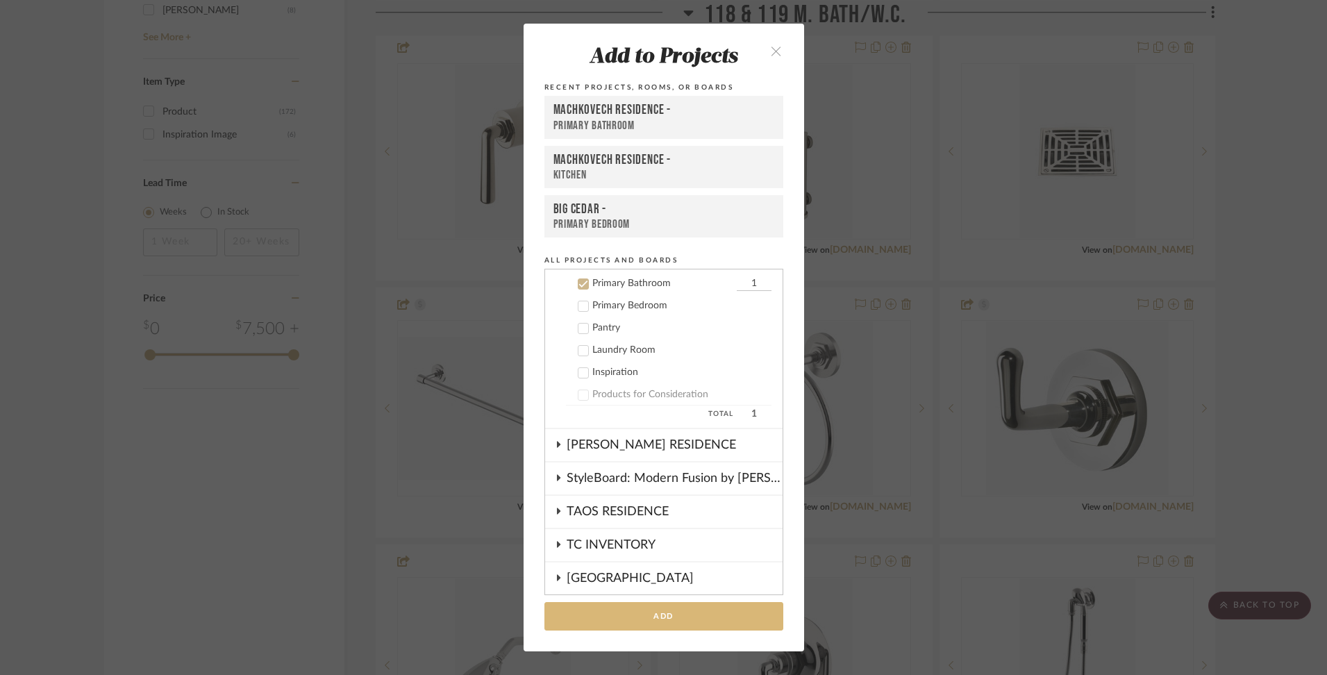
scroll to position [734, 0]
click at [653, 616] on button "Add" at bounding box center [663, 616] width 239 height 28
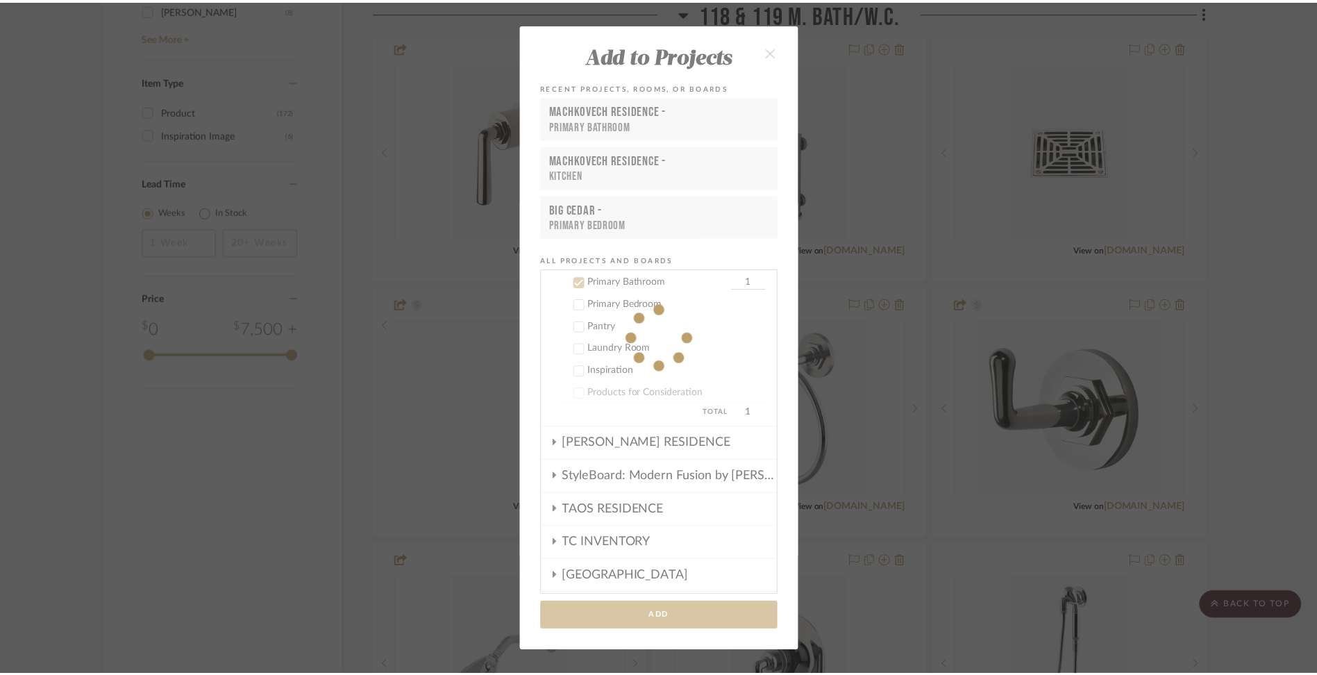
scroll to position [2054, 0]
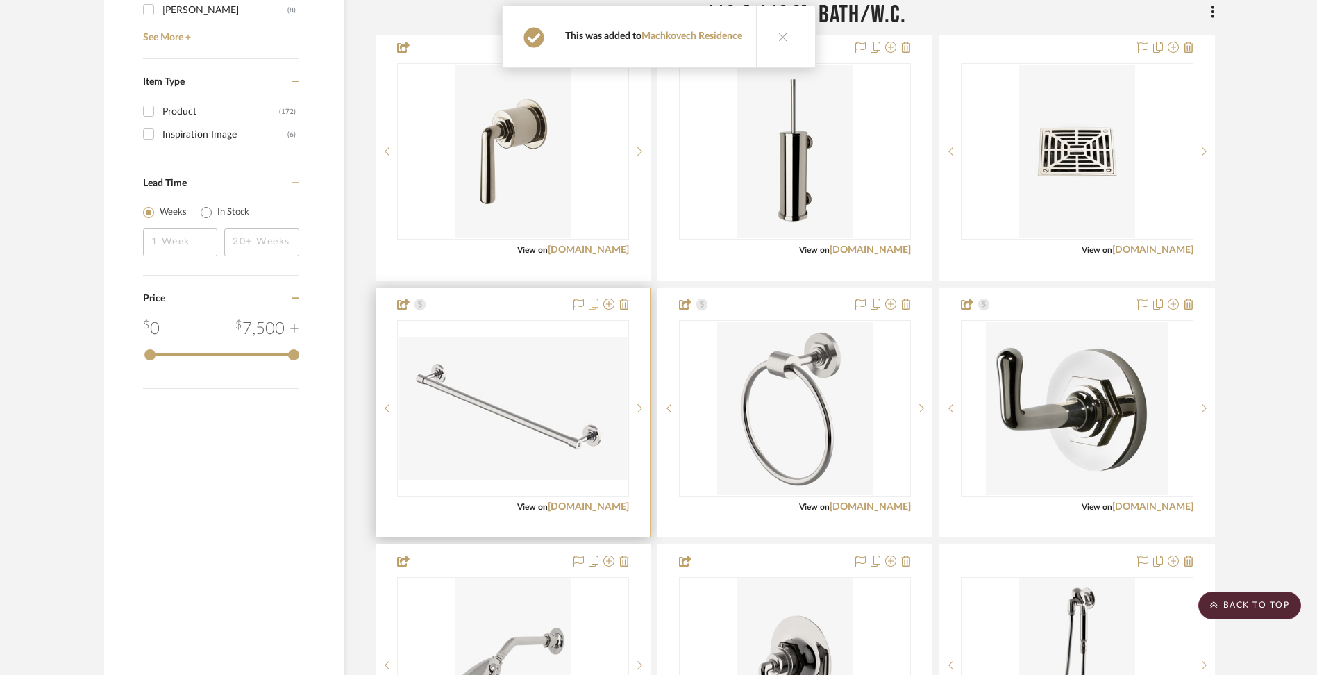
click at [594, 305] on icon at bounding box center [594, 304] width 10 height 11
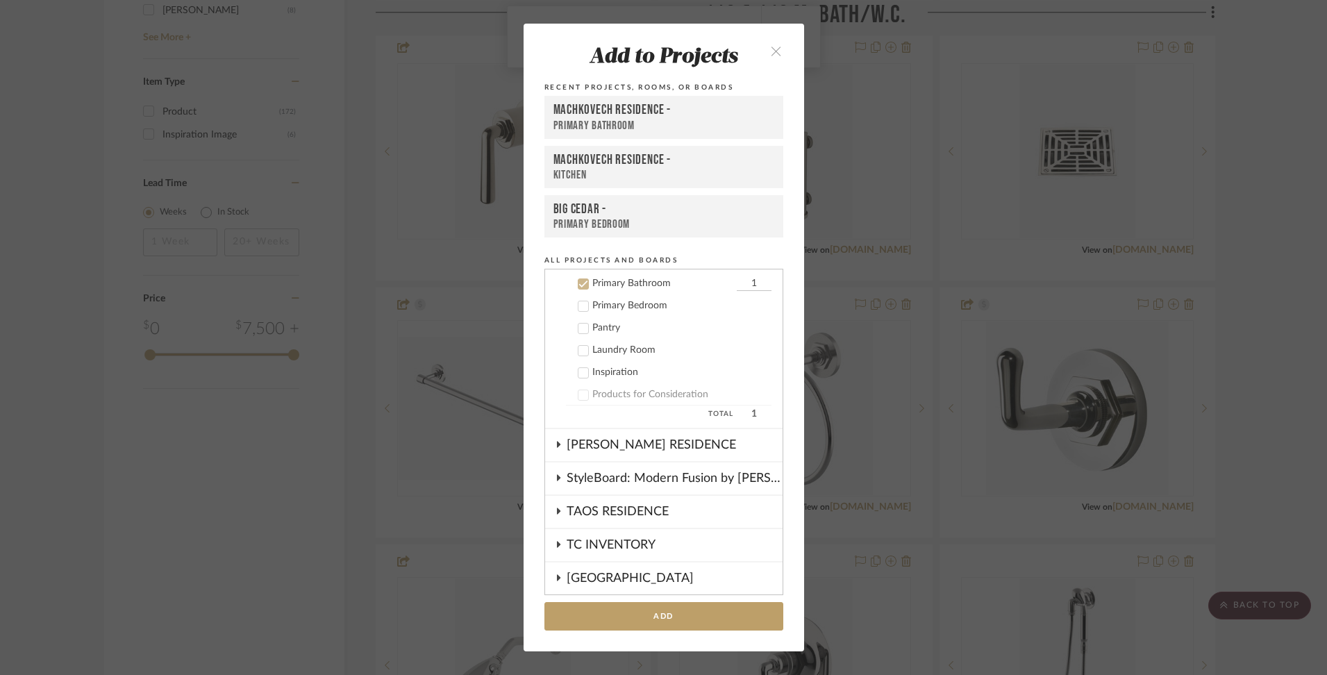
scroll to position [734, 0]
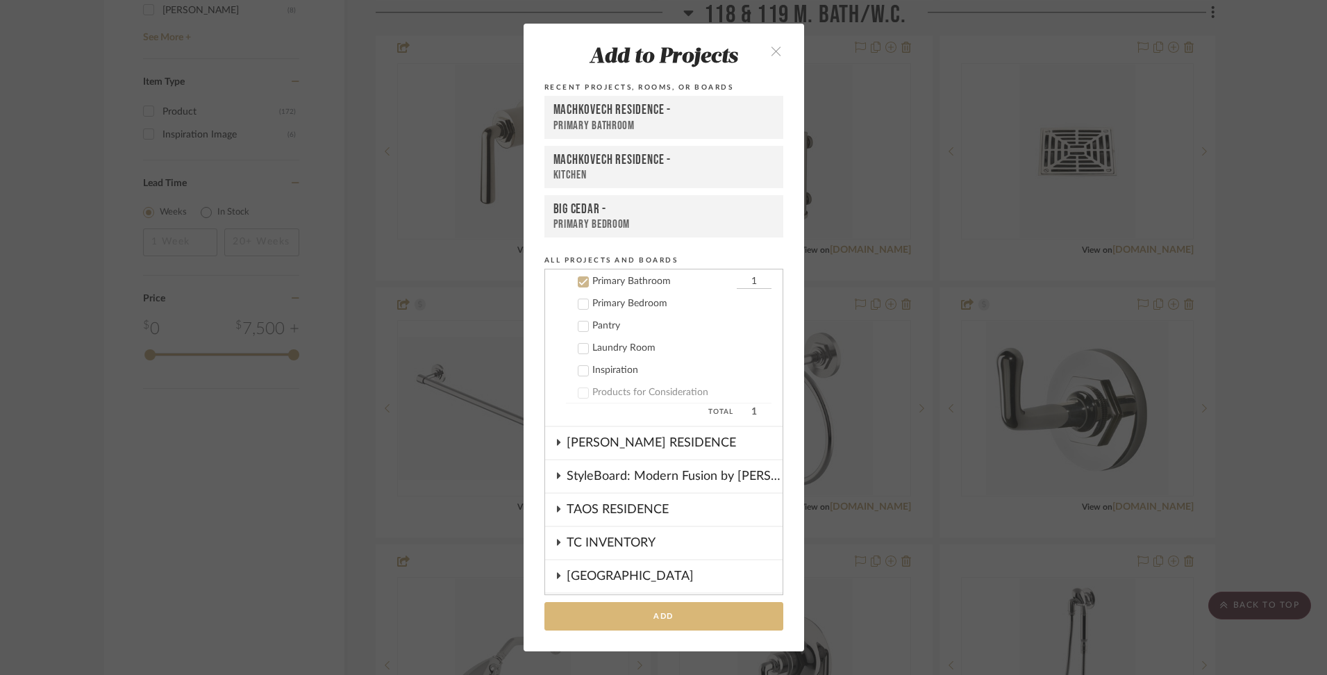
click at [603, 612] on button "Add" at bounding box center [663, 616] width 239 height 28
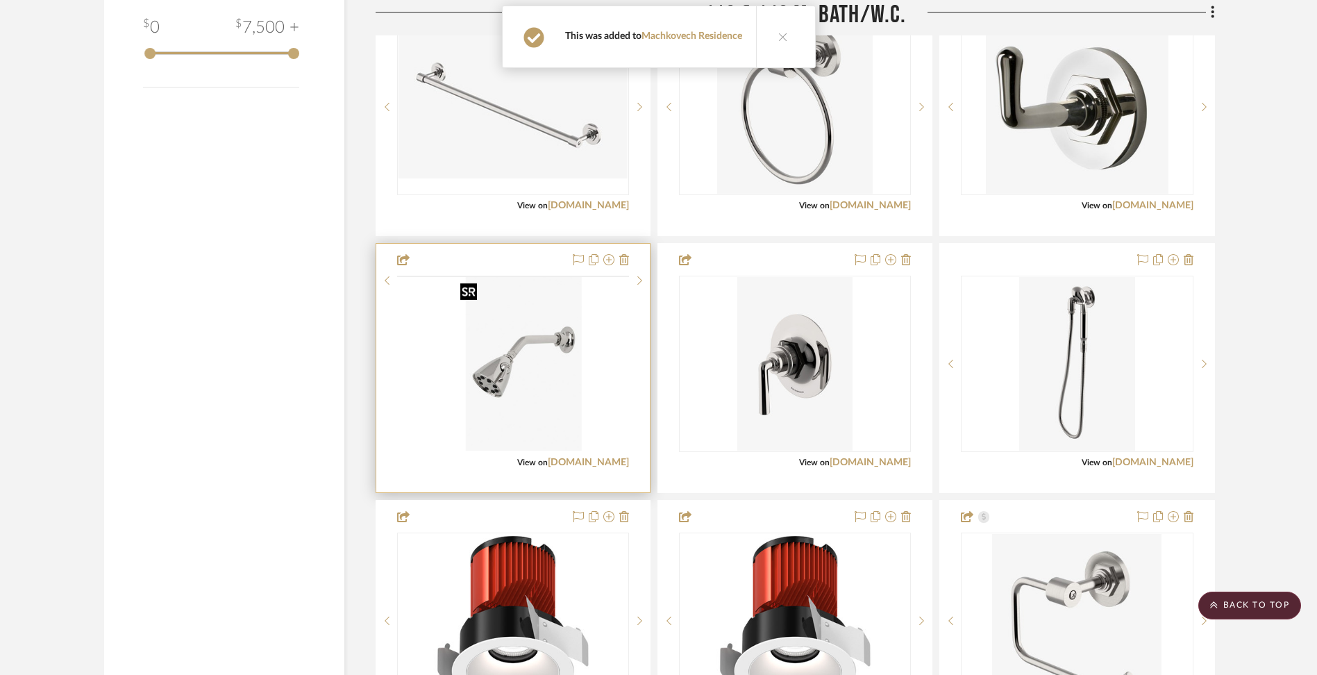
scroll to position [2366, 0]
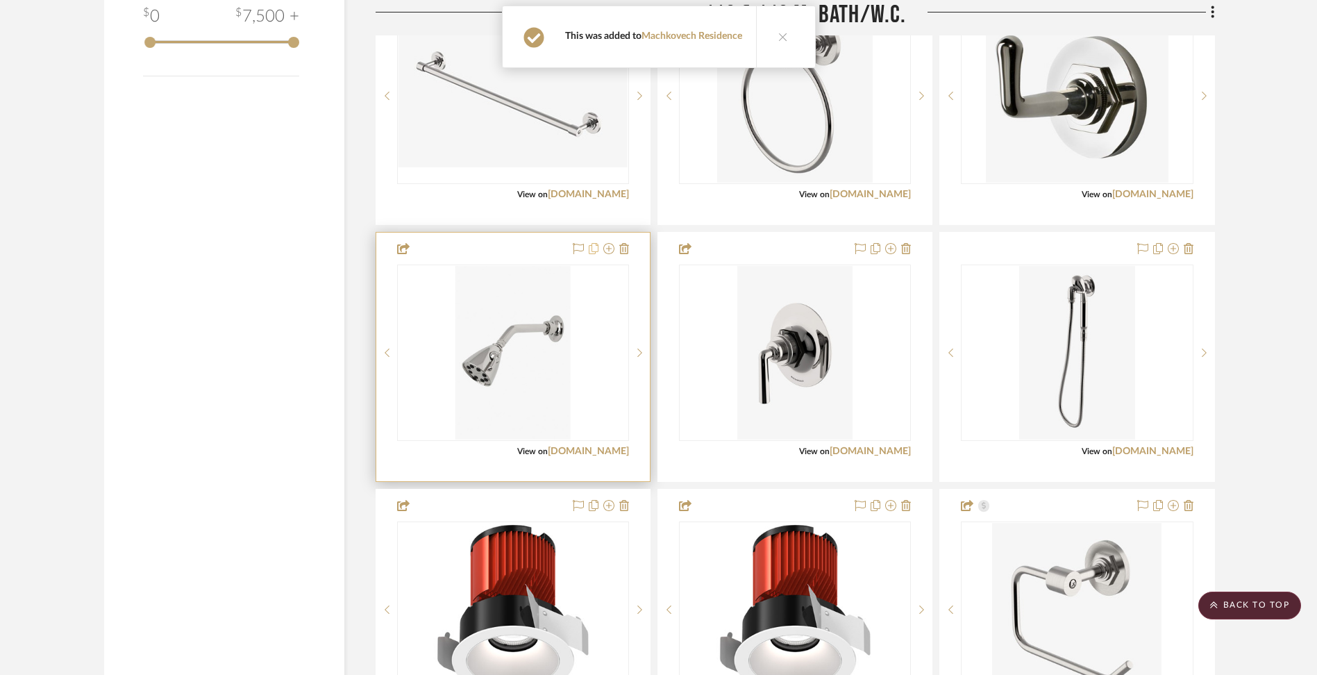
click at [595, 249] on icon at bounding box center [594, 248] width 10 height 11
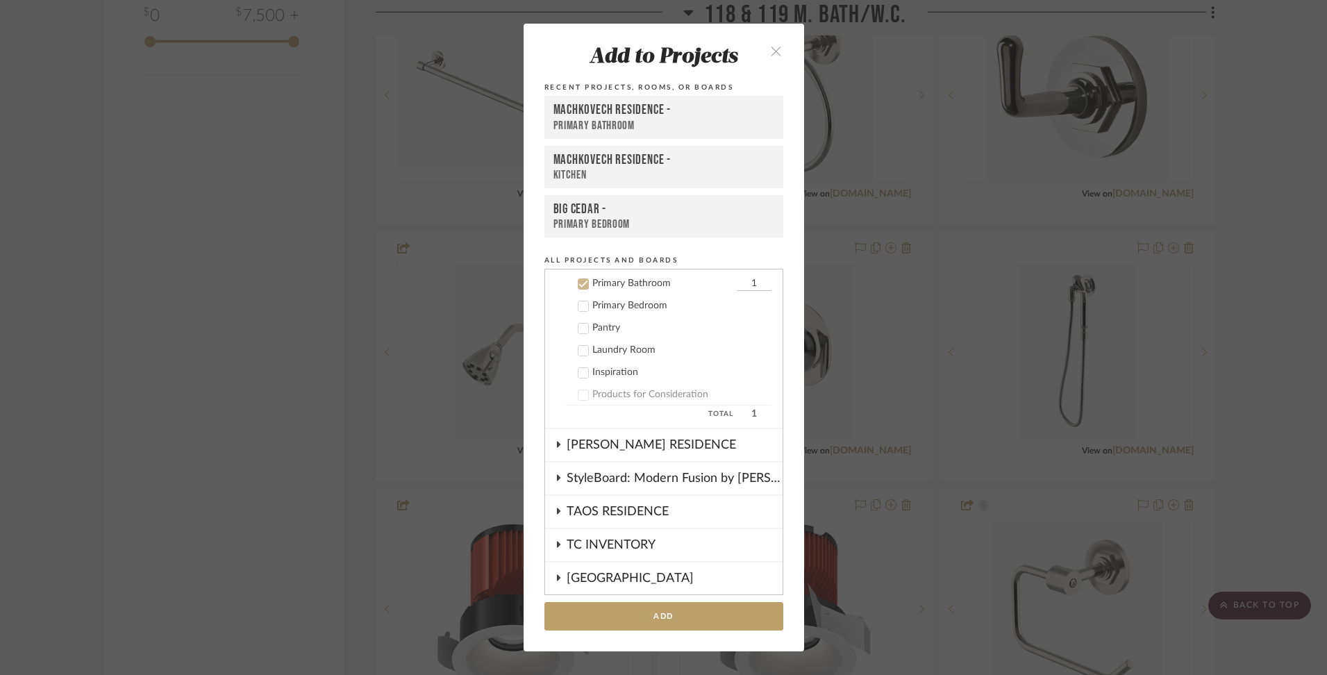
scroll to position [734, 0]
click at [605, 611] on button "Add" at bounding box center [663, 616] width 239 height 28
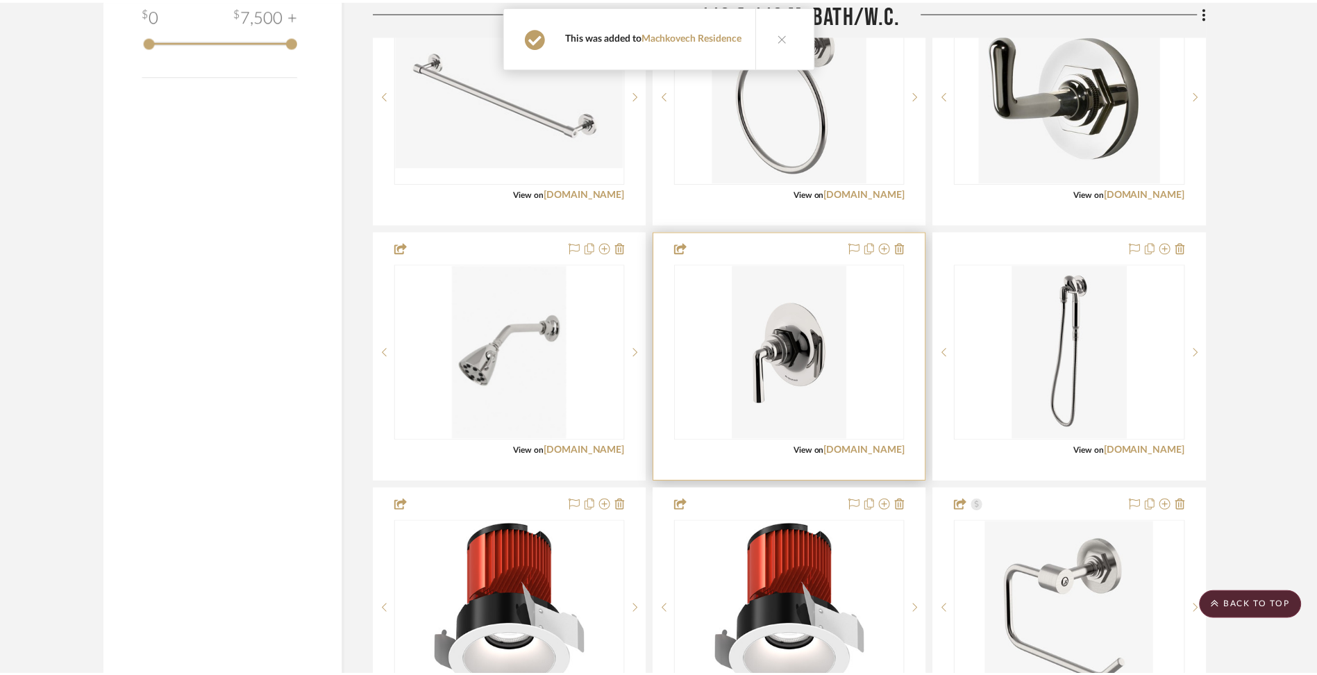
scroll to position [2366, 0]
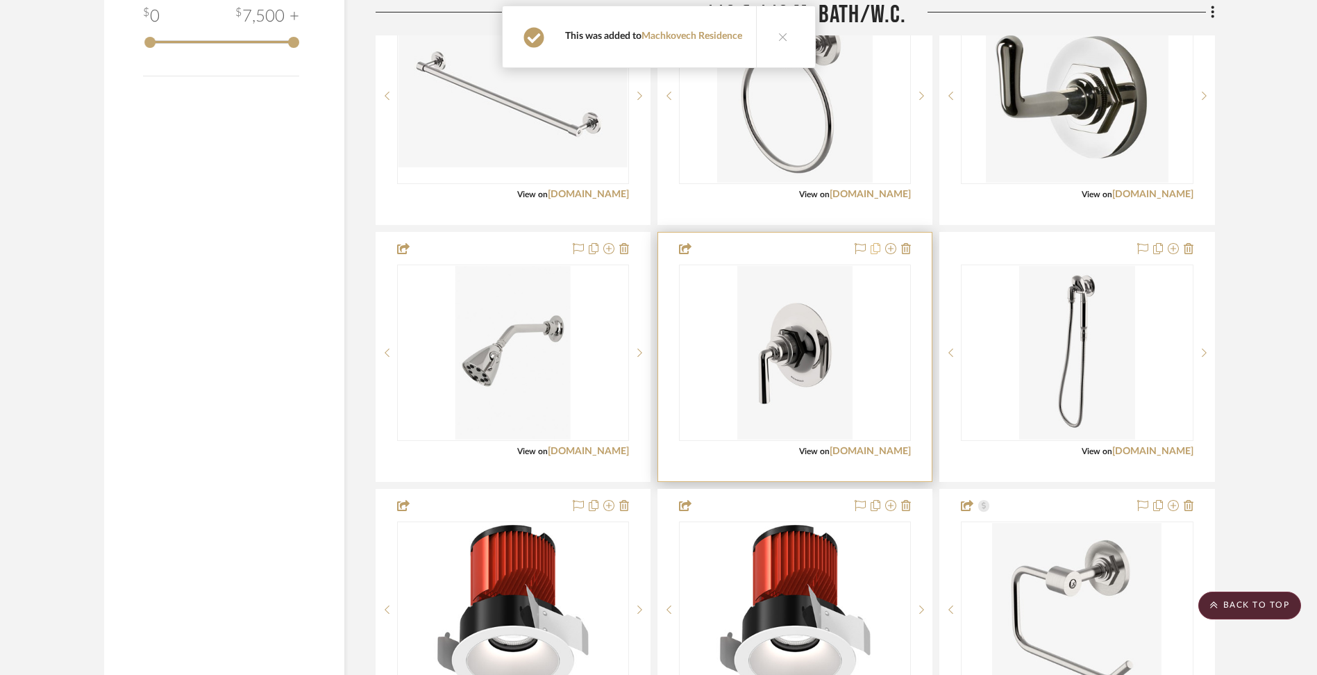
click at [876, 244] on icon at bounding box center [876, 248] width 10 height 11
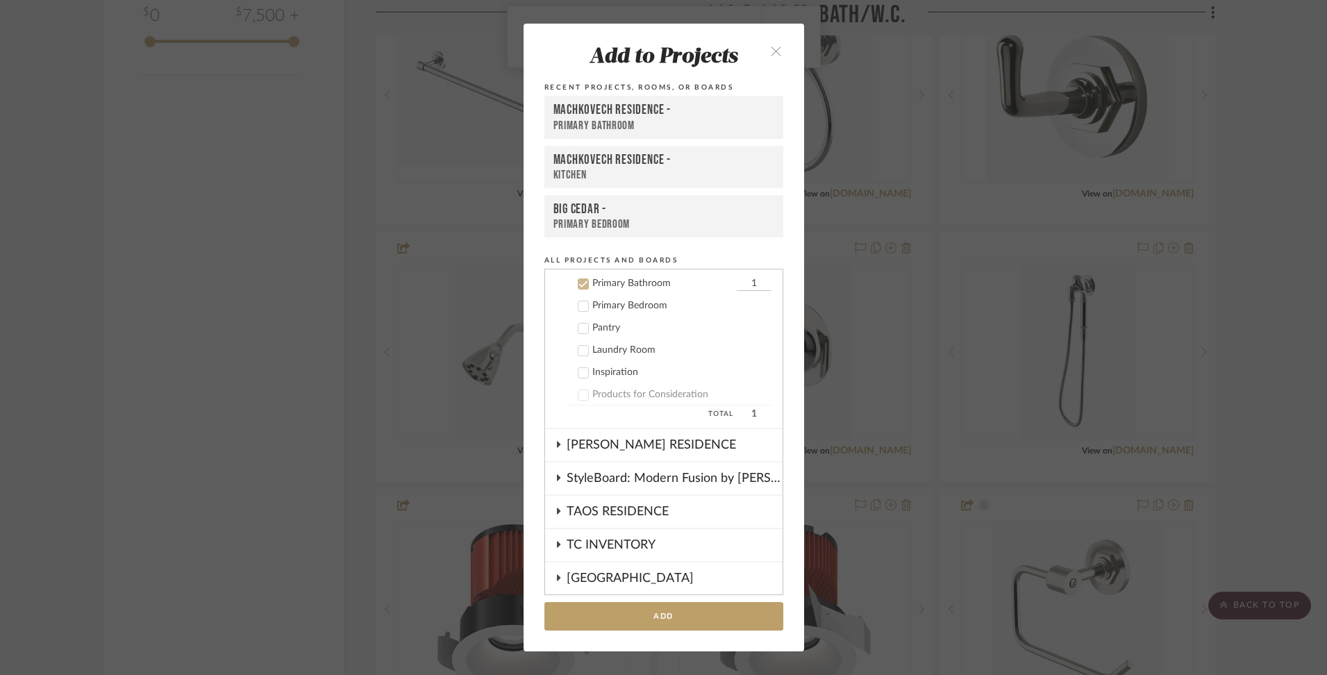
scroll to position [734, 0]
click at [620, 620] on button "Add" at bounding box center [663, 616] width 239 height 28
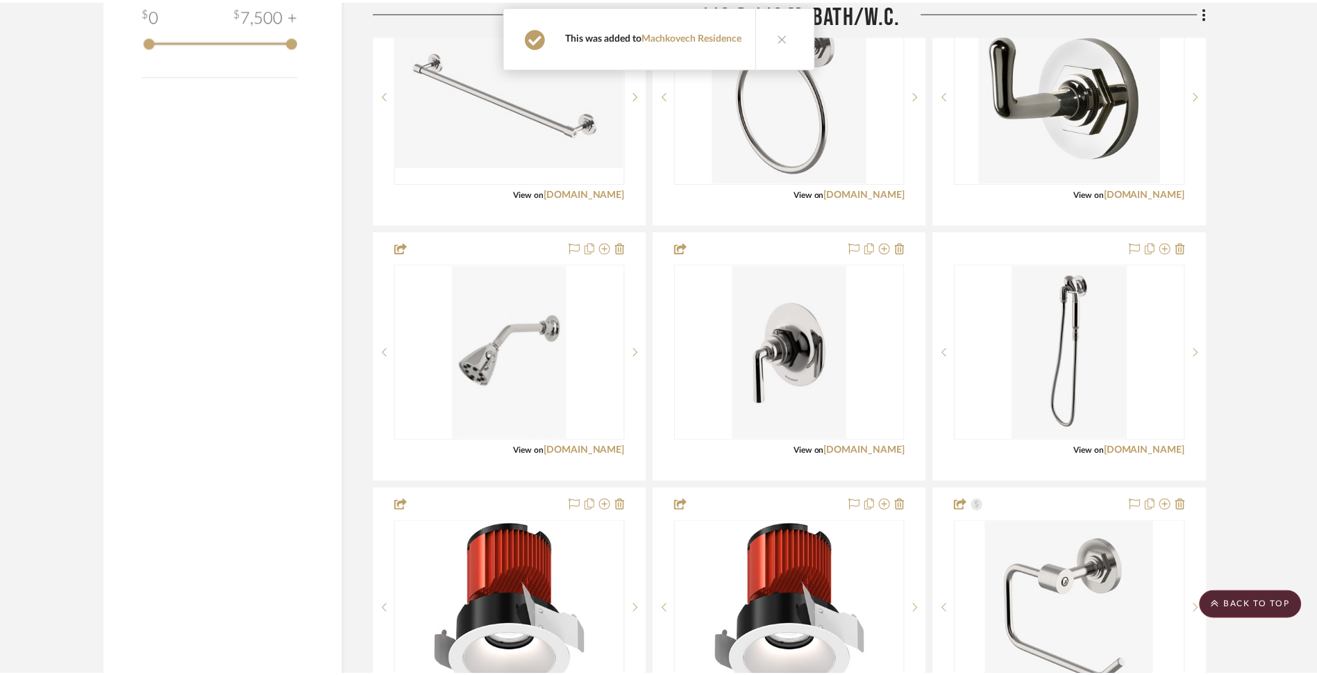
scroll to position [2366, 0]
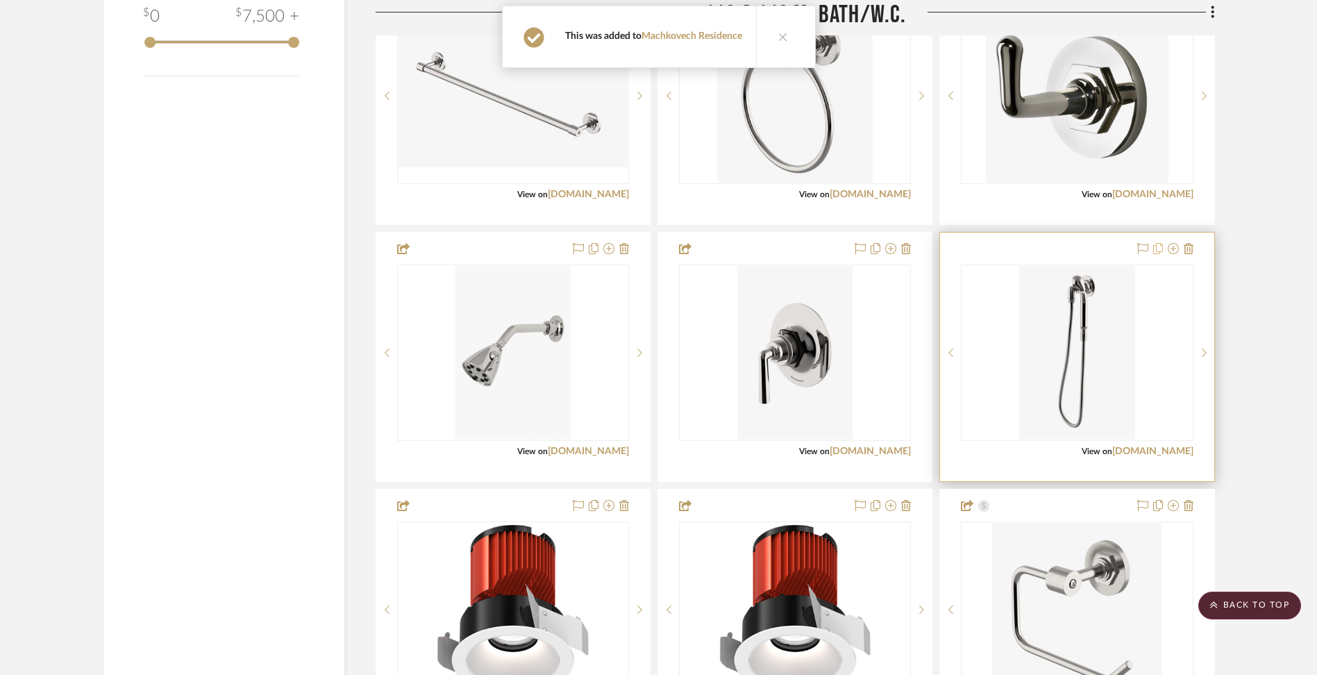
click at [1160, 247] on icon at bounding box center [1158, 248] width 10 height 11
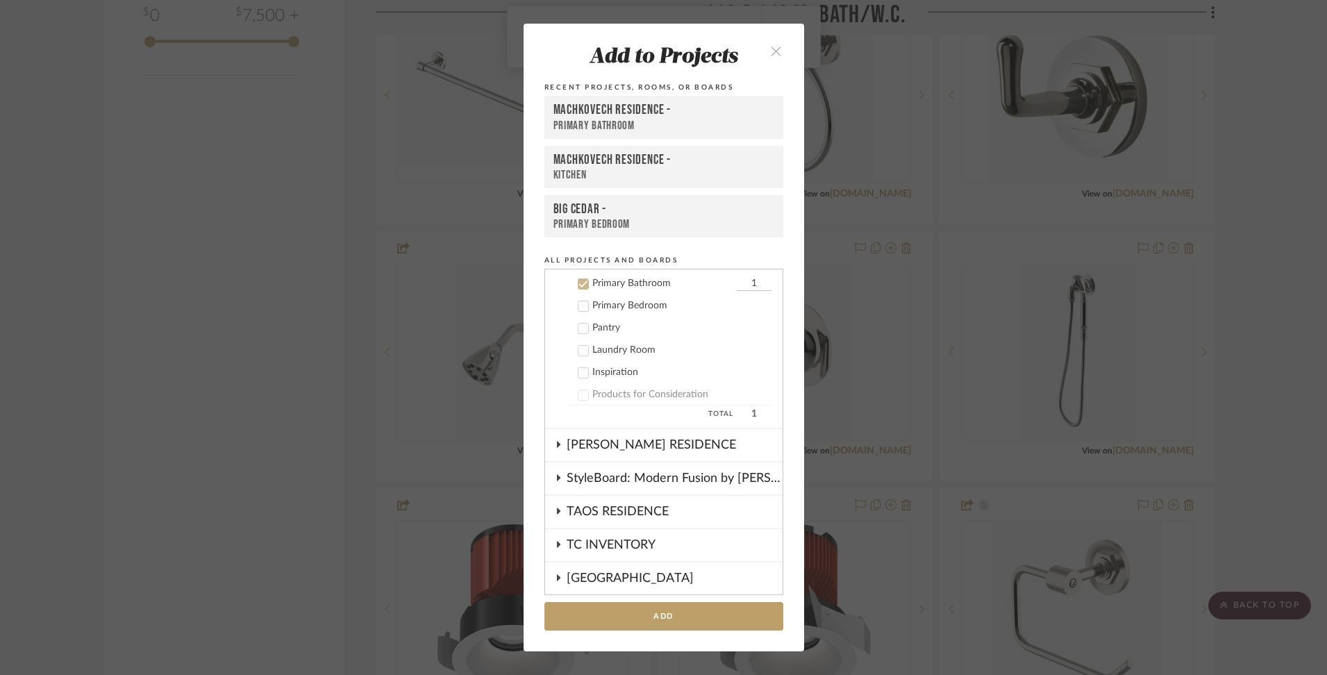
scroll to position [734, 0]
click at [641, 614] on button "Add" at bounding box center [663, 616] width 239 height 28
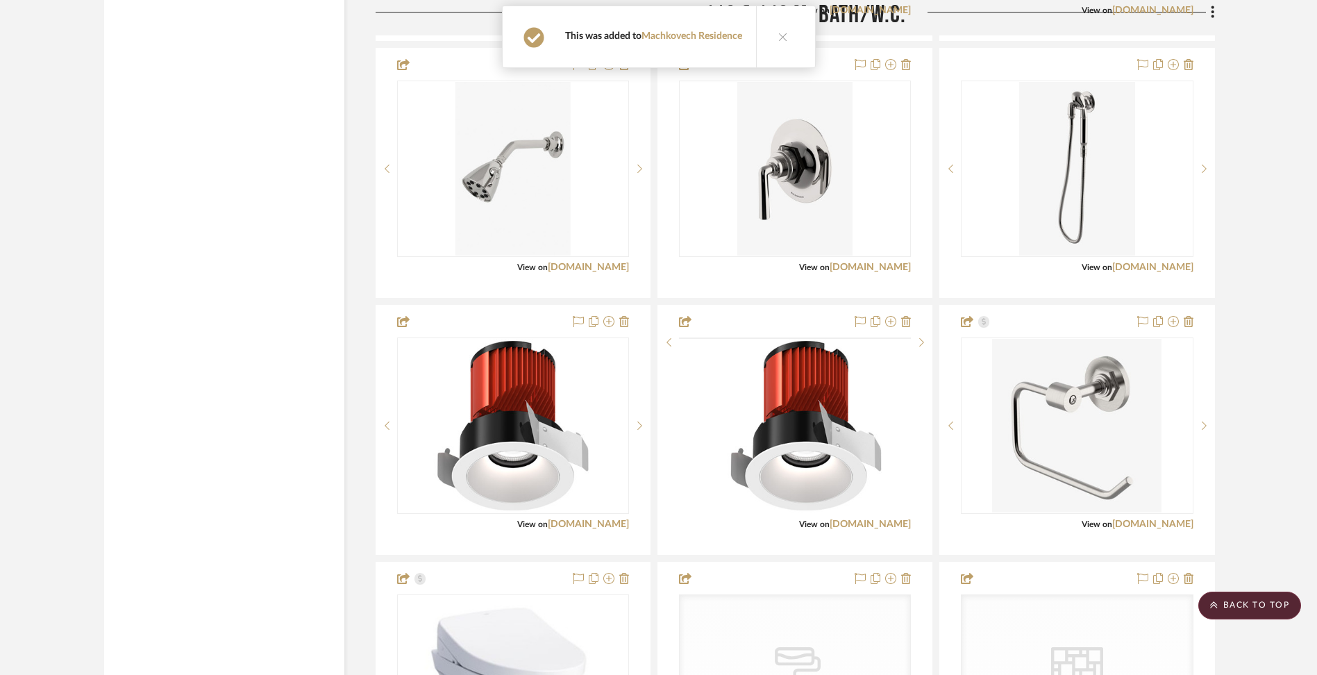
scroll to position [2557, 0]
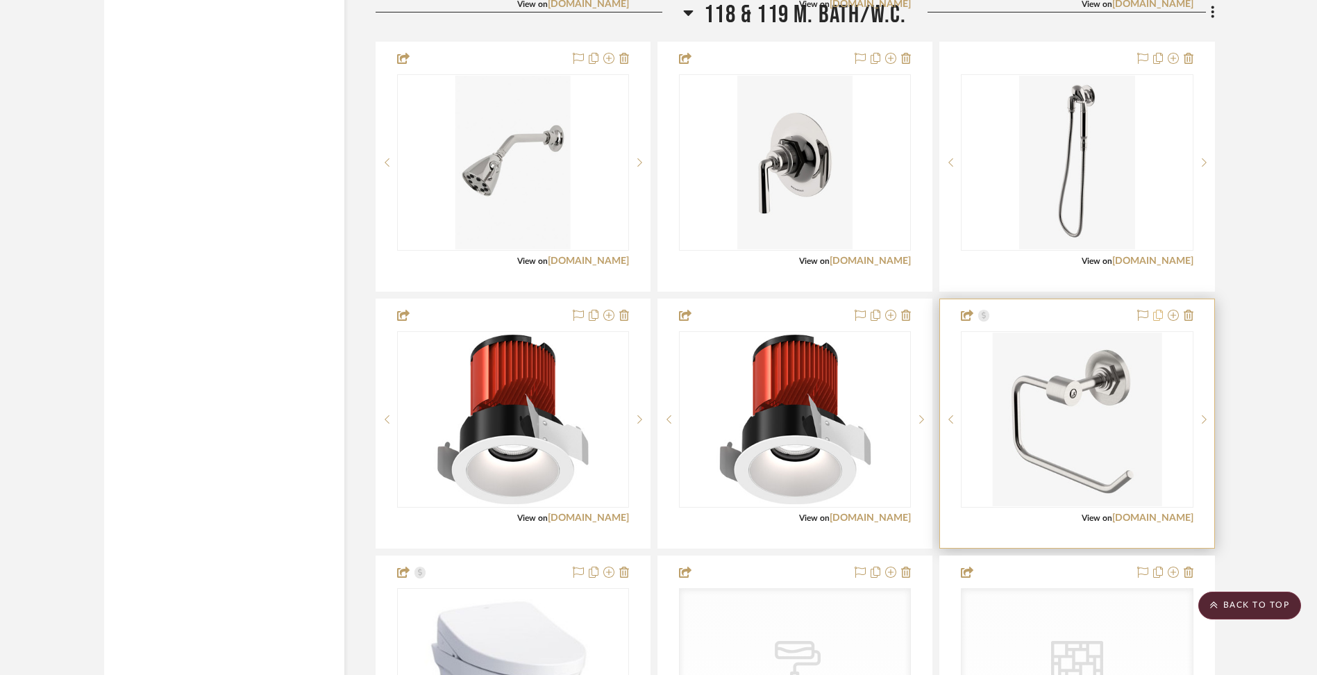
click at [1160, 315] on icon at bounding box center [1158, 315] width 10 height 11
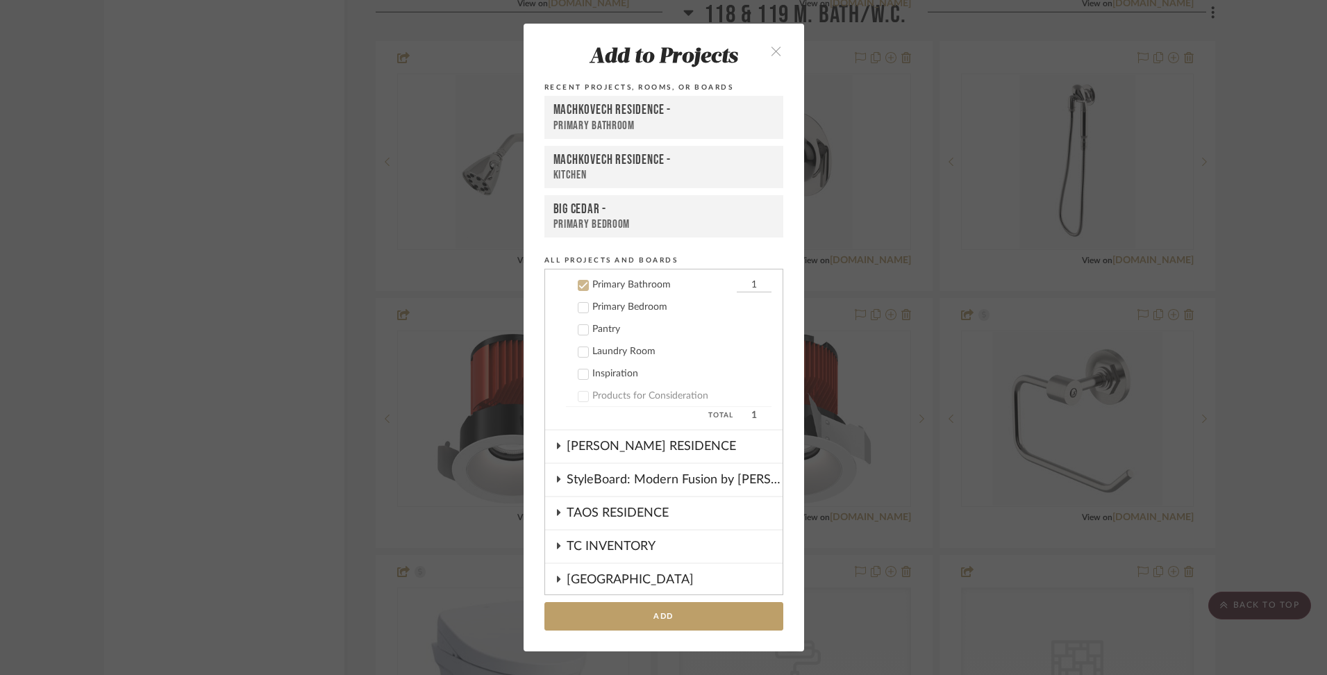
scroll to position [734, 0]
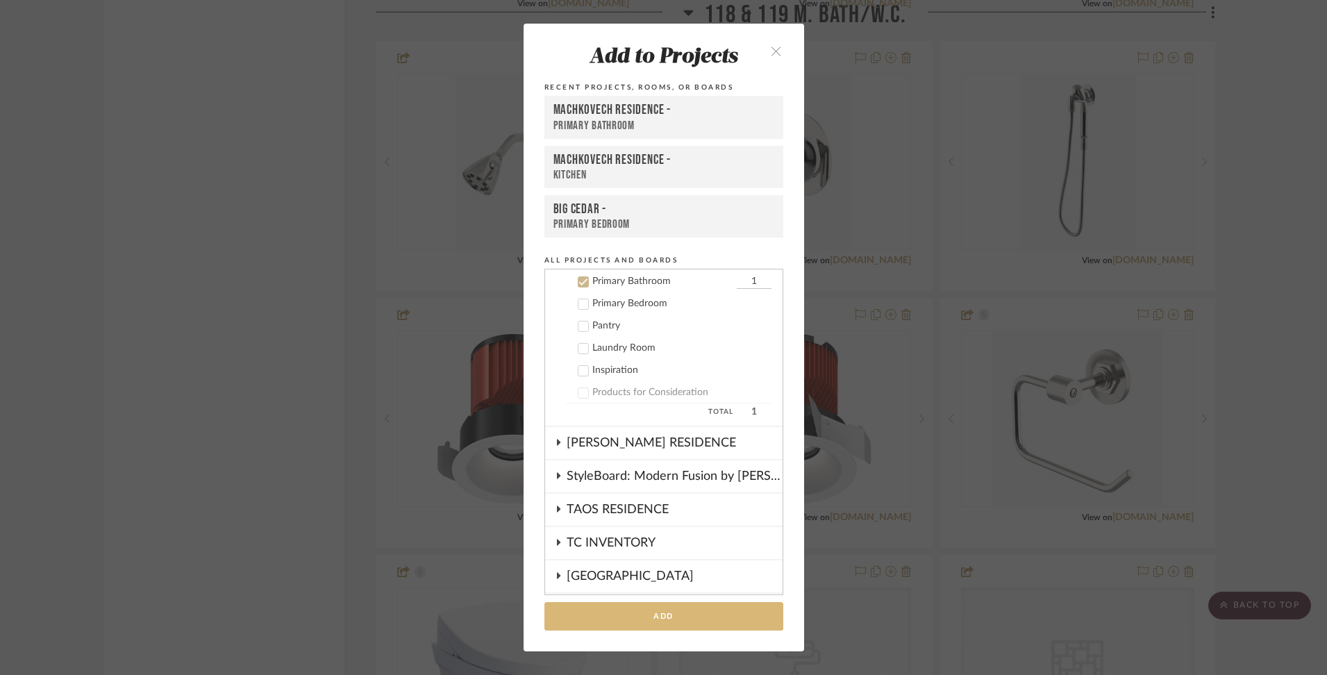
click at [673, 612] on button "Add" at bounding box center [663, 616] width 239 height 28
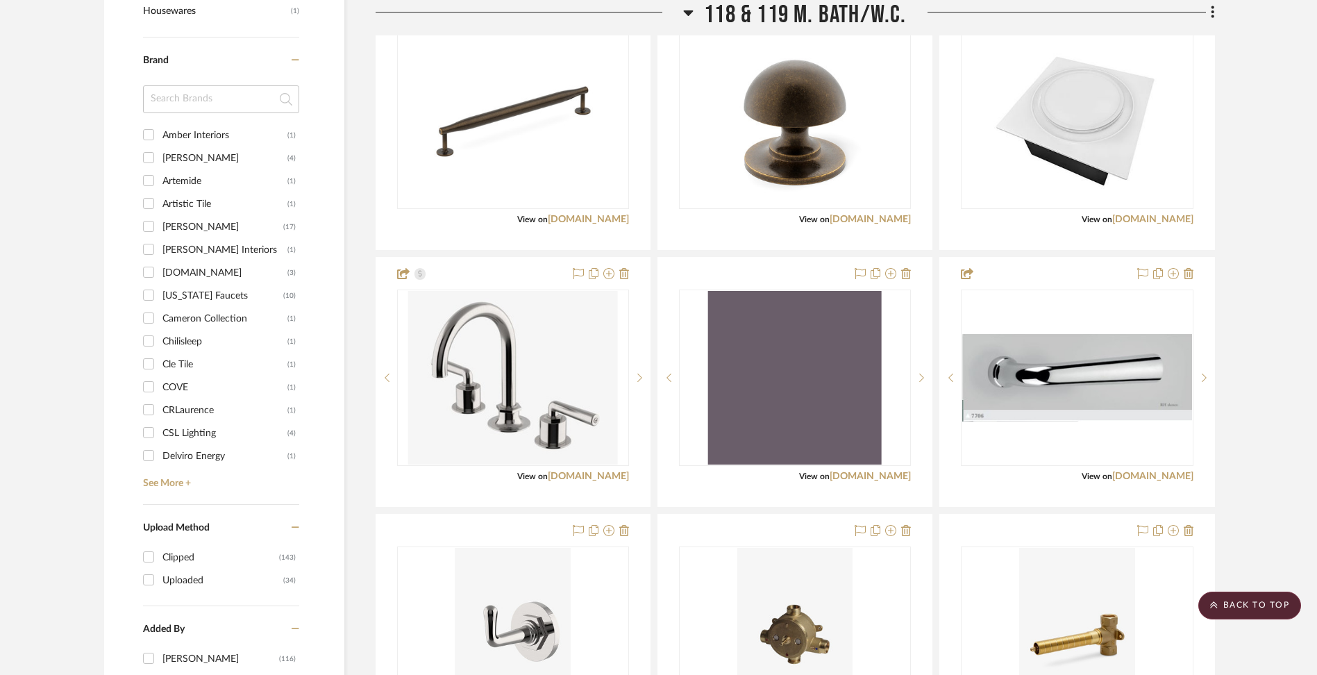
scroll to position [1314, 0]
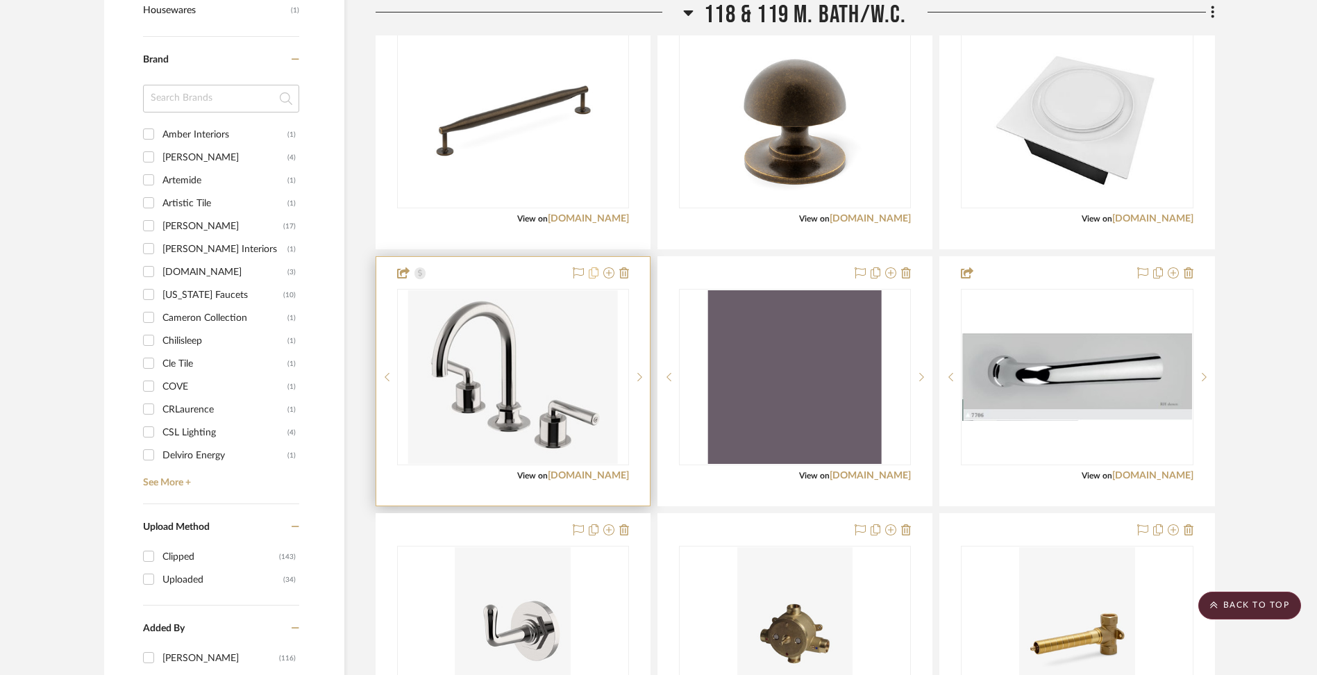
click at [595, 274] on icon at bounding box center [594, 272] width 10 height 11
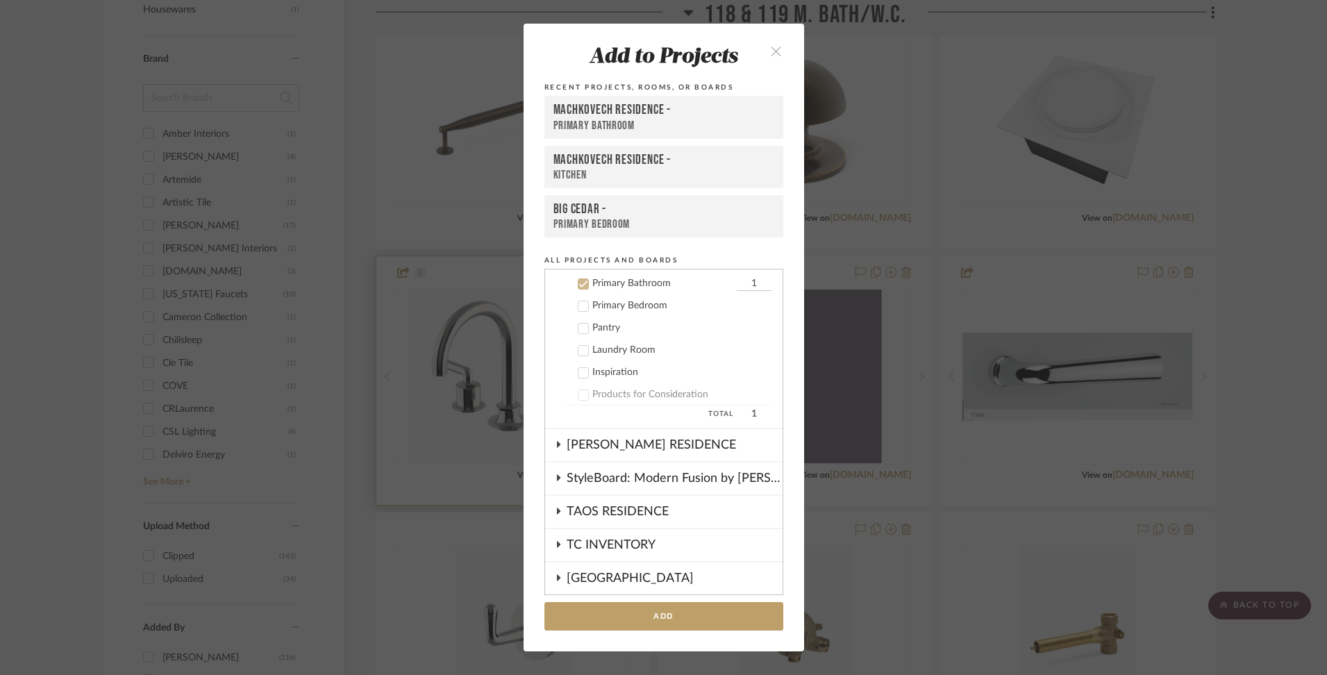
scroll to position [734, 0]
click at [662, 617] on button "Add" at bounding box center [663, 616] width 239 height 28
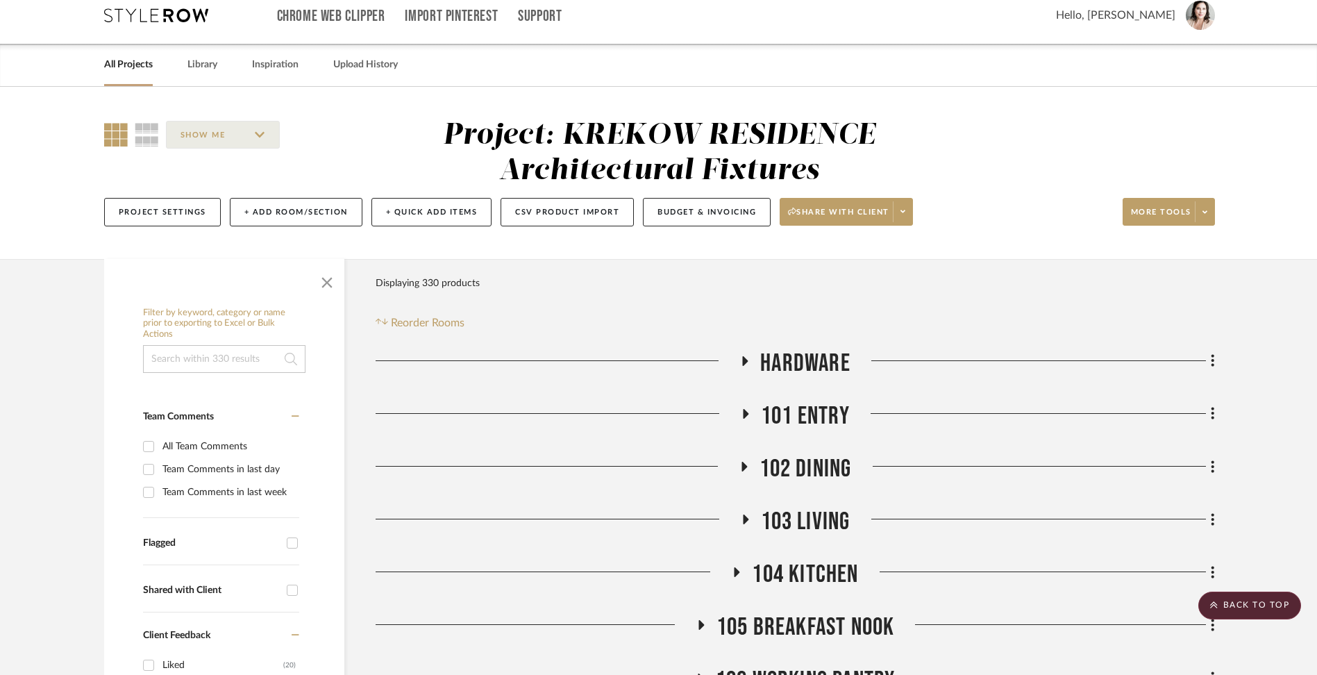
scroll to position [0, 0]
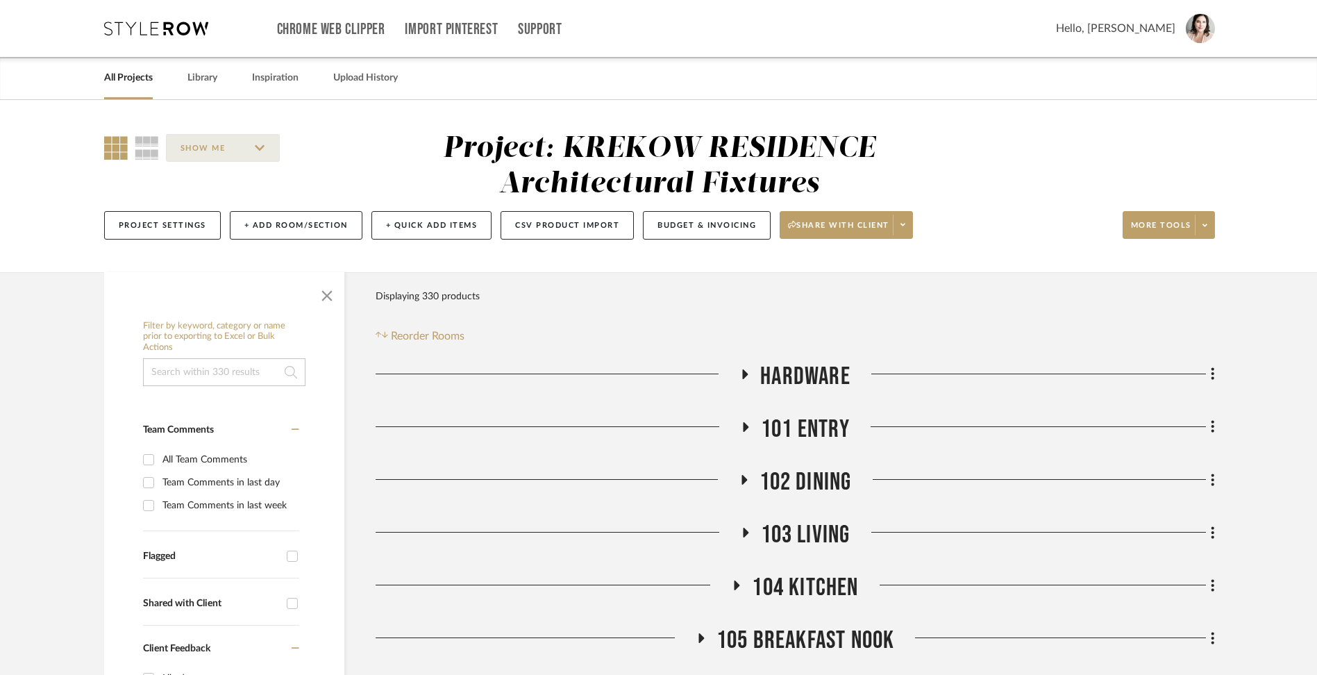
click at [134, 77] on link "All Projects" at bounding box center [128, 78] width 49 height 19
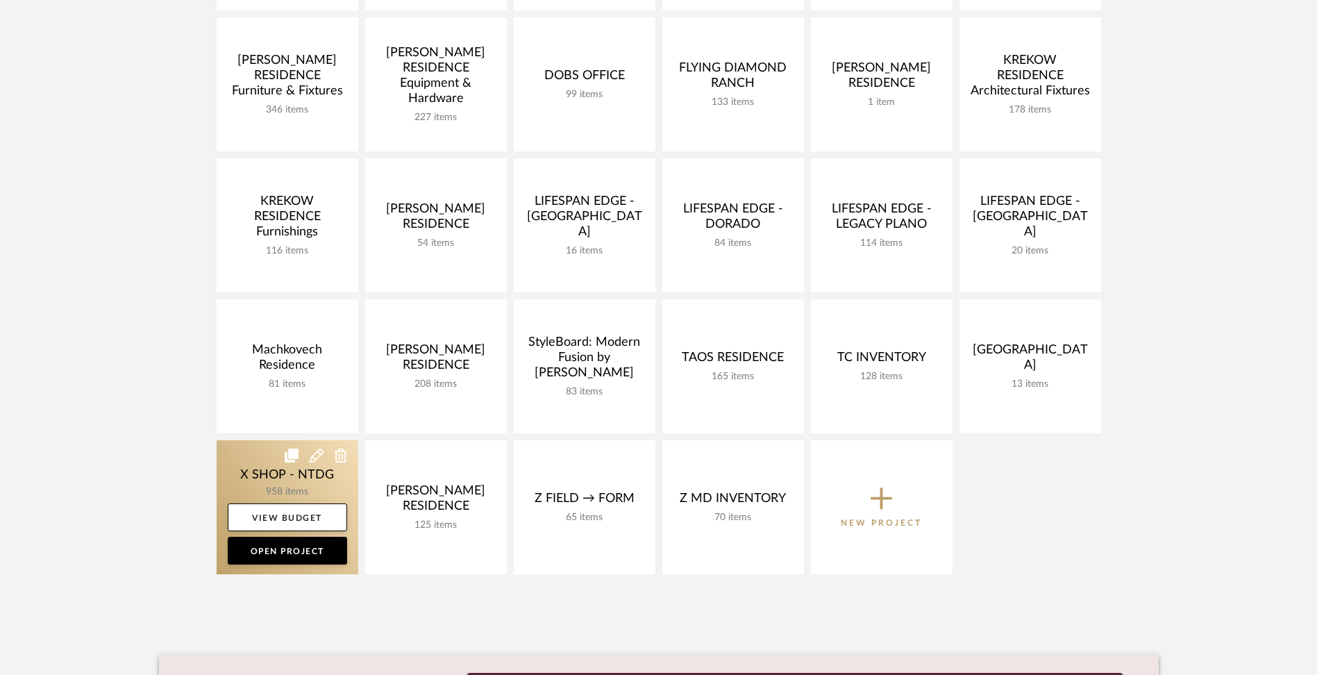
scroll to position [587, 0]
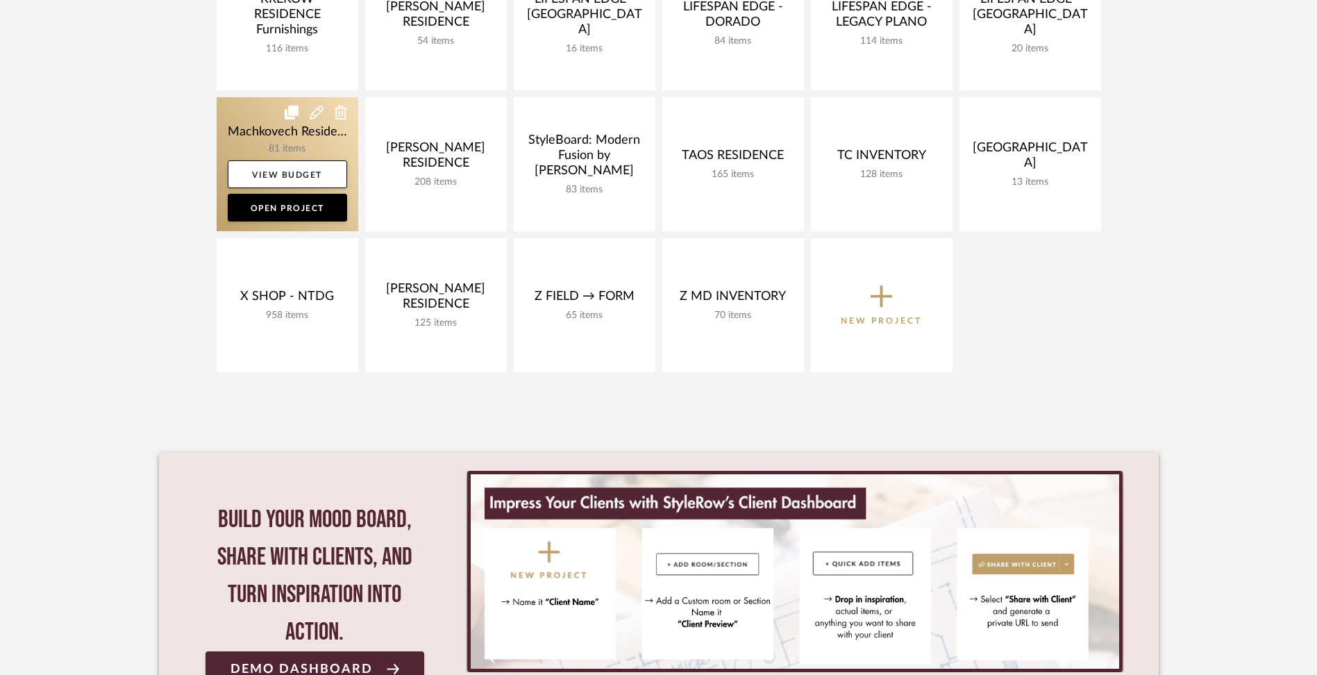
click at [249, 133] on link at bounding box center [288, 164] width 142 height 134
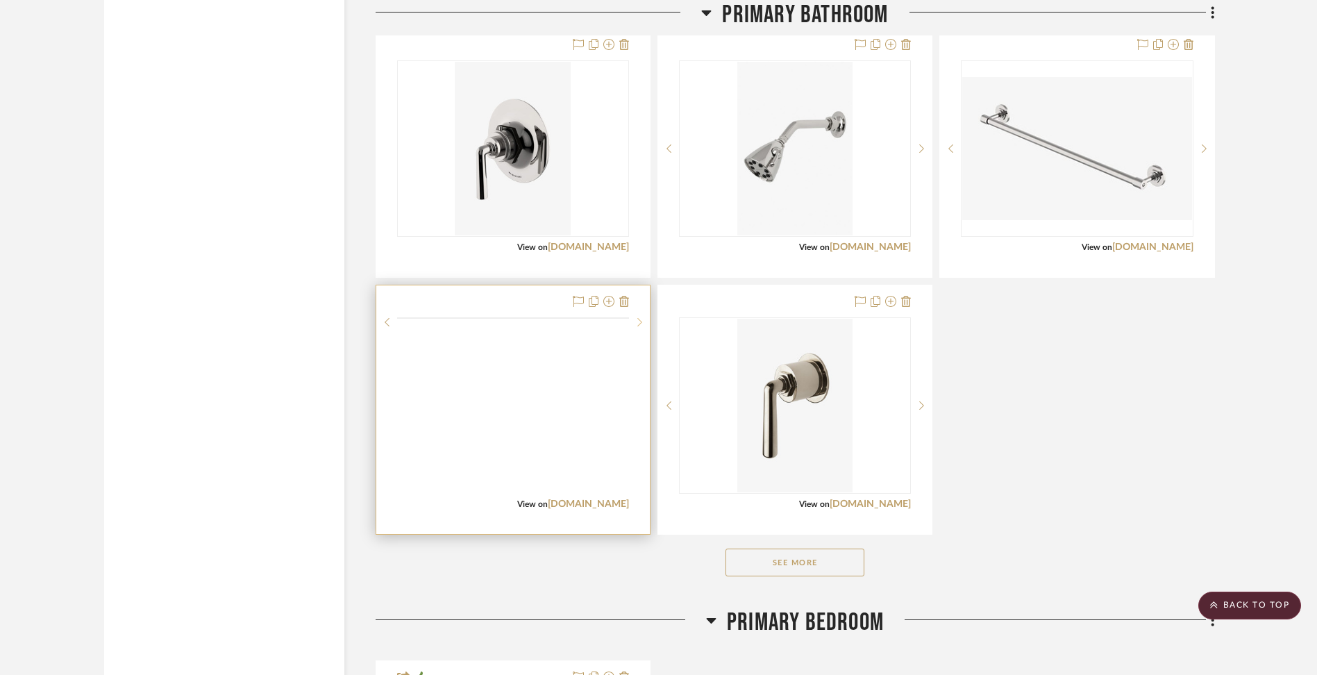
scroll to position [2613, 0]
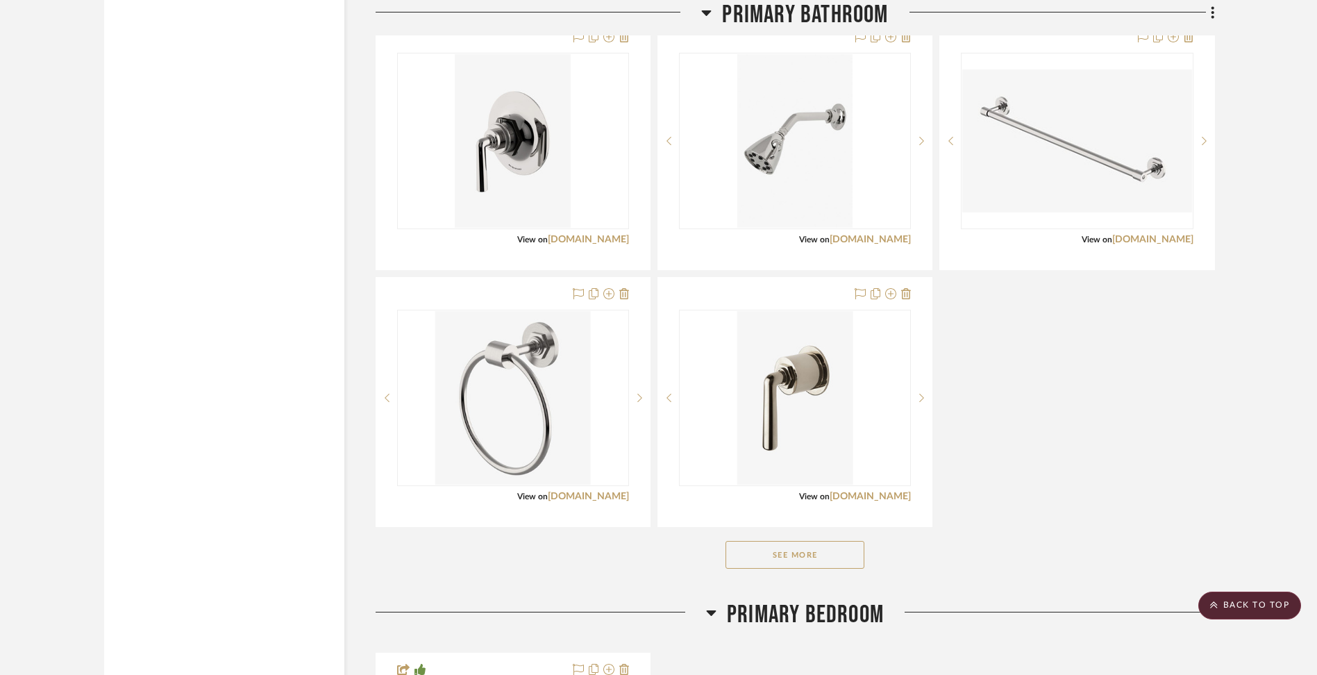
click at [762, 553] on button "See More" at bounding box center [795, 555] width 139 height 28
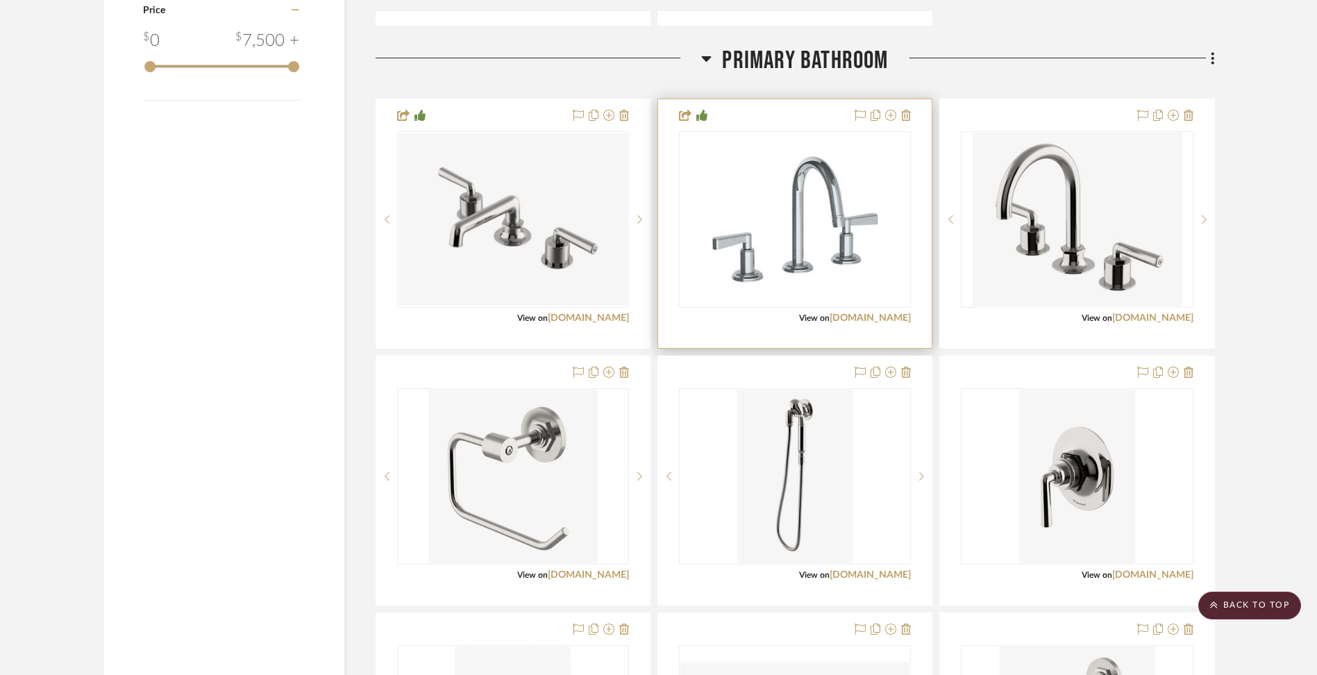
scroll to position [2227, 0]
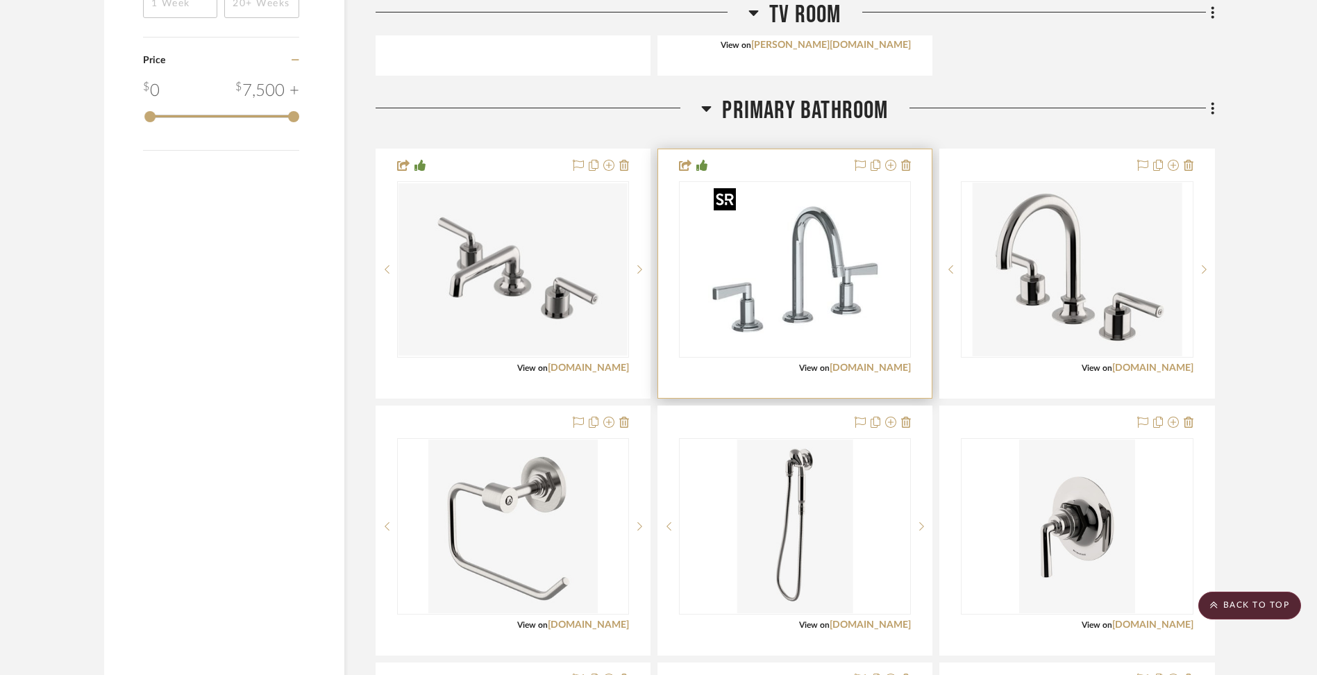
click at [796, 276] on img "0" at bounding box center [795, 270] width 174 height 174
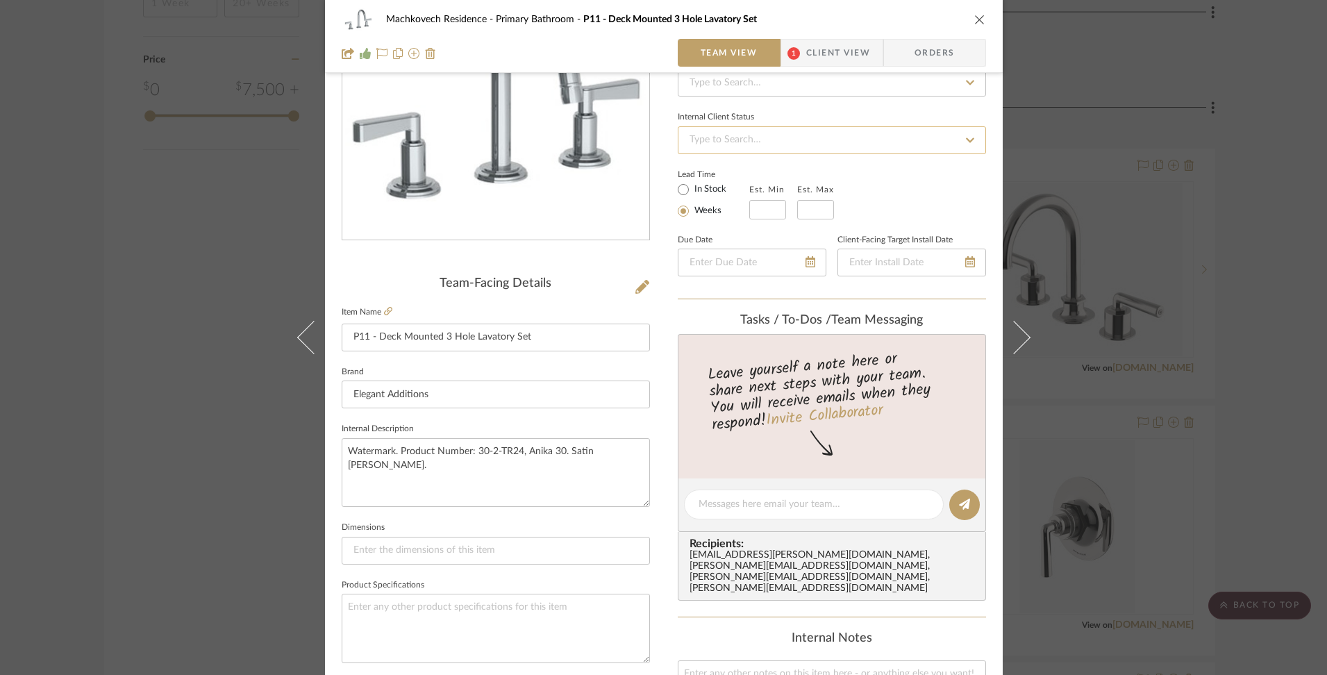
scroll to position [81, 0]
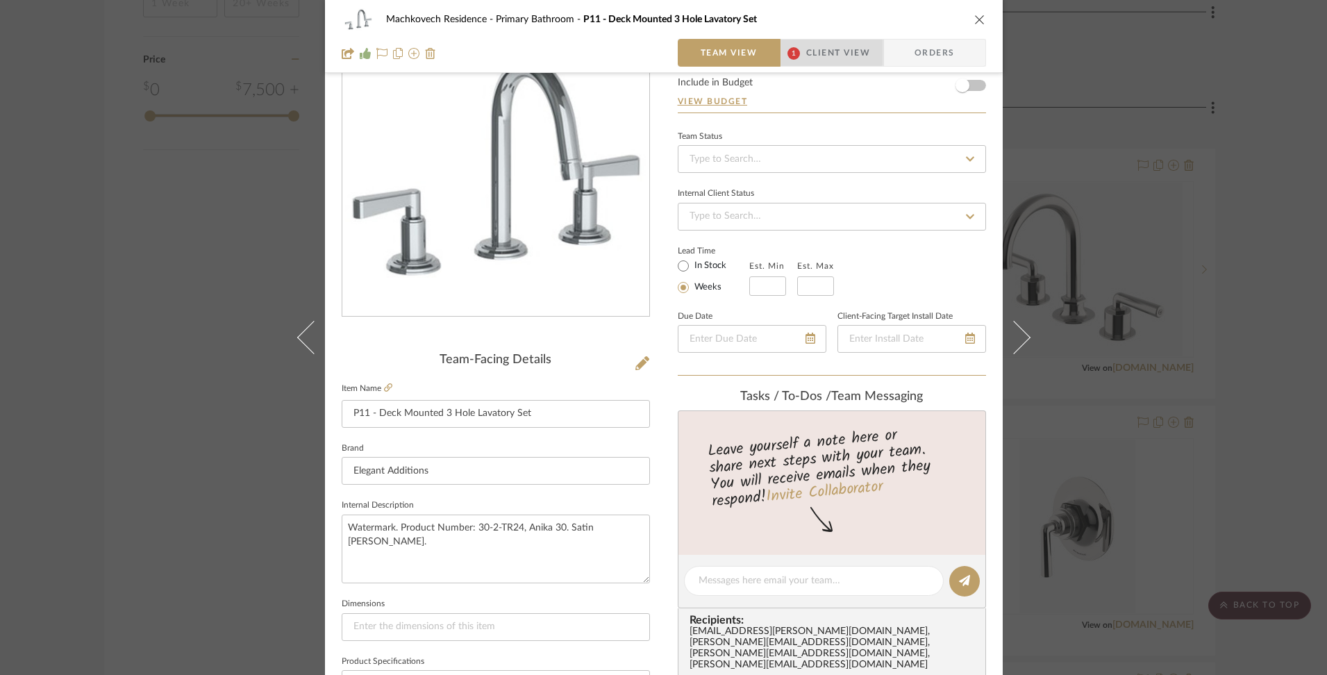
click at [806, 51] on span "Client View" at bounding box center [838, 53] width 64 height 28
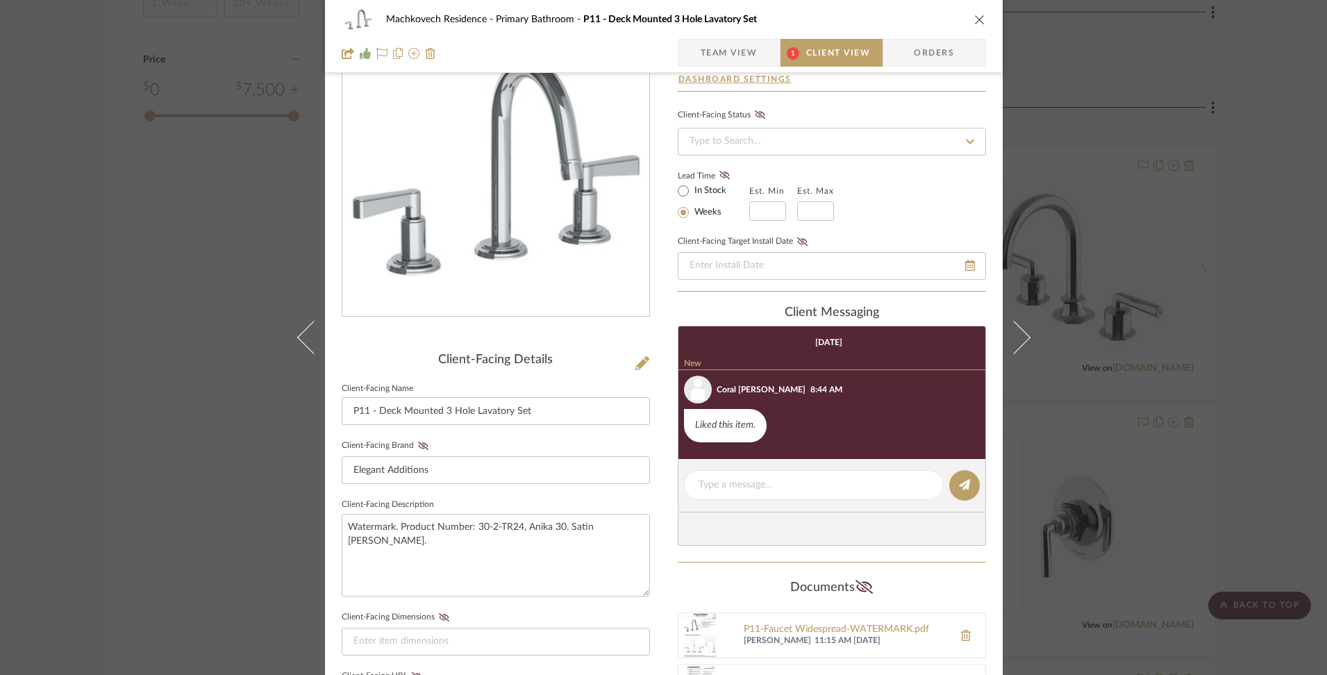
click at [975, 22] on icon "close" at bounding box center [979, 19] width 11 height 11
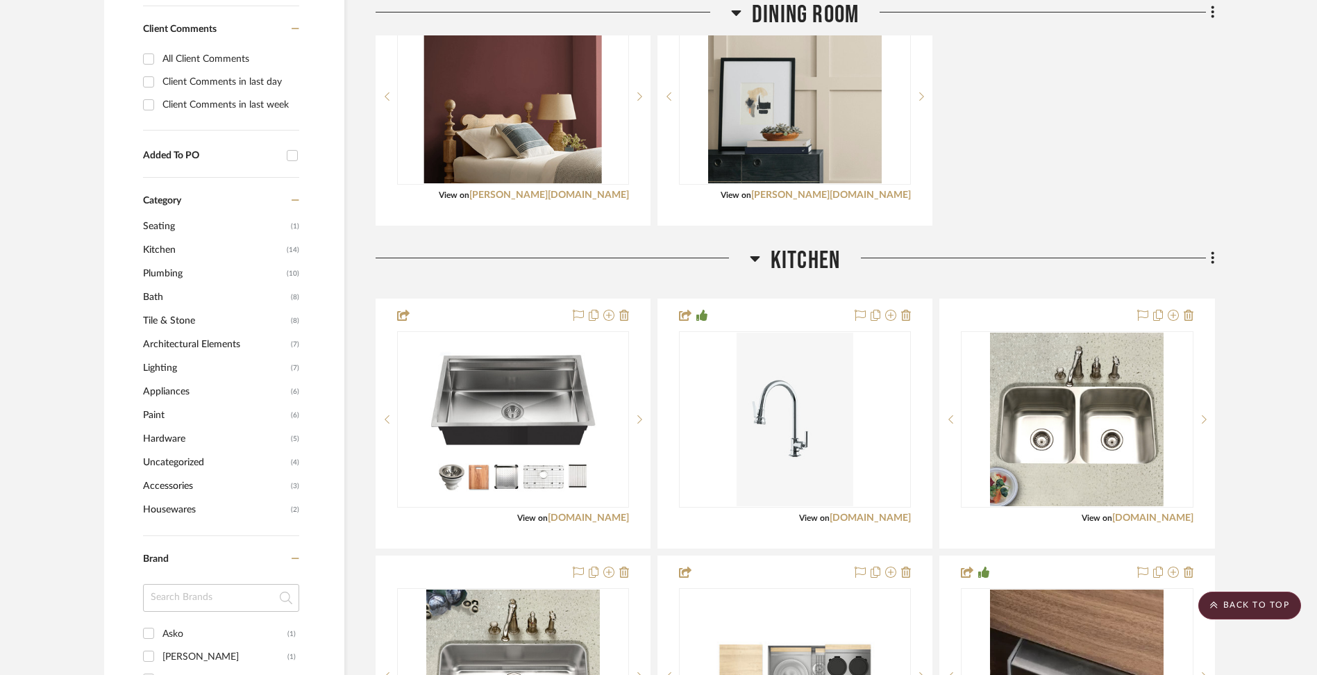
scroll to position [8, 0]
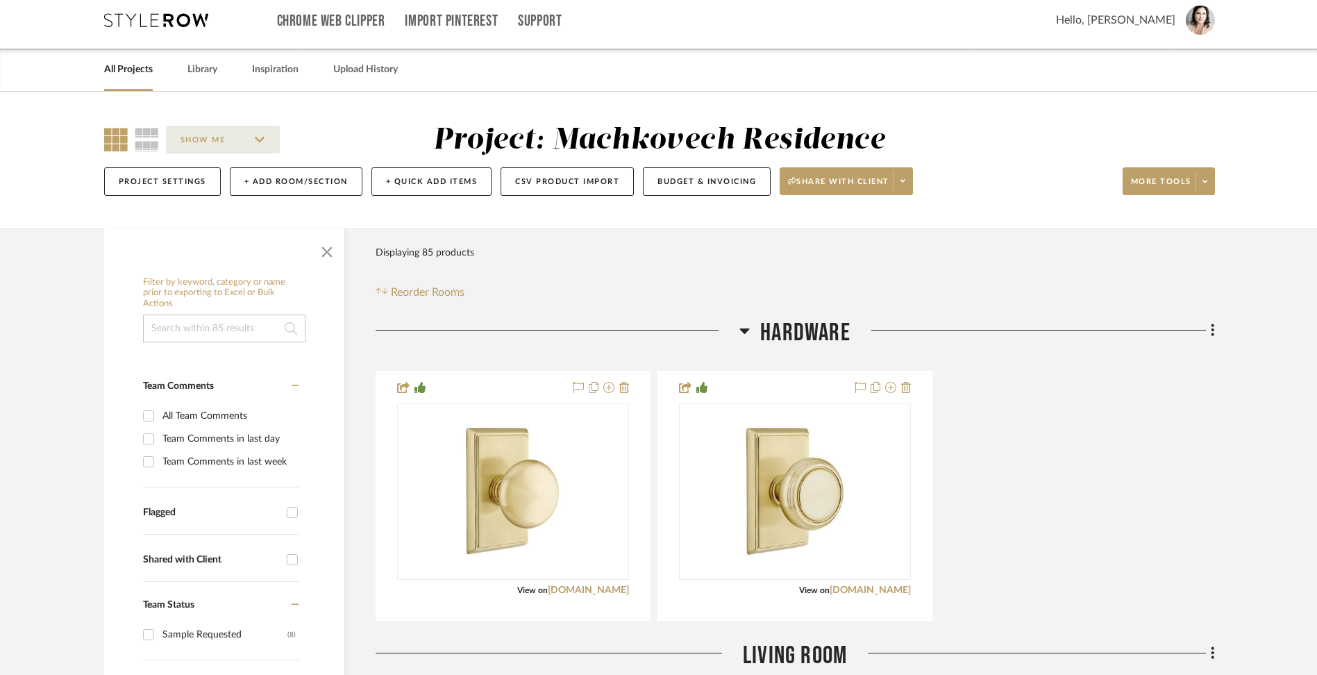
click at [141, 71] on link "All Projects" at bounding box center [128, 69] width 49 height 19
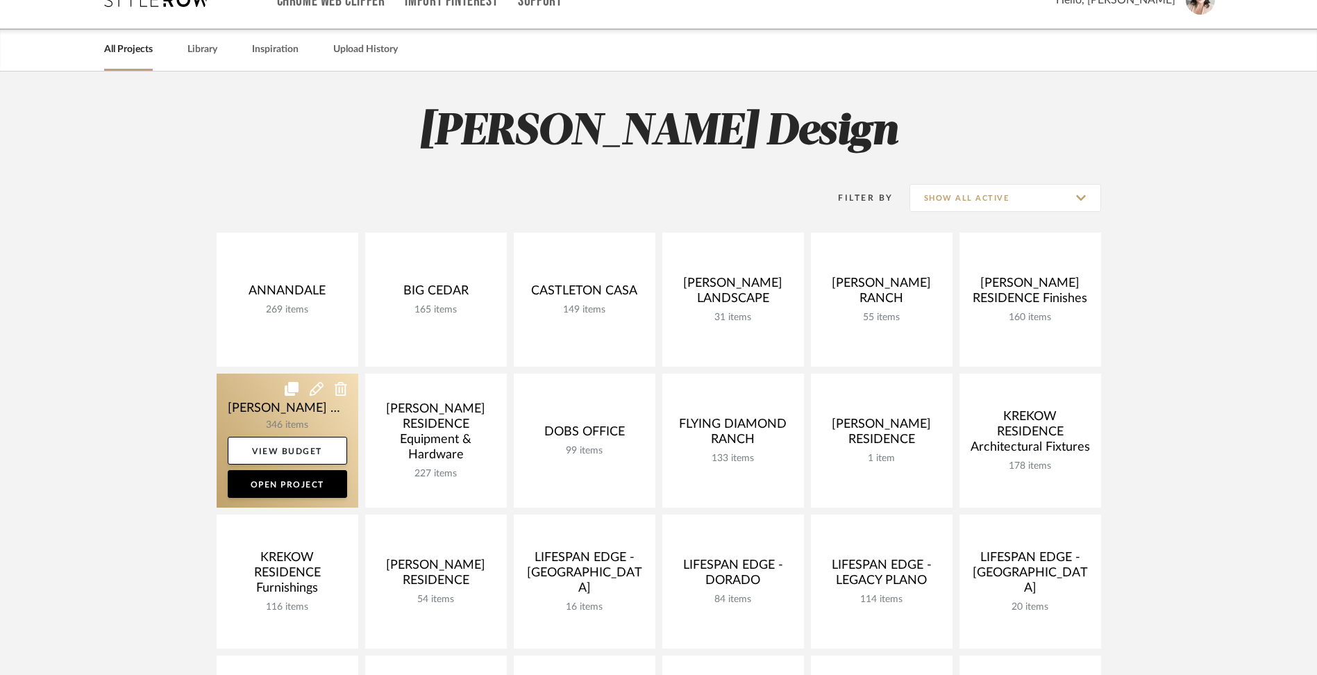
scroll to position [29, 0]
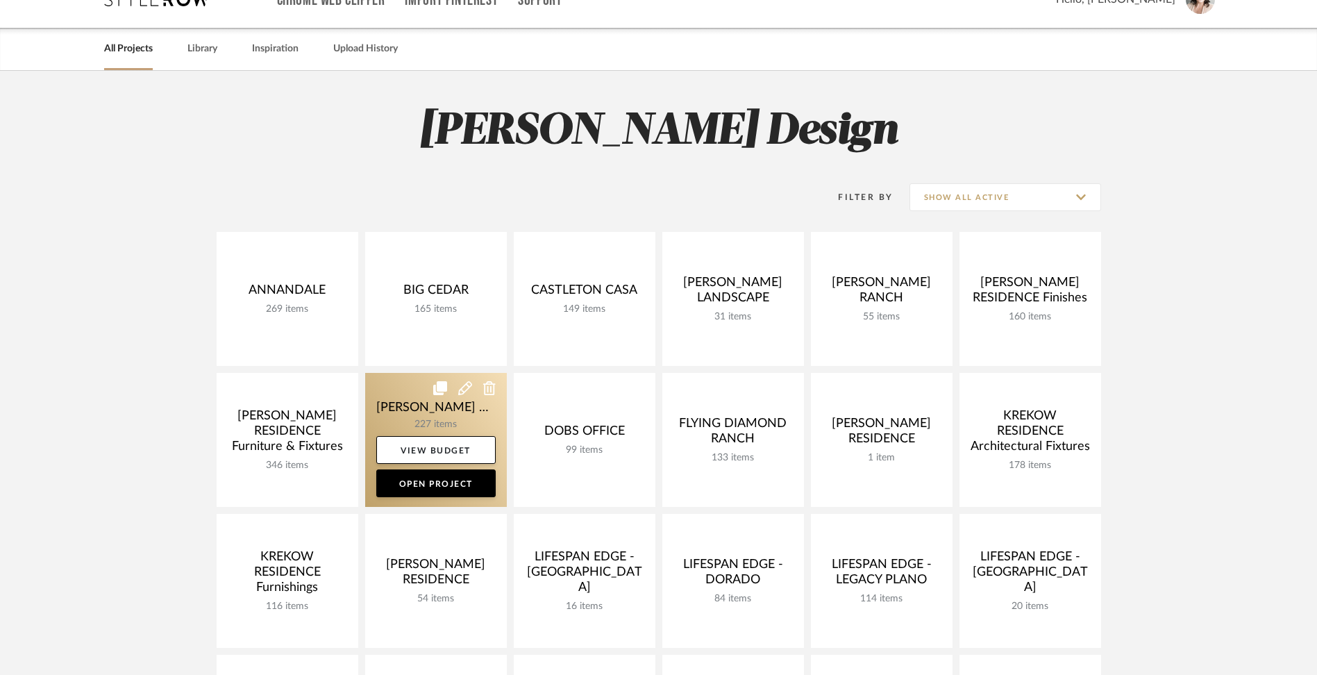
click at [393, 399] on link at bounding box center [436, 440] width 142 height 134
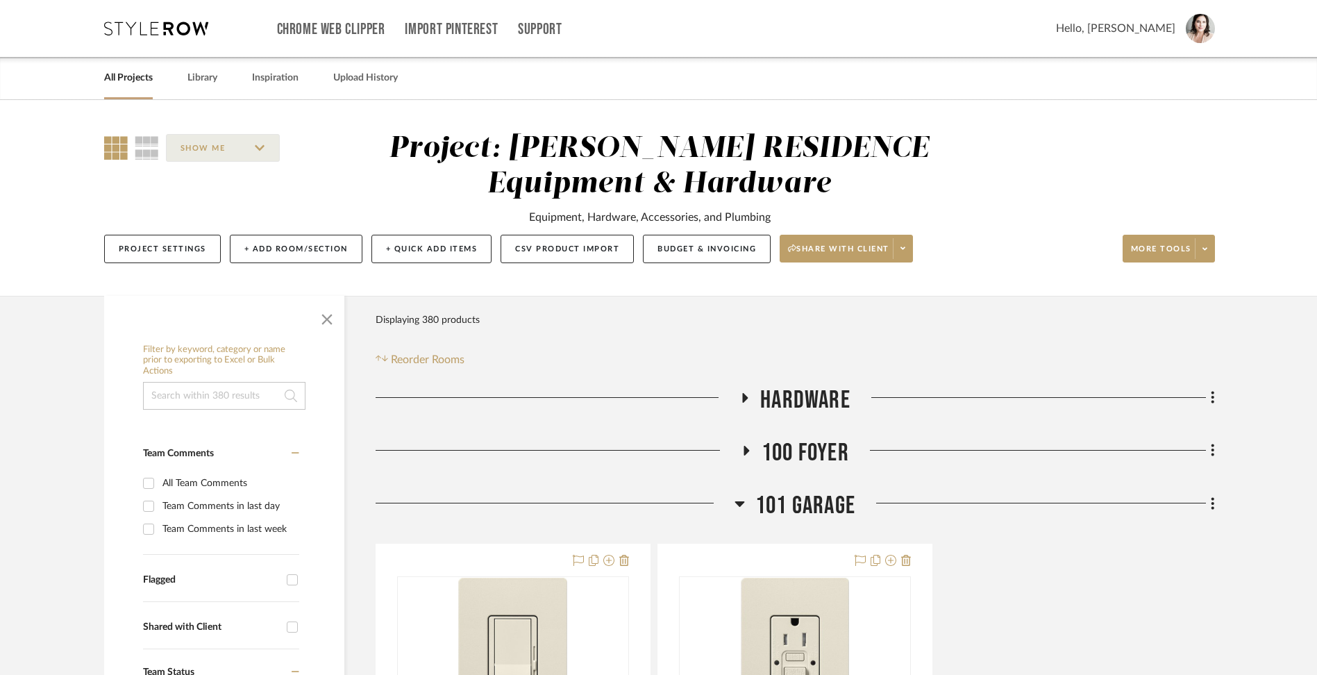
click at [736, 505] on icon at bounding box center [740, 503] width 10 height 17
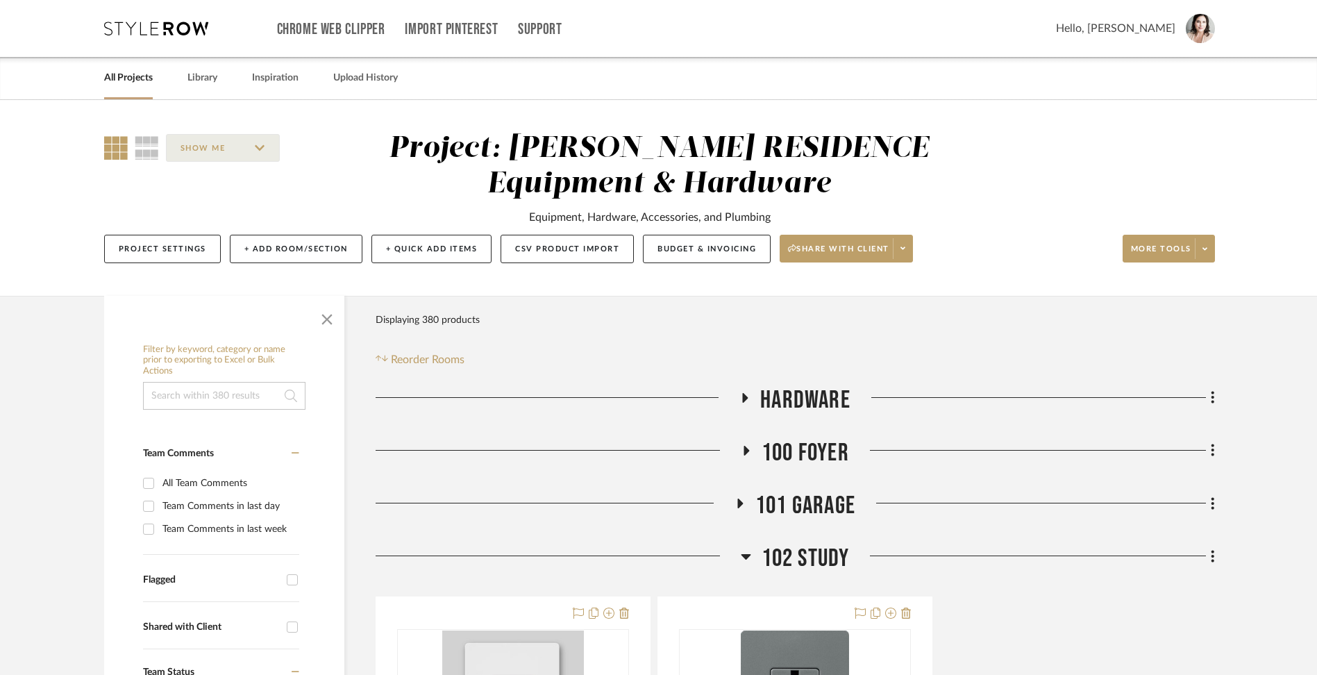
click at [748, 558] on icon at bounding box center [746, 556] width 10 height 17
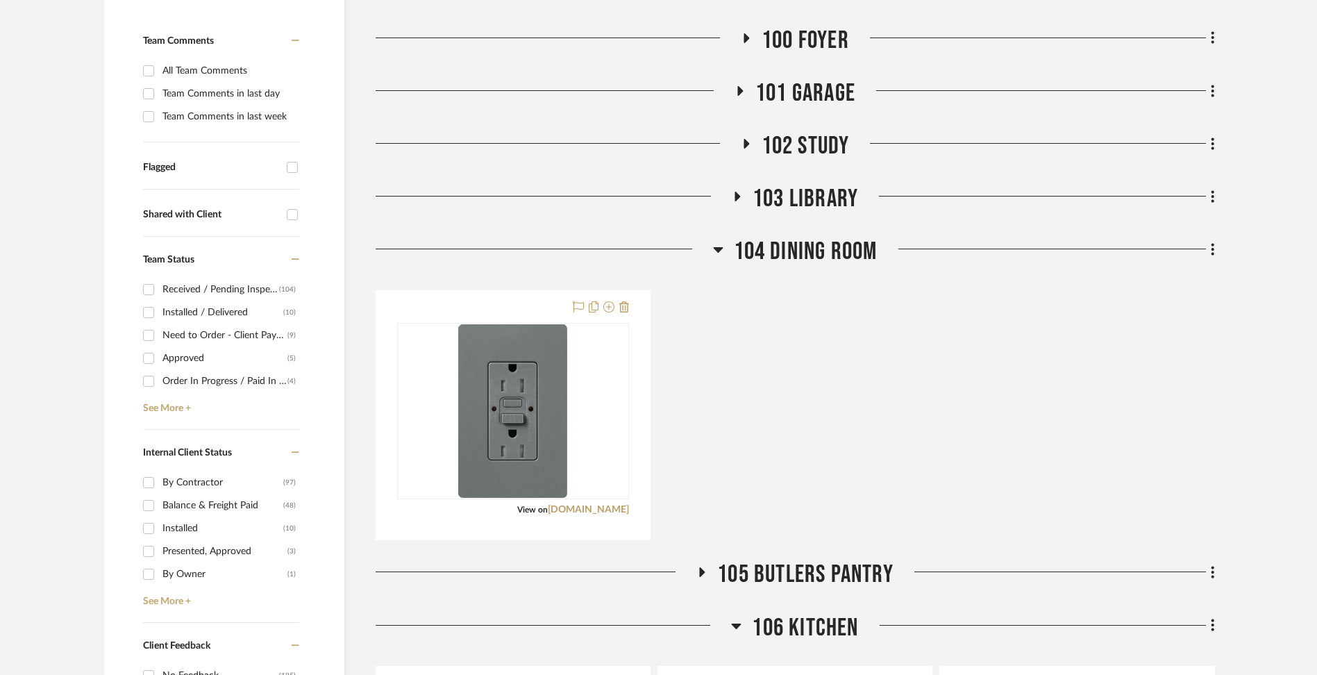
scroll to position [417, 0]
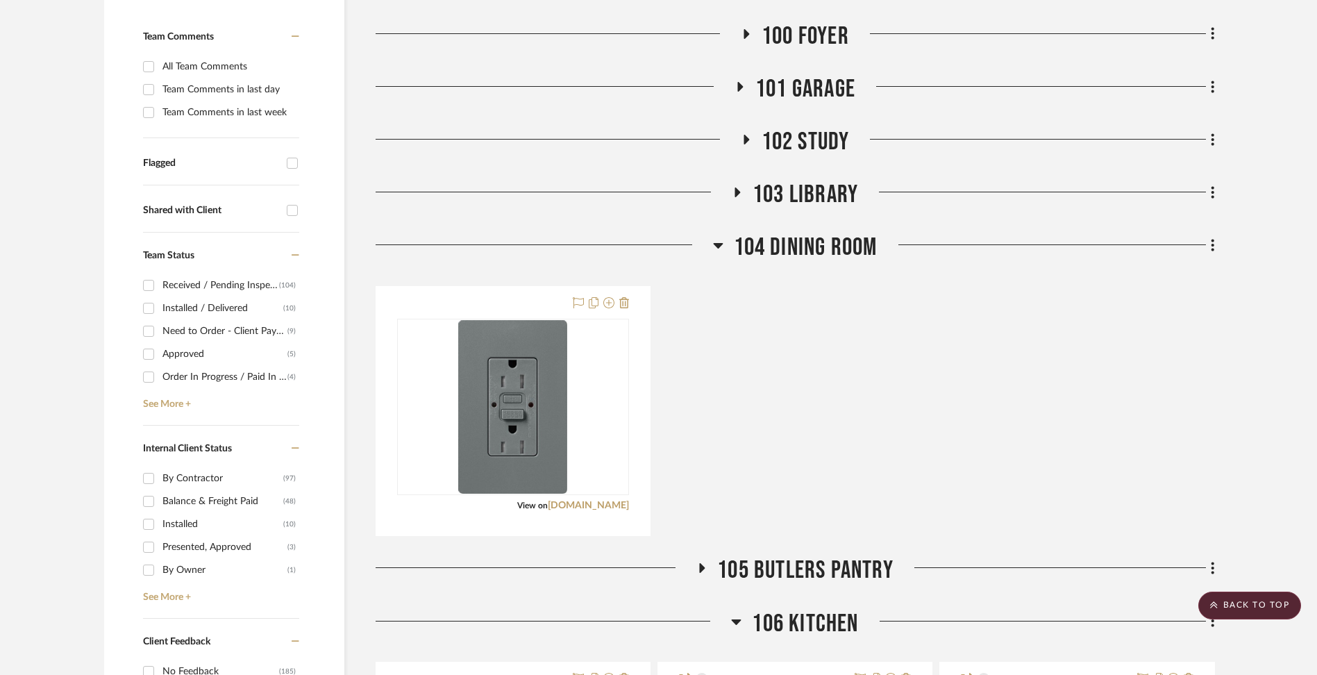
click at [713, 249] on icon at bounding box center [718, 245] width 10 height 17
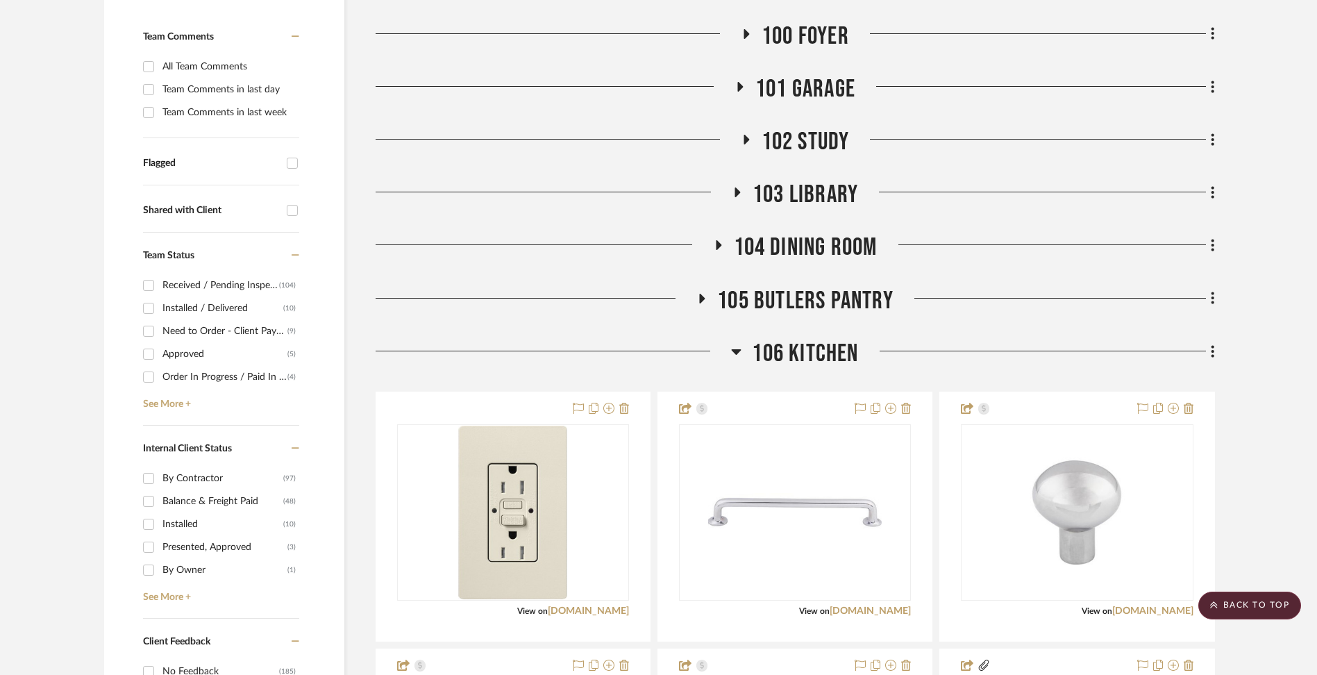
click at [734, 351] on icon at bounding box center [737, 352] width 10 height 6
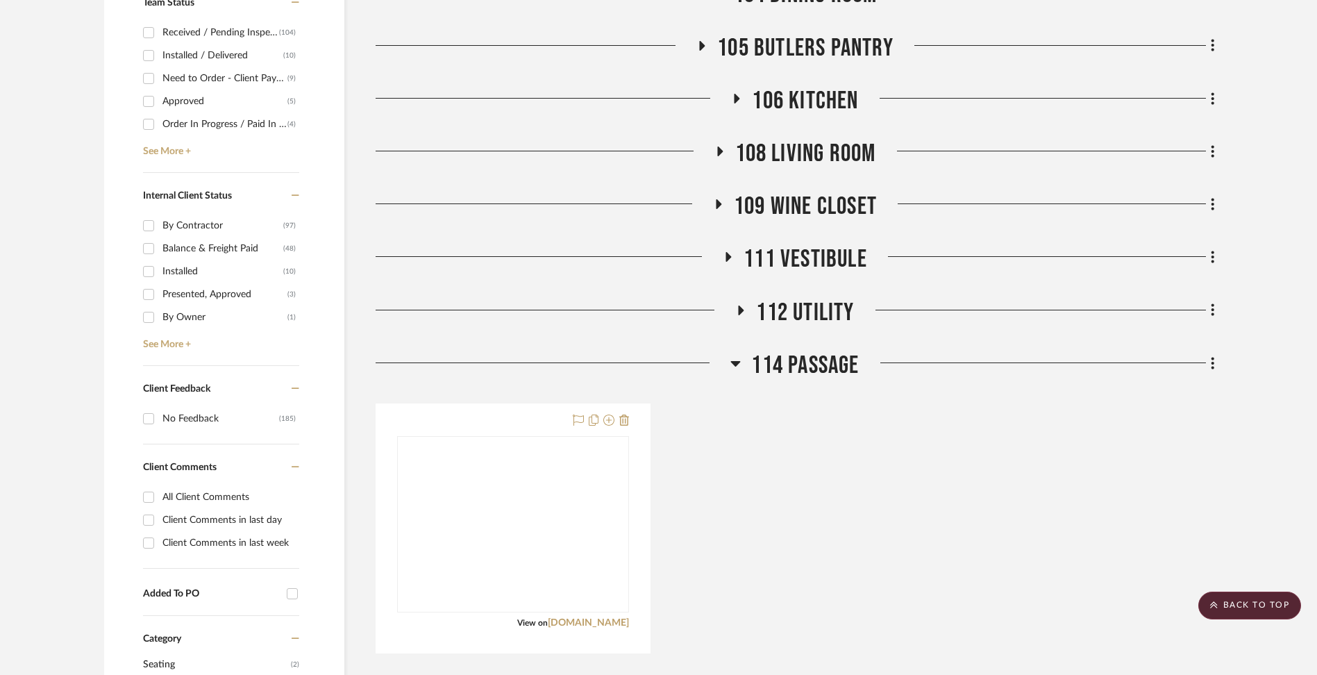
scroll to position [793, 0]
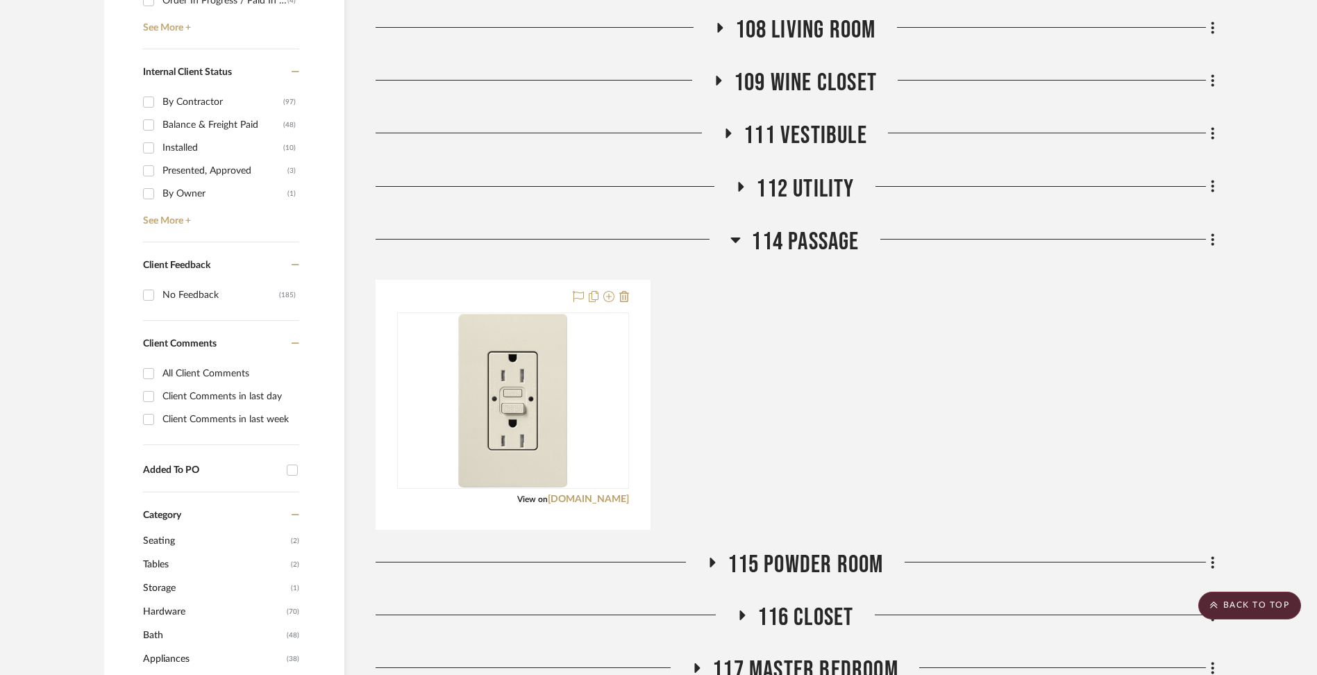
click at [733, 240] on icon at bounding box center [736, 240] width 10 height 6
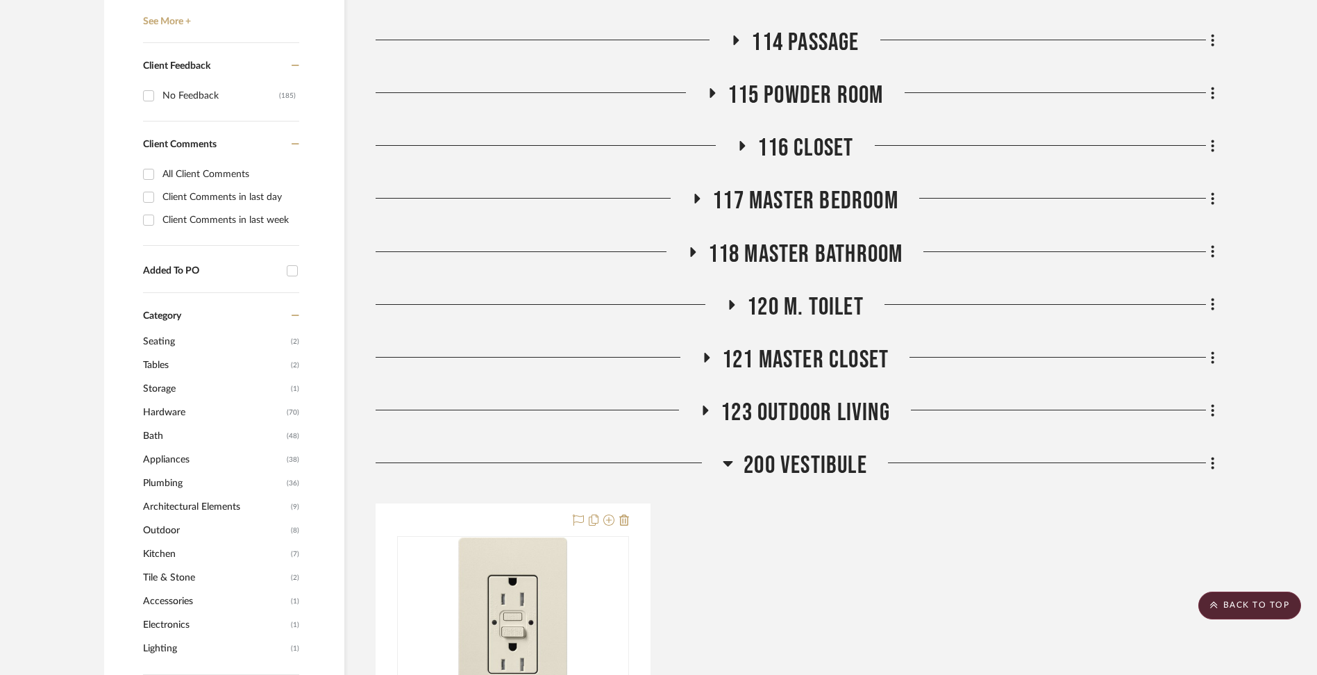
scroll to position [995, 0]
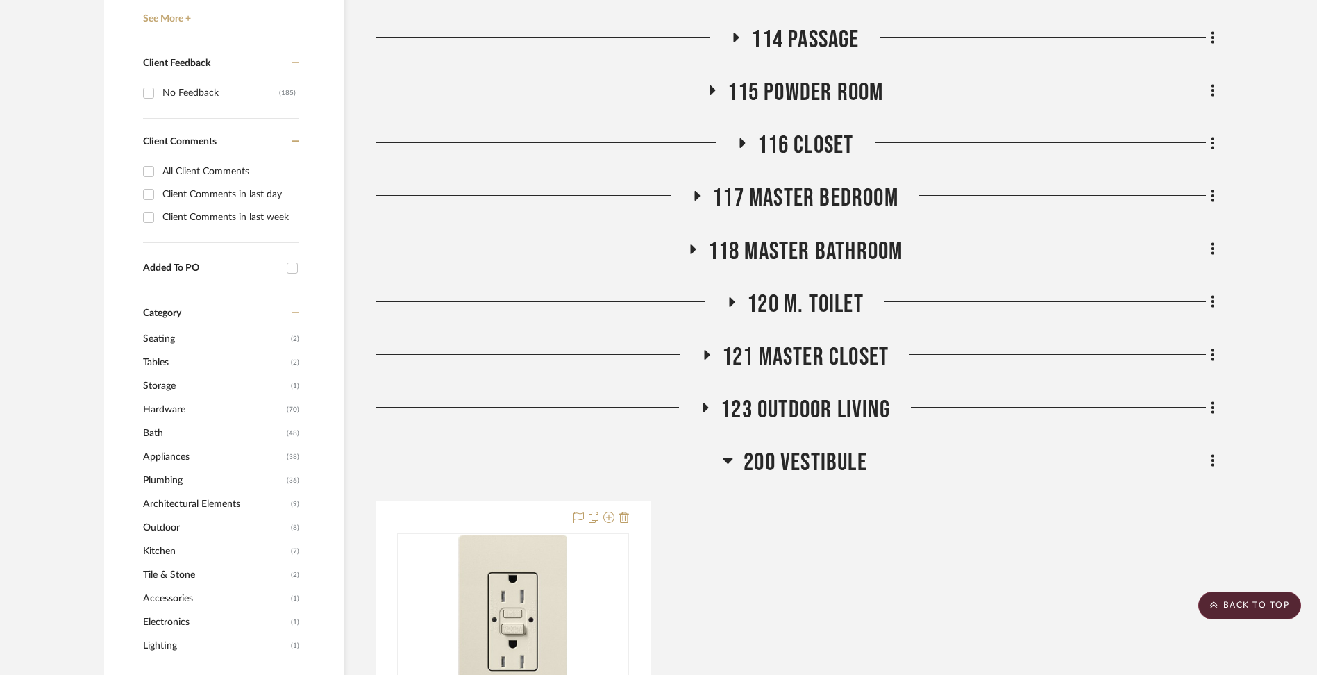
click at [725, 461] on icon at bounding box center [728, 461] width 10 height 6
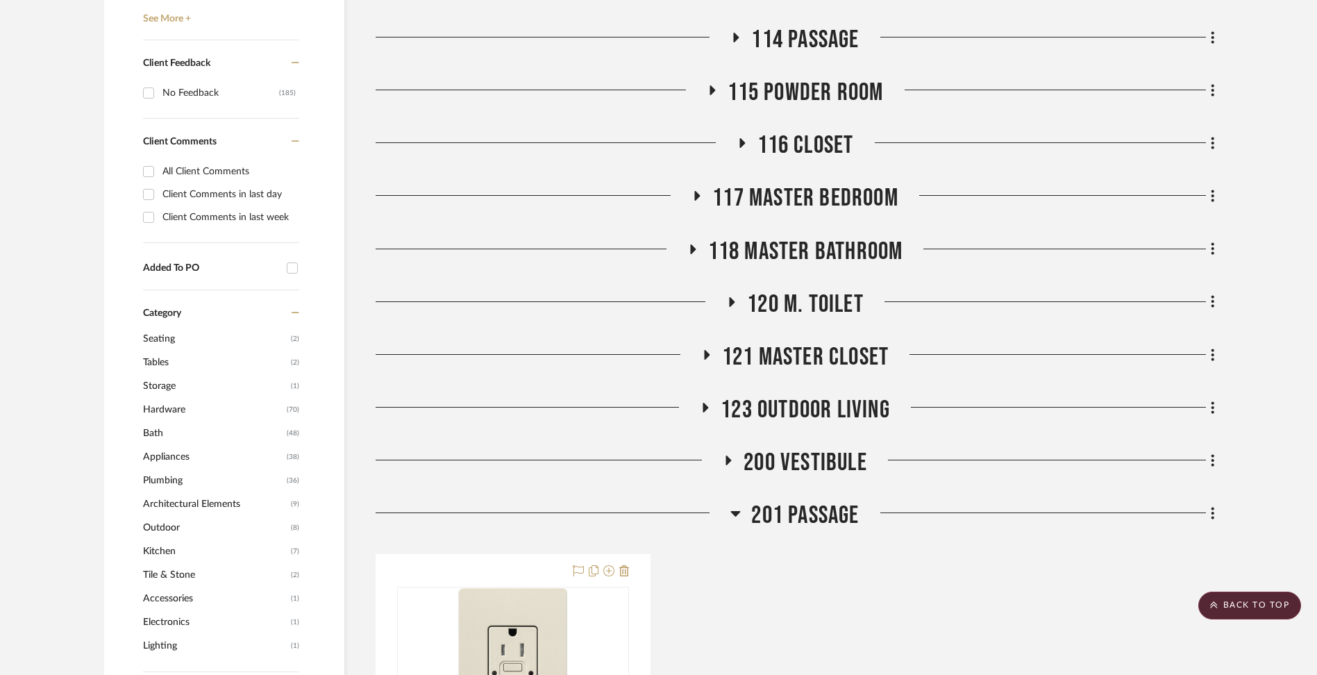
scroll to position [1220, 0]
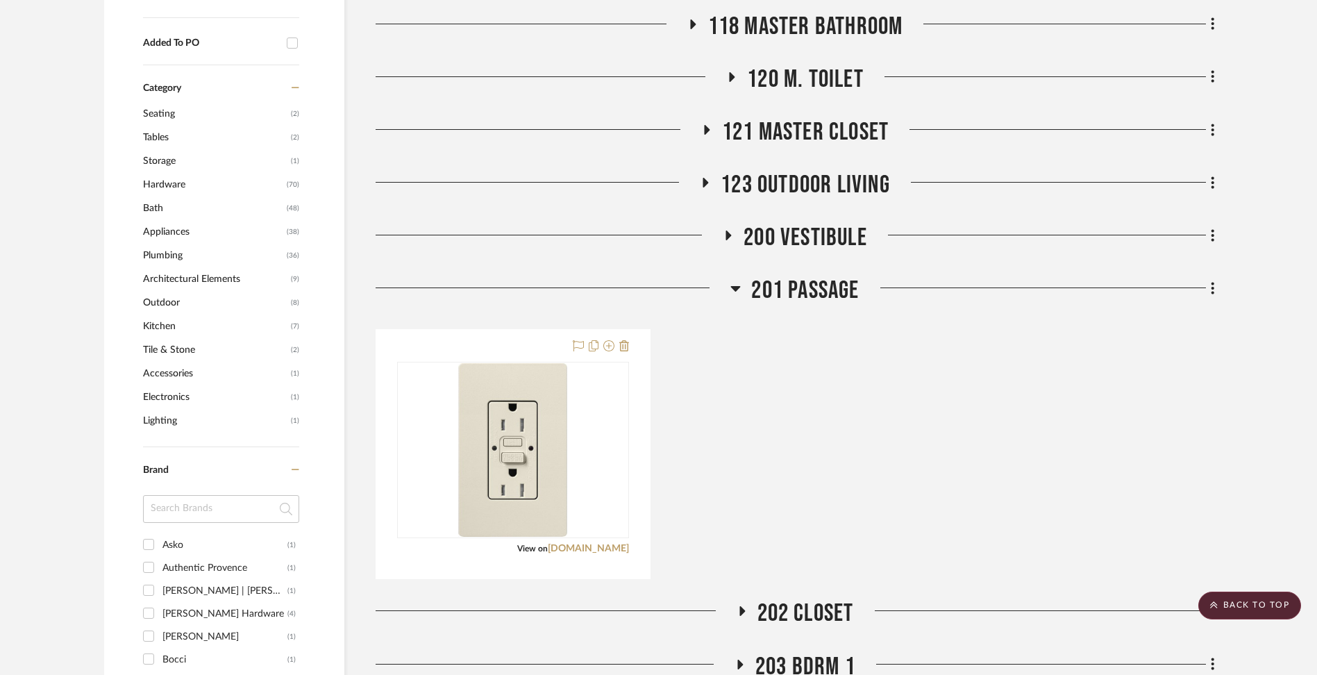
click at [730, 291] on icon at bounding box center [735, 288] width 10 height 17
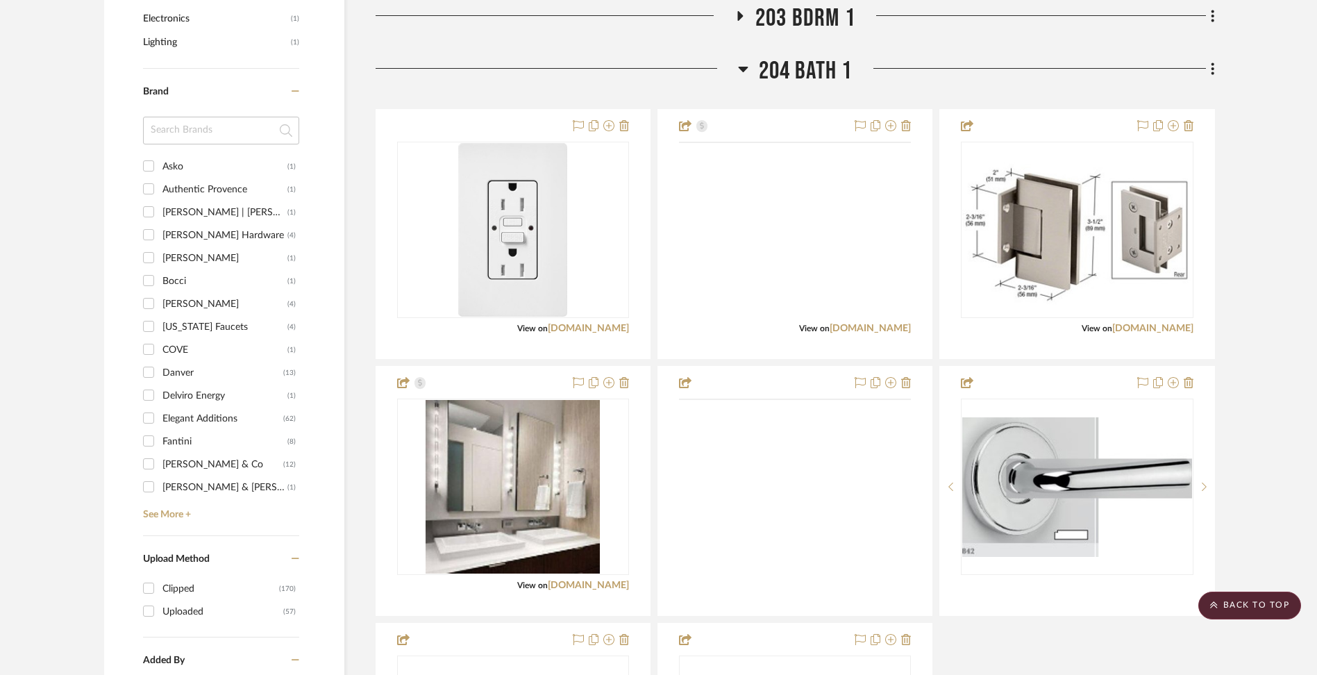
scroll to position [1636, 0]
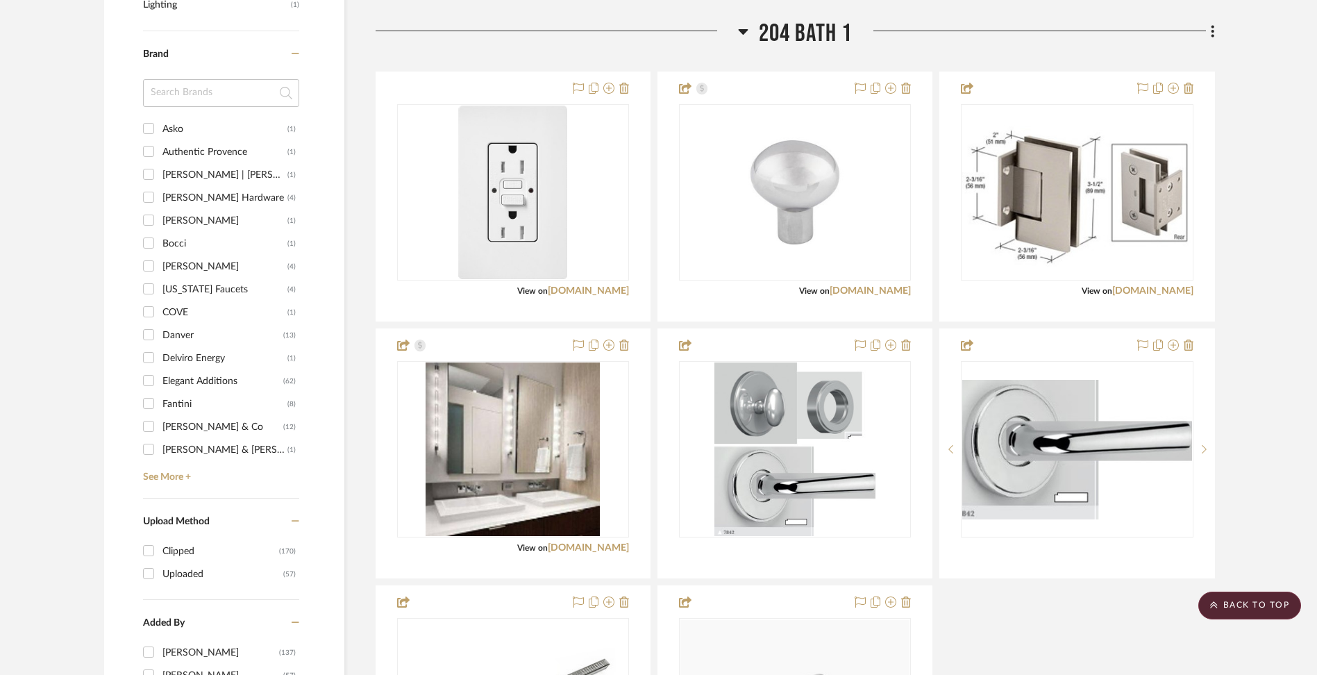
click at [742, 31] on icon at bounding box center [743, 32] width 10 height 6
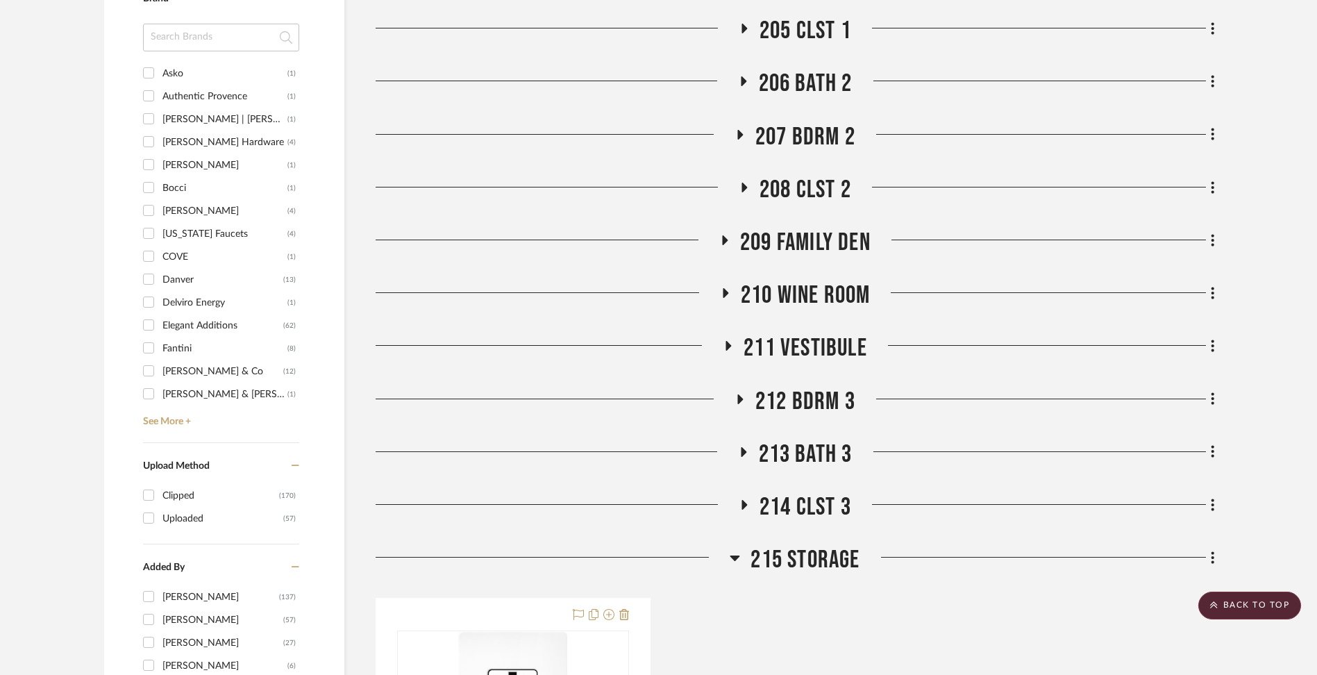
scroll to position [1714, 0]
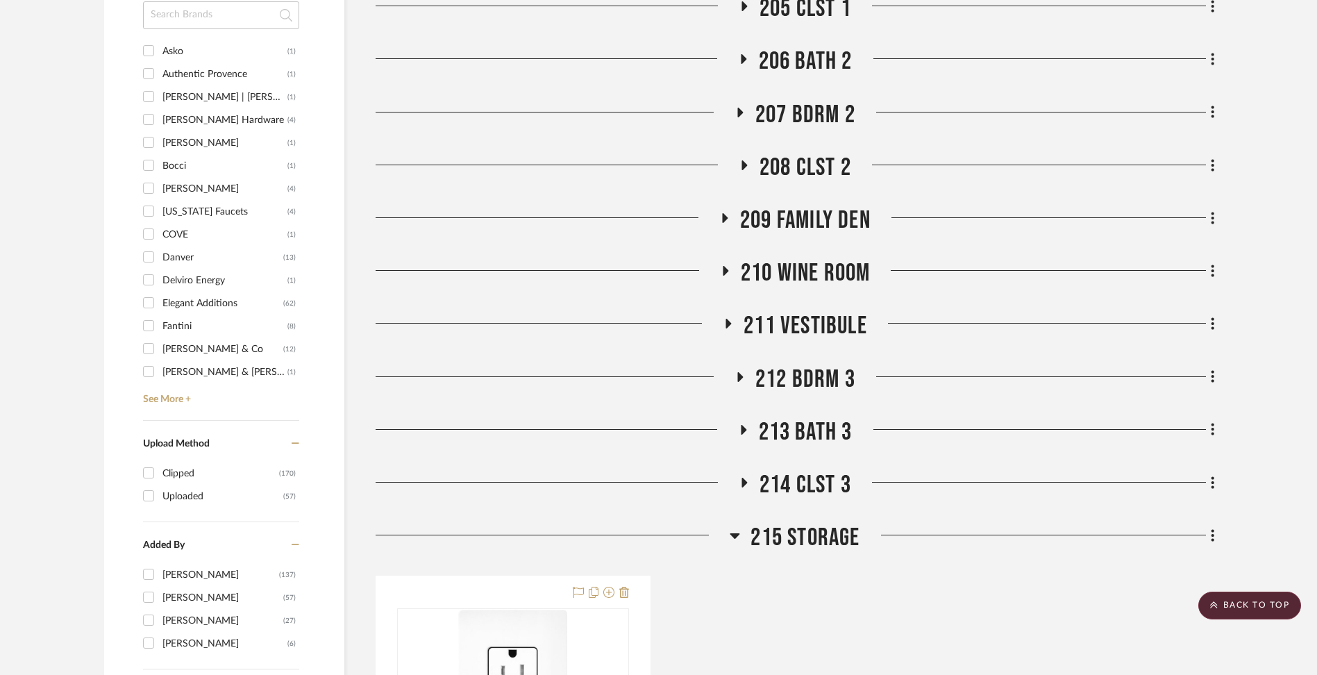
click at [742, 428] on icon at bounding box center [744, 430] width 6 height 10
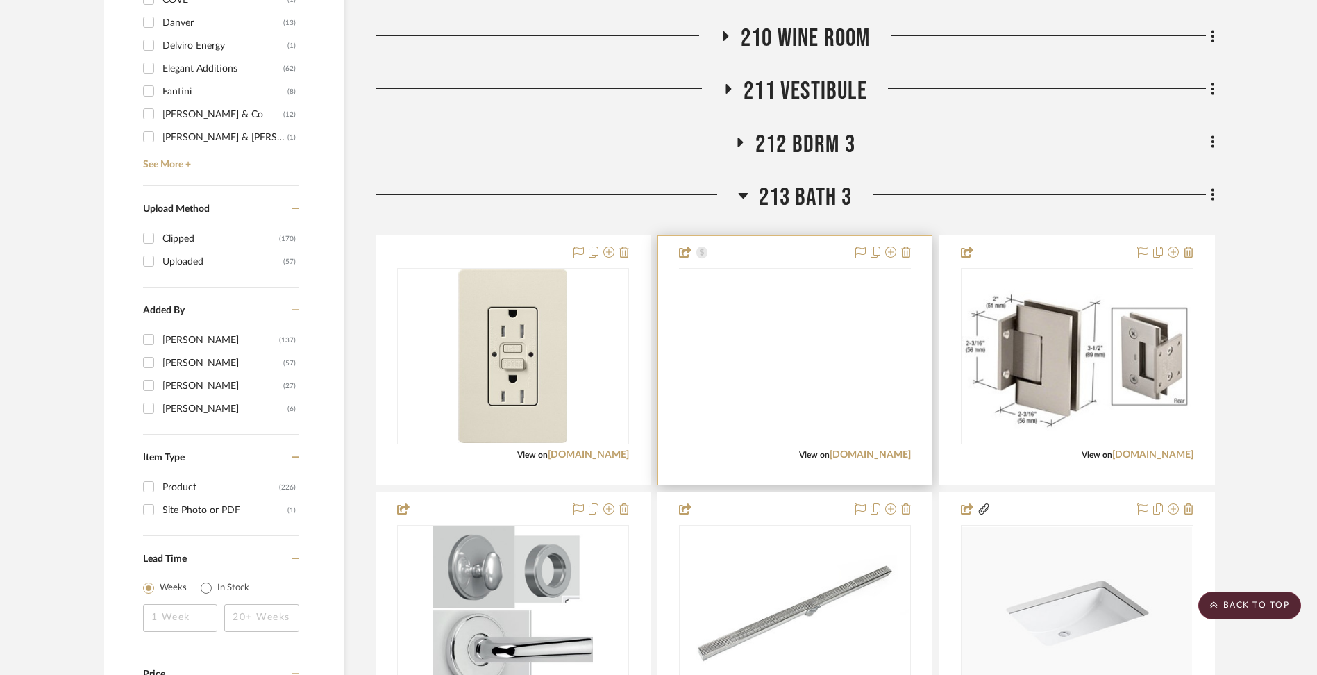
scroll to position [1946, 0]
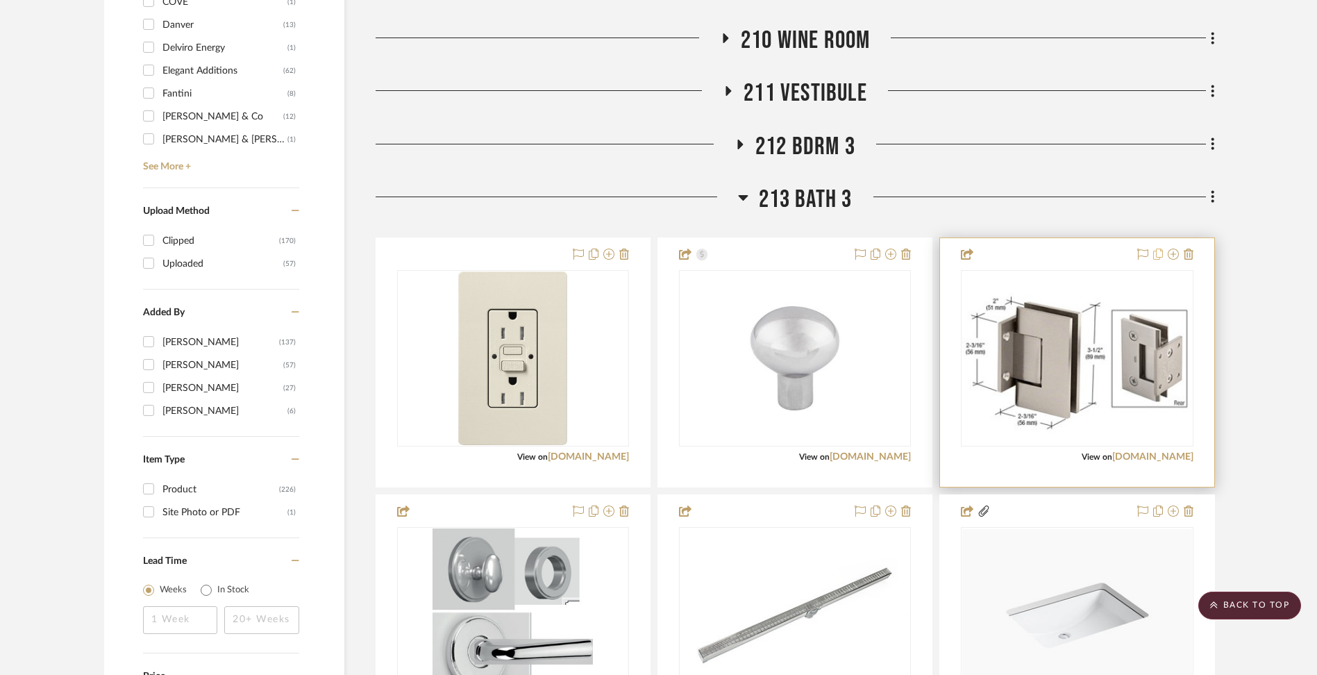
click at [1160, 253] on icon at bounding box center [1158, 254] width 10 height 11
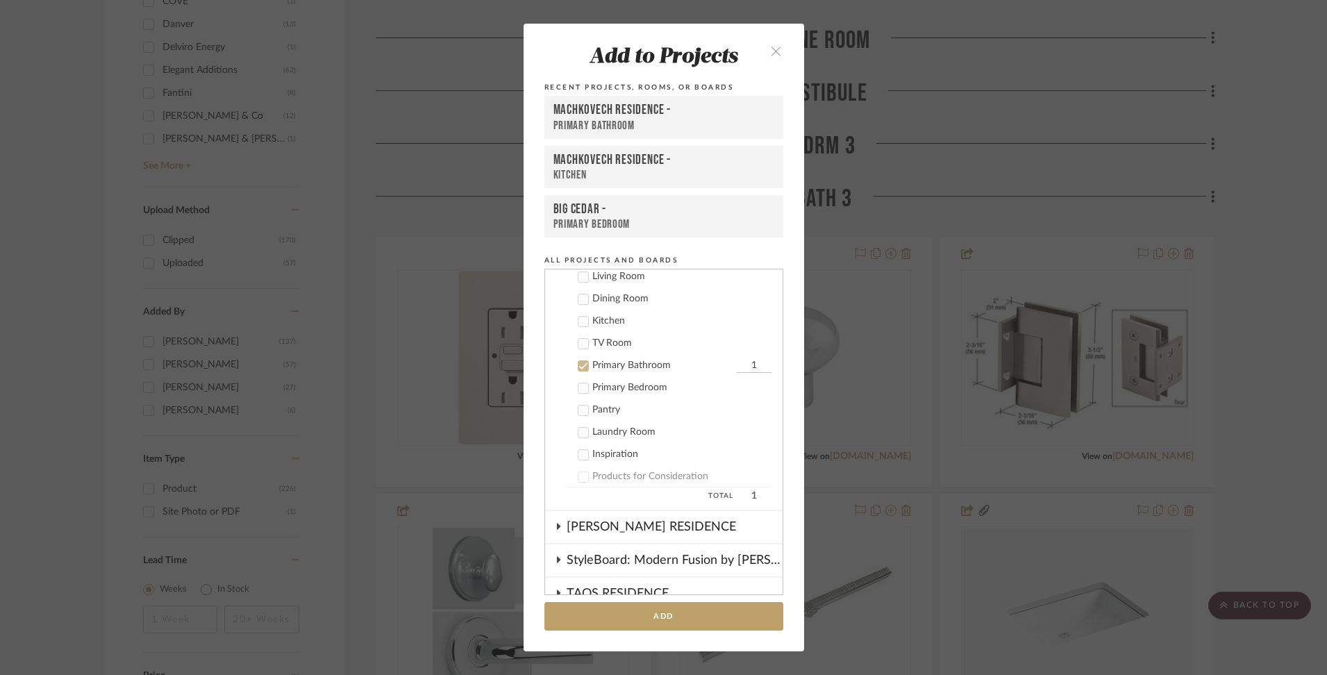
scroll to position [630, 0]
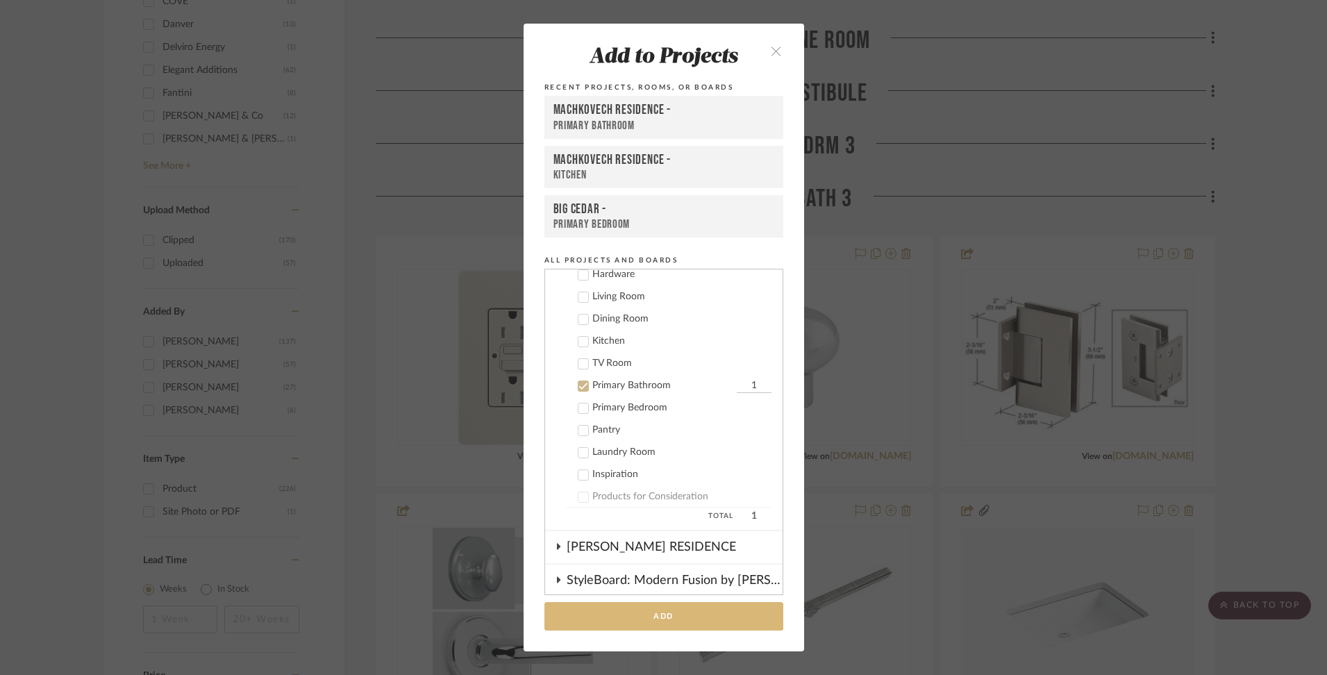
click at [655, 617] on button "Add" at bounding box center [663, 616] width 239 height 28
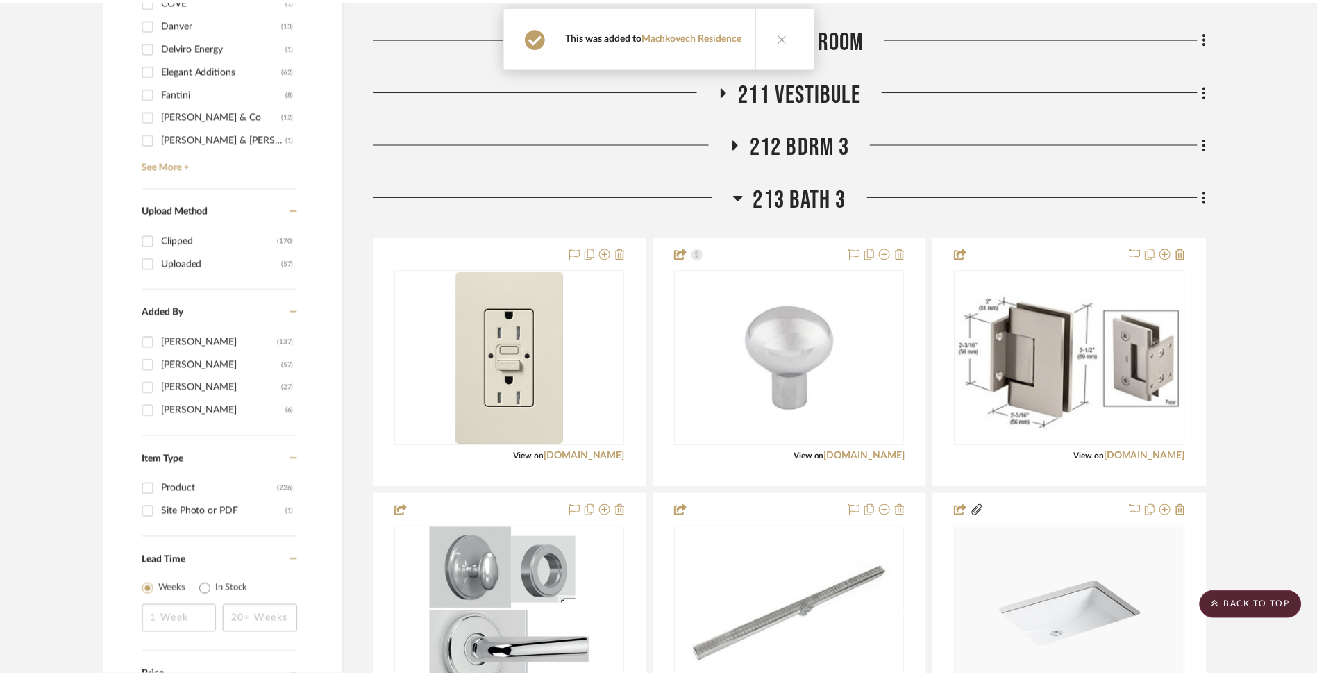
scroll to position [1946, 0]
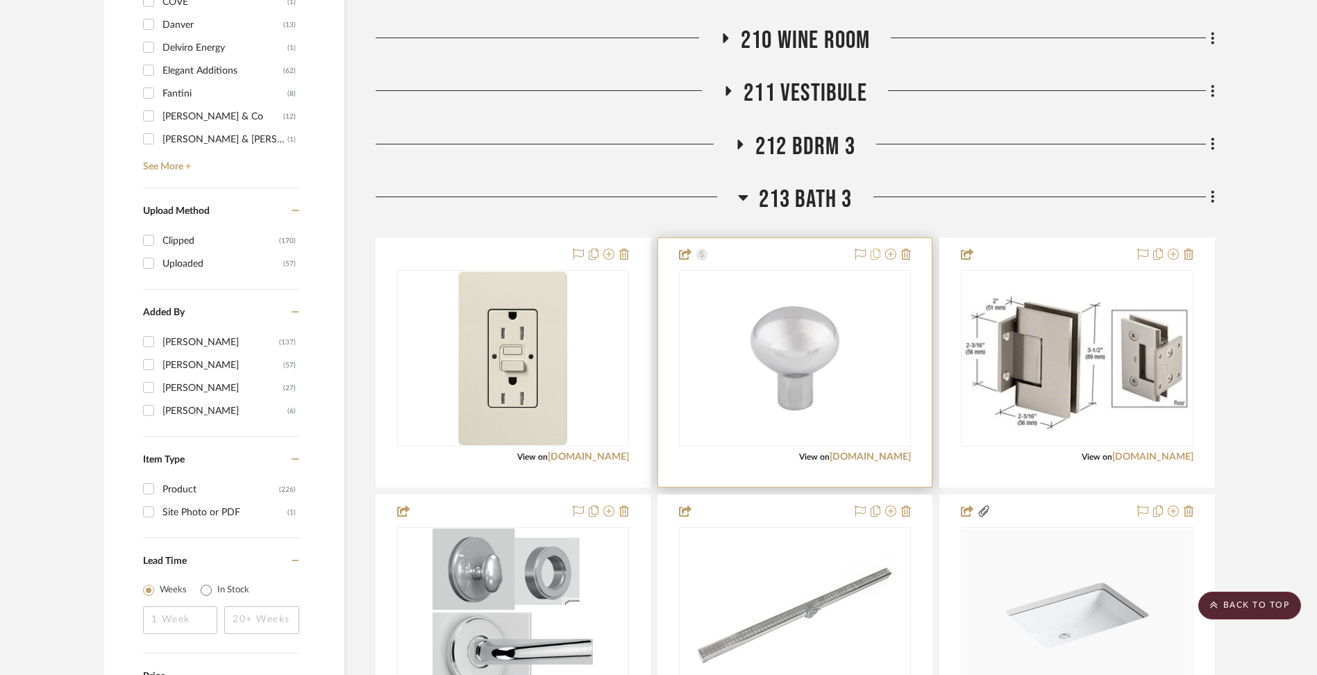
click at [876, 256] on icon at bounding box center [876, 254] width 10 height 11
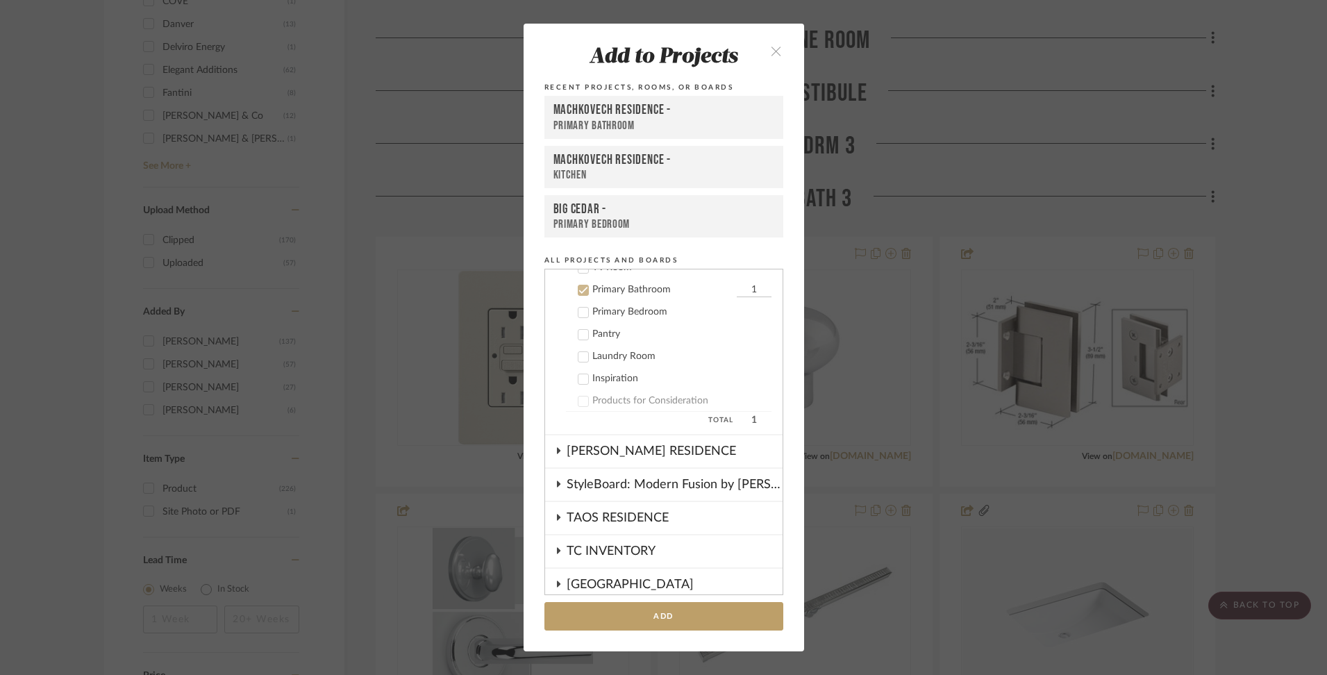
scroll to position [734, 0]
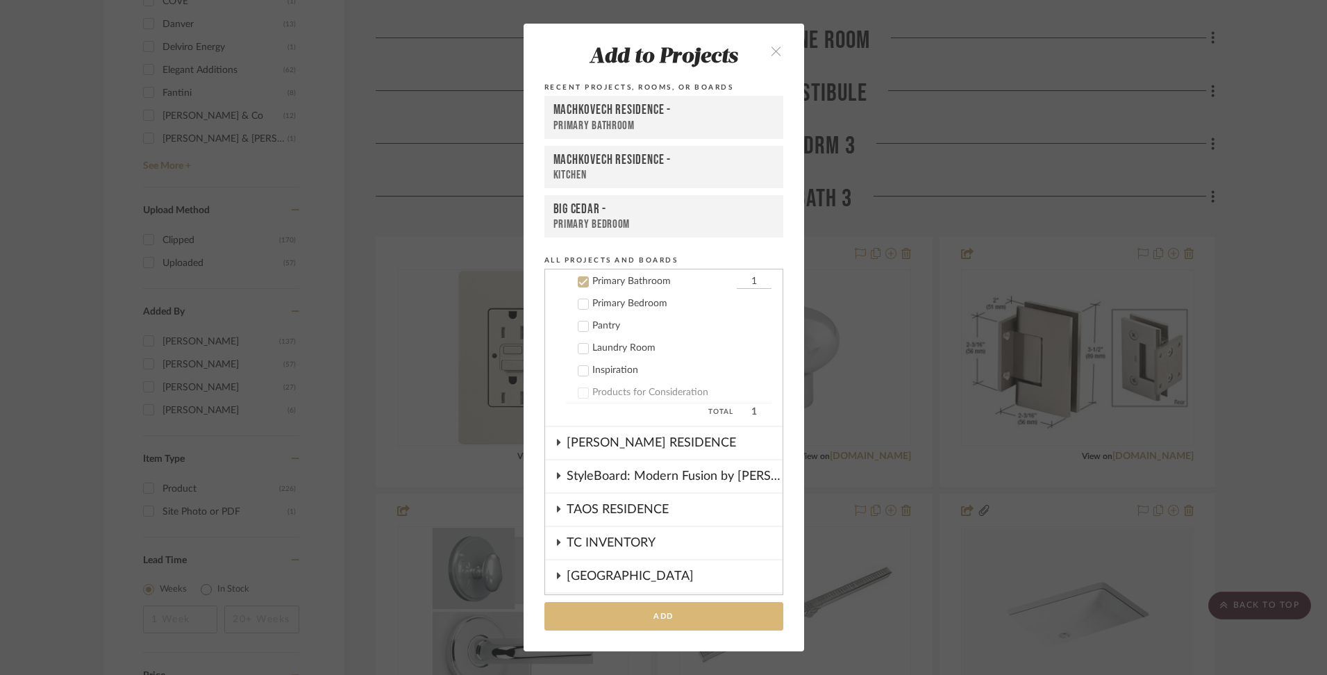
click at [685, 619] on button "Add" at bounding box center [663, 616] width 239 height 28
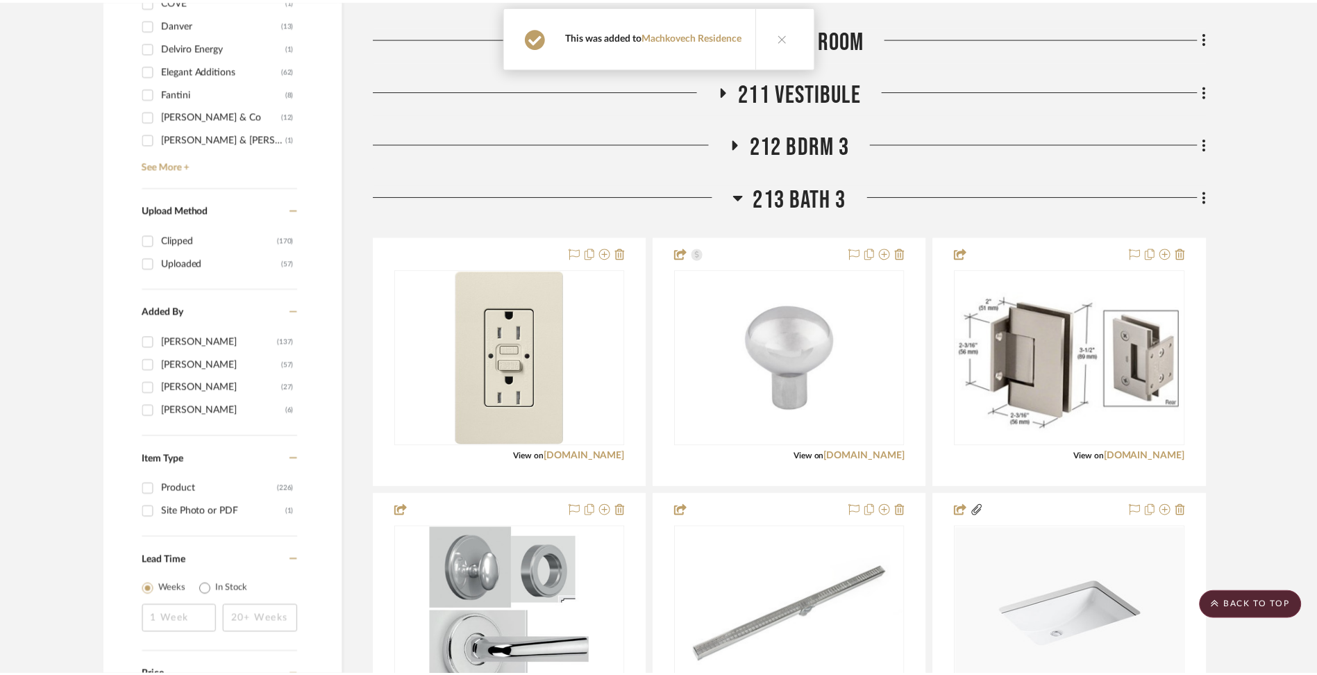
scroll to position [1946, 0]
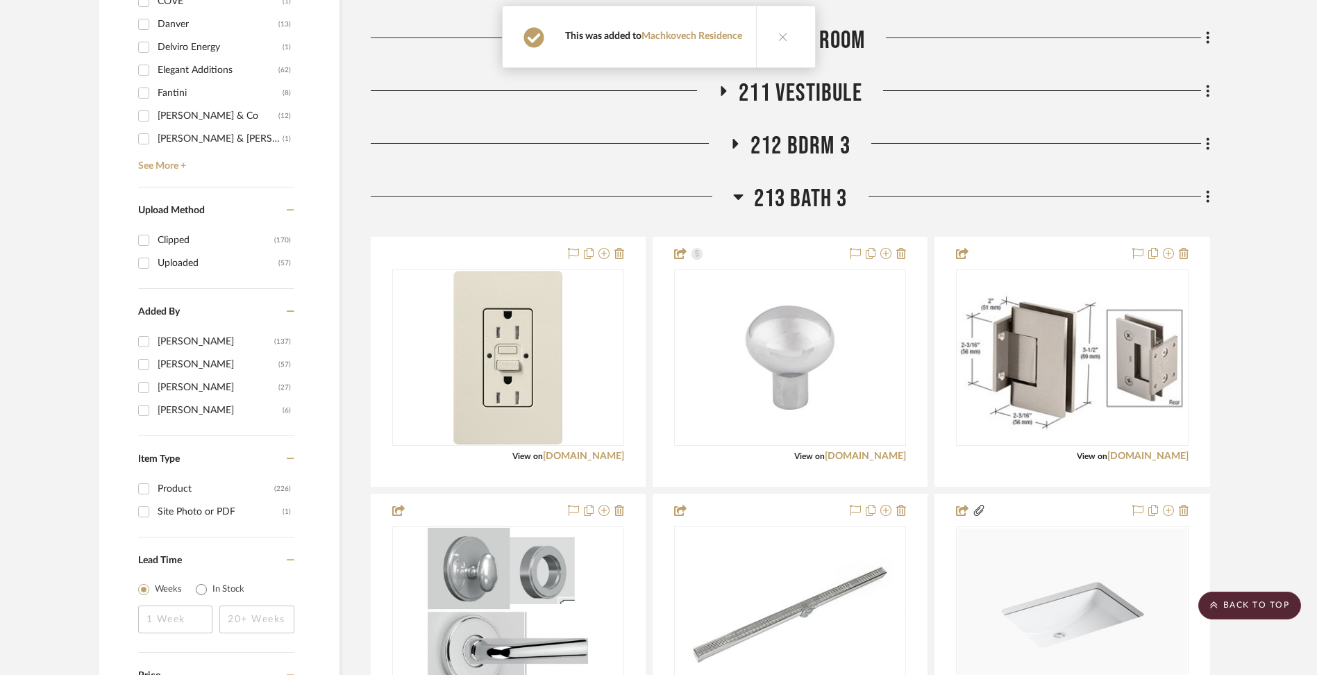
click at [660, 617] on div at bounding box center [790, 618] width 274 height 249
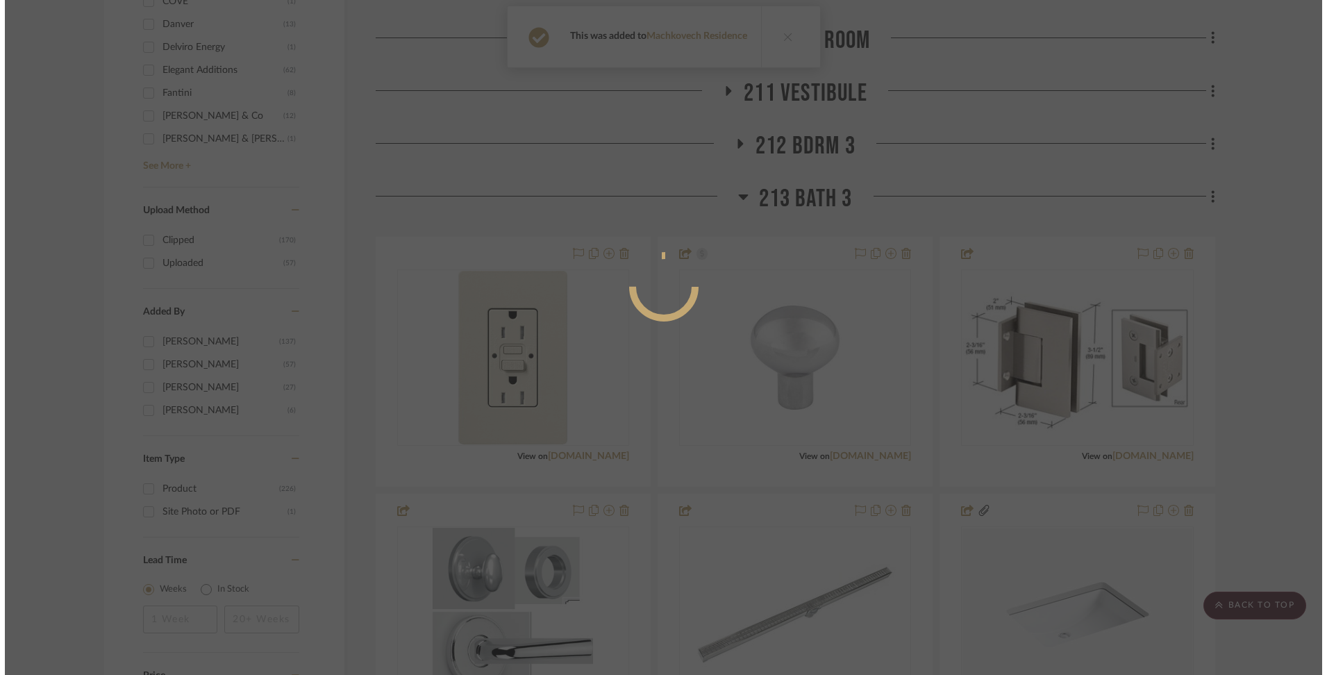
scroll to position [0, 0]
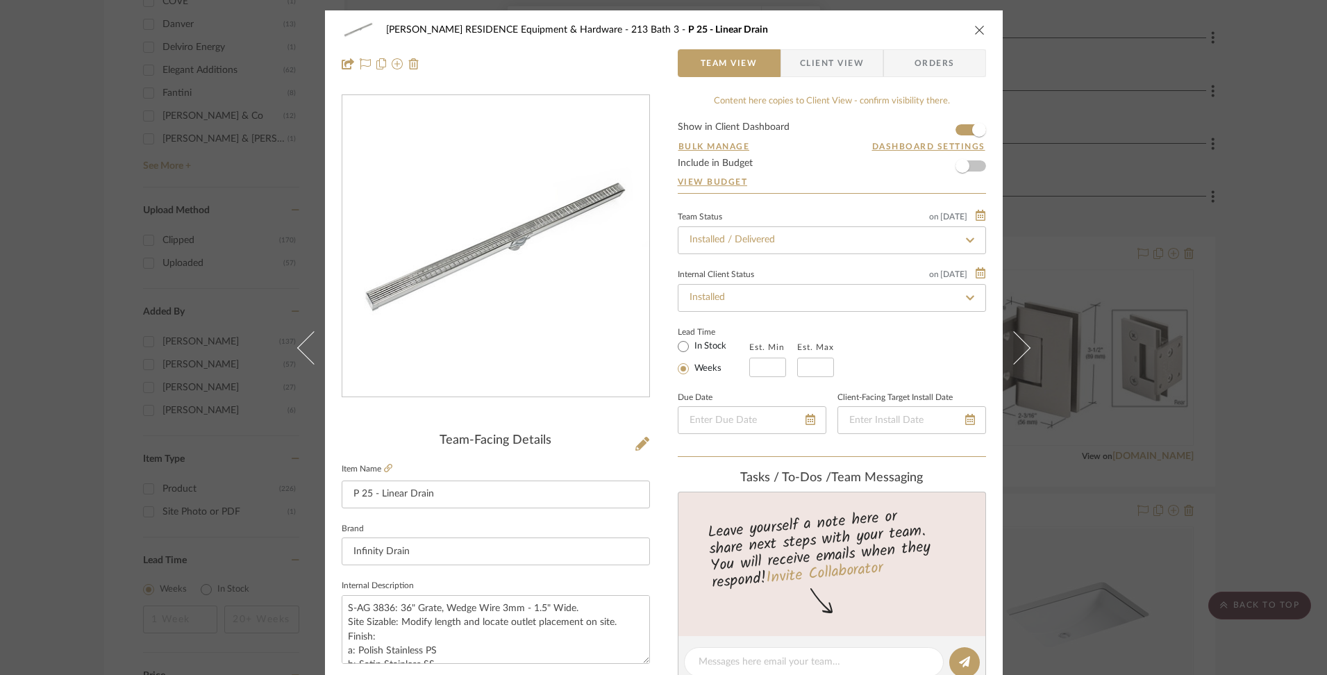
click at [974, 31] on icon "close" at bounding box center [979, 29] width 11 height 11
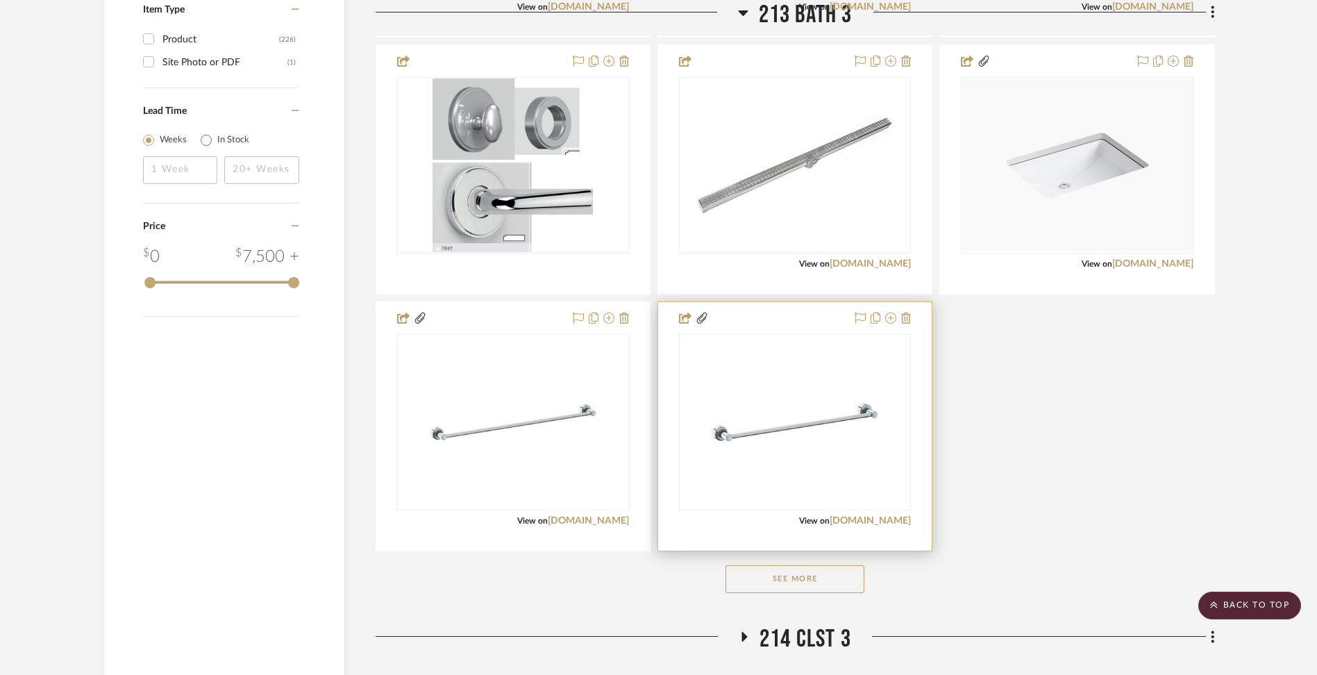
scroll to position [2427, 0]
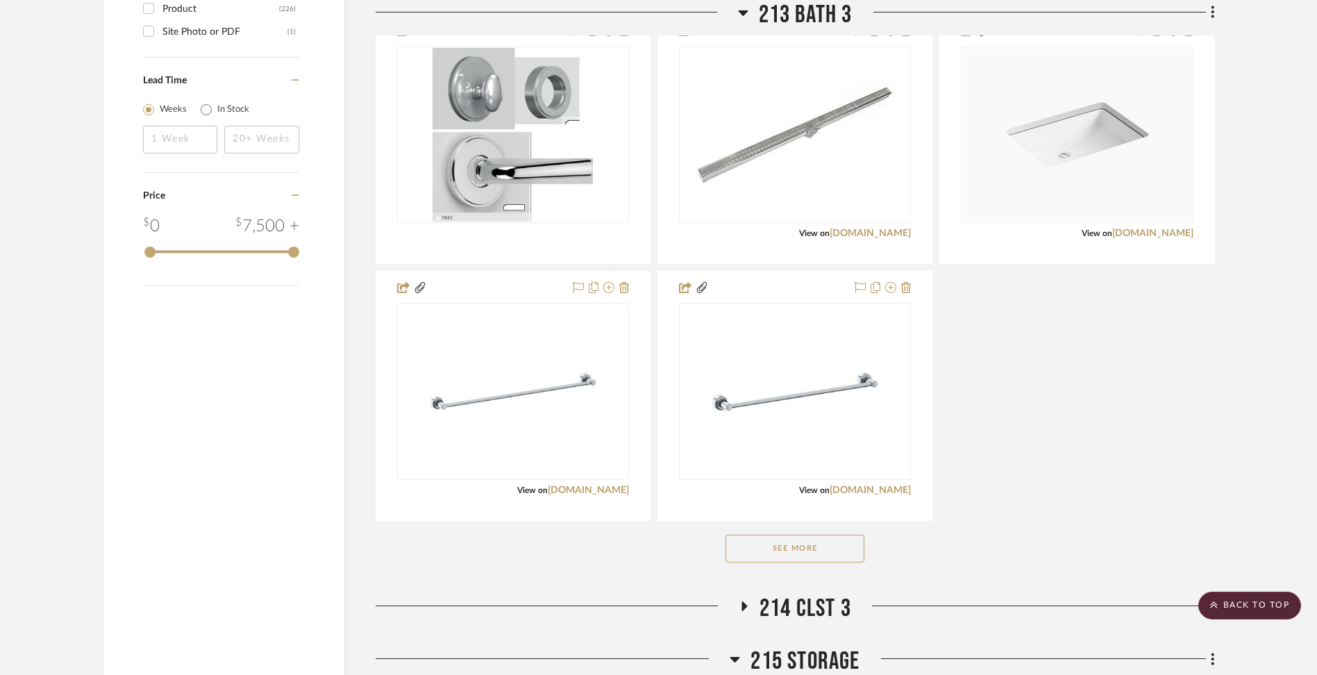
click at [776, 544] on button "See More" at bounding box center [795, 549] width 139 height 28
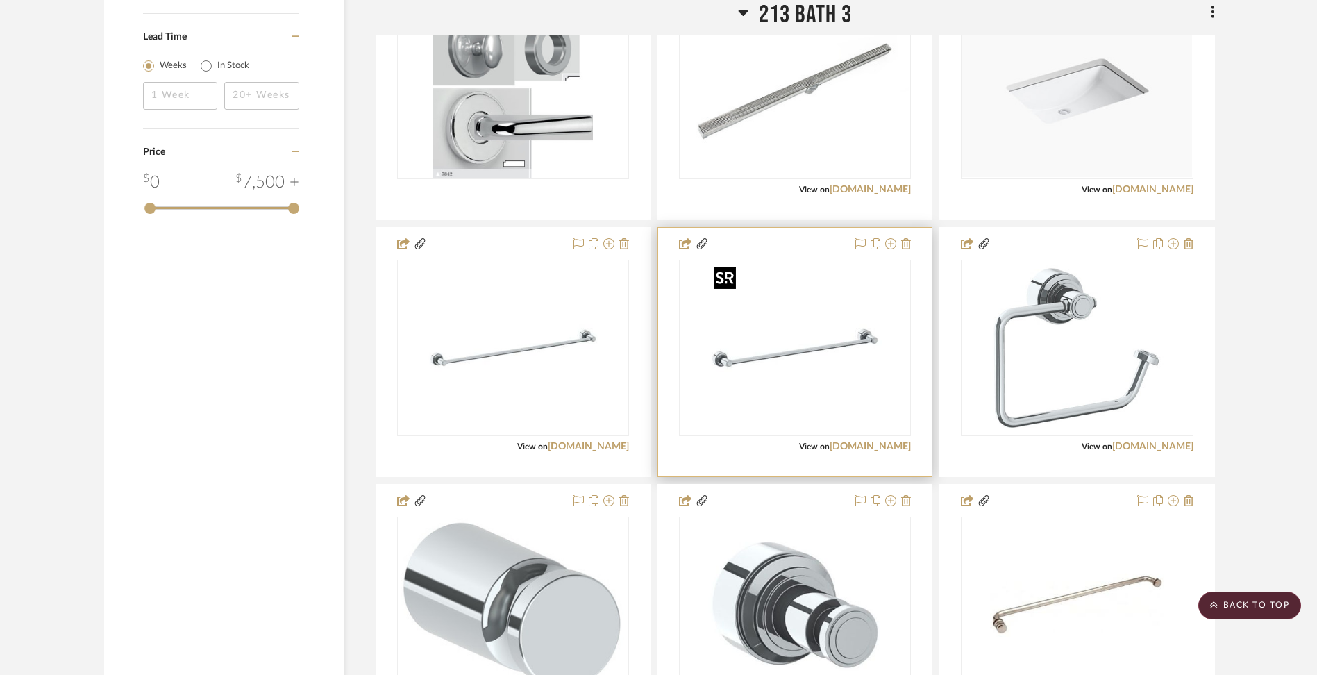
scroll to position [2473, 0]
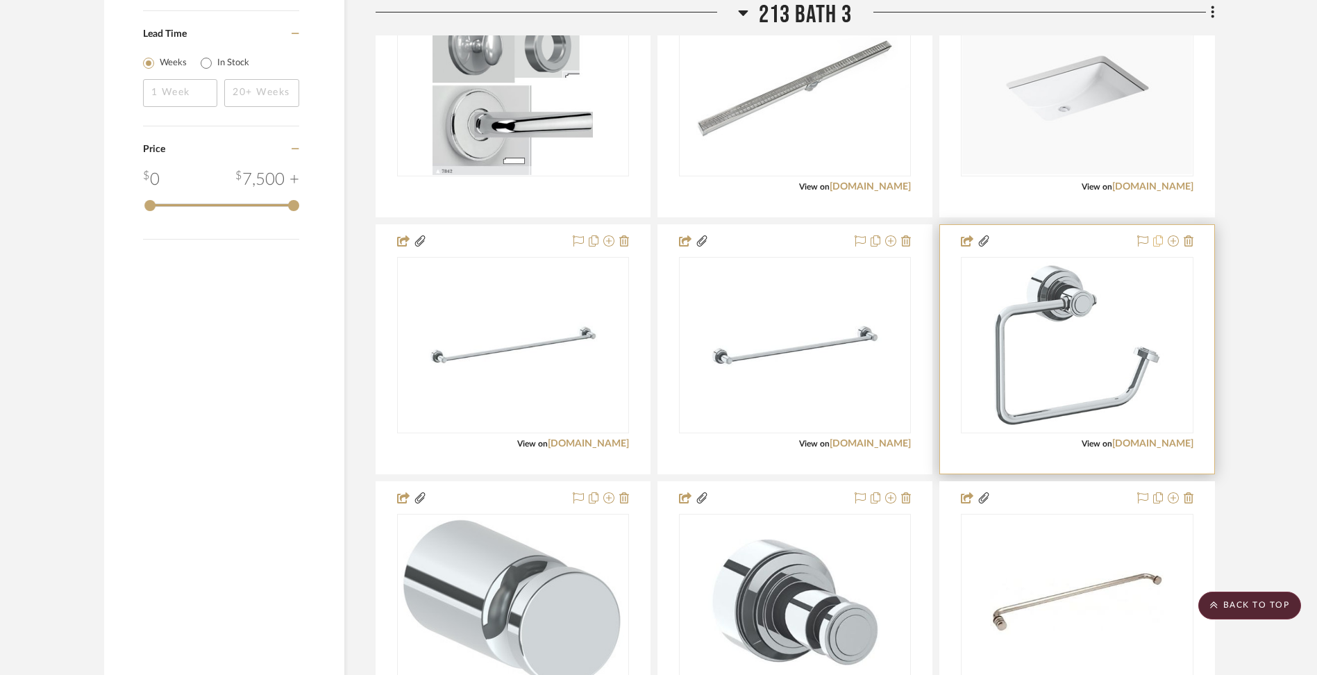
click at [1157, 242] on icon at bounding box center [1158, 240] width 10 height 11
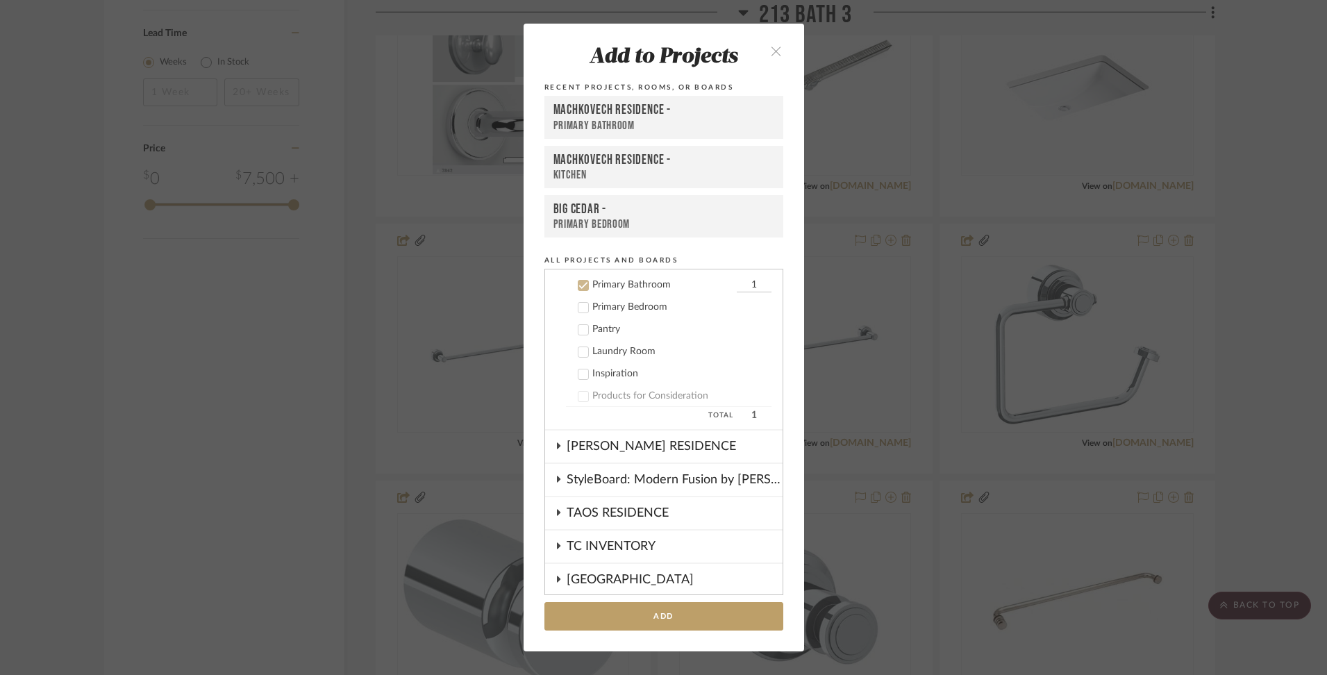
scroll to position [734, 0]
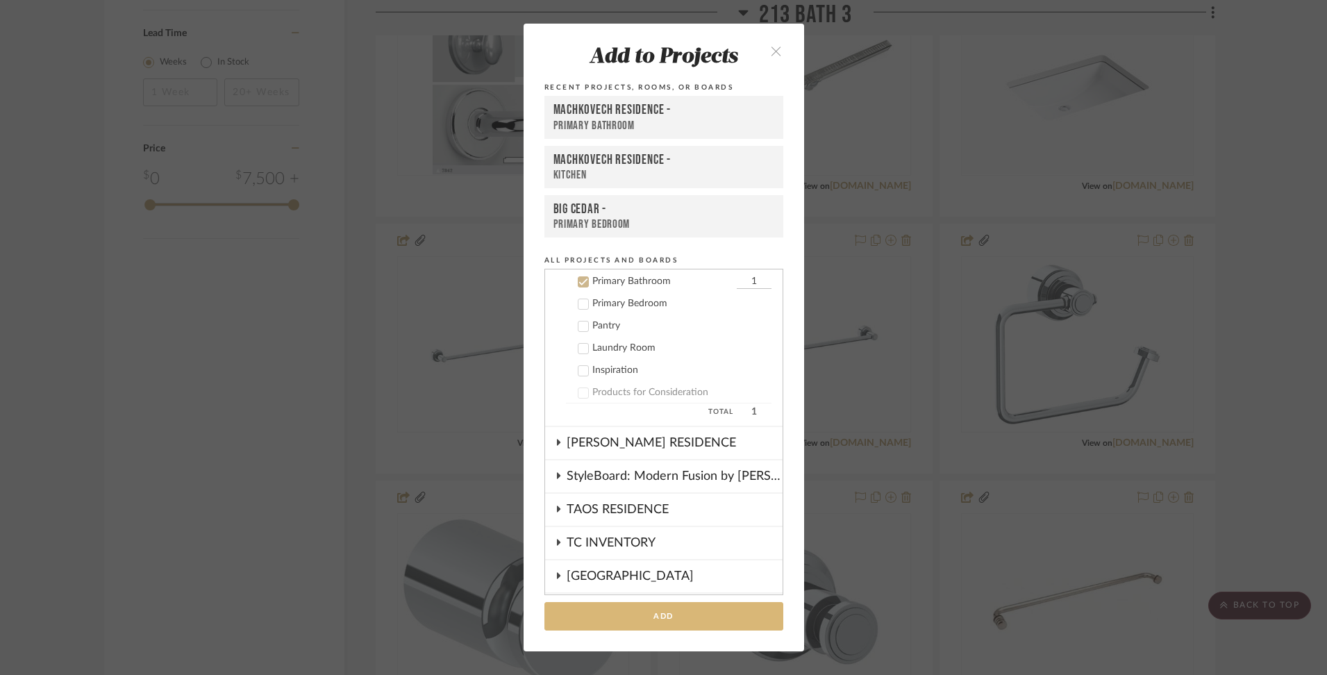
click at [660, 621] on button "Add" at bounding box center [663, 616] width 239 height 28
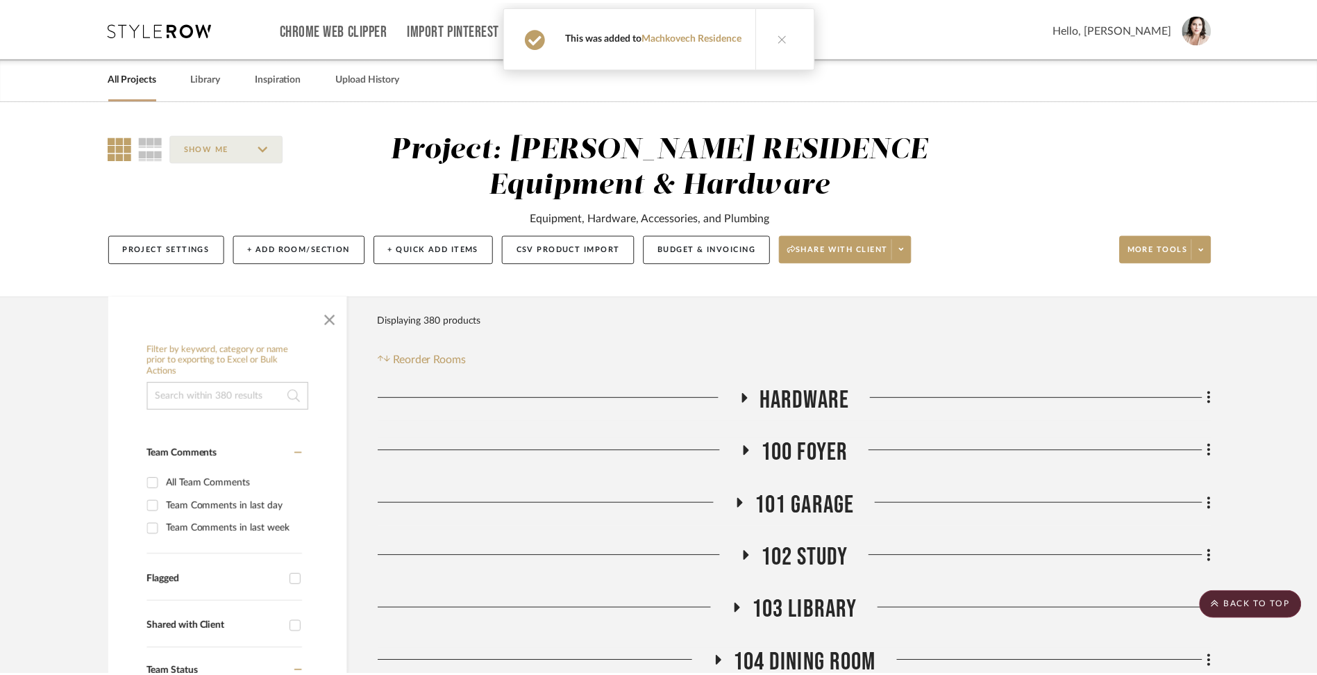
scroll to position [2473, 0]
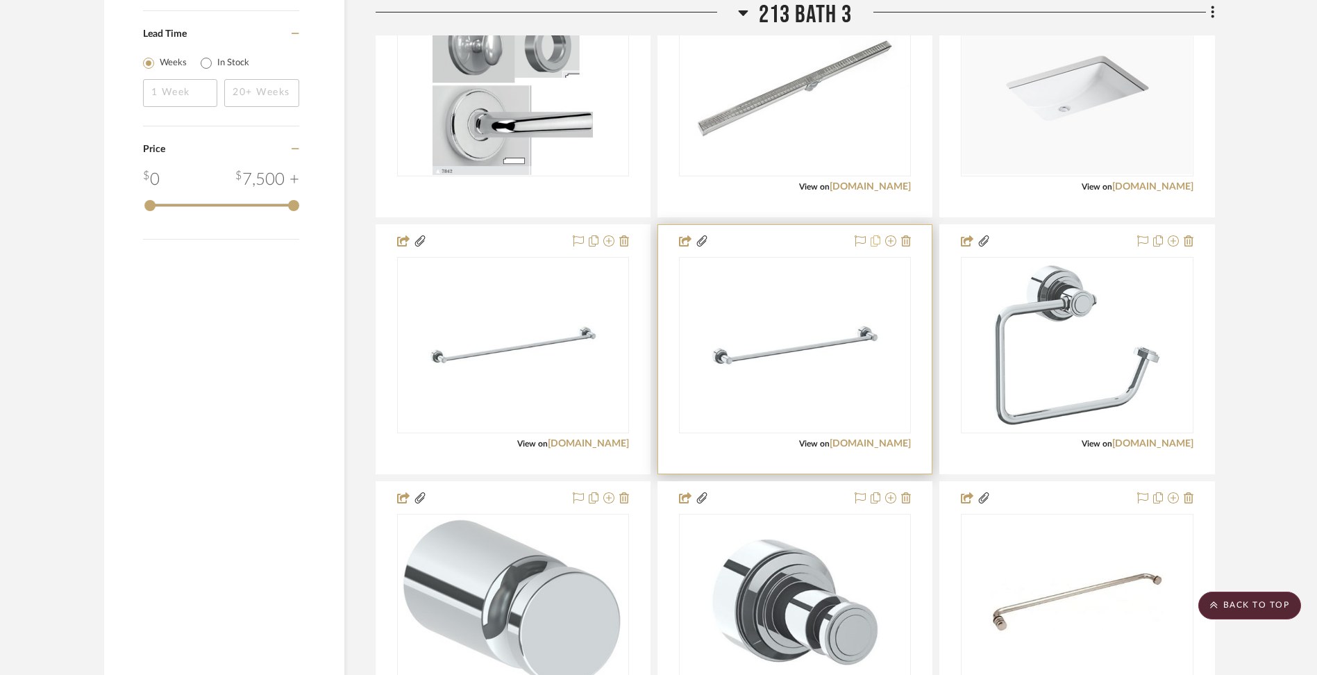
click at [876, 242] on icon at bounding box center [876, 240] width 10 height 11
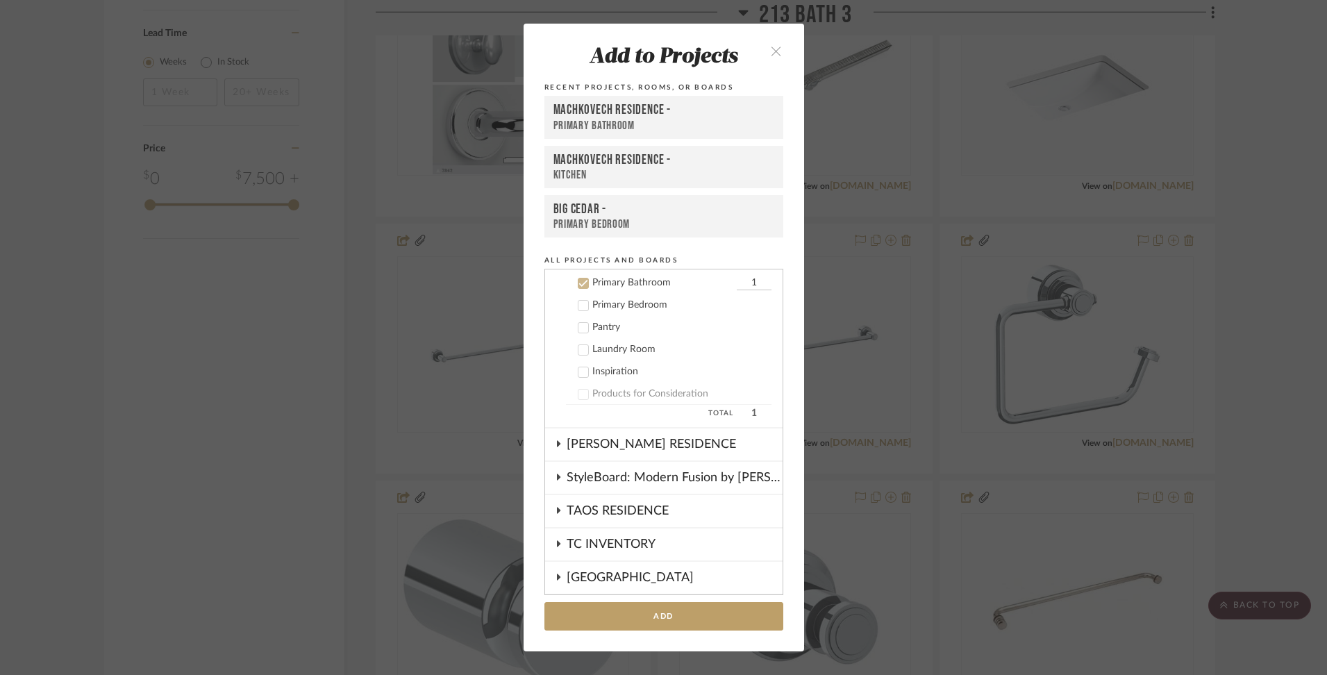
scroll to position [734, 0]
click at [646, 616] on button "Add" at bounding box center [663, 616] width 239 height 28
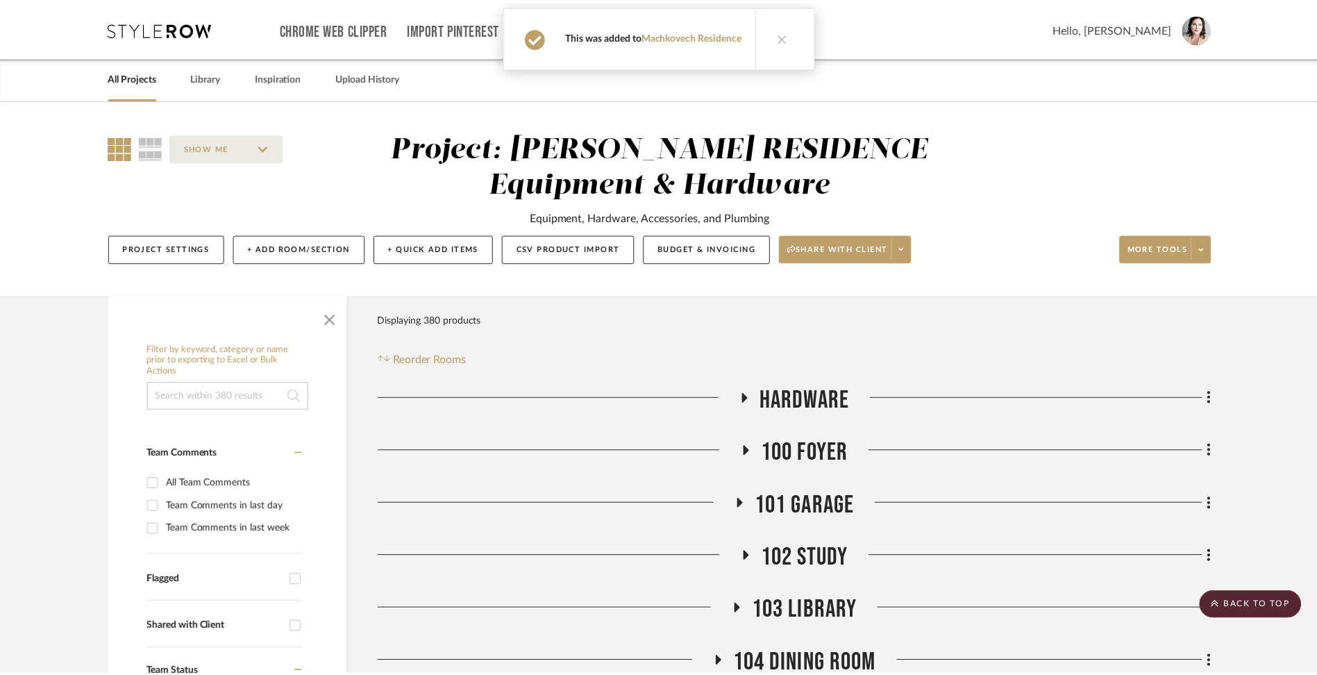
scroll to position [2473, 0]
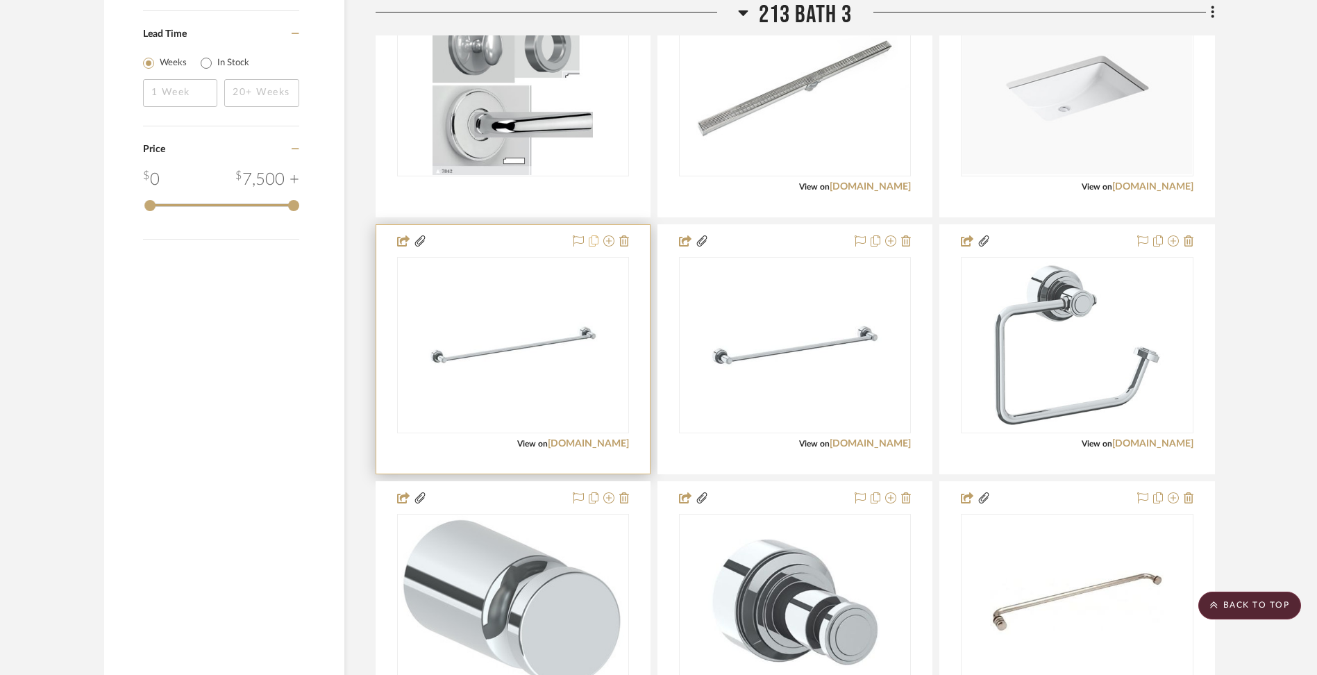
click at [593, 242] on icon at bounding box center [594, 240] width 10 height 11
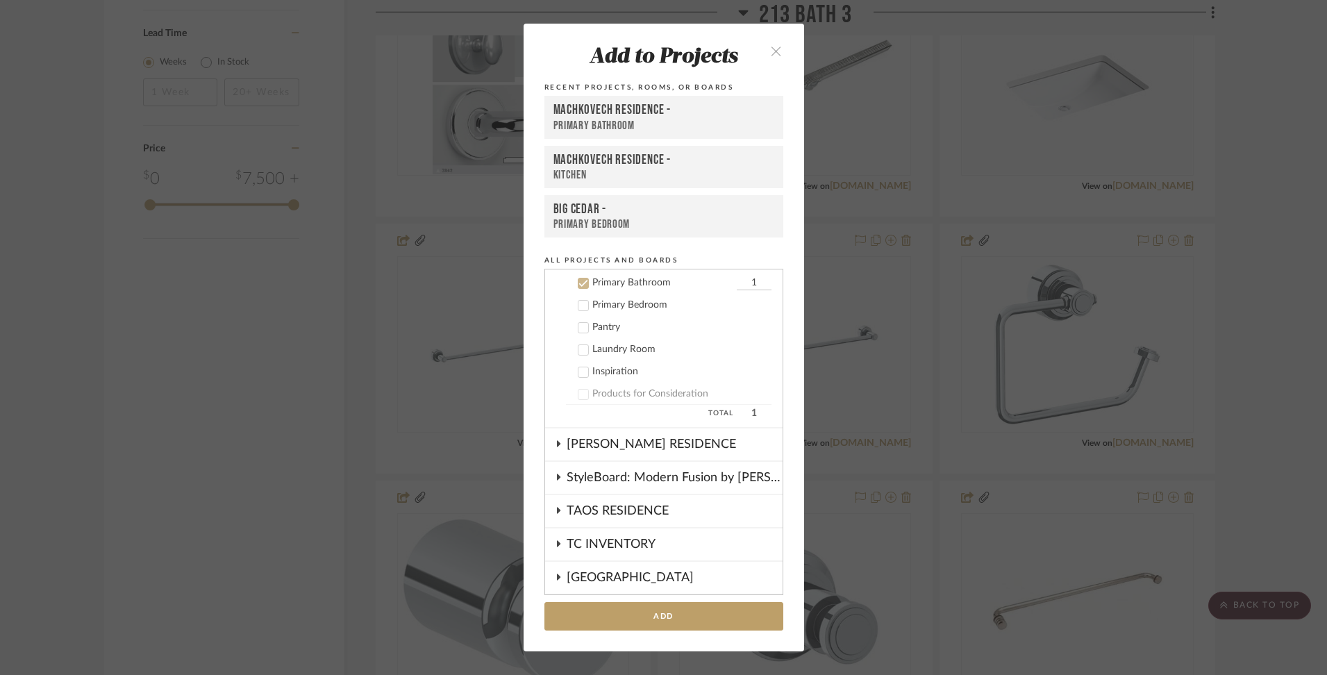
scroll to position [734, 0]
click at [617, 620] on button "Add" at bounding box center [663, 616] width 239 height 28
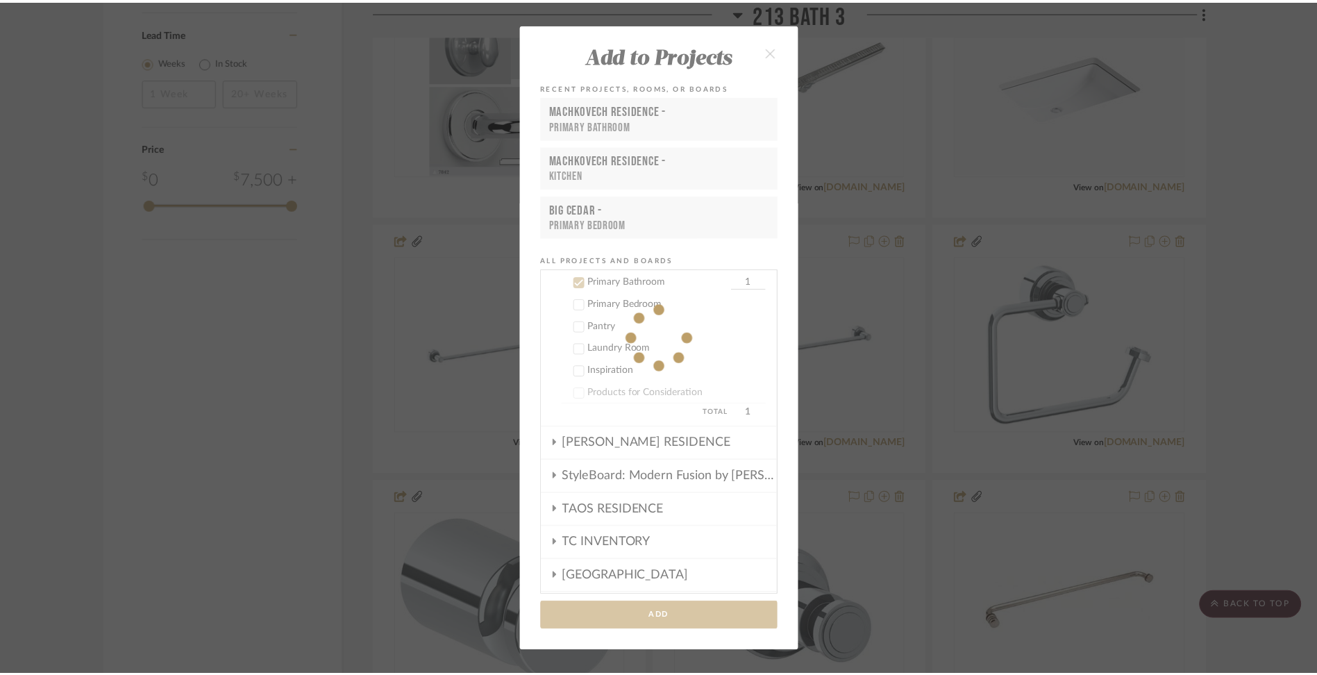
scroll to position [2473, 0]
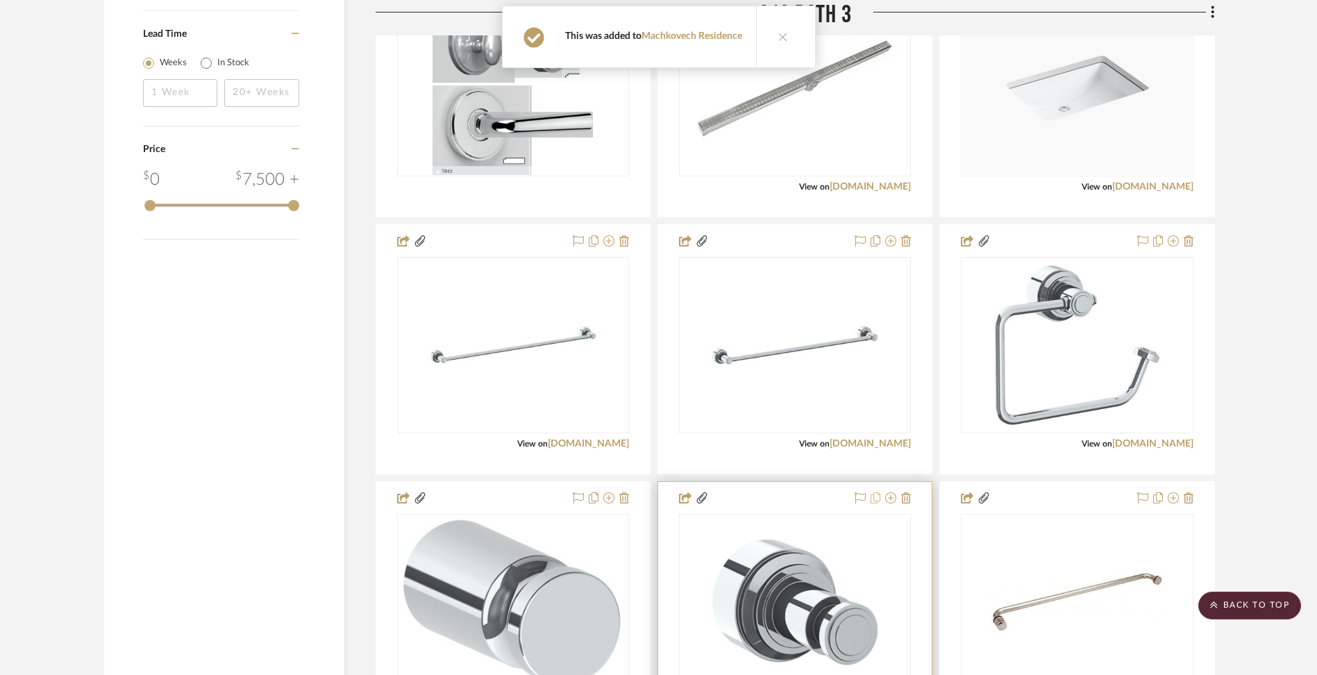
click at [873, 499] on icon at bounding box center [876, 497] width 10 height 11
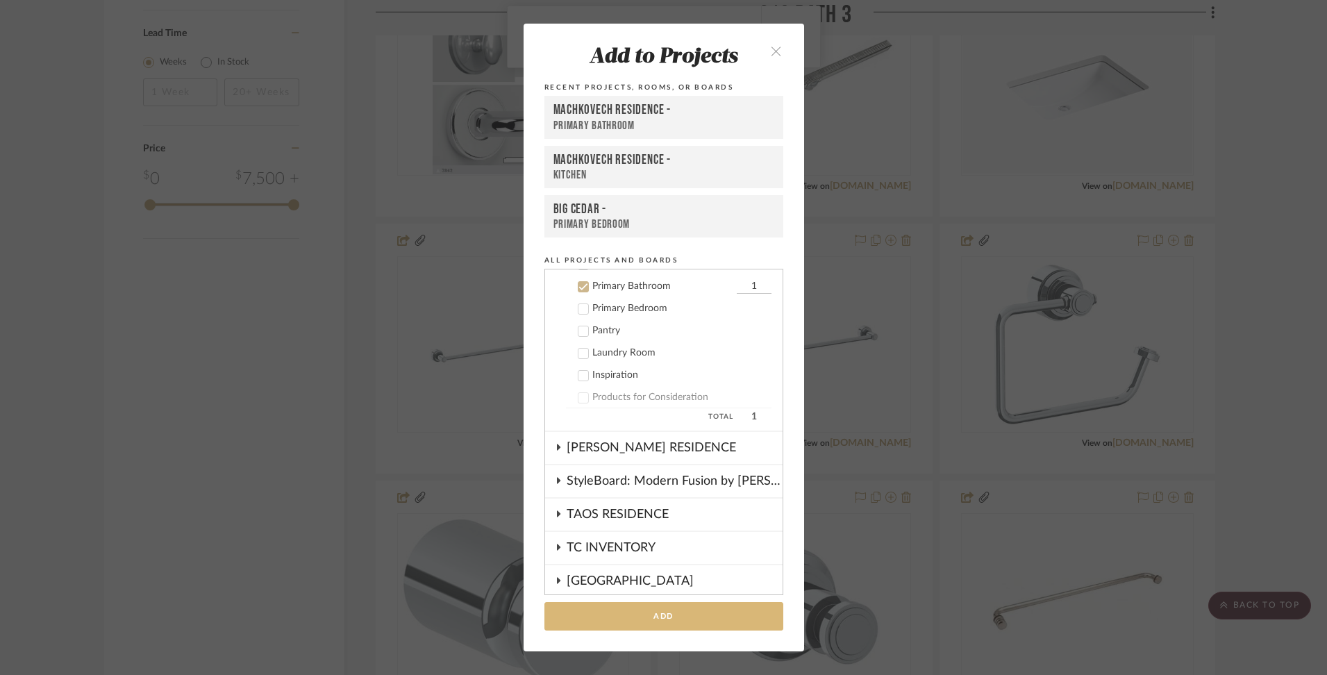
scroll to position [734, 0]
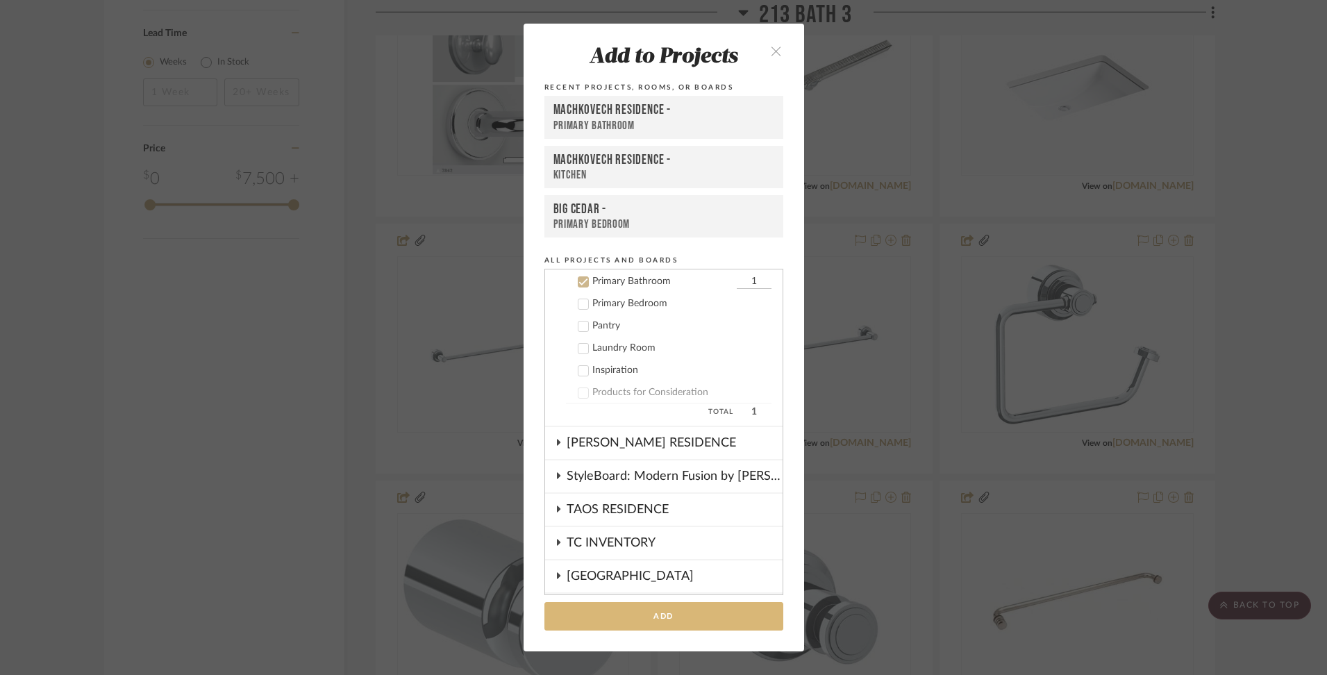
click at [664, 619] on button "Add" at bounding box center [663, 616] width 239 height 28
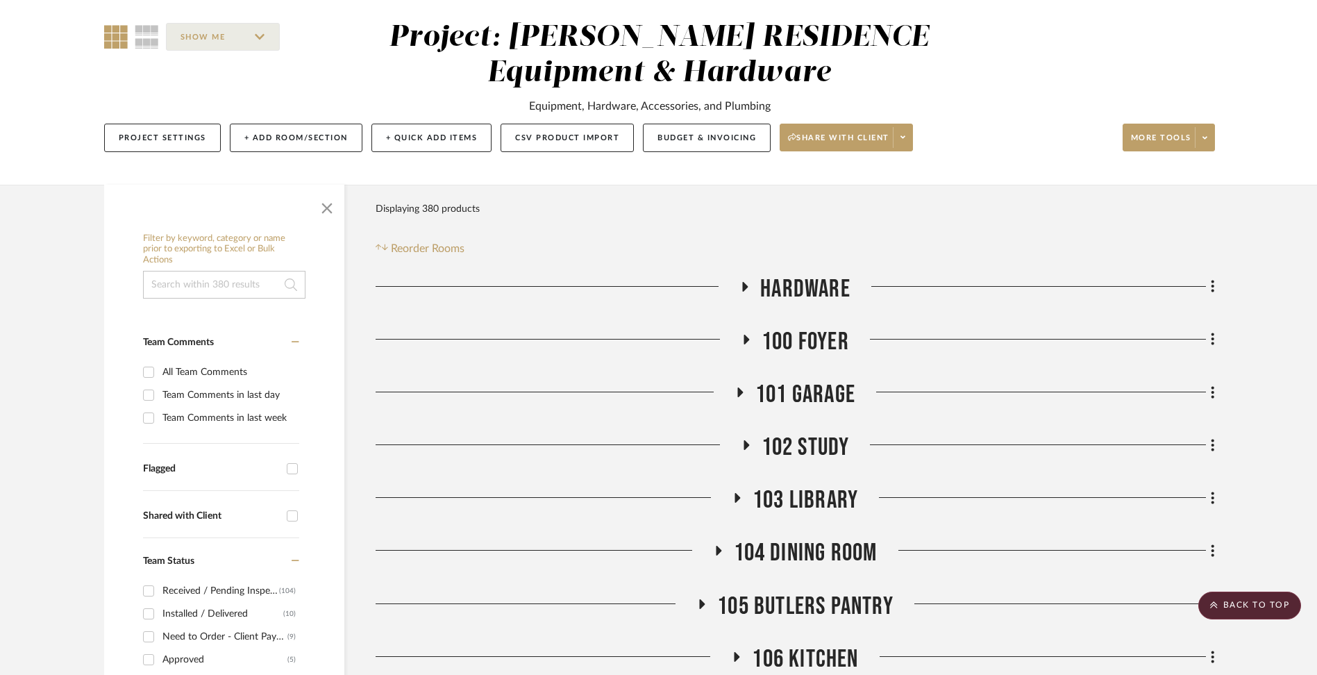
scroll to position [0, 0]
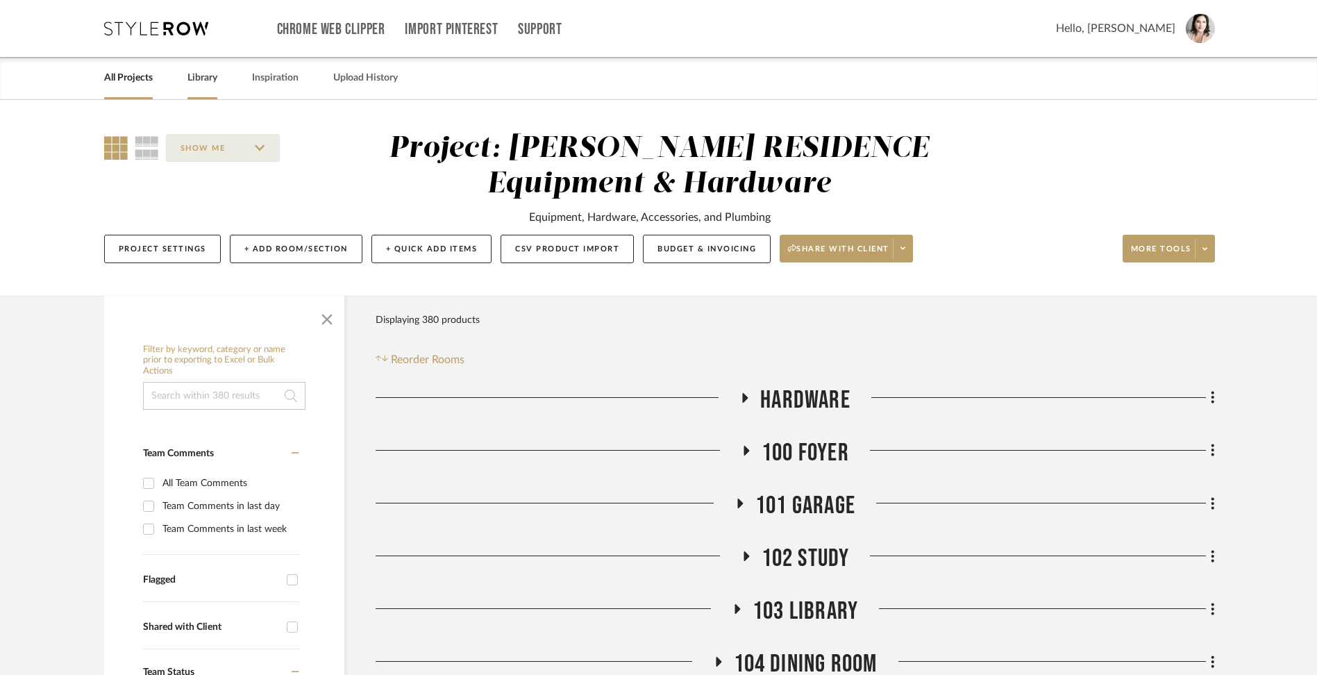
click at [198, 75] on link "Library" at bounding box center [202, 78] width 30 height 19
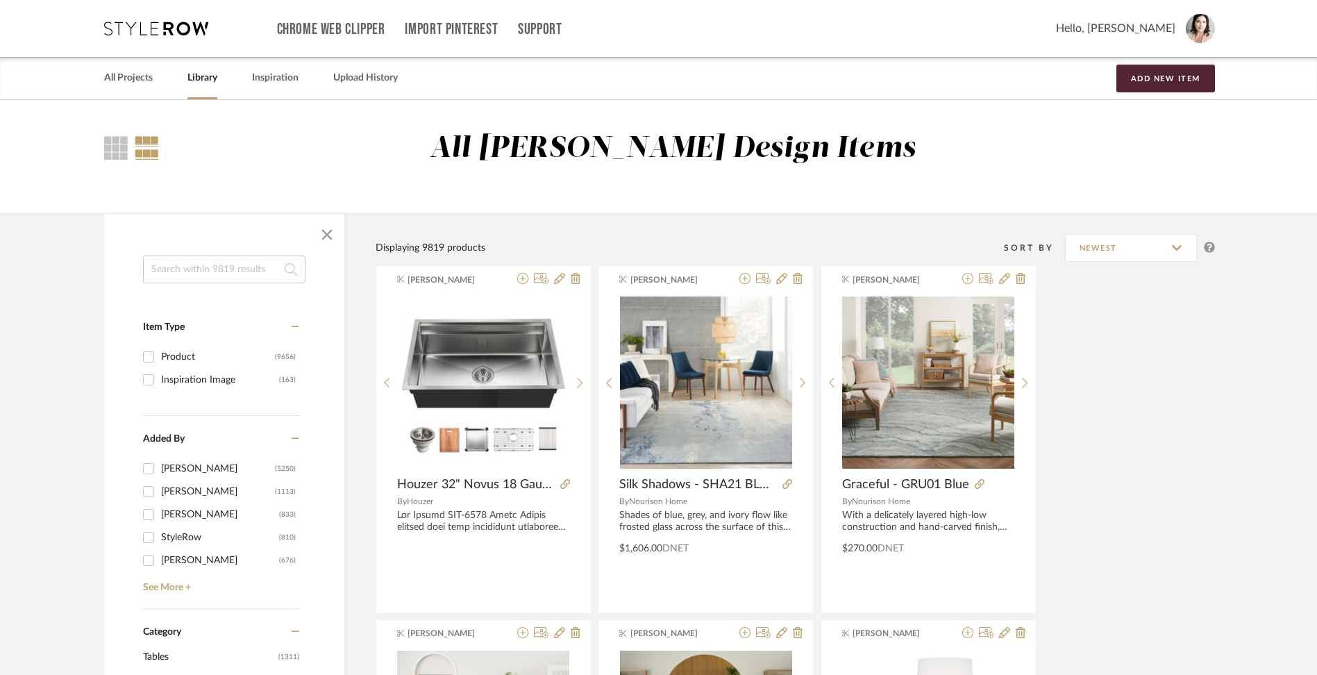
click at [204, 269] on input at bounding box center [224, 270] width 162 height 28
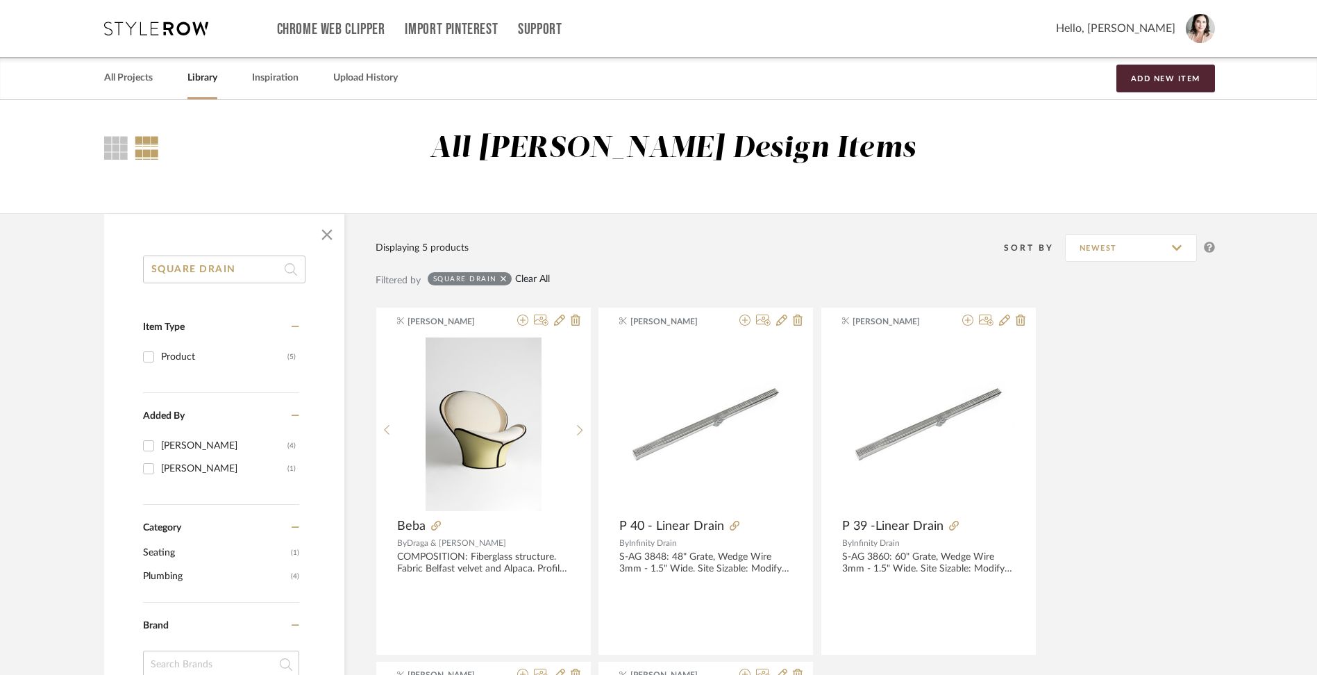
type input "SQUARE DRAIN"
click at [530, 278] on link "Clear All" at bounding box center [532, 280] width 35 height 12
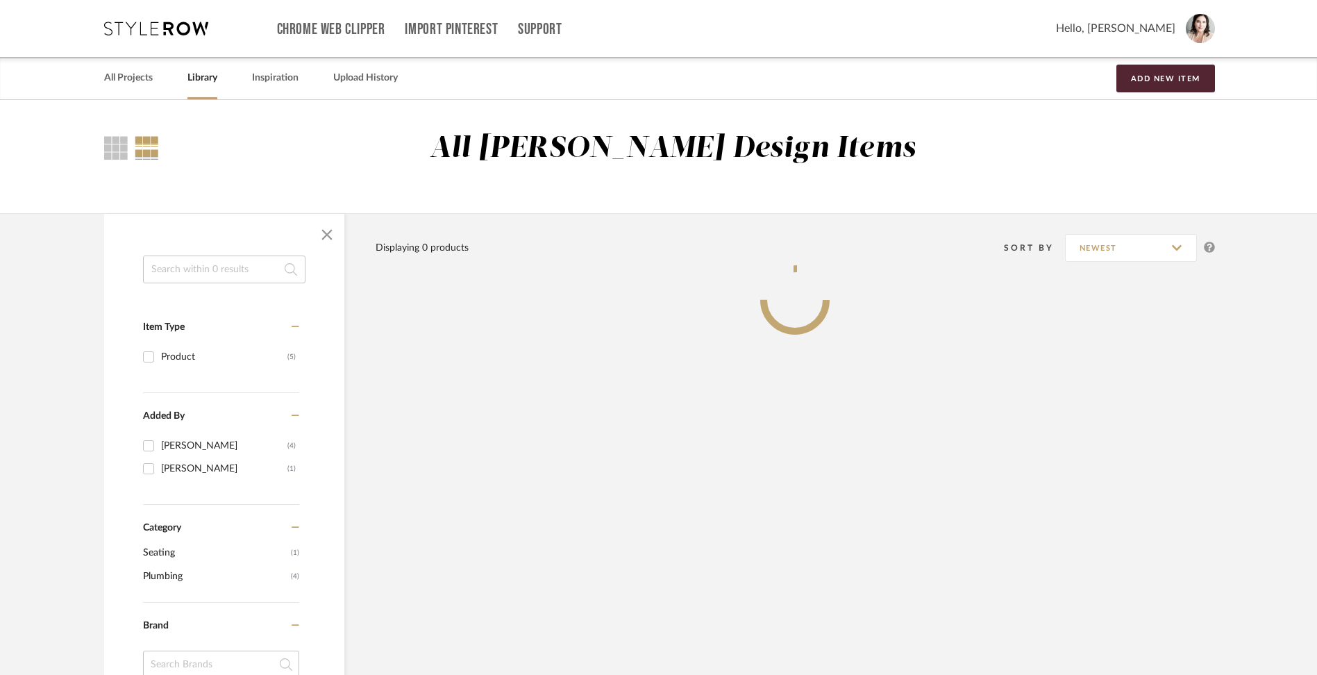
click at [244, 269] on input at bounding box center [224, 270] width 162 height 28
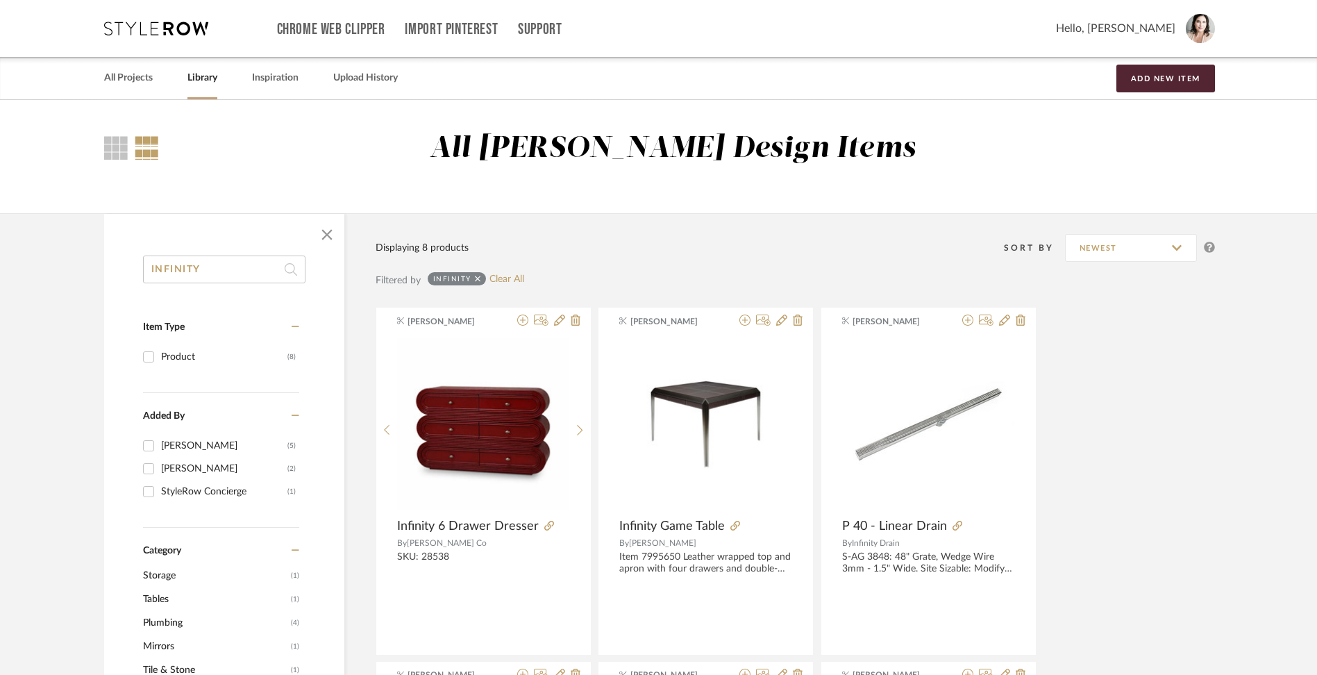
type input "INFINITY"
